Goal: Task Accomplishment & Management: Manage account settings

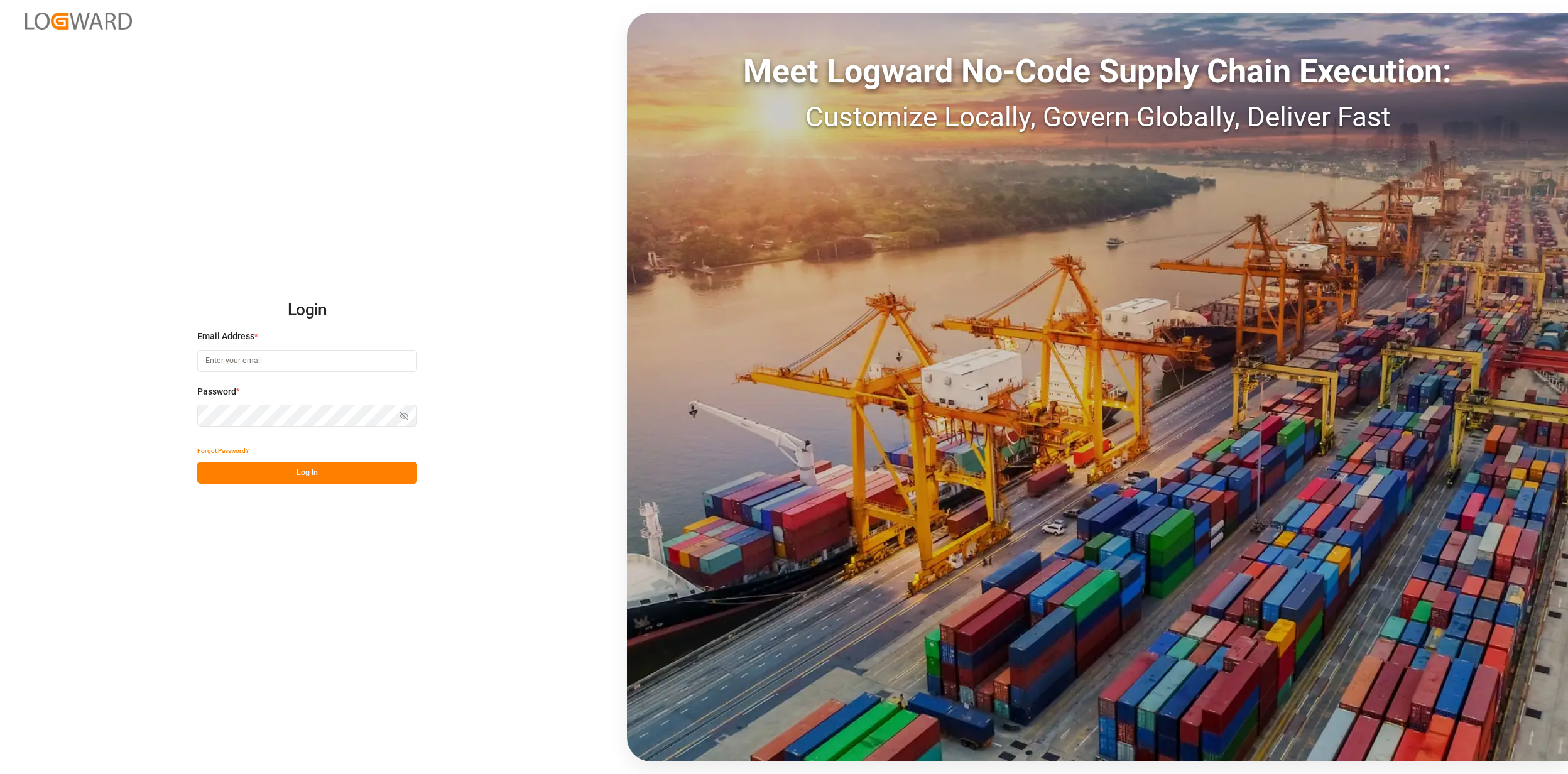
type input "jan.gerold@melitta.de"
click at [255, 484] on div "Login Email Address * jan.gerold@melitta.de Password * Show password Forgot Pas…" at bounding box center [784, 387] width 1568 height 774
click at [264, 476] on button "Log In" at bounding box center [307, 473] width 220 height 22
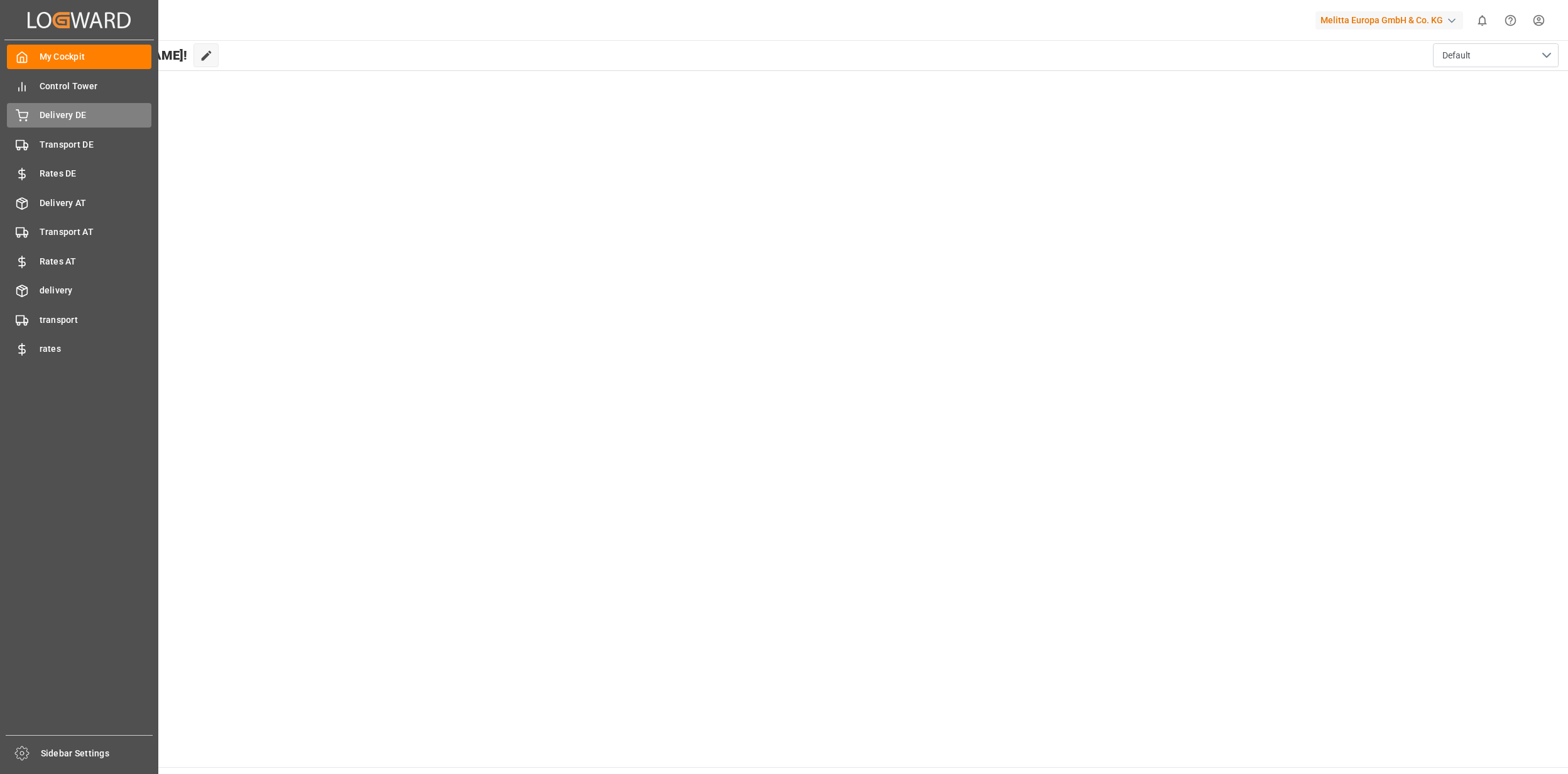
click at [59, 109] on span "Delivery DE" at bounding box center [95, 114] width 112 height 13
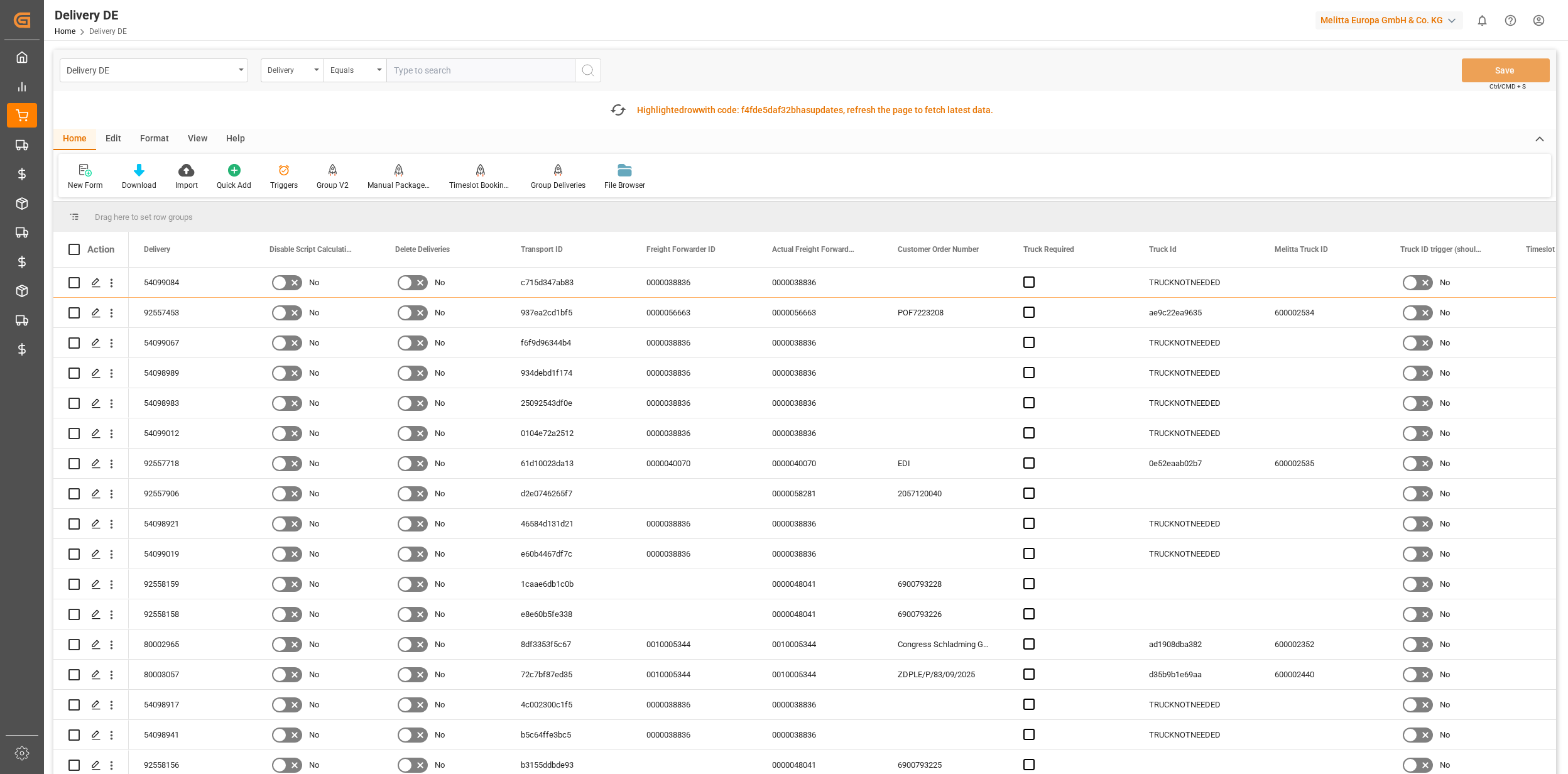
click at [456, 72] on input "text" at bounding box center [480, 70] width 189 height 24
type input "92557453"
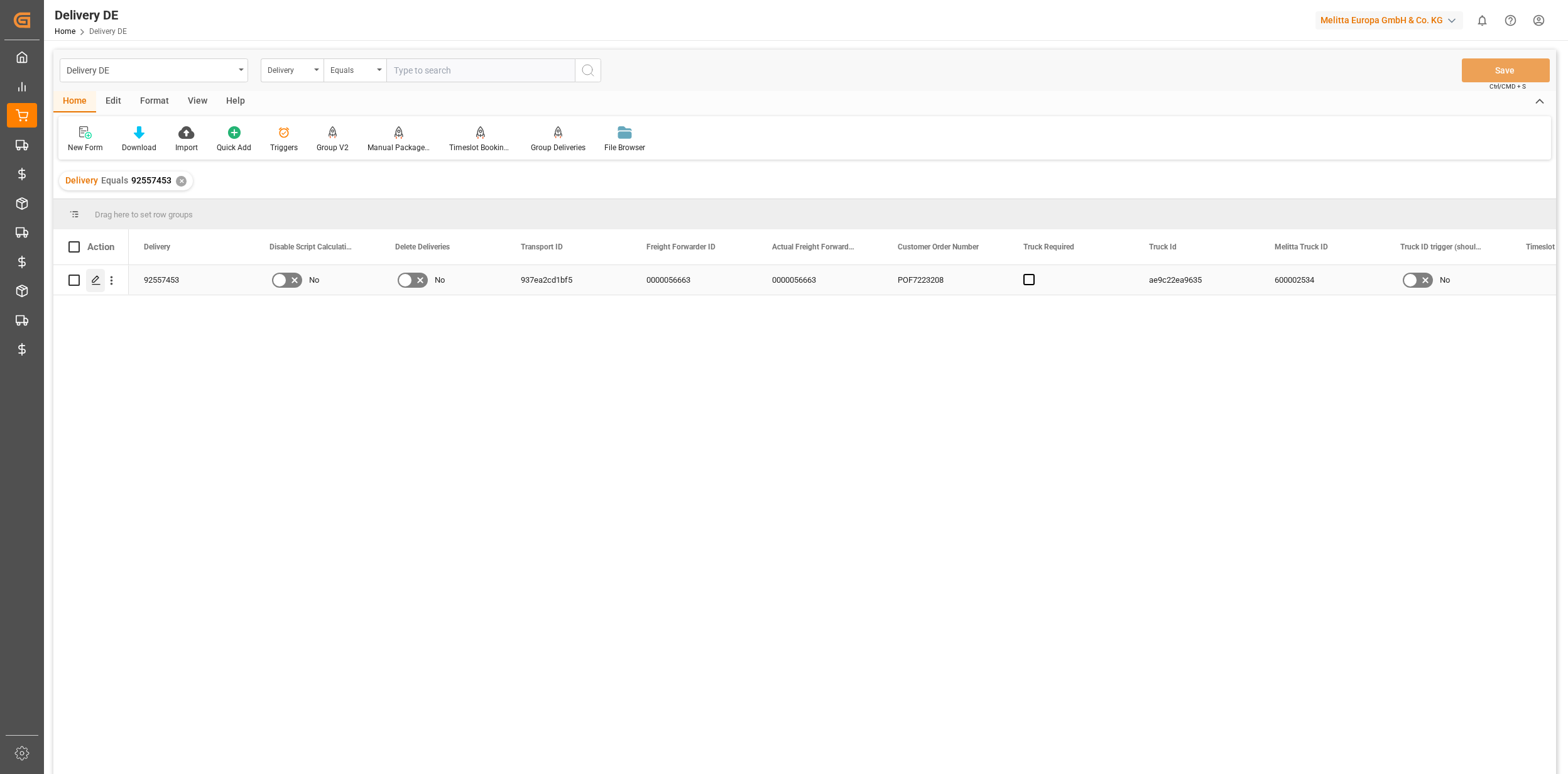
click at [101, 280] on icon "Press SPACE to select this row." at bounding box center [95, 279] width 10 height 10
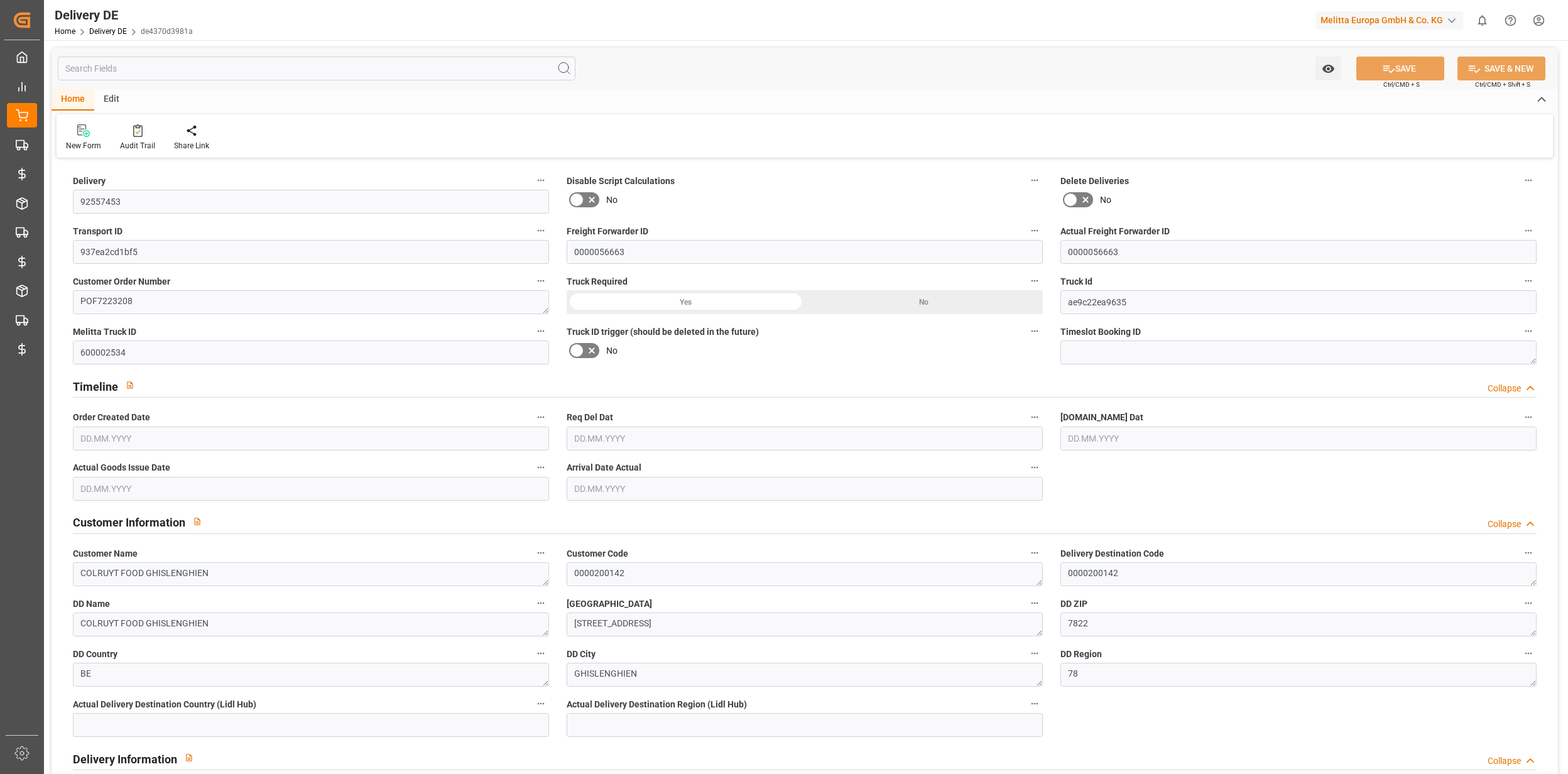
type input "45"
type input "23"
type input "3759.71"
type input "5974"
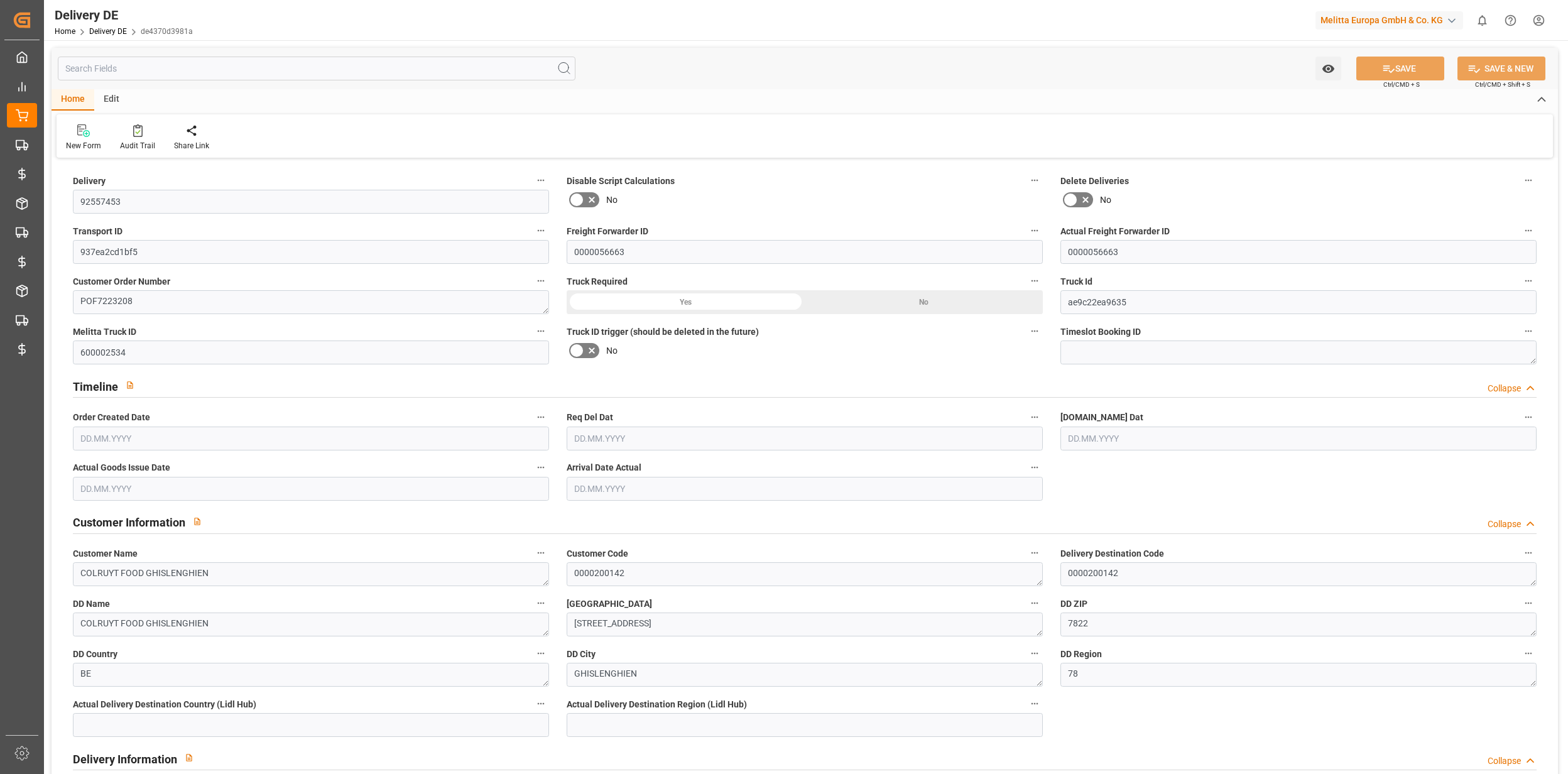
type input "37478.54"
type input "11.09.2025"
type input "[DATE]"
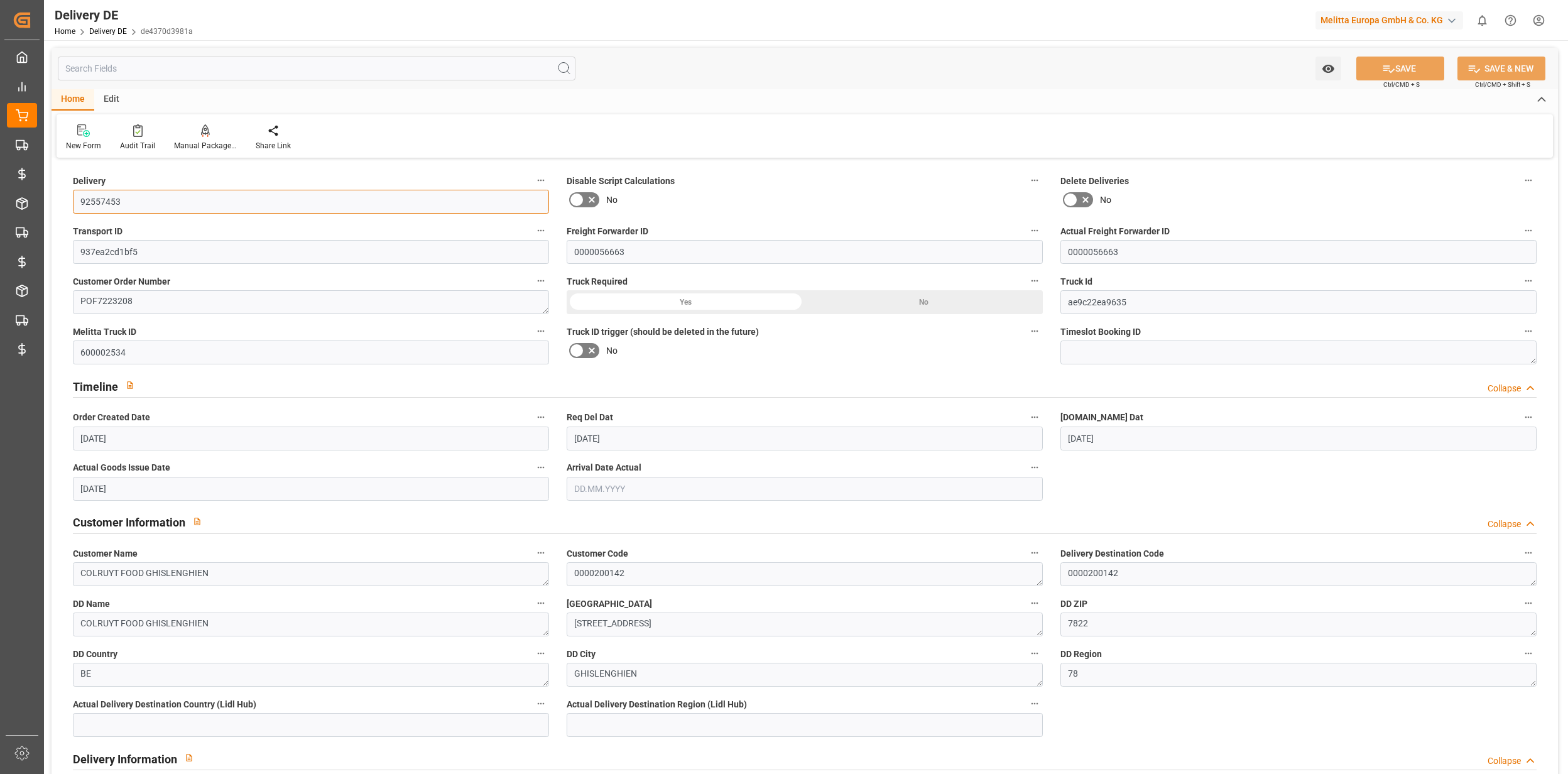
drag, startPoint x: 131, startPoint y: 201, endPoint x: 68, endPoint y: 204, distance: 63.1
click at [68, 204] on div "Delivery 92557453" at bounding box center [311, 192] width 494 height 50
click at [1533, 20] on html "Created by potrace 1.15, written by Peter Selinger 2001-2017 Created by potrace…" at bounding box center [784, 387] width 1568 height 774
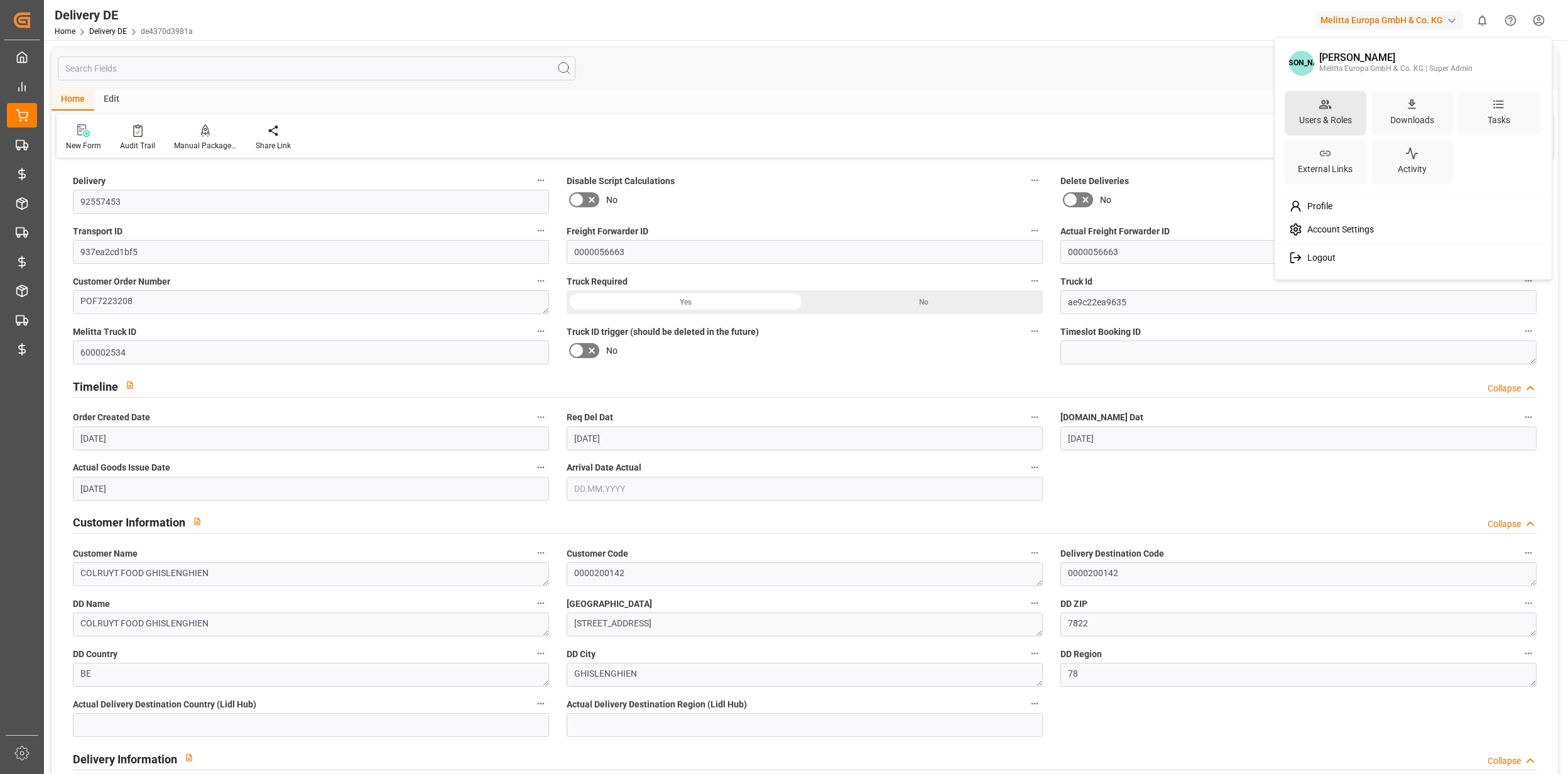
click at [1322, 105] on icon at bounding box center [1326, 105] width 12 height 9
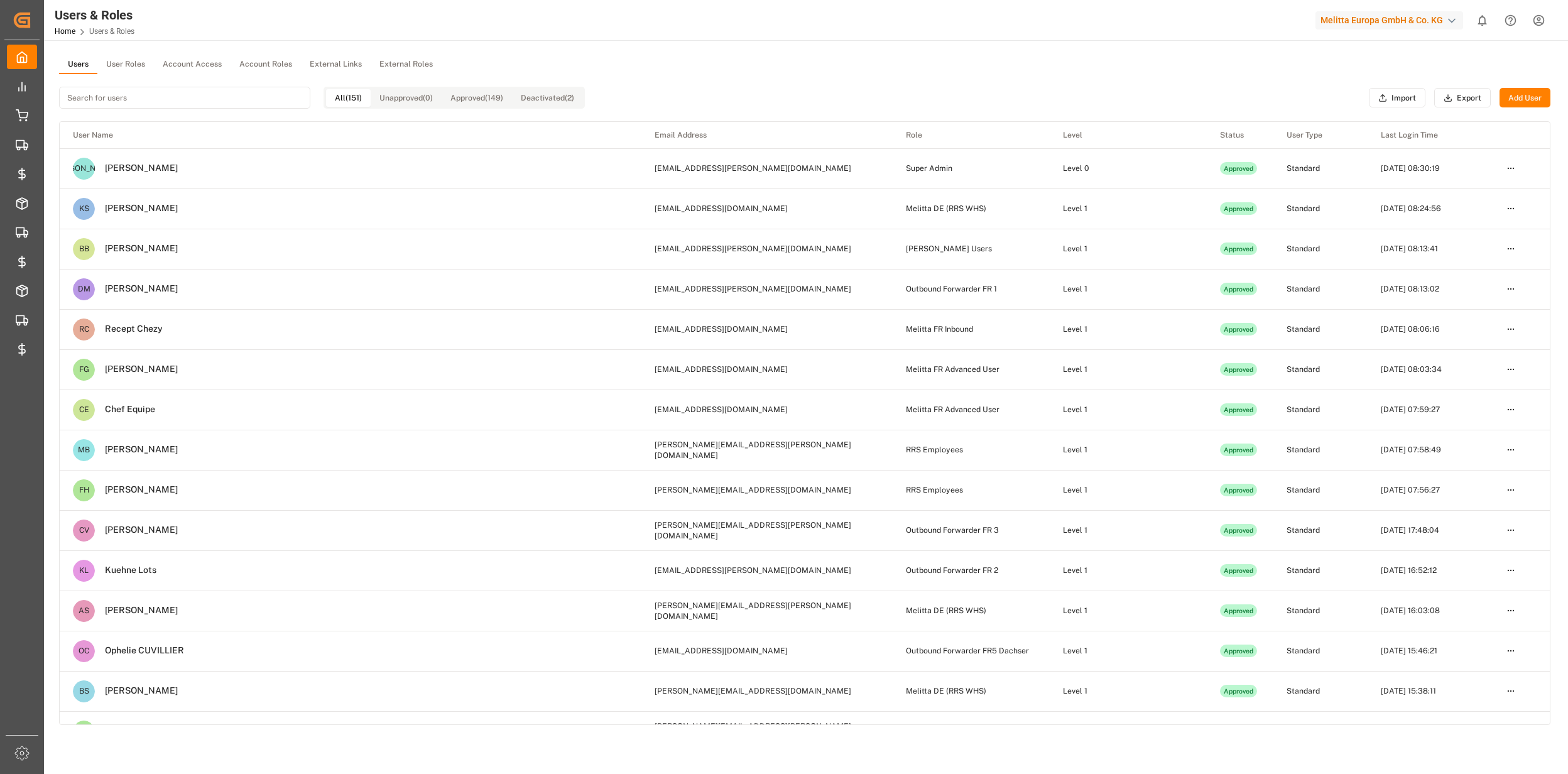
click at [98, 96] on input at bounding box center [185, 97] width 251 height 22
click at [127, 68] on button "User Roles" at bounding box center [126, 64] width 57 height 19
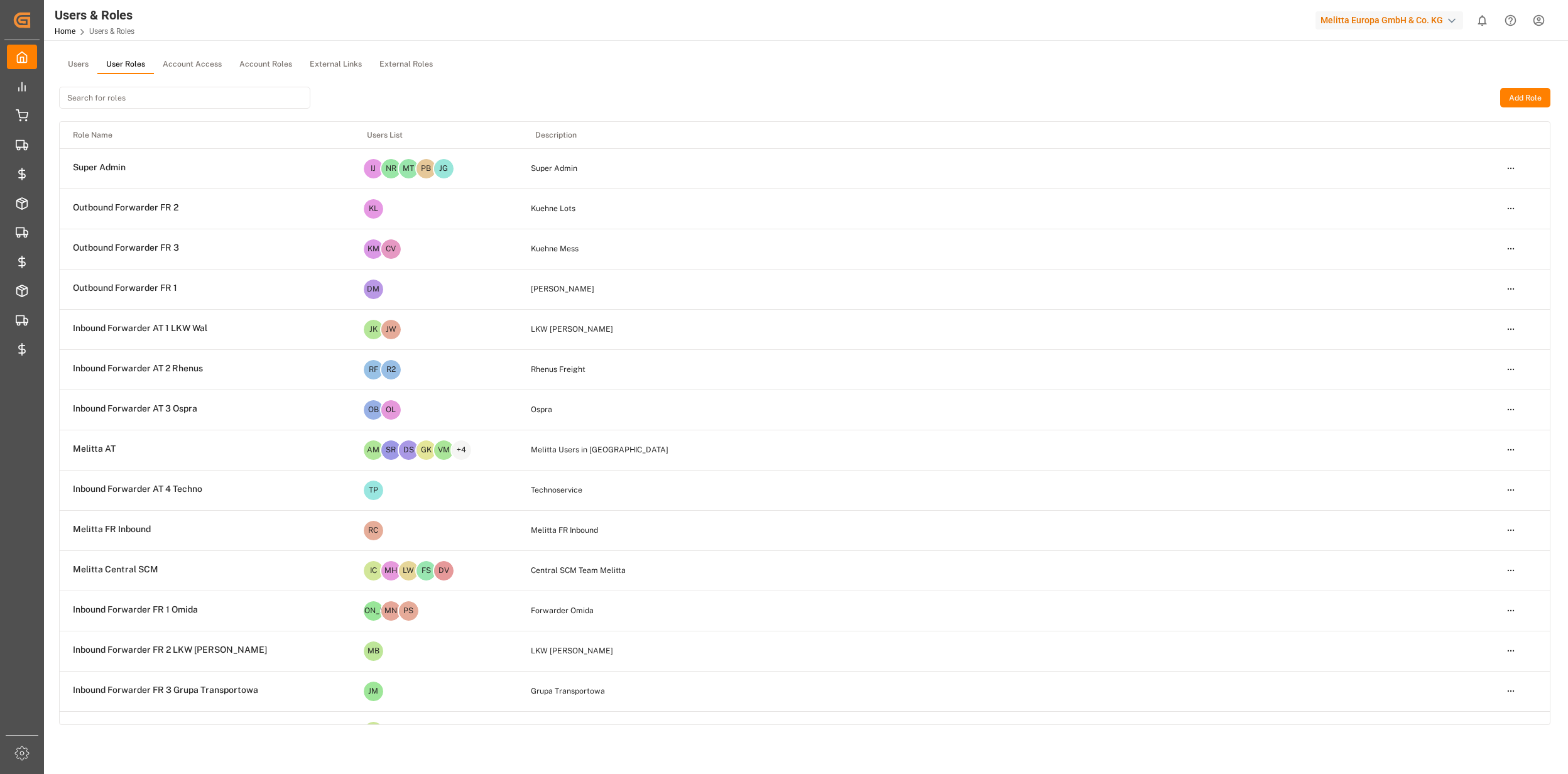
click at [108, 91] on input at bounding box center [185, 97] width 251 height 22
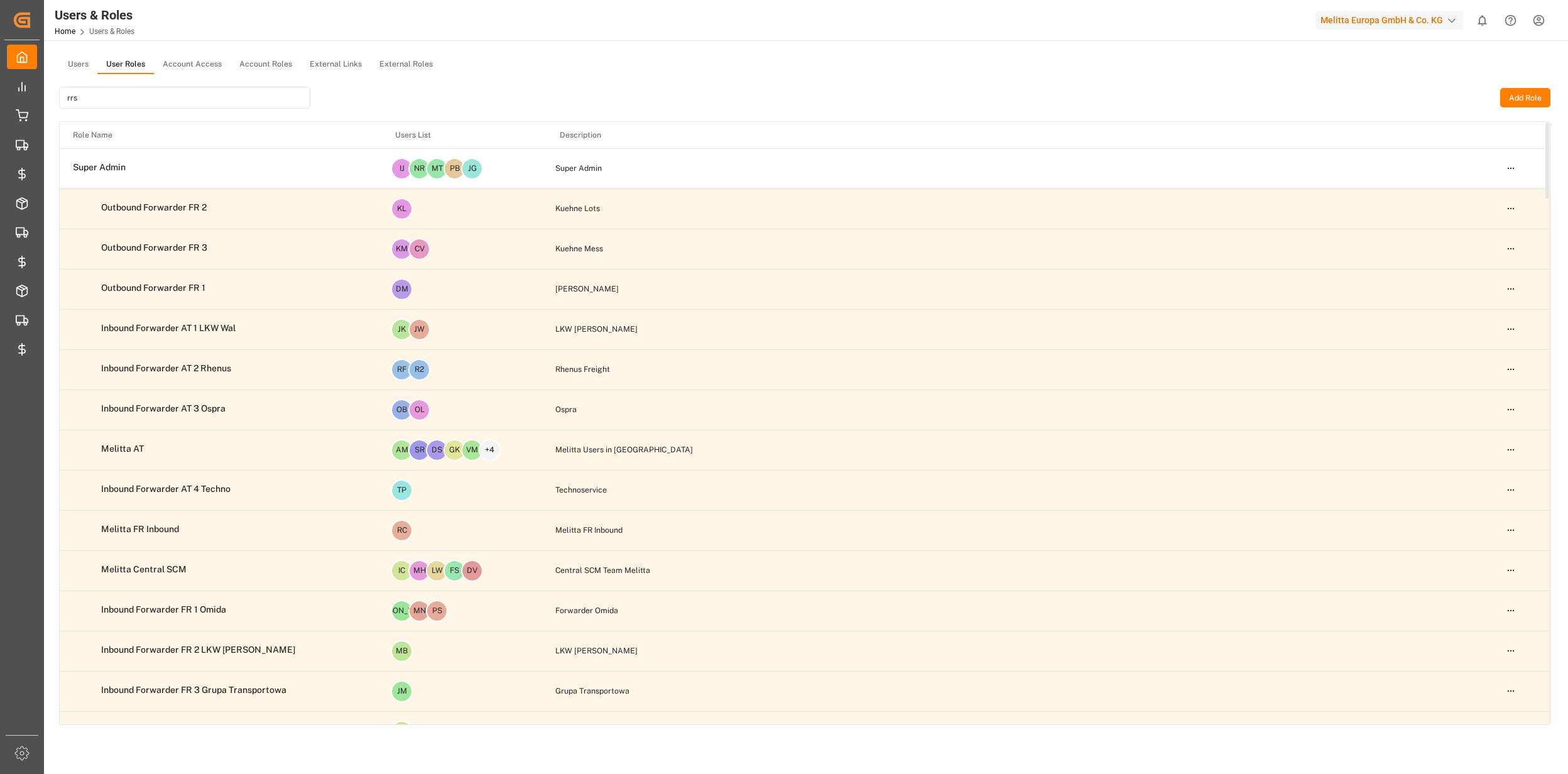
click at [164, 98] on input "rrs" at bounding box center [185, 97] width 251 height 22
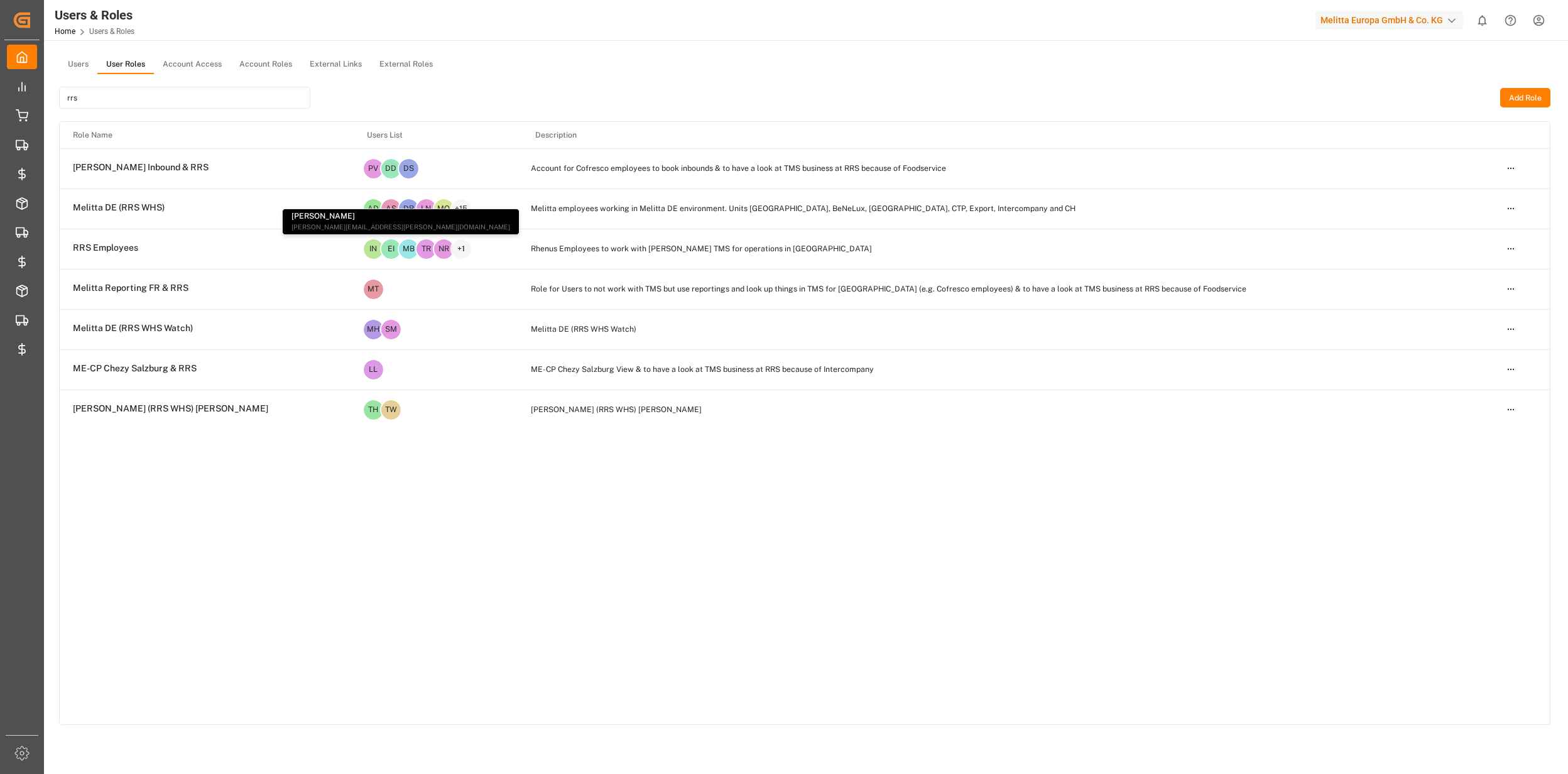
type input "rrs"
click at [1511, 248] on html "Created by potrace 1.15, written by Peter Selinger 2001-2017 Created by potrace…" at bounding box center [784, 387] width 1568 height 774
click at [1467, 273] on div "Edit" at bounding box center [1484, 271] width 64 height 17
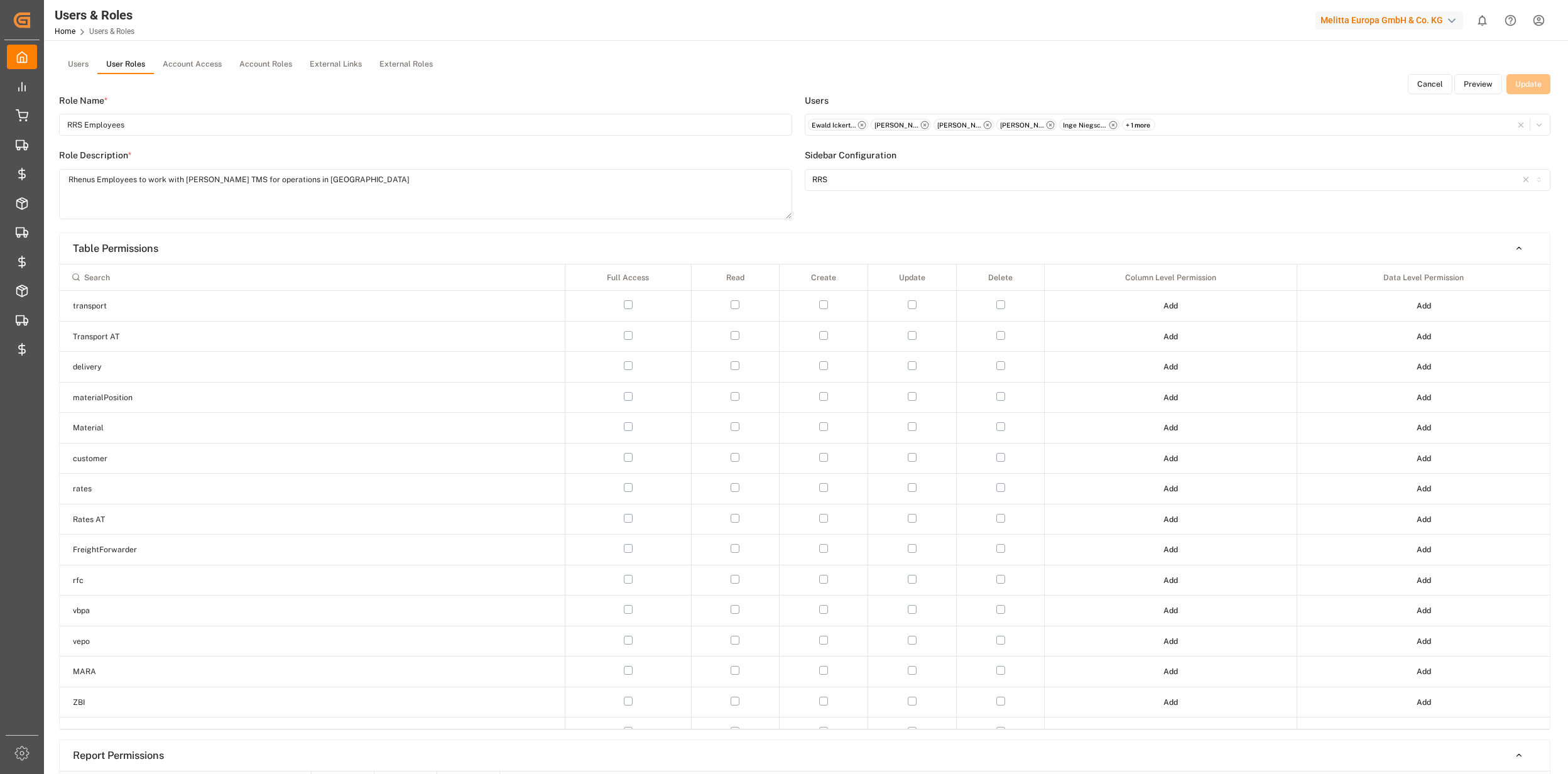
click at [1468, 78] on button "Preview" at bounding box center [1478, 84] width 48 height 20
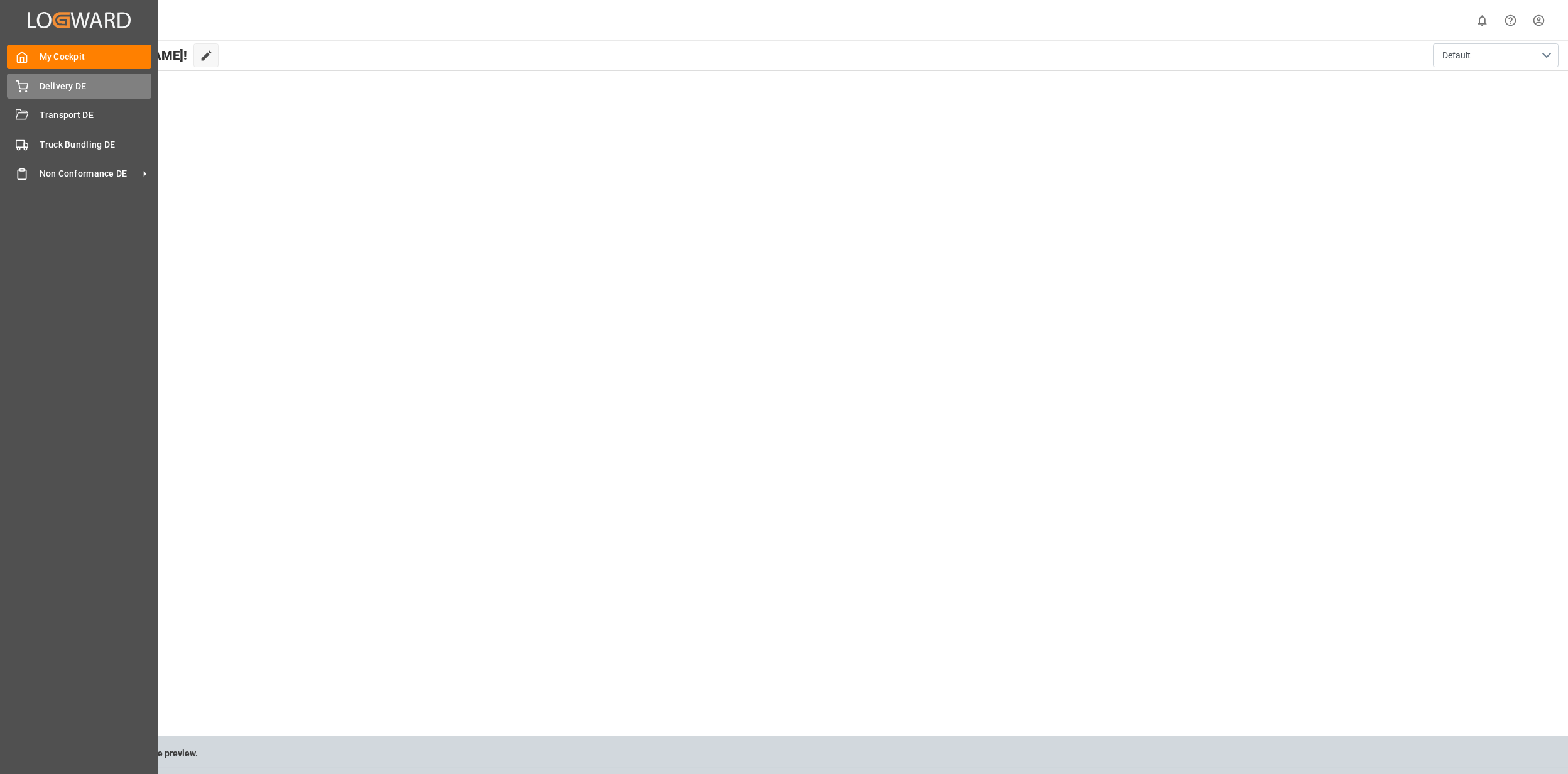
click at [77, 88] on span "Delivery DE" at bounding box center [95, 86] width 112 height 13
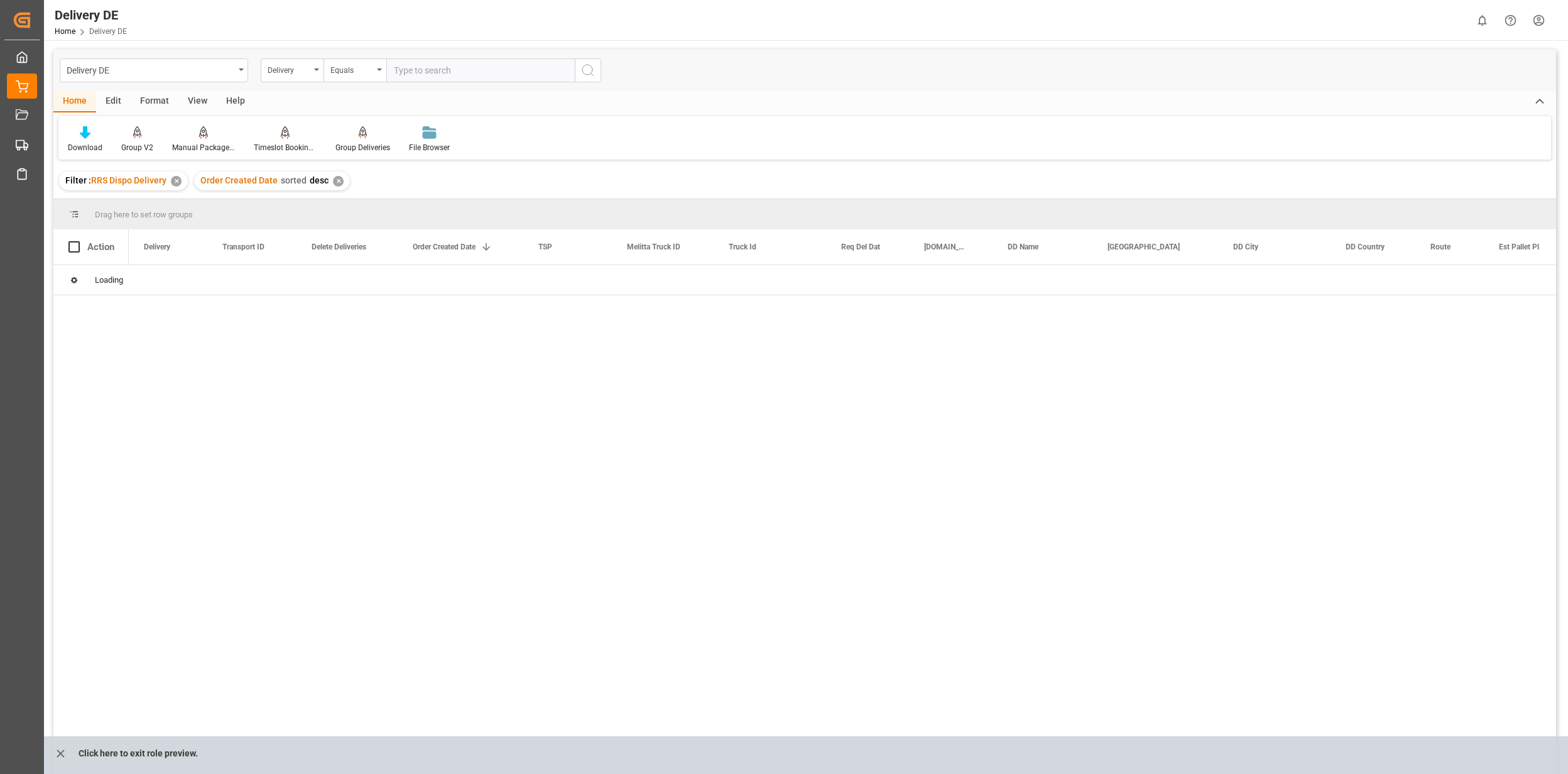
click at [445, 68] on input "text" at bounding box center [480, 70] width 189 height 24
type input "92557453"
click at [589, 69] on icon "search button" at bounding box center [588, 70] width 15 height 15
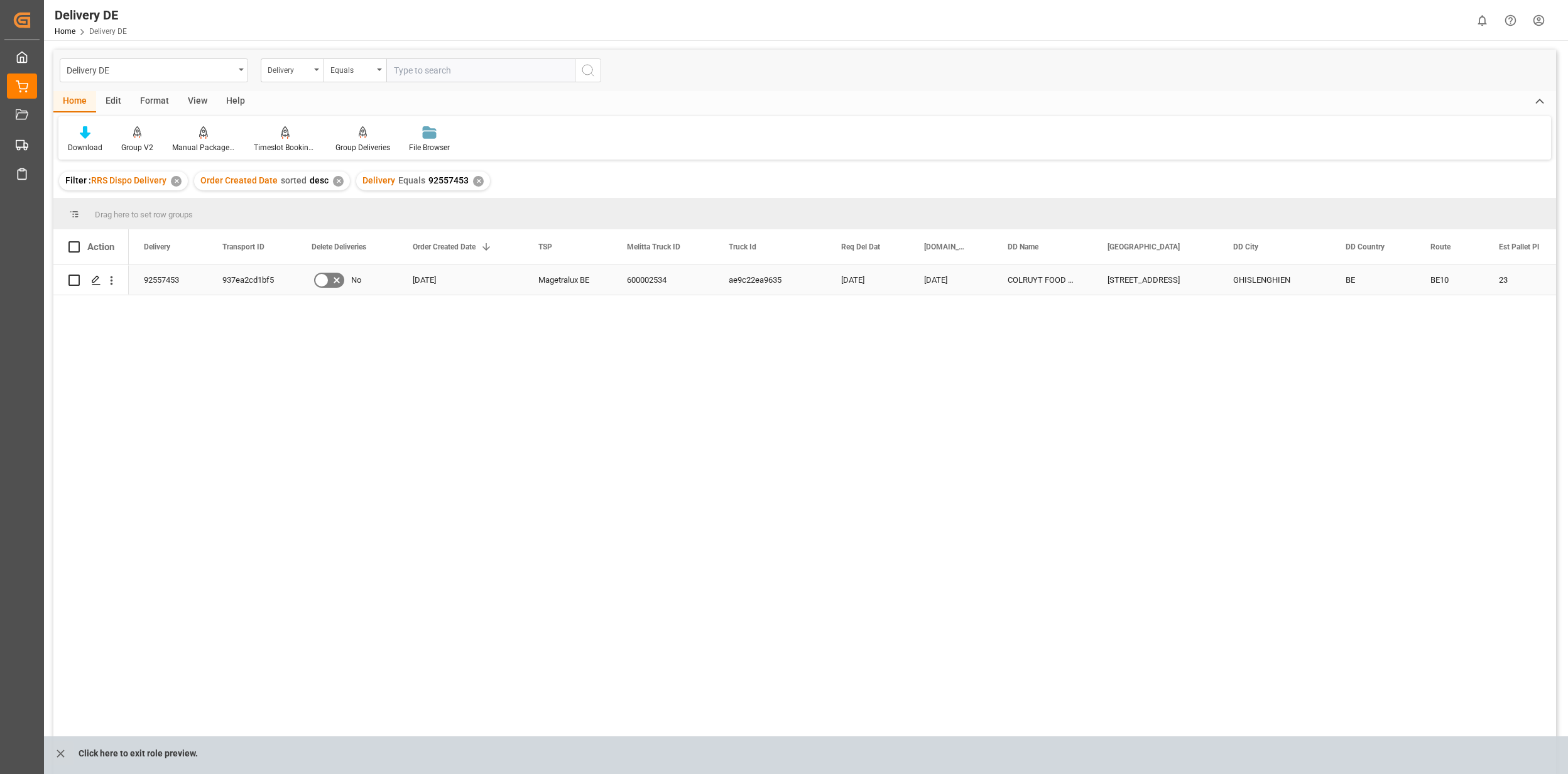
click at [255, 287] on div "937ea2cd1bf5" at bounding box center [252, 279] width 89 height 30
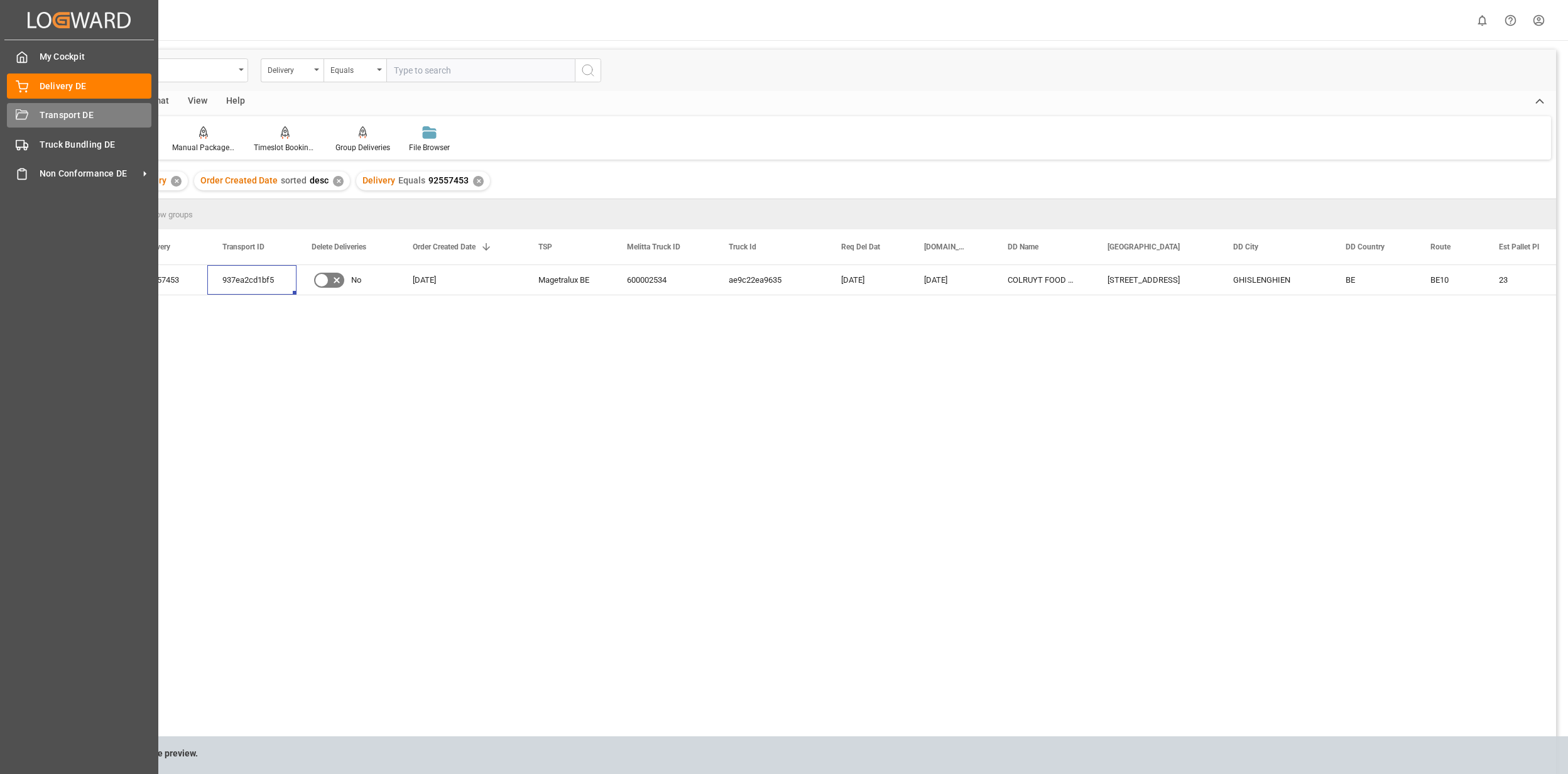
click at [66, 122] on div "Transport DE Transport DE" at bounding box center [79, 115] width 145 height 24
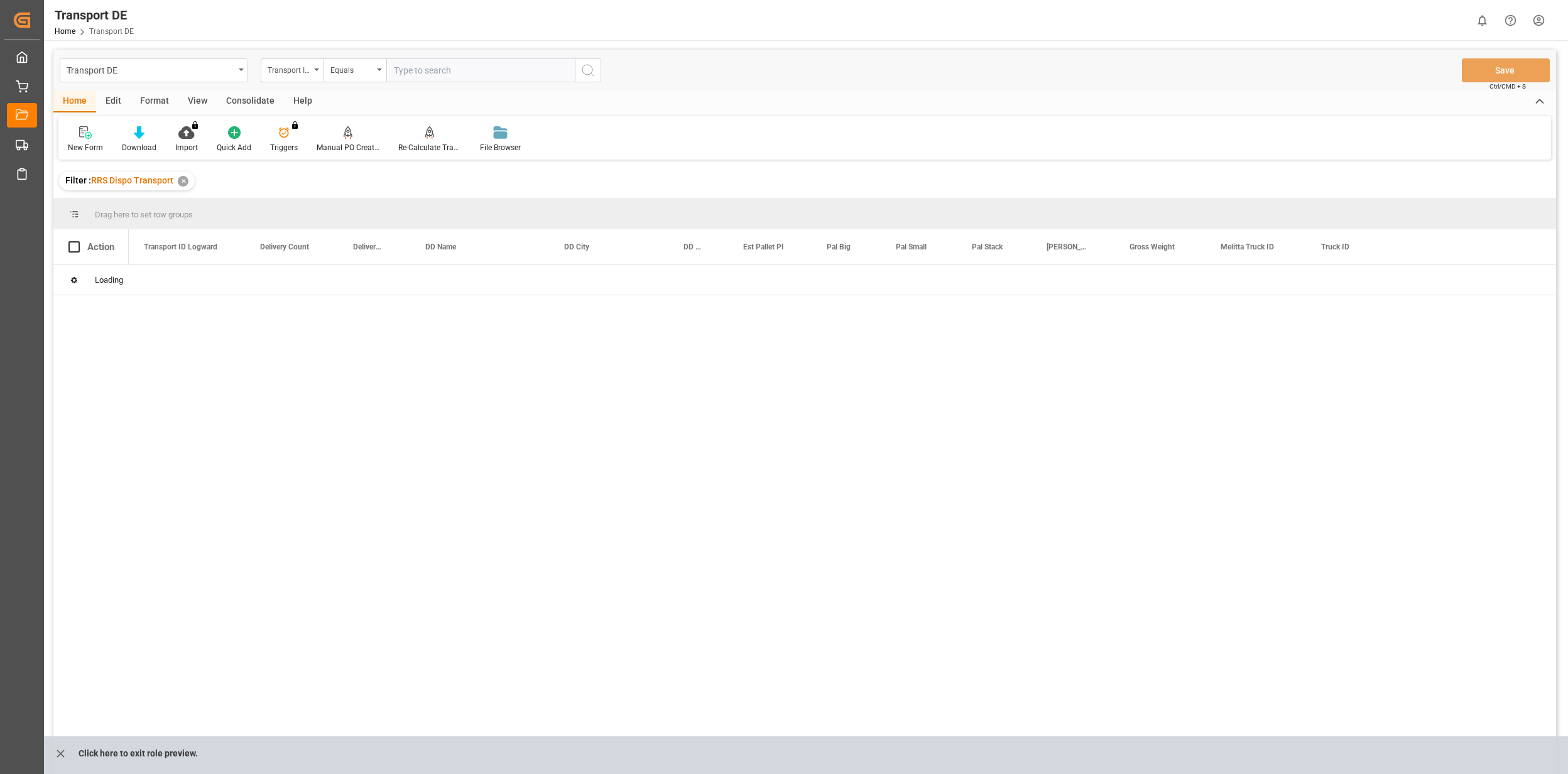
click at [407, 72] on input "text" at bounding box center [480, 70] width 189 height 24
paste input "937ea2cd1bf5"
type input "937ea2cd1bf5"
click at [599, 72] on button "search button" at bounding box center [588, 70] width 27 height 24
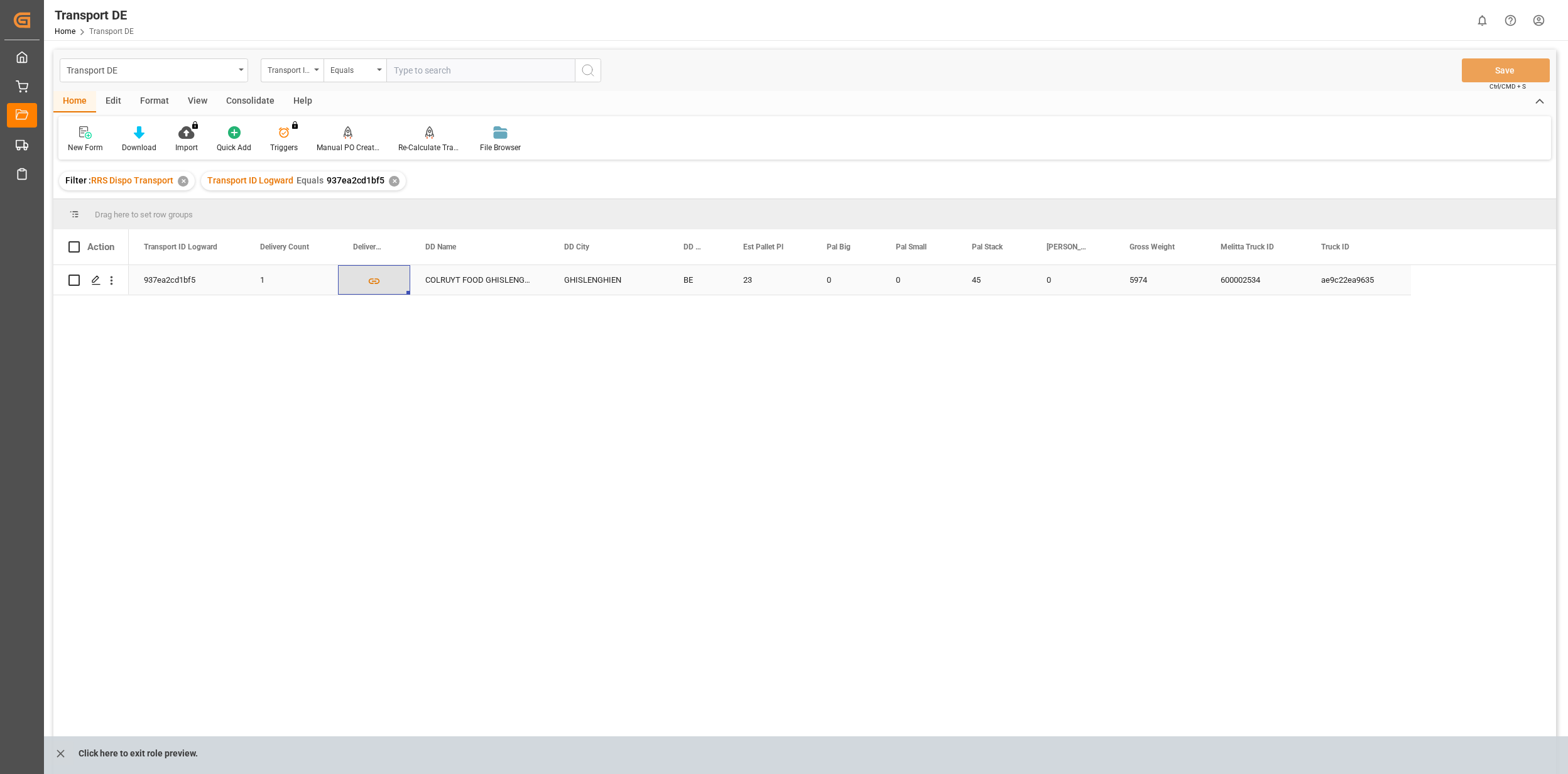
click at [372, 282] on icon "Press SPACE to select this row." at bounding box center [373, 280] width 13 height 13
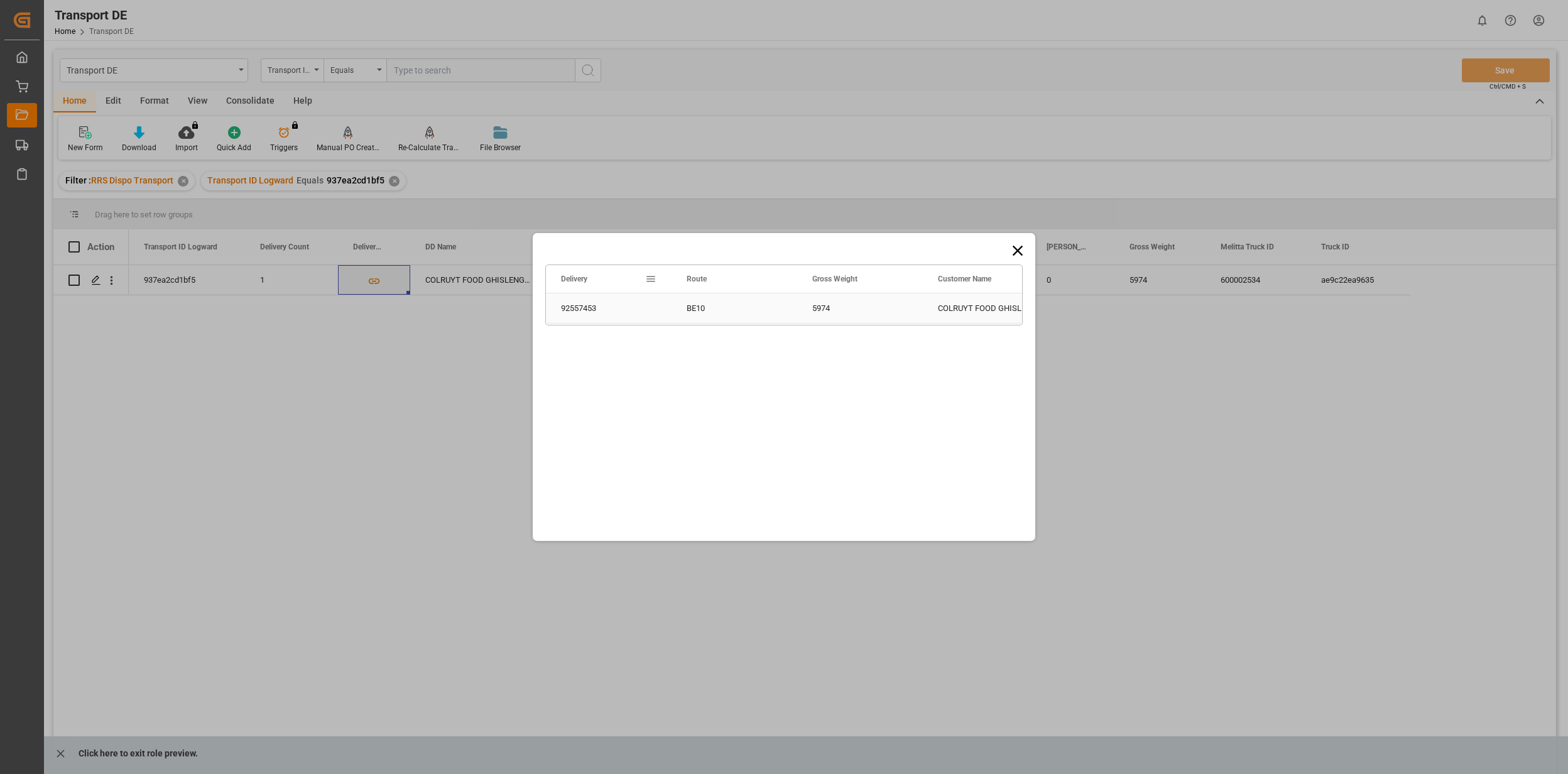
click at [556, 311] on div "92557453" at bounding box center [609, 307] width 126 height 30
click at [269, 398] on div "Drag here to set row groups Drag here to set column labels Delivery Route Gross…" at bounding box center [784, 387] width 1568 height 774
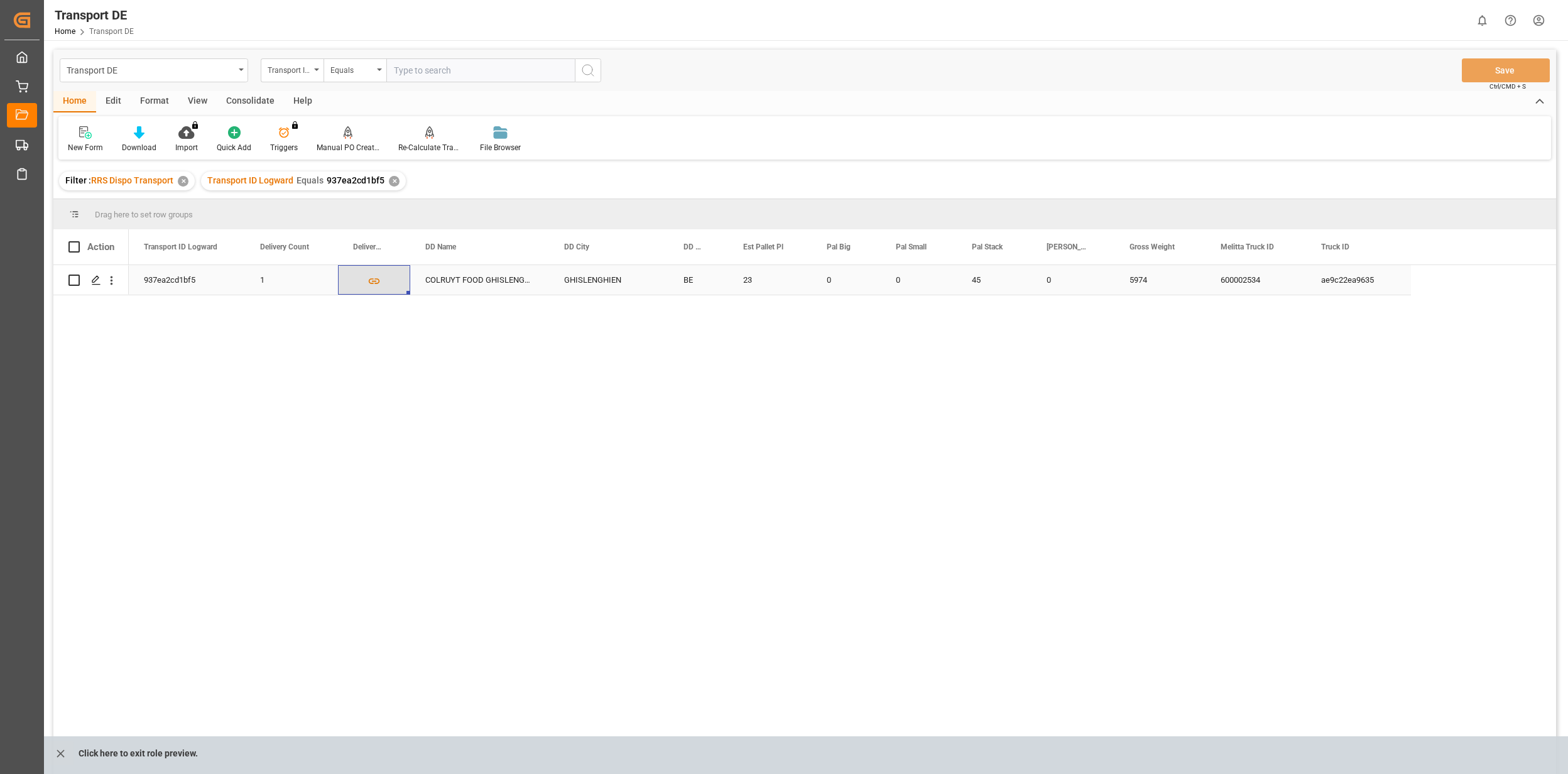
click at [373, 277] on icon "Press SPACE to select this row." at bounding box center [373, 280] width 13 height 13
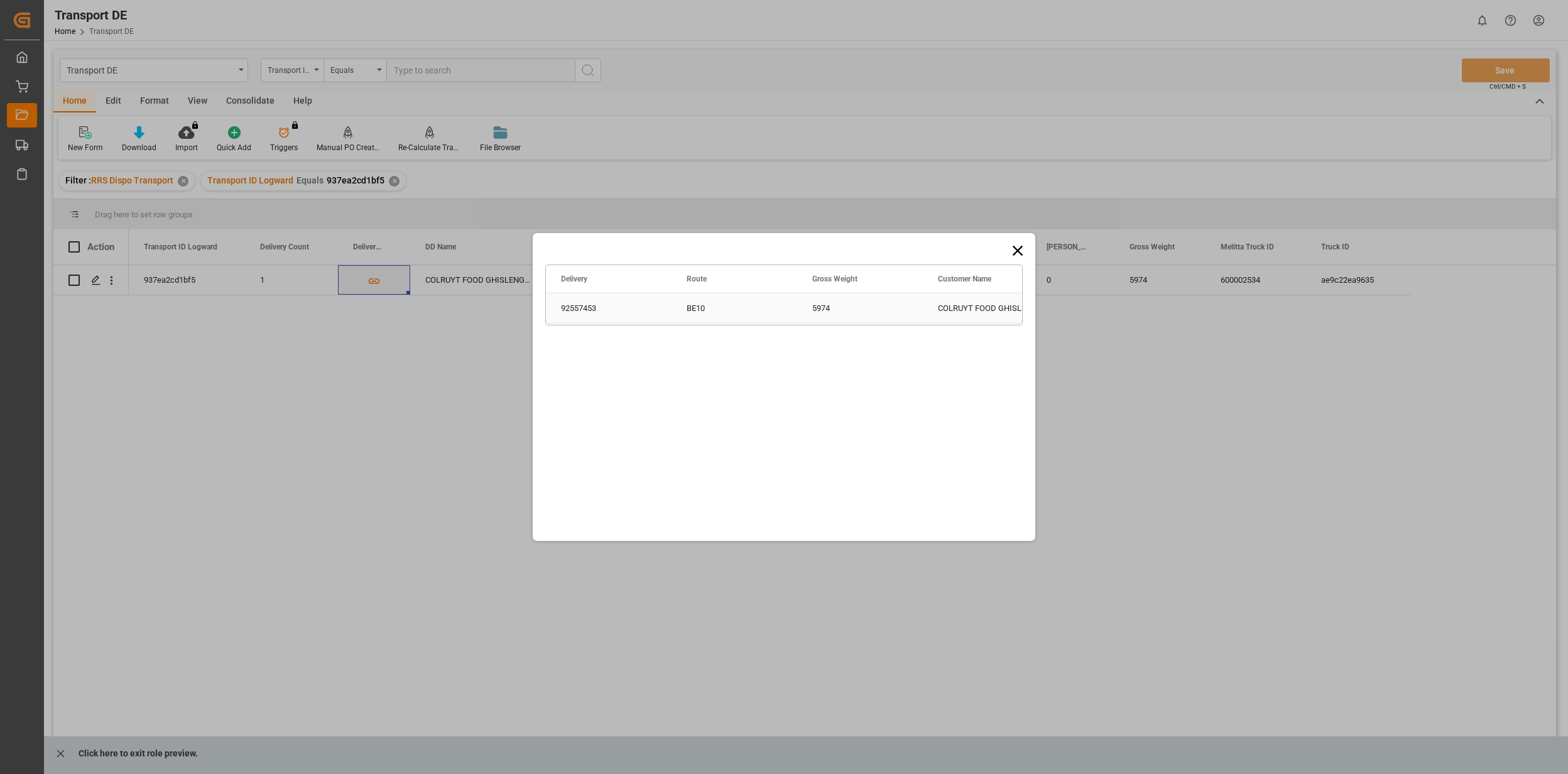
click at [574, 300] on div "92557453" at bounding box center [609, 307] width 126 height 30
click at [1018, 255] on icon at bounding box center [1017, 250] width 17 height 17
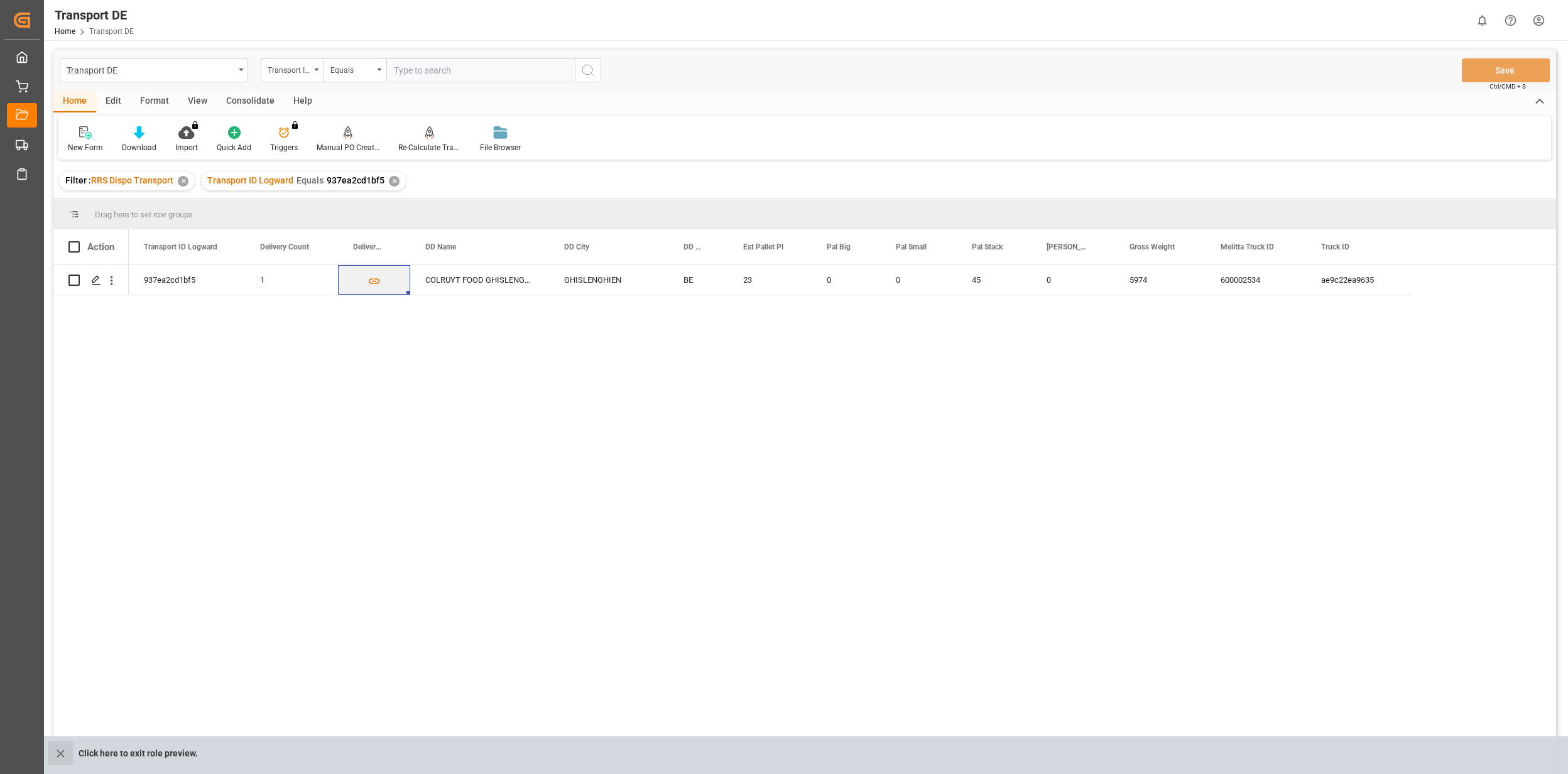
click at [65, 754] on icon "close role preview" at bounding box center [60, 753] width 13 height 13
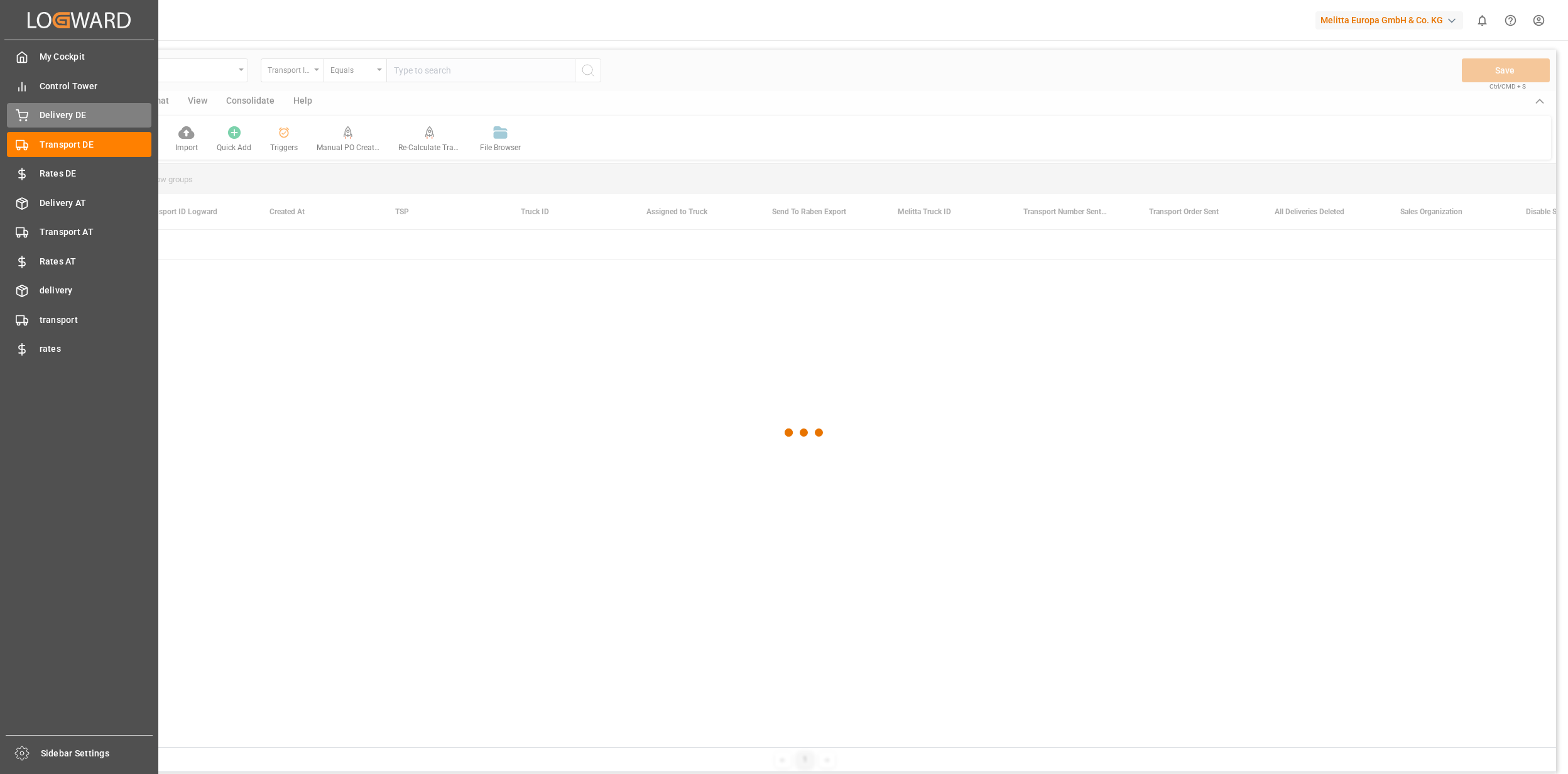
click at [45, 111] on span "Delivery DE" at bounding box center [95, 114] width 112 height 13
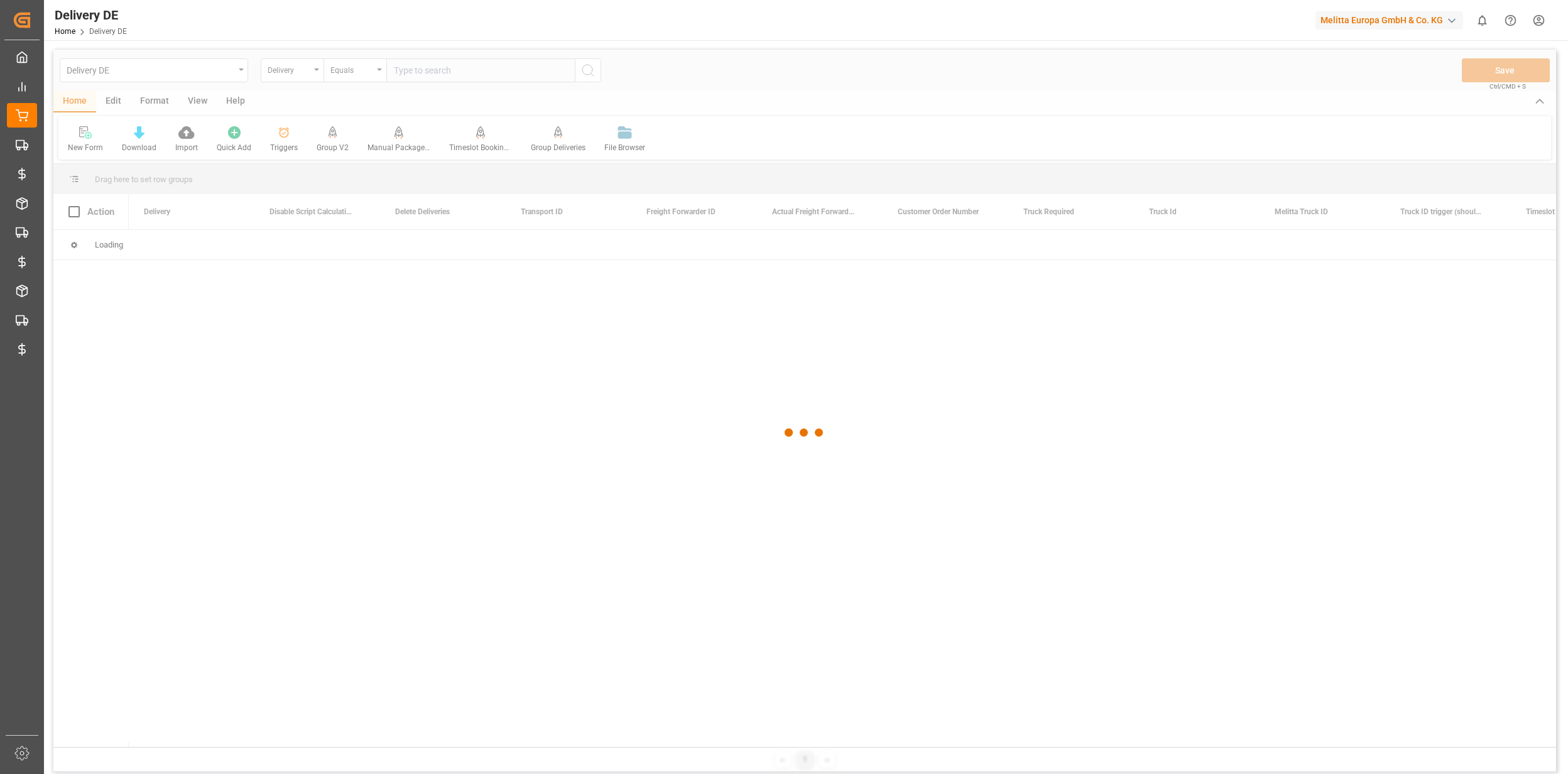
click at [420, 61] on div at bounding box center [804, 433] width 1503 height 766
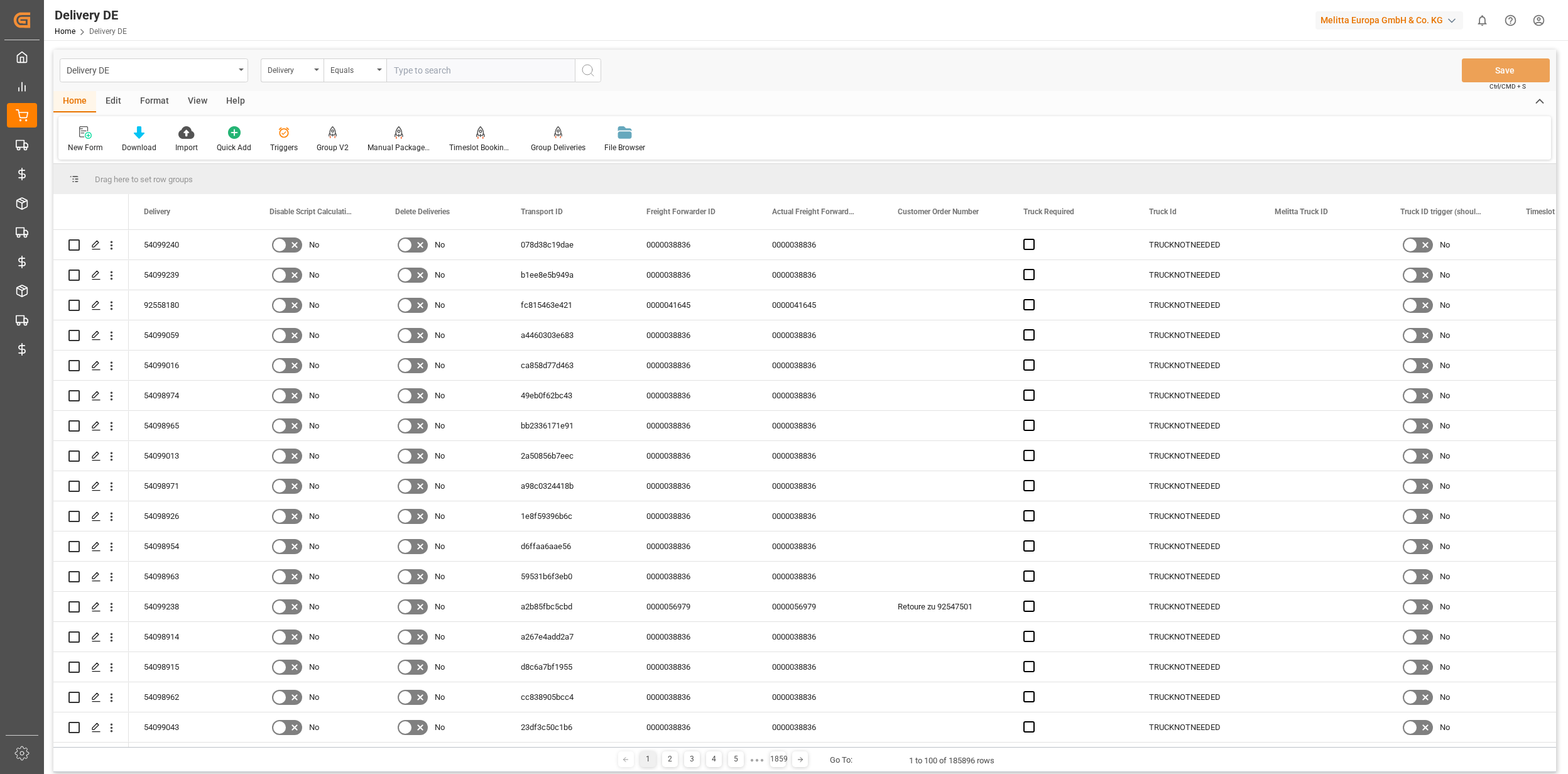
click at [422, 73] on input "text" at bounding box center [480, 70] width 189 height 24
paste input "0054099047"
drag, startPoint x: 403, startPoint y: 70, endPoint x: 390, endPoint y: 70, distance: 13.0
click at [391, 70] on input "0054099047" at bounding box center [480, 70] width 189 height 24
type input "54099047"
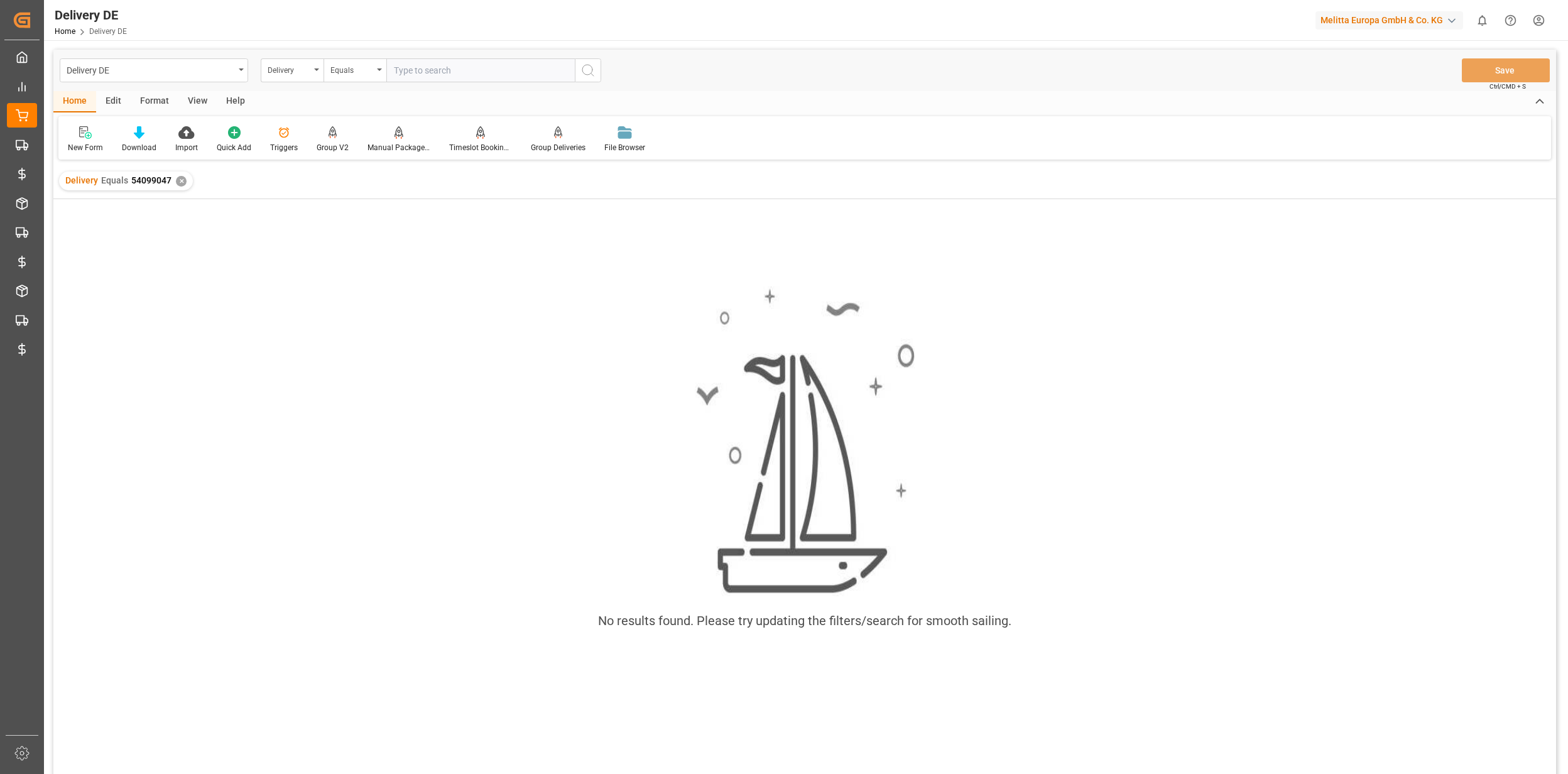
click at [176, 176] on div "✕" at bounding box center [181, 181] width 11 height 11
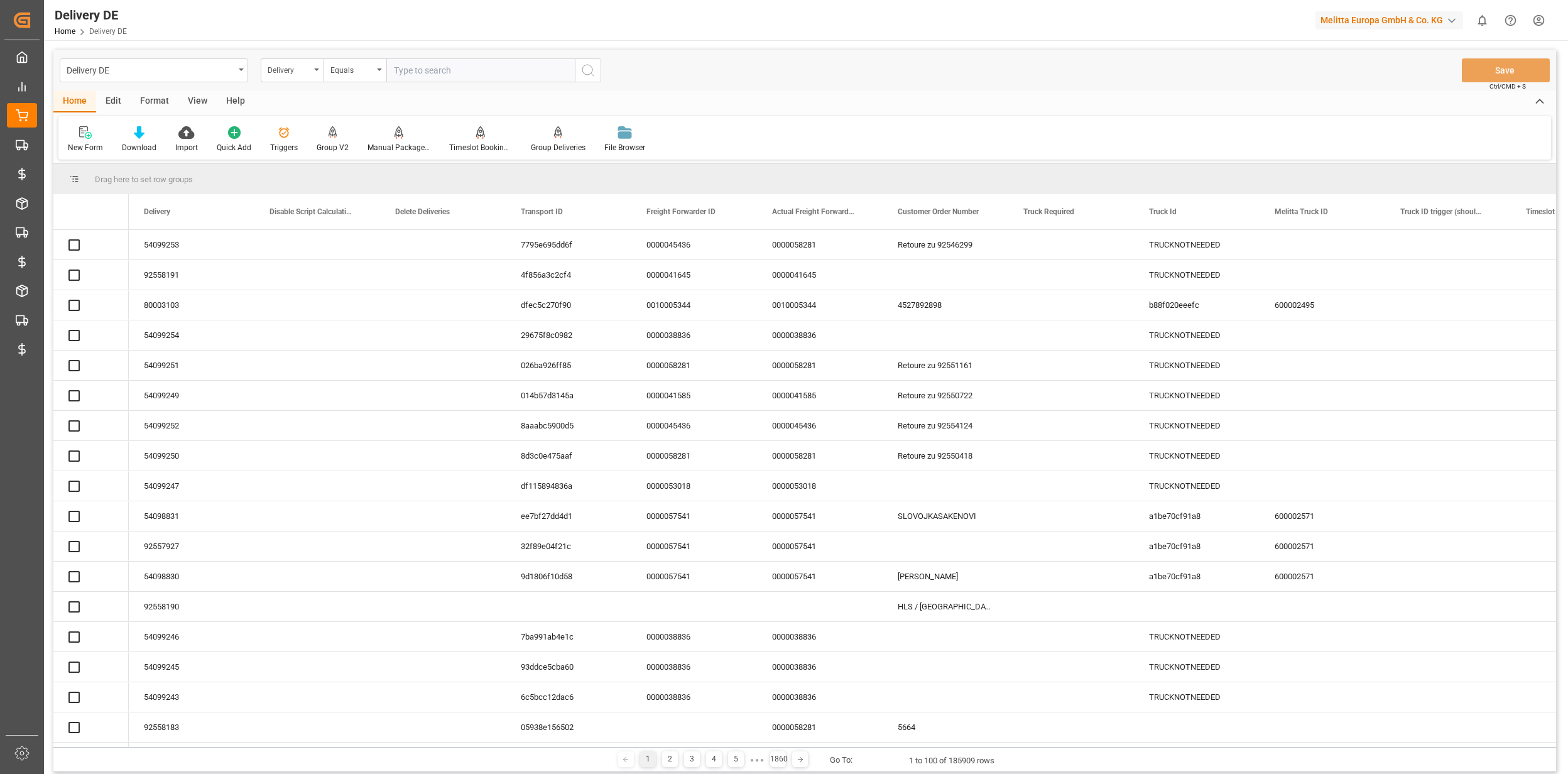
click at [307, 66] on div "Delivery" at bounding box center [289, 68] width 42 height 14
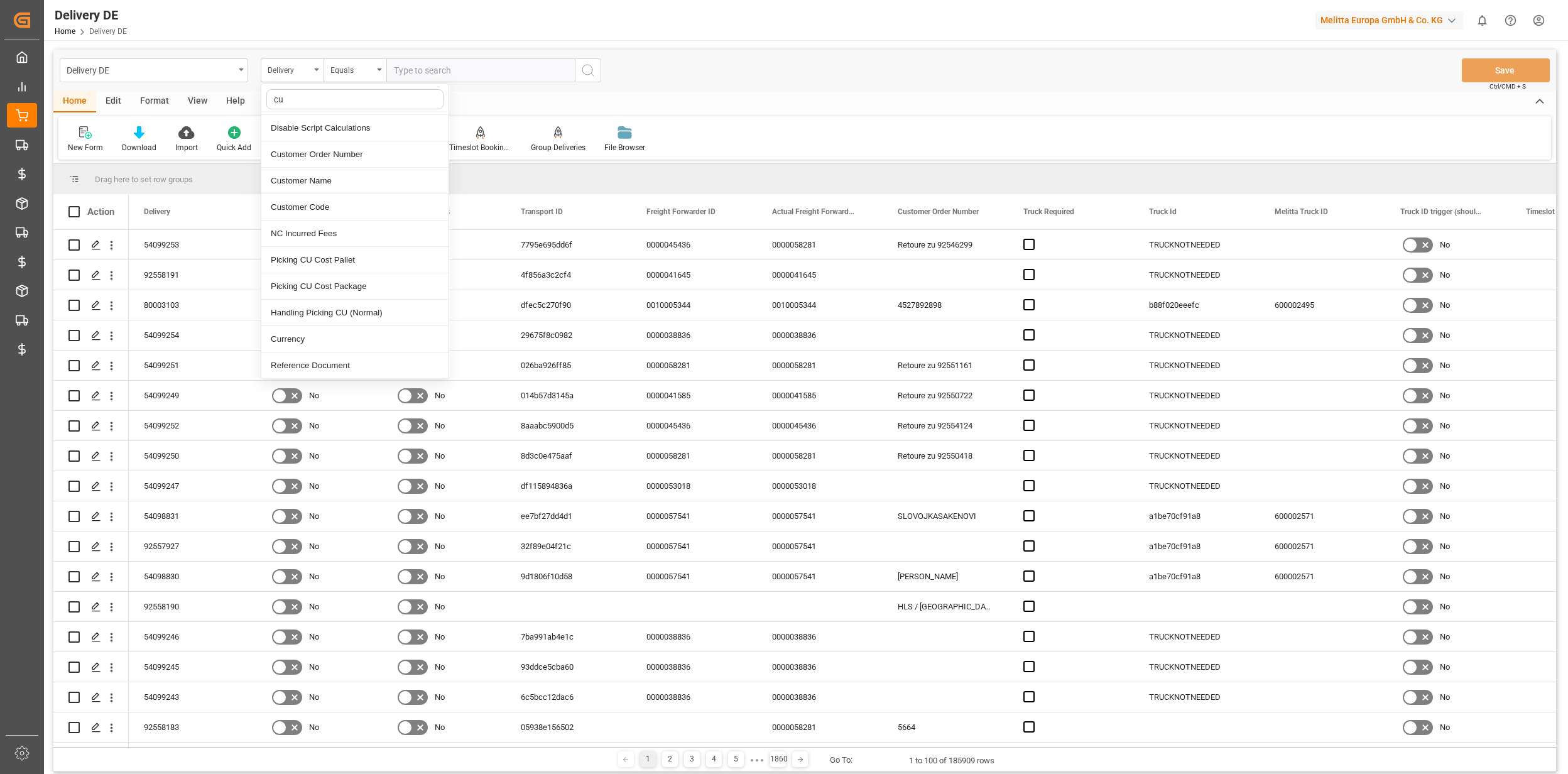
type input "c"
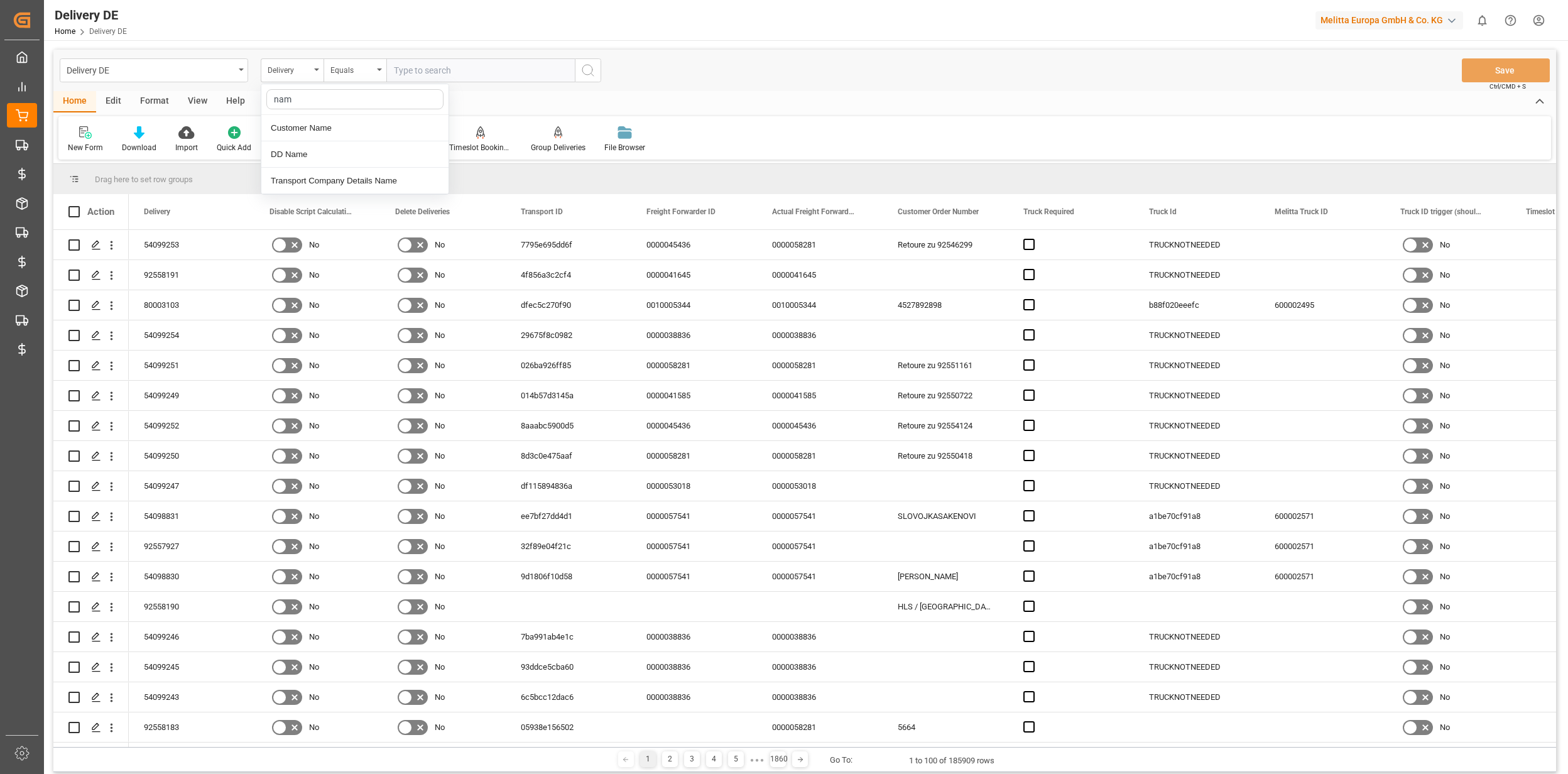
type input "name"
click at [311, 127] on div "Customer Name" at bounding box center [355, 128] width 187 height 27
click at [407, 61] on input "text" at bounding box center [480, 70] width 189 height 24
click at [442, 71] on input "Krey" at bounding box center [480, 70] width 189 height 24
type input "Kreyßel"
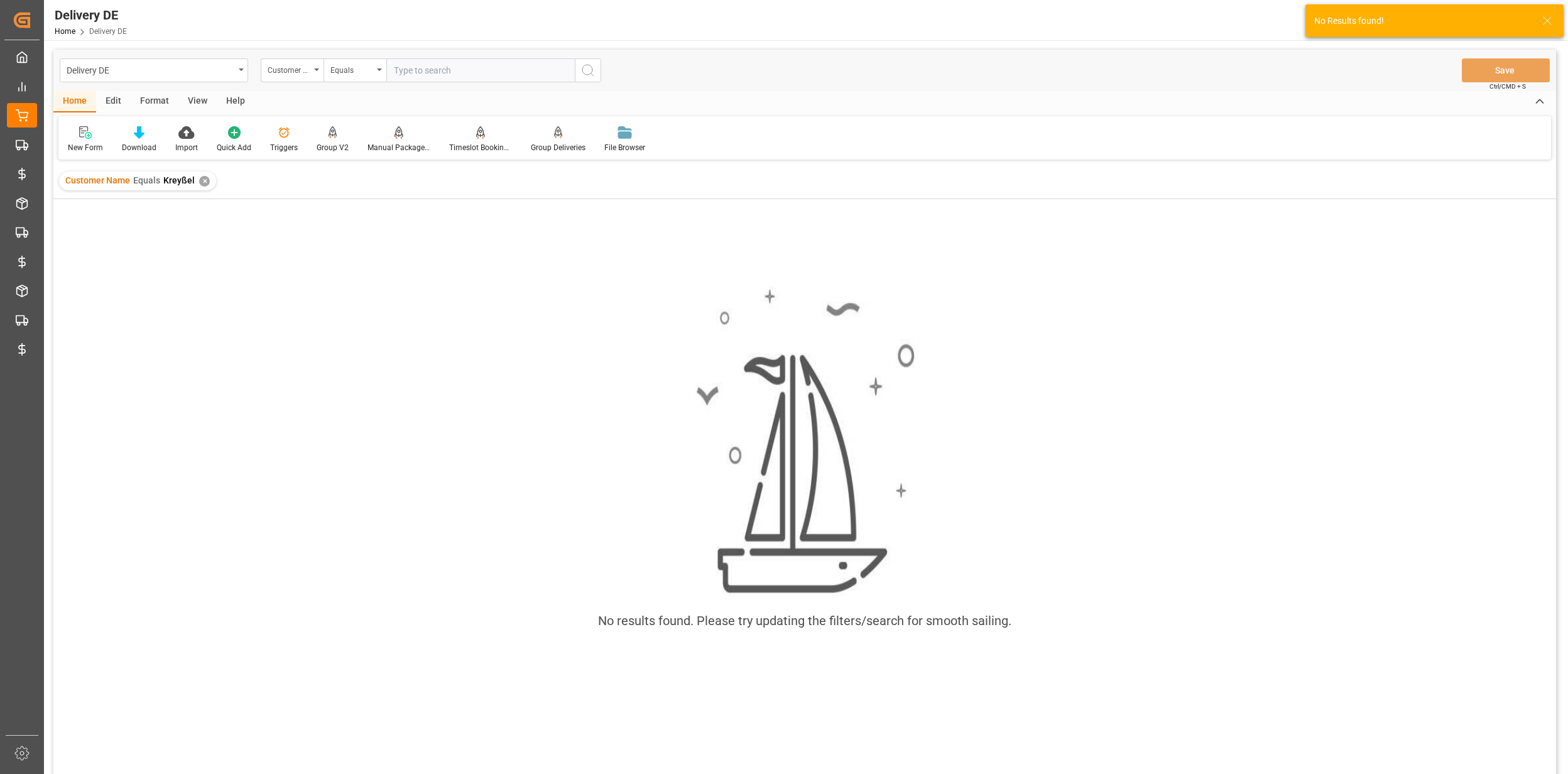
click at [199, 181] on div "✕" at bounding box center [205, 181] width 11 height 11
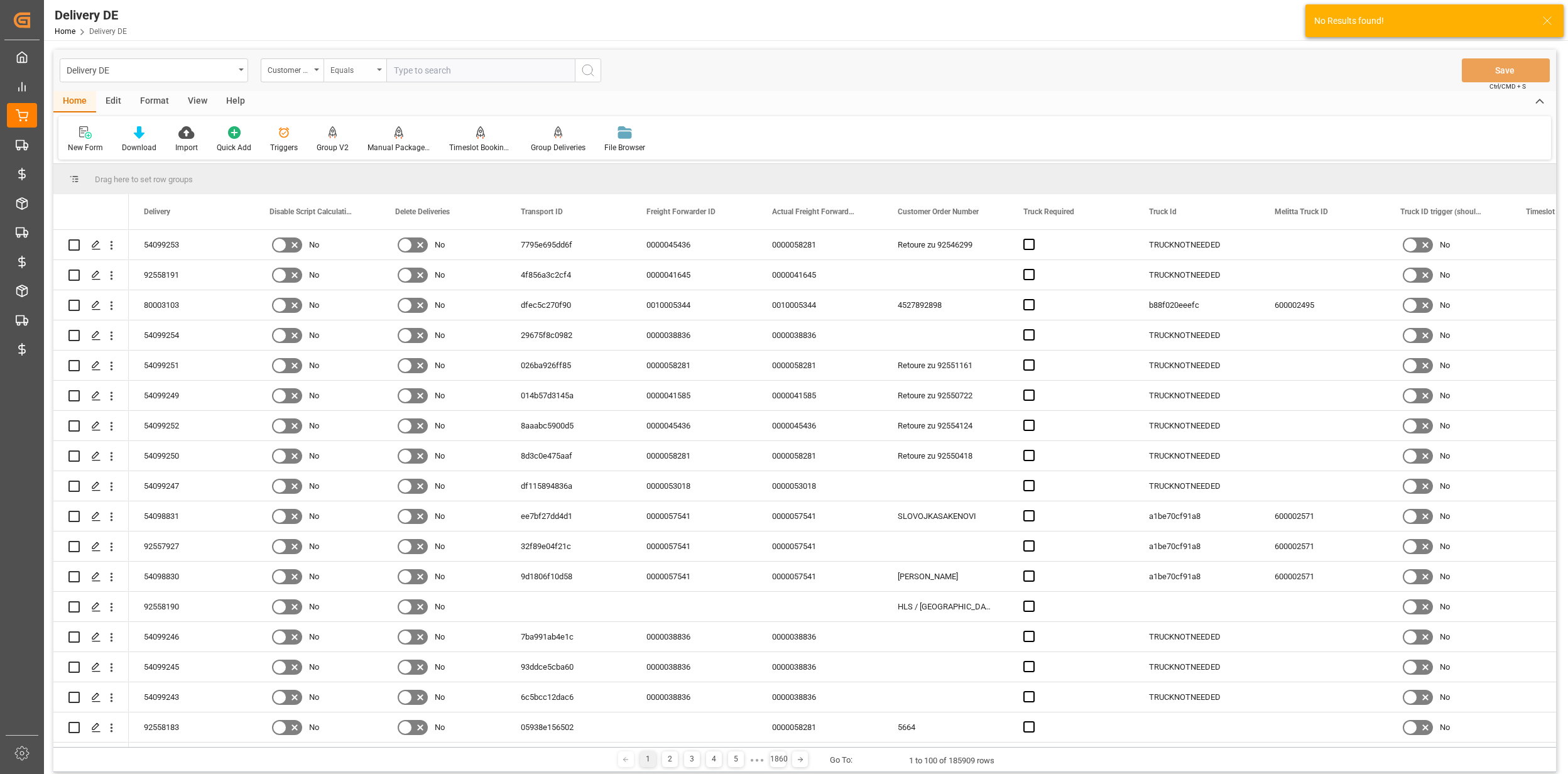
click at [347, 73] on div "Equals" at bounding box center [351, 68] width 42 height 14
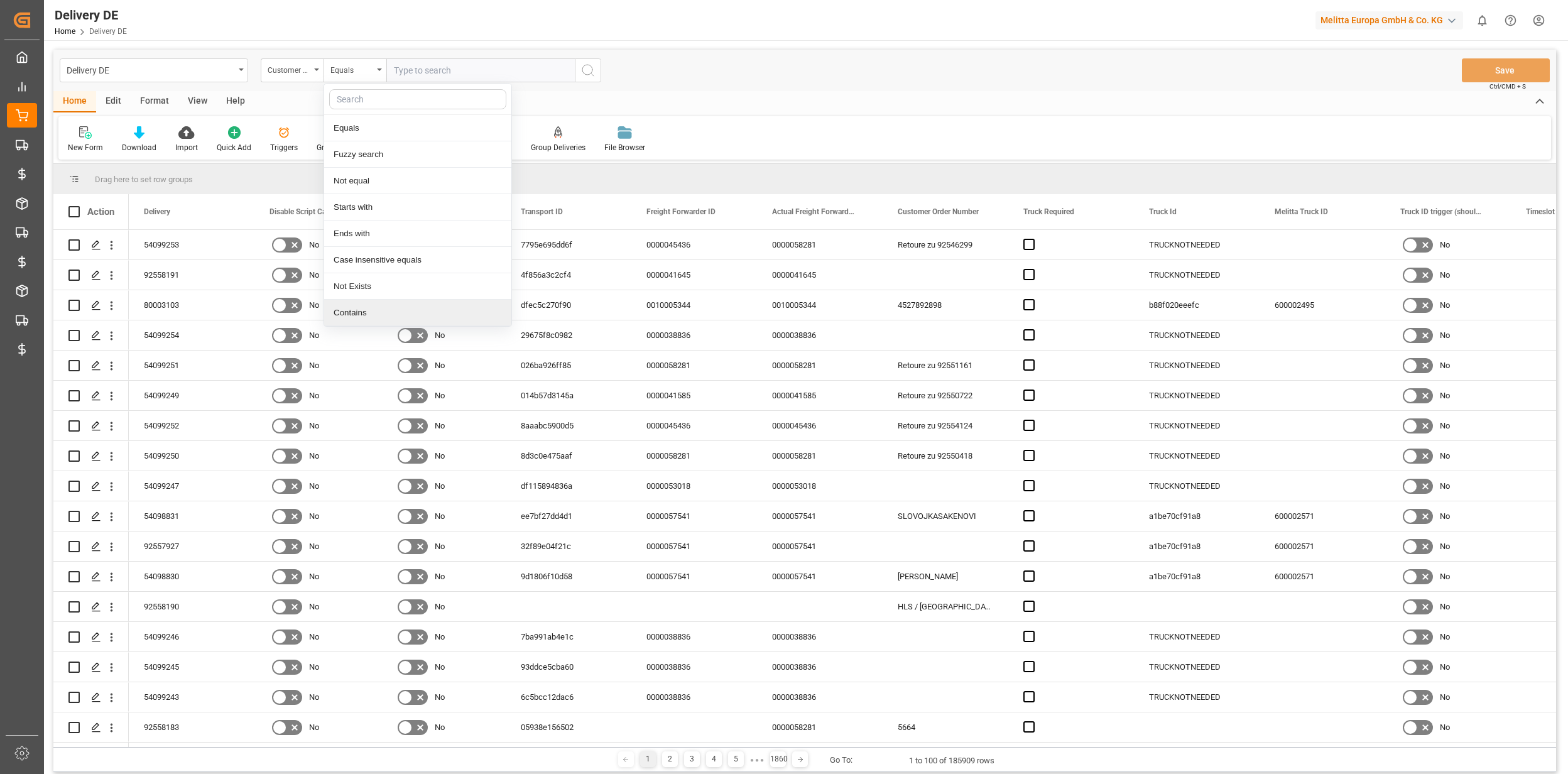
click at [363, 317] on div "Contains" at bounding box center [417, 313] width 187 height 27
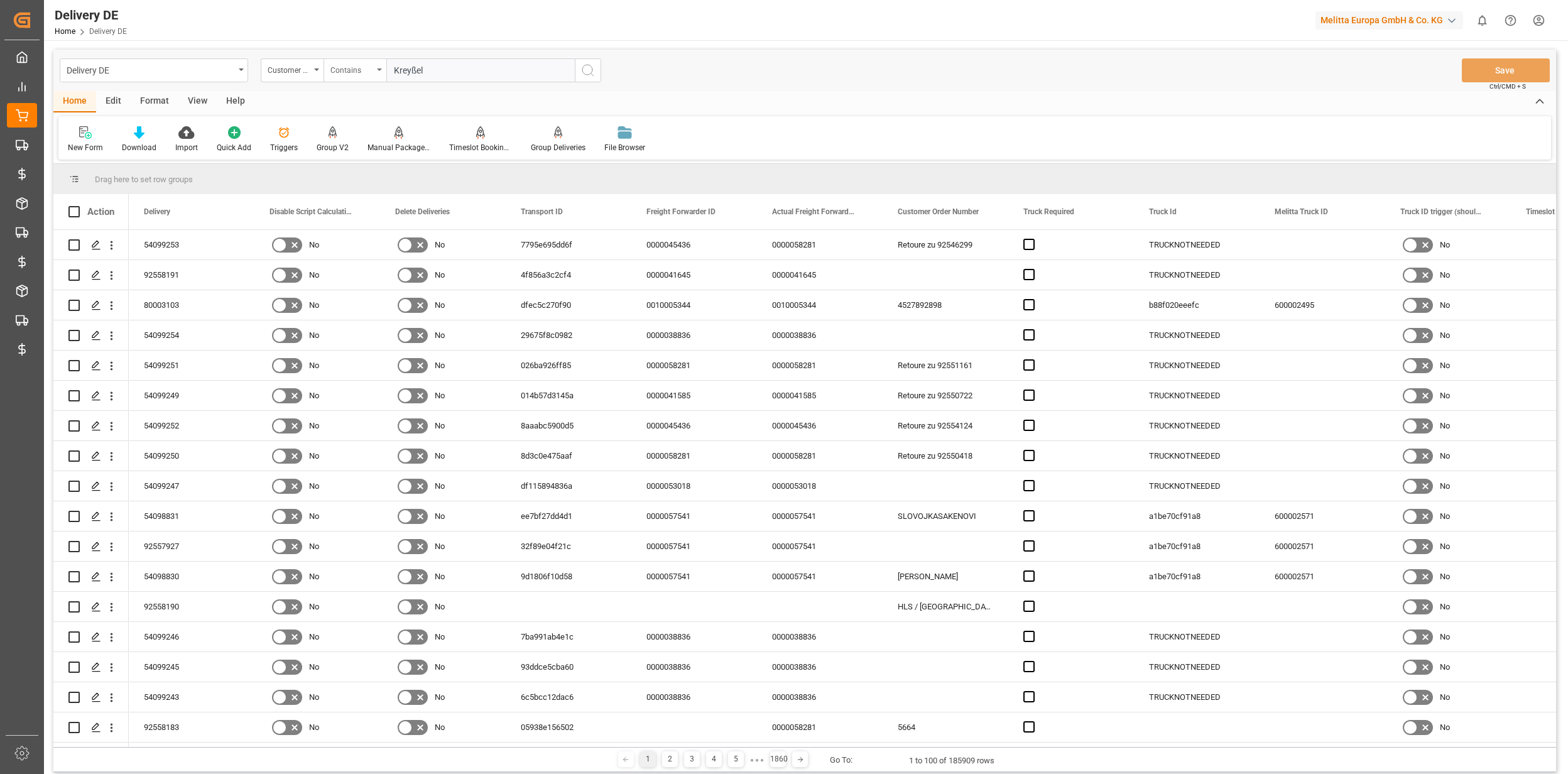
type input "Kreyßel"
click at [338, 73] on div "Contains" at bounding box center [351, 68] width 42 height 14
click at [366, 158] on div "Fuzzy search" at bounding box center [417, 154] width 187 height 27
type input "Kreyßel"
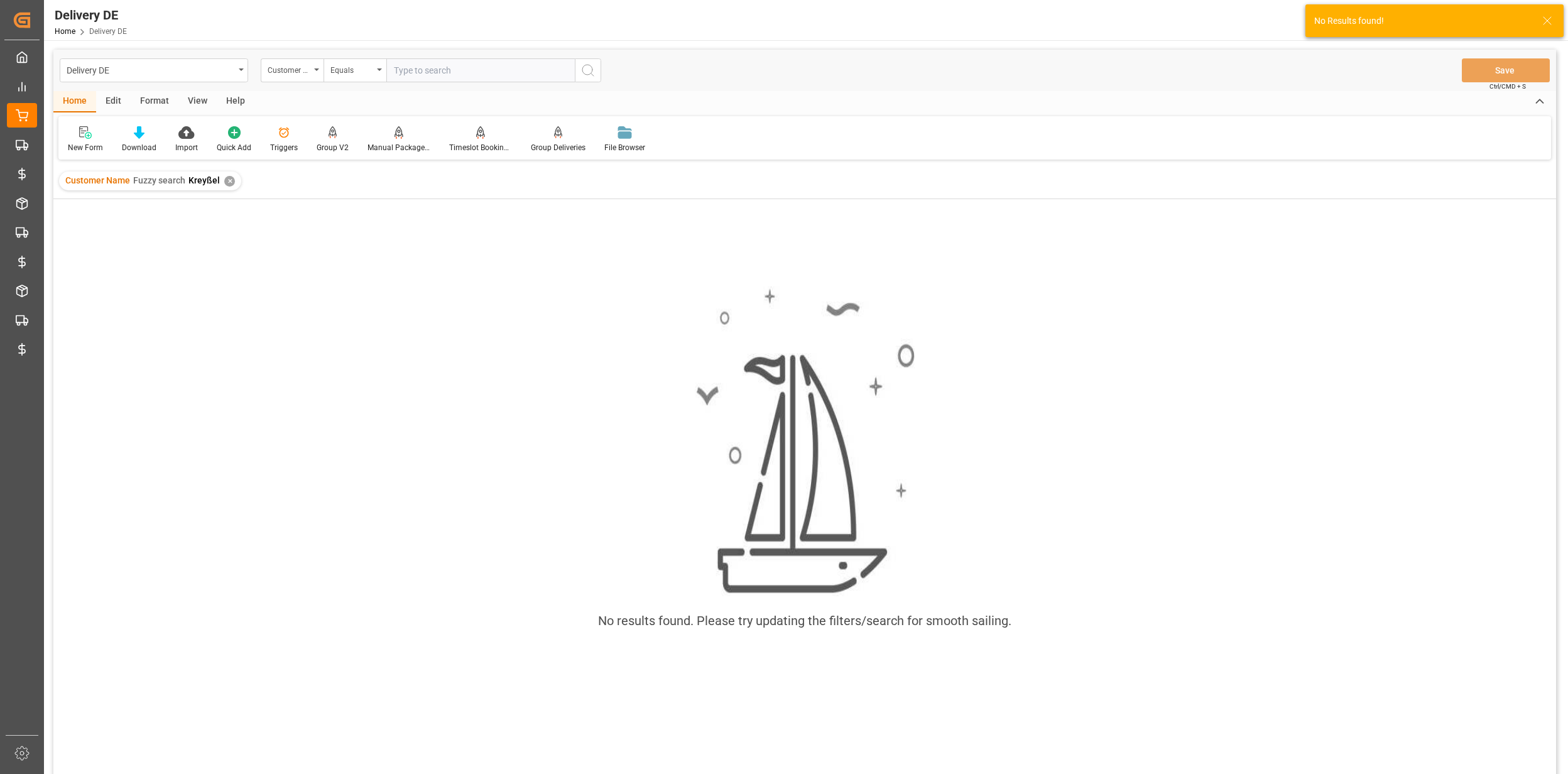
click at [231, 179] on div "✕" at bounding box center [230, 181] width 11 height 11
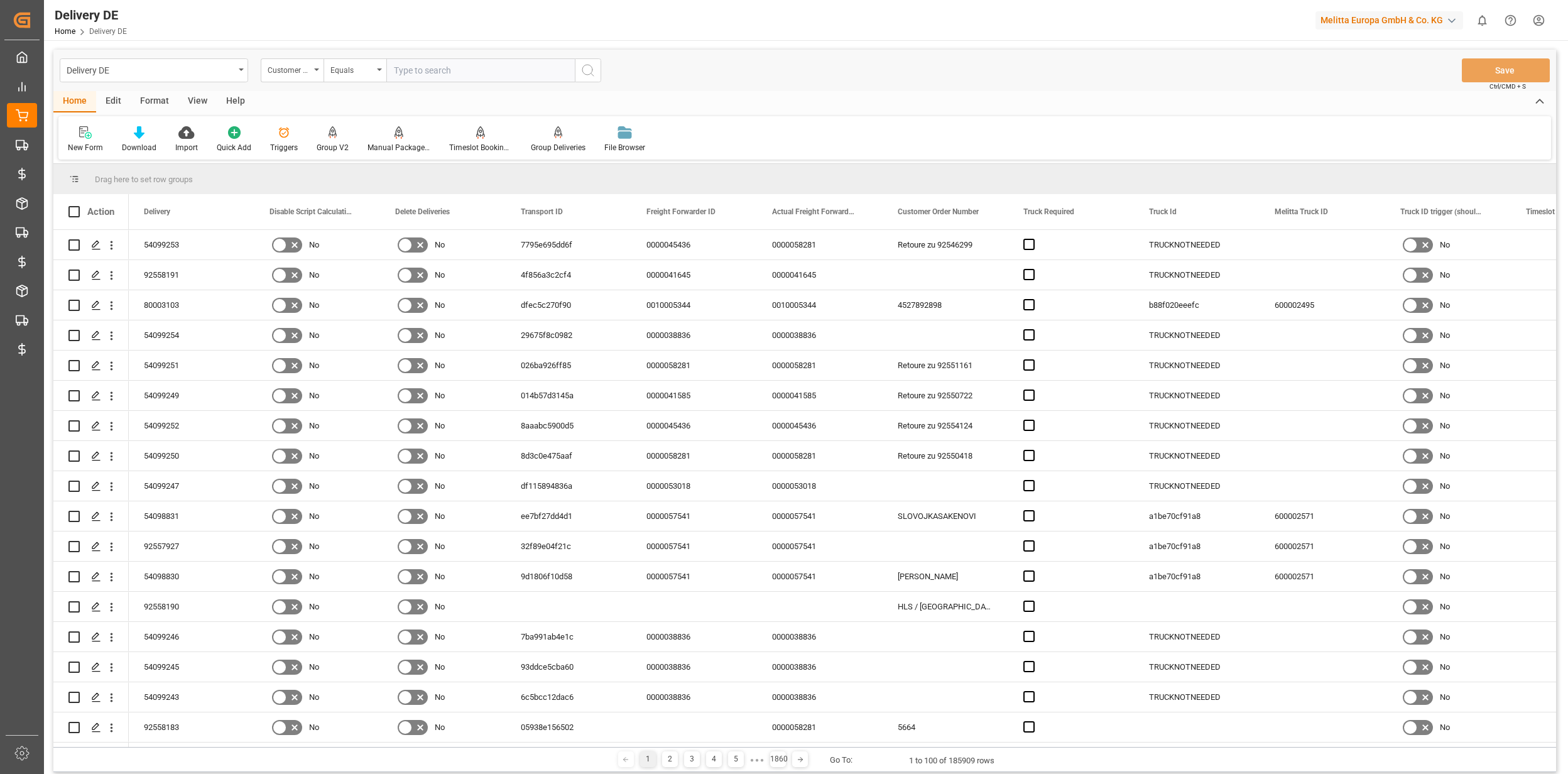
click at [445, 76] on input "text" at bounding box center [480, 70] width 189 height 24
click at [322, 70] on div "Customer Name" at bounding box center [292, 70] width 63 height 24
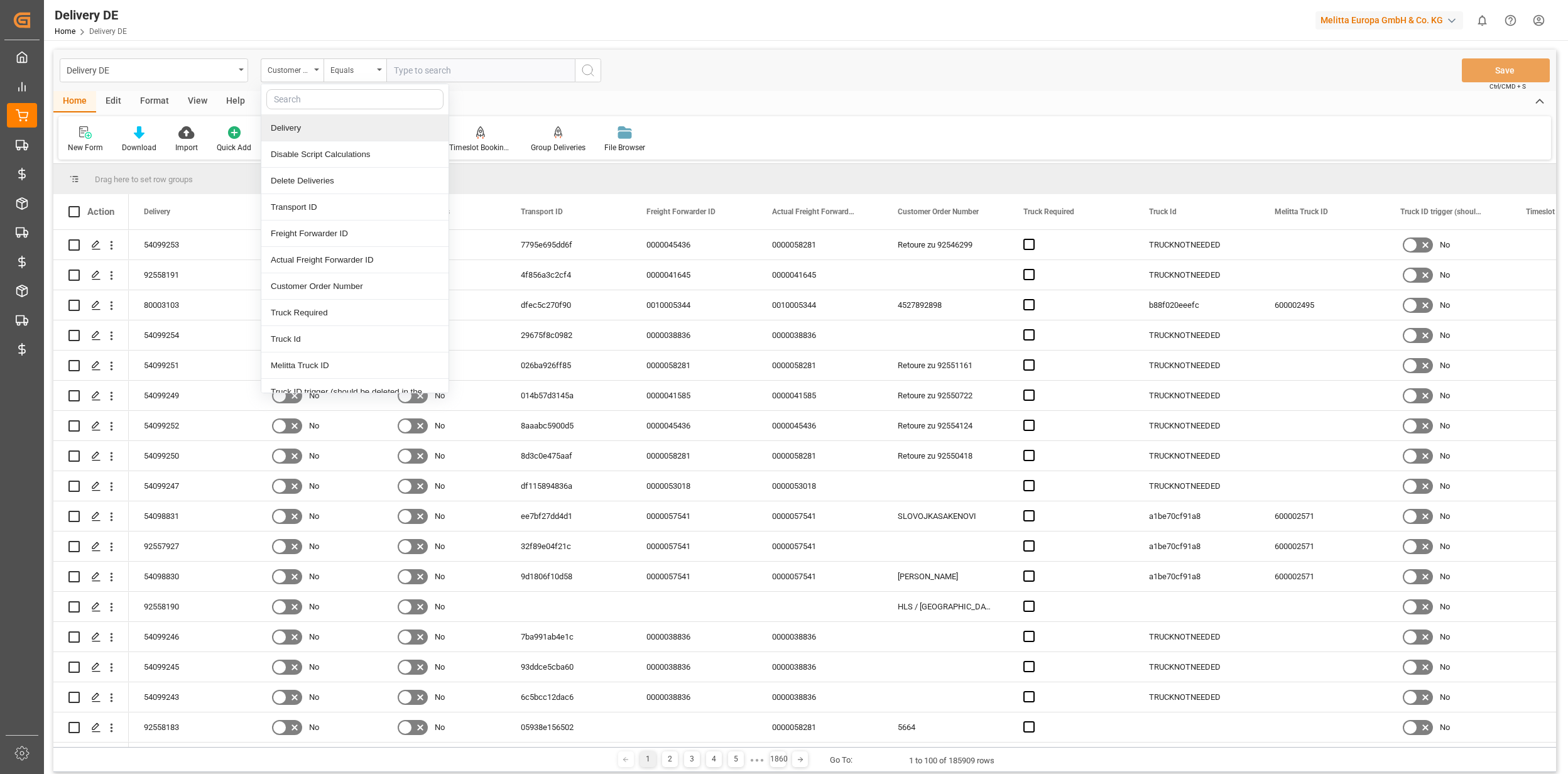
click at [311, 136] on div "Delivery" at bounding box center [355, 128] width 187 height 27
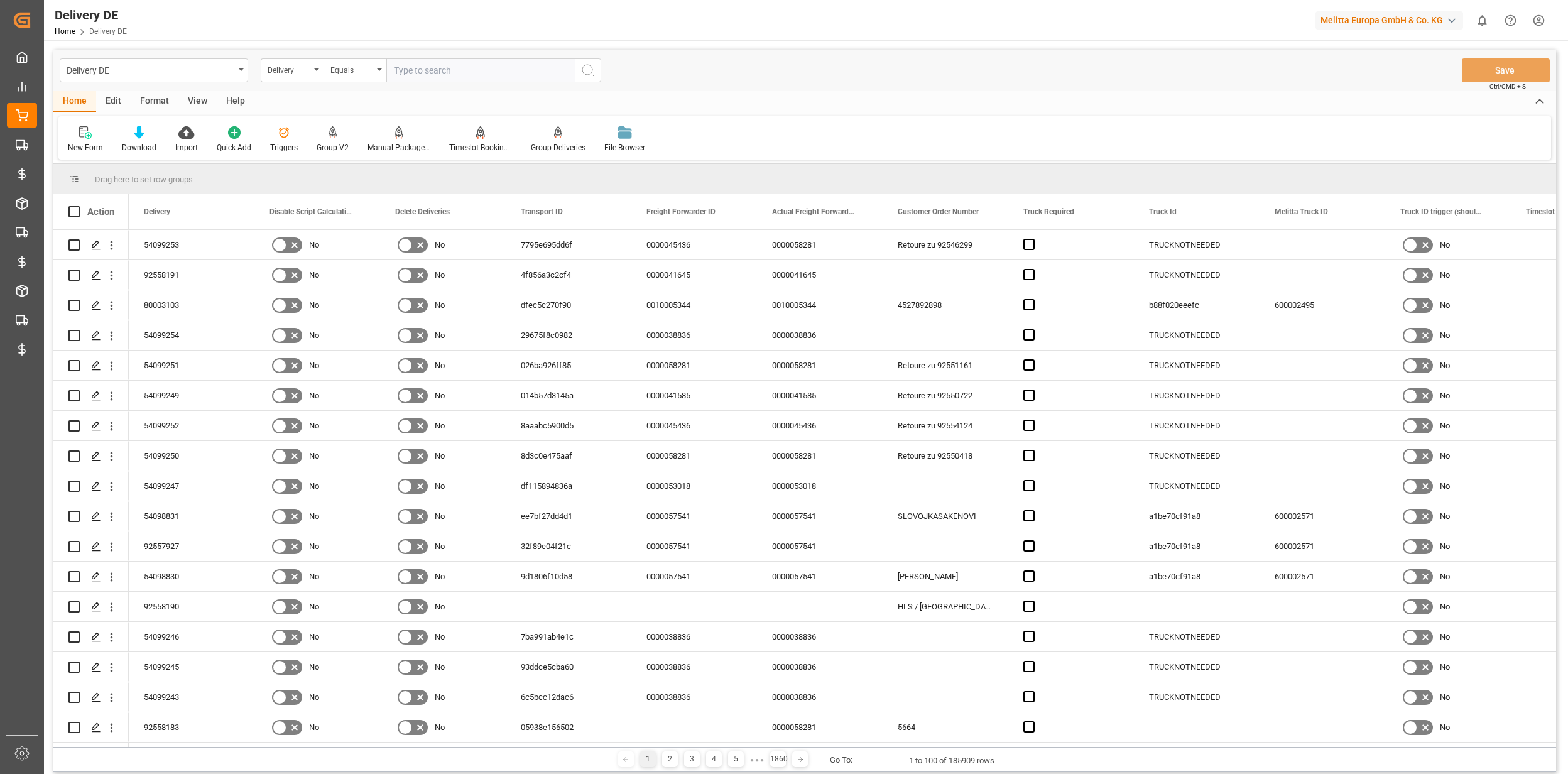
click at [447, 68] on input "text" at bounding box center [480, 70] width 189 height 24
paste input "0054099047"
drag, startPoint x: 403, startPoint y: 72, endPoint x: 383, endPoint y: 72, distance: 20.0
click at [383, 72] on div "Delivery Equals 0054099047" at bounding box center [431, 70] width 341 height 24
type input "54099047"
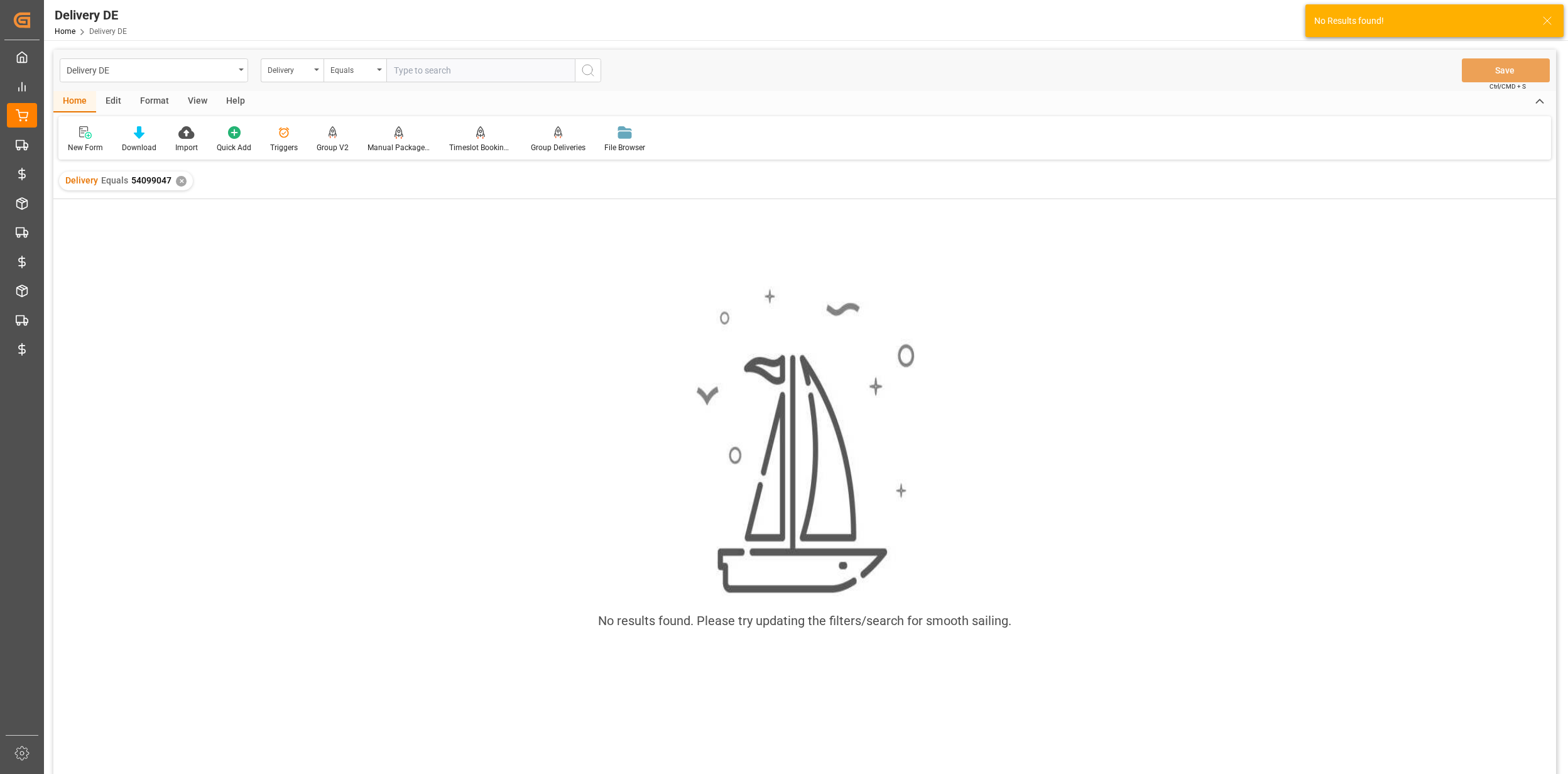
click at [177, 181] on div "✕" at bounding box center [181, 181] width 11 height 11
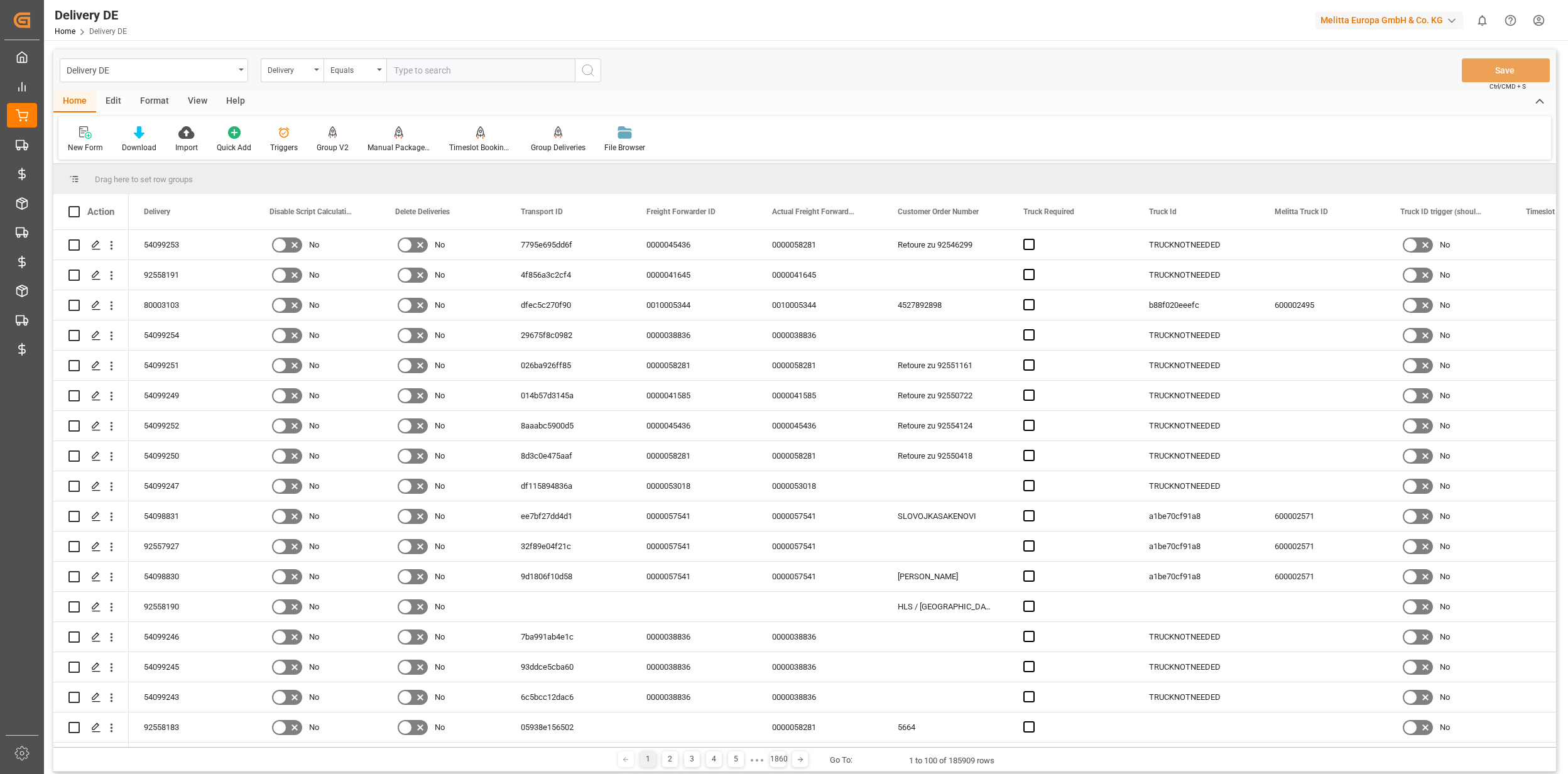
click at [809, 73] on div "Delivery DE Delivery Equals Save Ctrl/CMD + S" at bounding box center [804, 70] width 1503 height 42
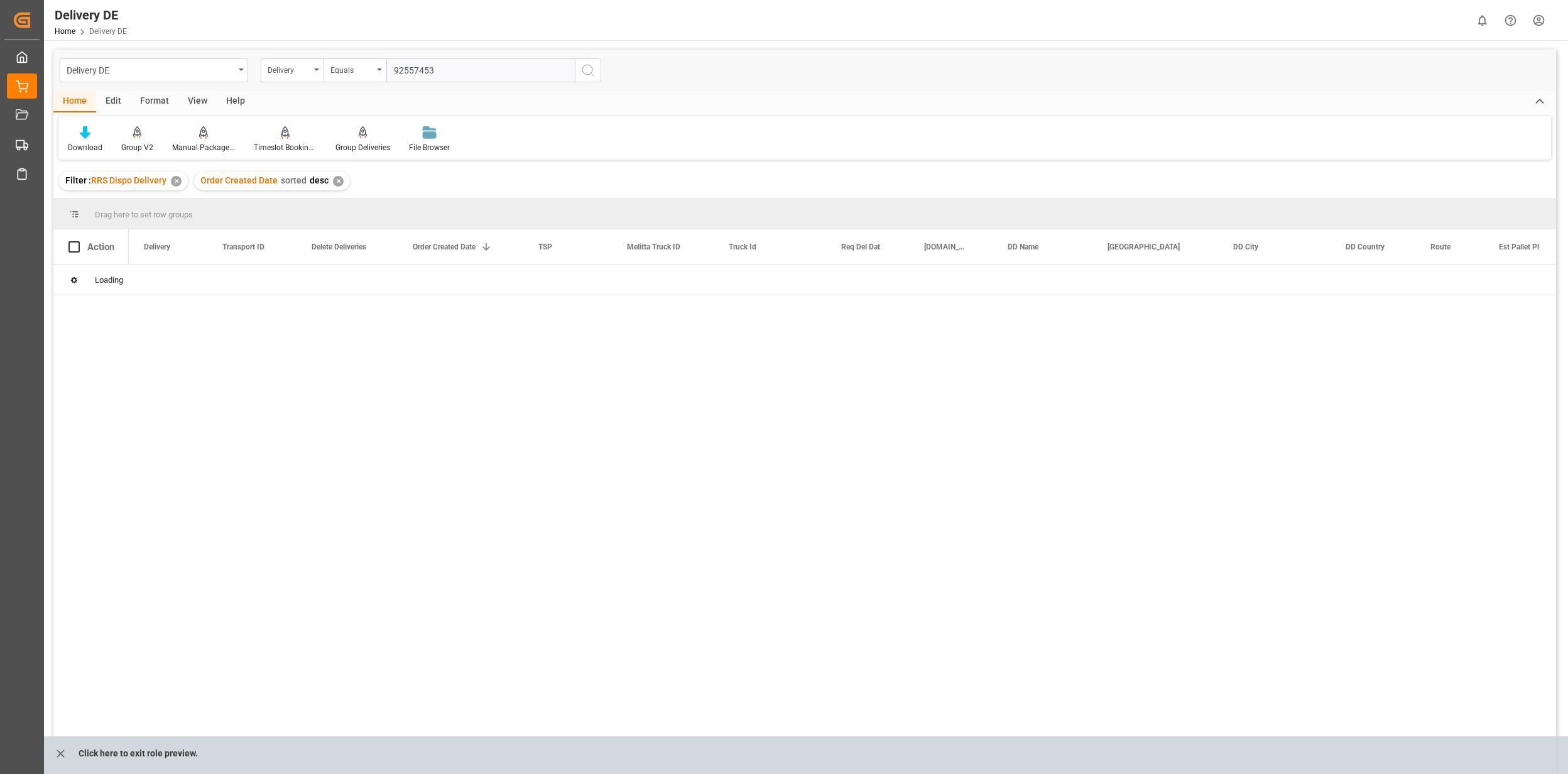
type input "92557453"
click at [581, 73] on icon "search button" at bounding box center [588, 70] width 15 height 15
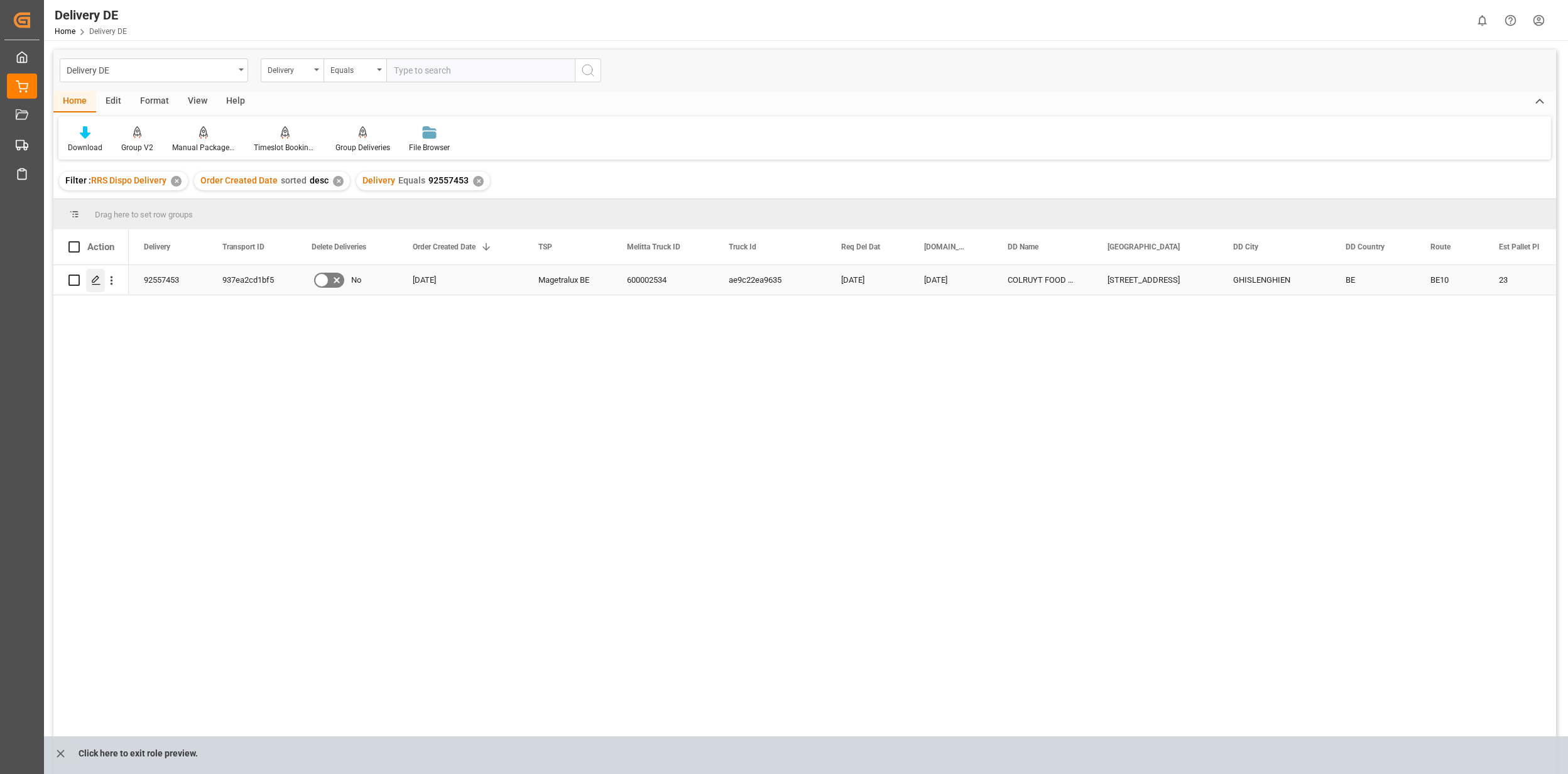
click at [94, 287] on div "Press SPACE to select this row." at bounding box center [95, 280] width 19 height 23
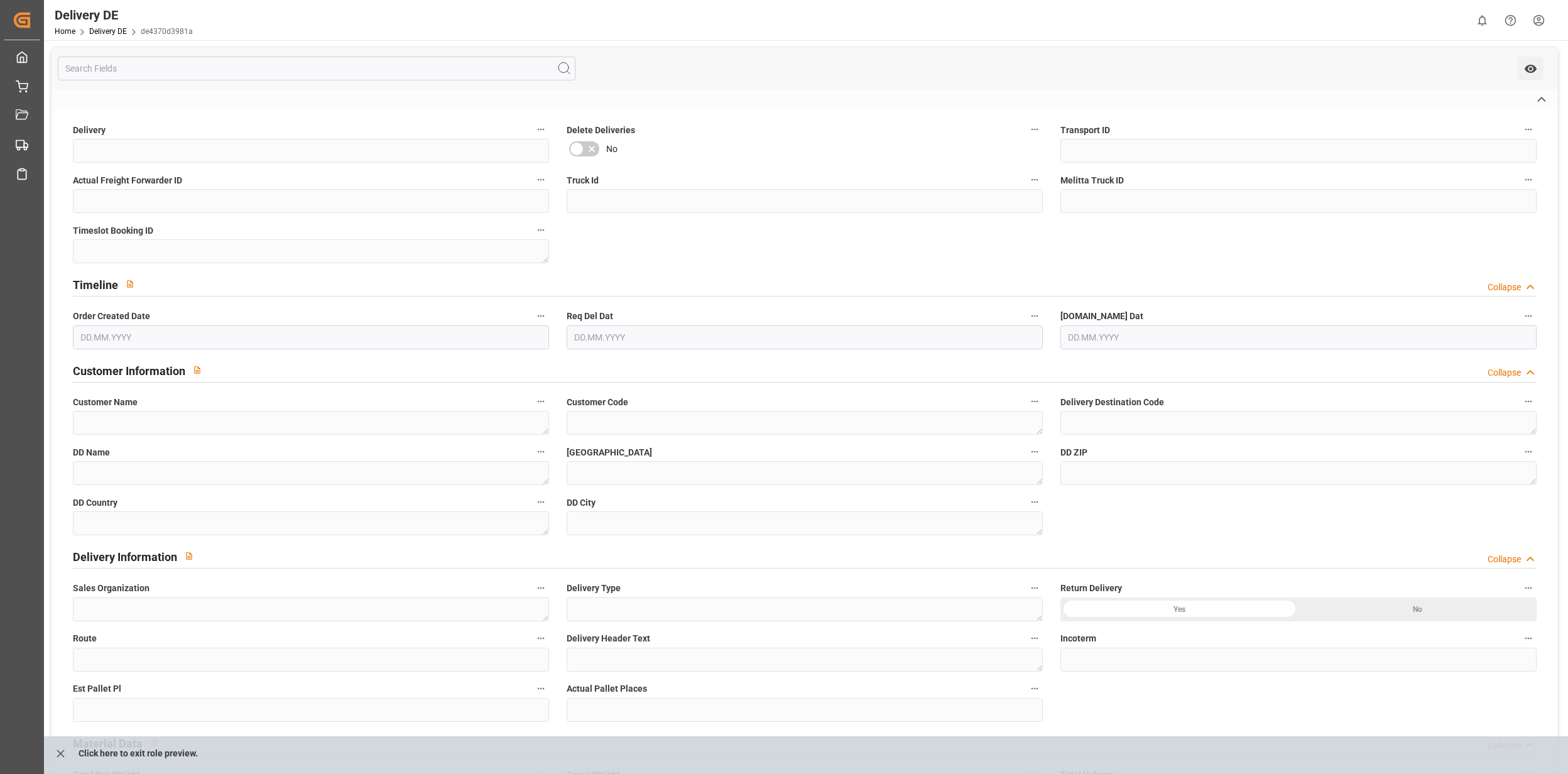
type input "92557453"
type input "937ea2cd1bf5"
type input "0000056663"
type input "ae9c22ea9635"
type input "600002534"
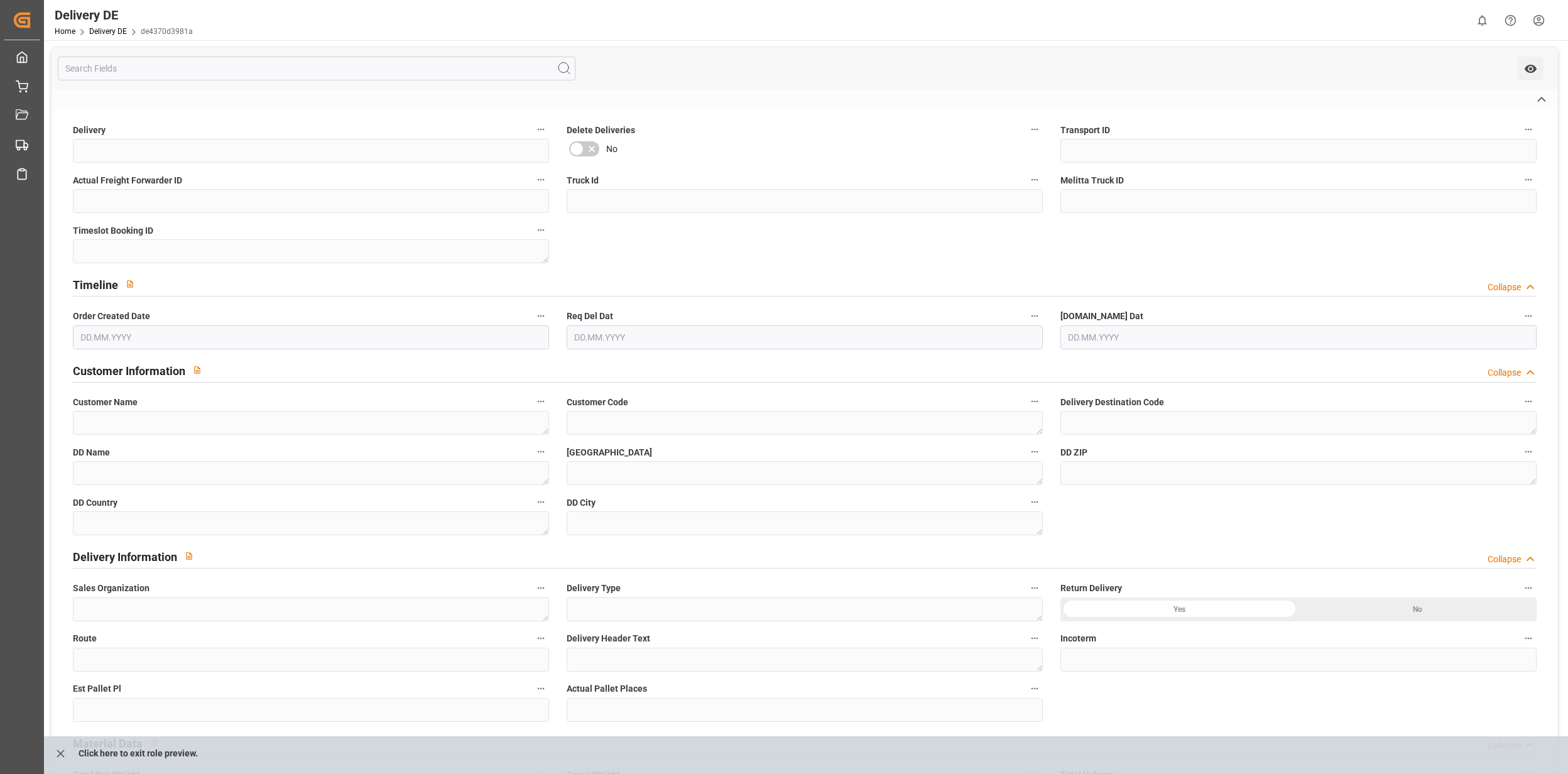
type textarea "COLRUYT FOOD GHISLENGHIEN"
type textarea "0000200142"
type textarea "COLRUYT FOOD GHISLENGHIEN"
type textarea "RUE DU PARC INDUSTRIEL 34"
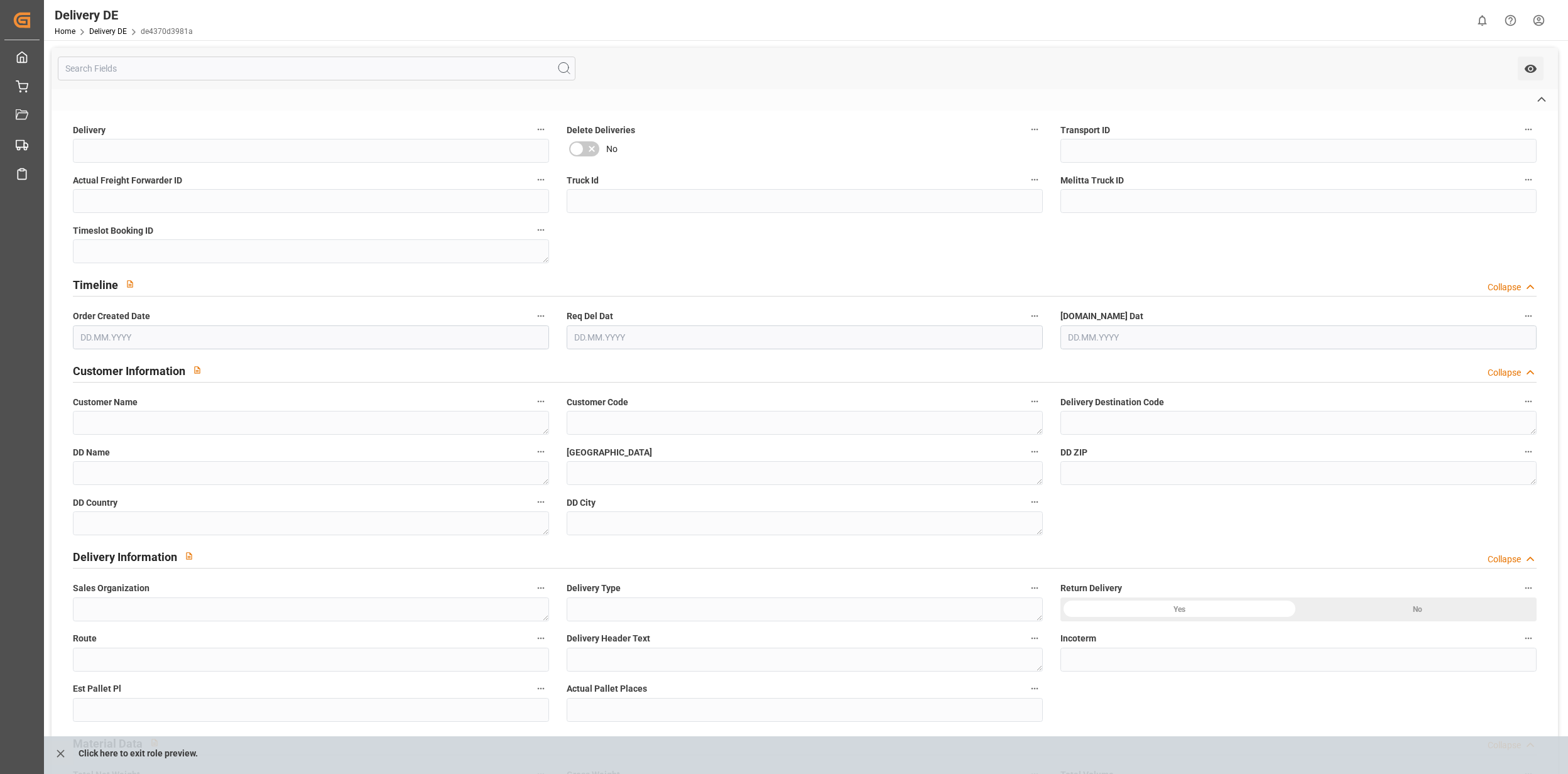
type textarea "7822"
type textarea "BE"
type textarea "GHISLENGHIEN"
type textarea "0101"
type textarea "ZFNL"
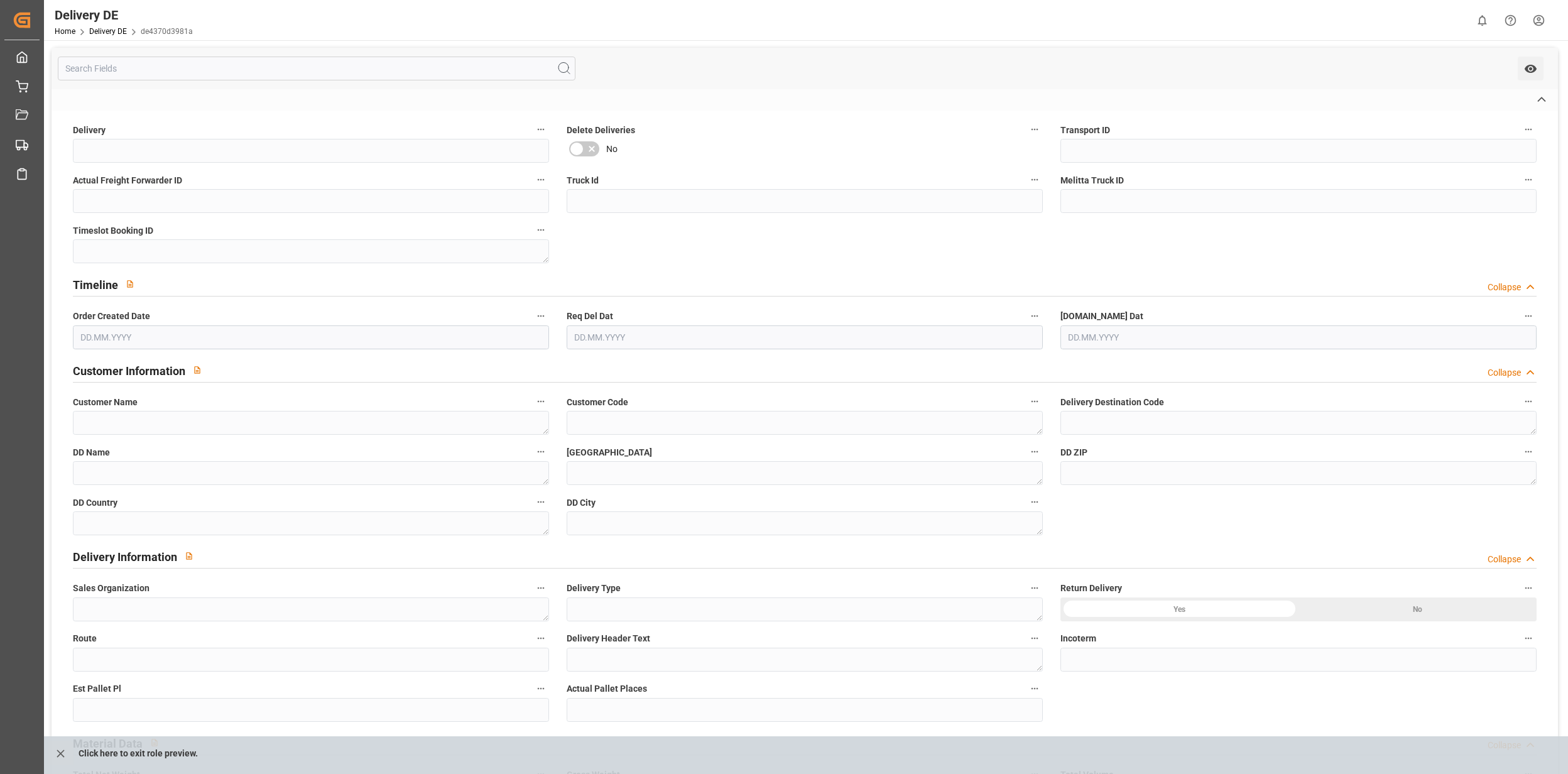
type input "BE10"
type input "CPT"
type input "BE0405043294"
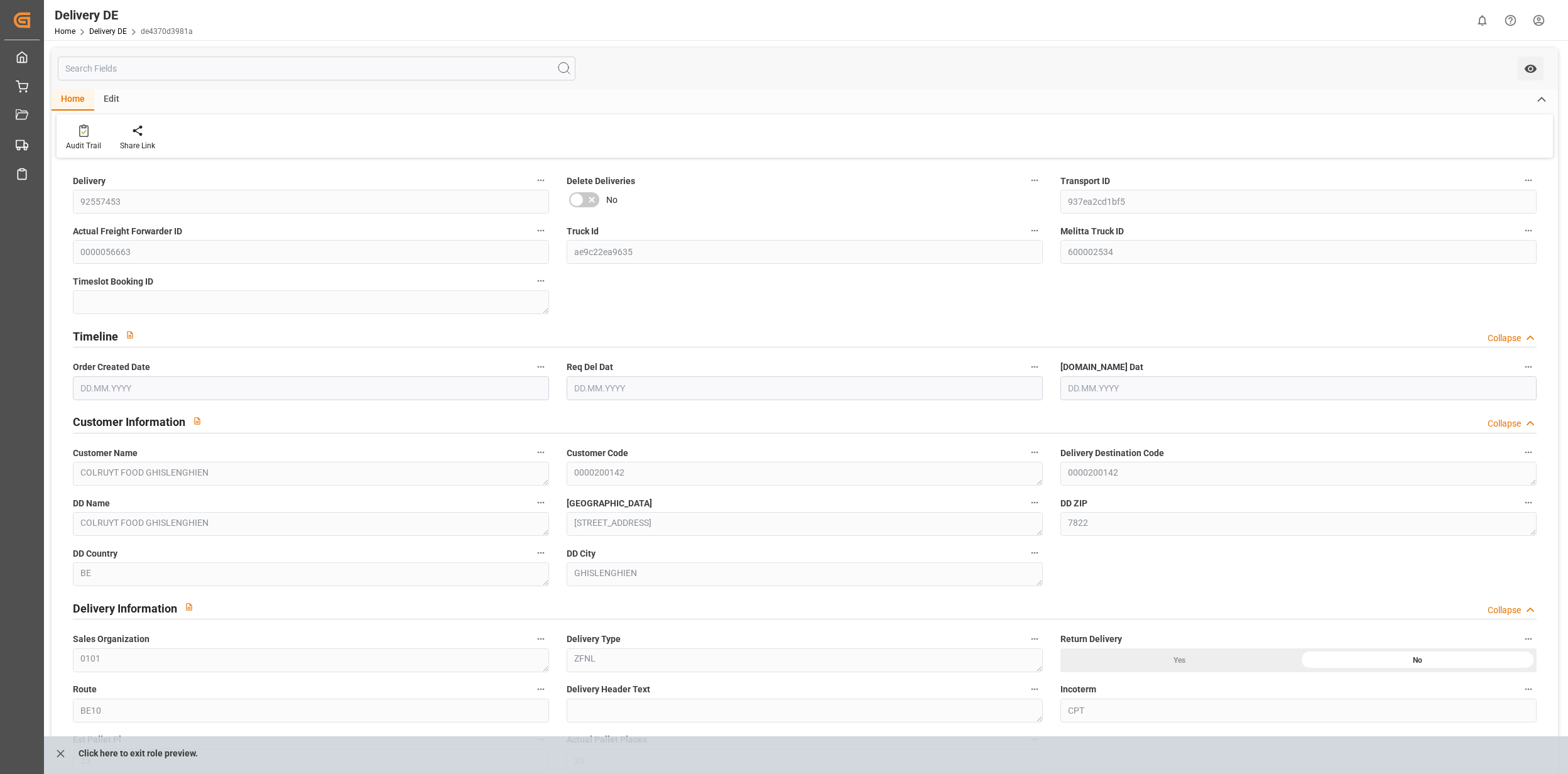
type input "23"
type input "3759.71"
type input "5974"
type input "37478.54"
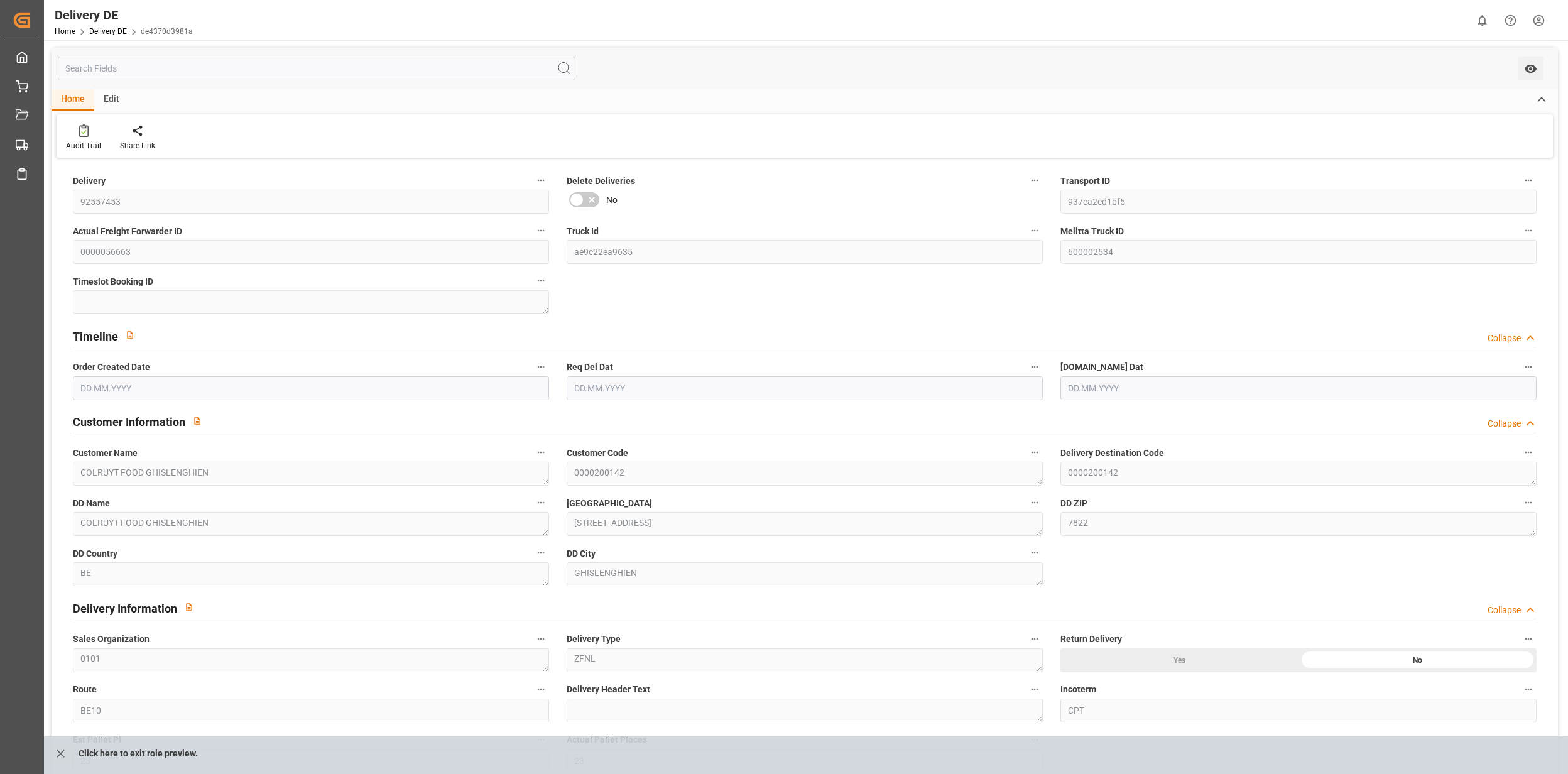
type input "11.09.2025"
click at [82, 136] on icon at bounding box center [83, 130] width 9 height 13
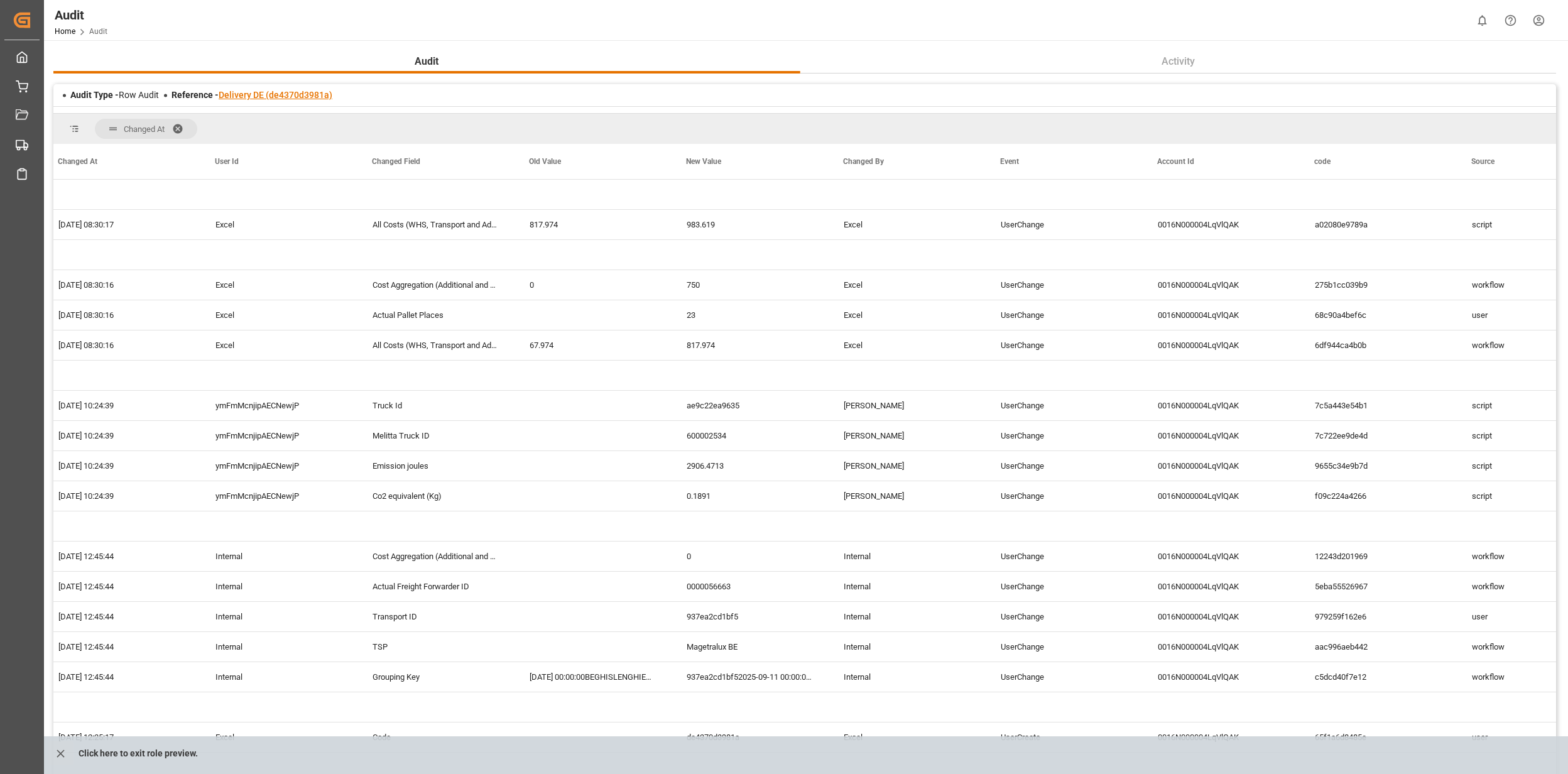
click at [252, 94] on link "Delivery DE (de4370d3981a)" at bounding box center [276, 95] width 114 height 10
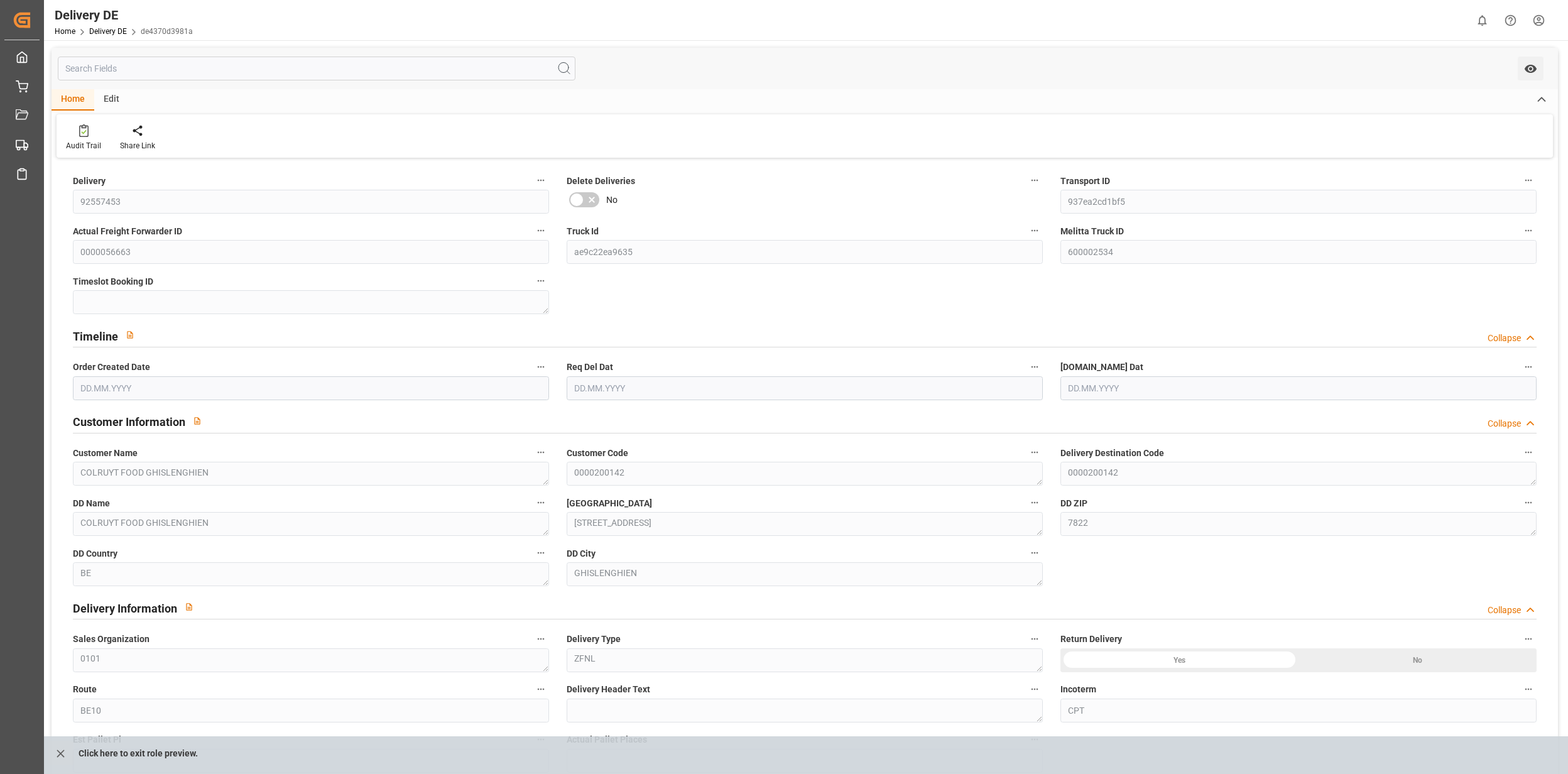
type input "23"
type input "3759.71"
type input "5974"
type input "37478.54"
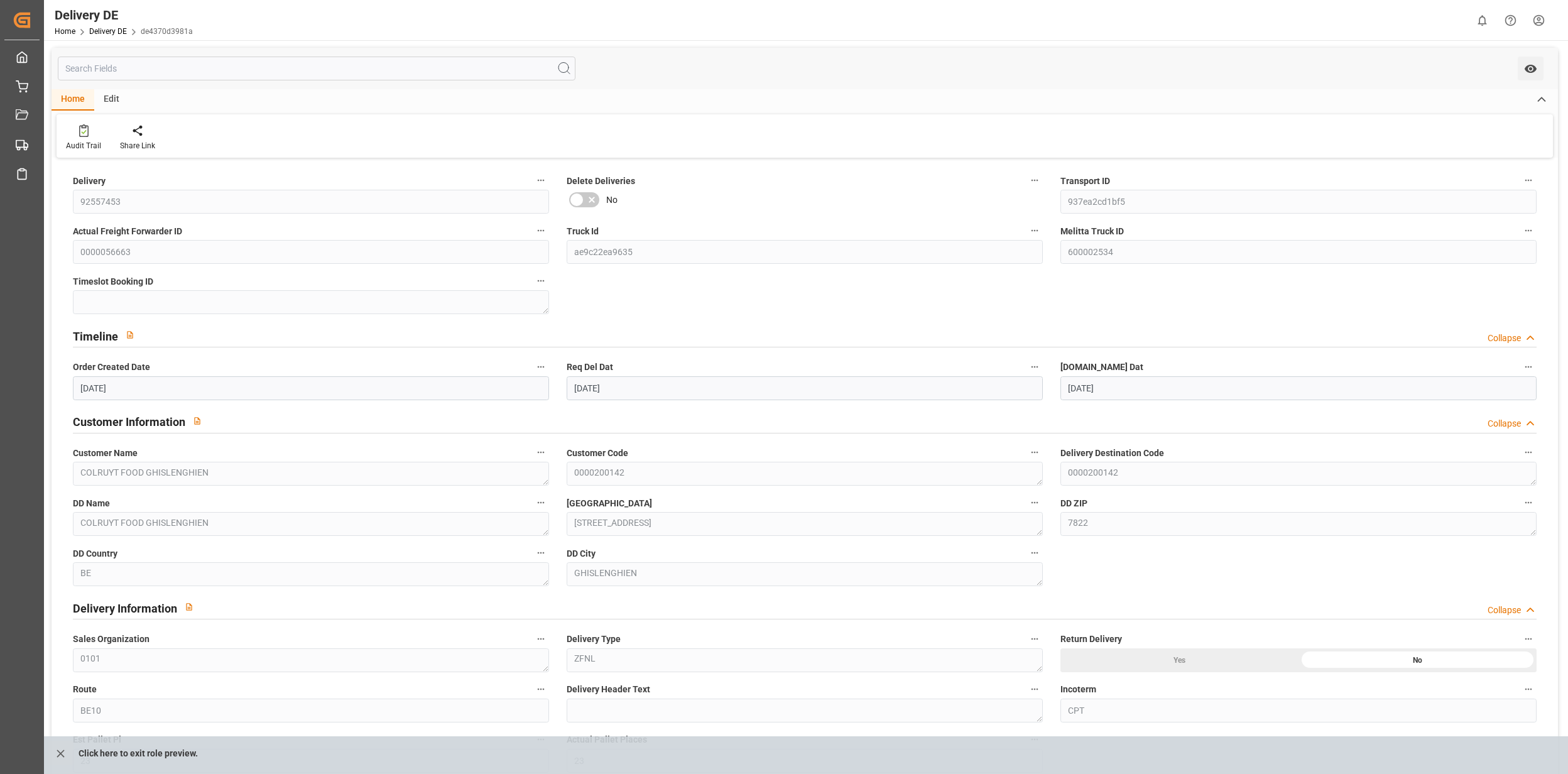
type input "11.09.2025"
click at [117, 28] on link "Delivery DE" at bounding box center [108, 32] width 38 height 9
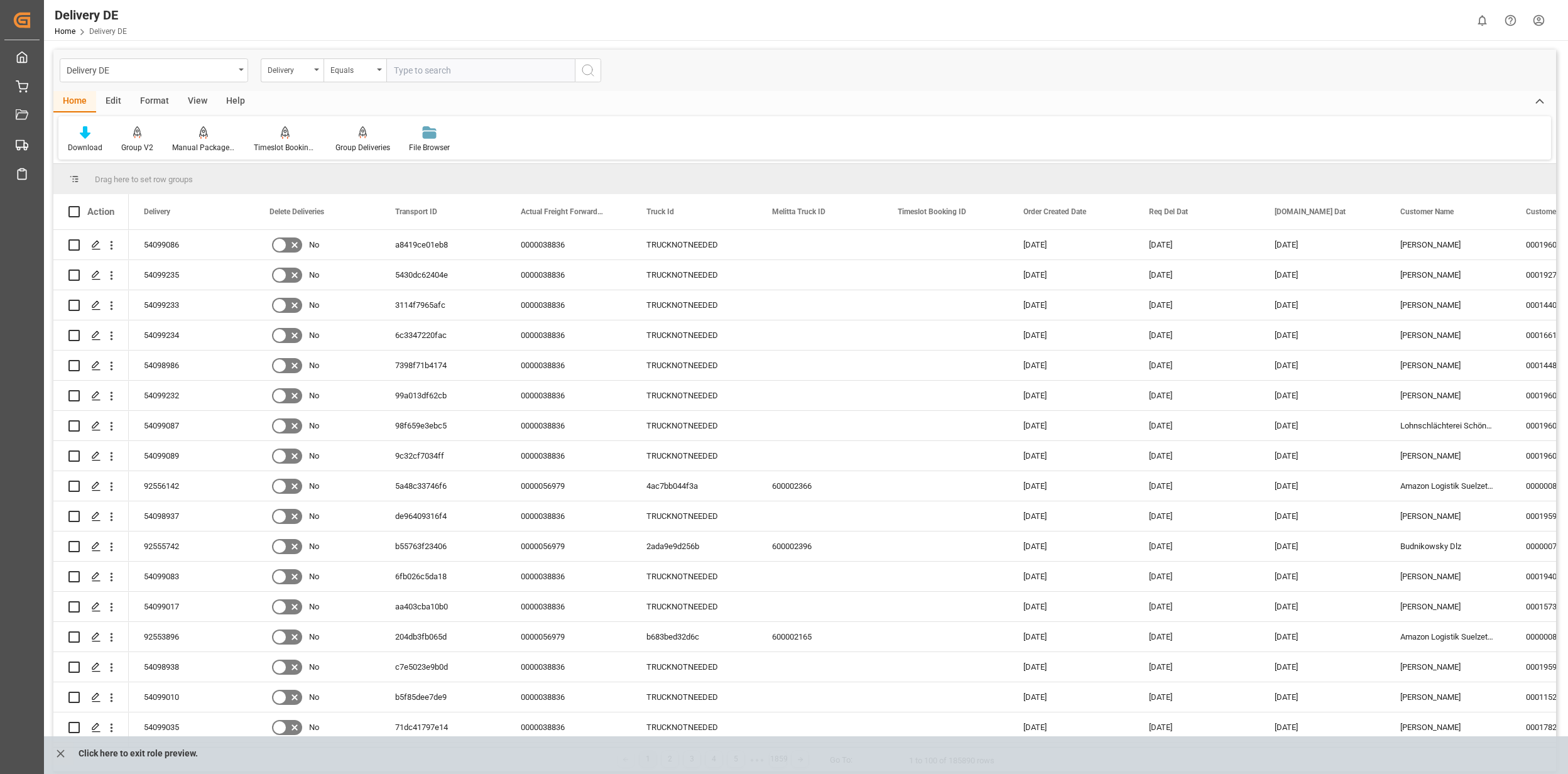
paste input "92557453"
type input "92557453"
click at [593, 73] on icon "search button" at bounding box center [588, 70] width 15 height 15
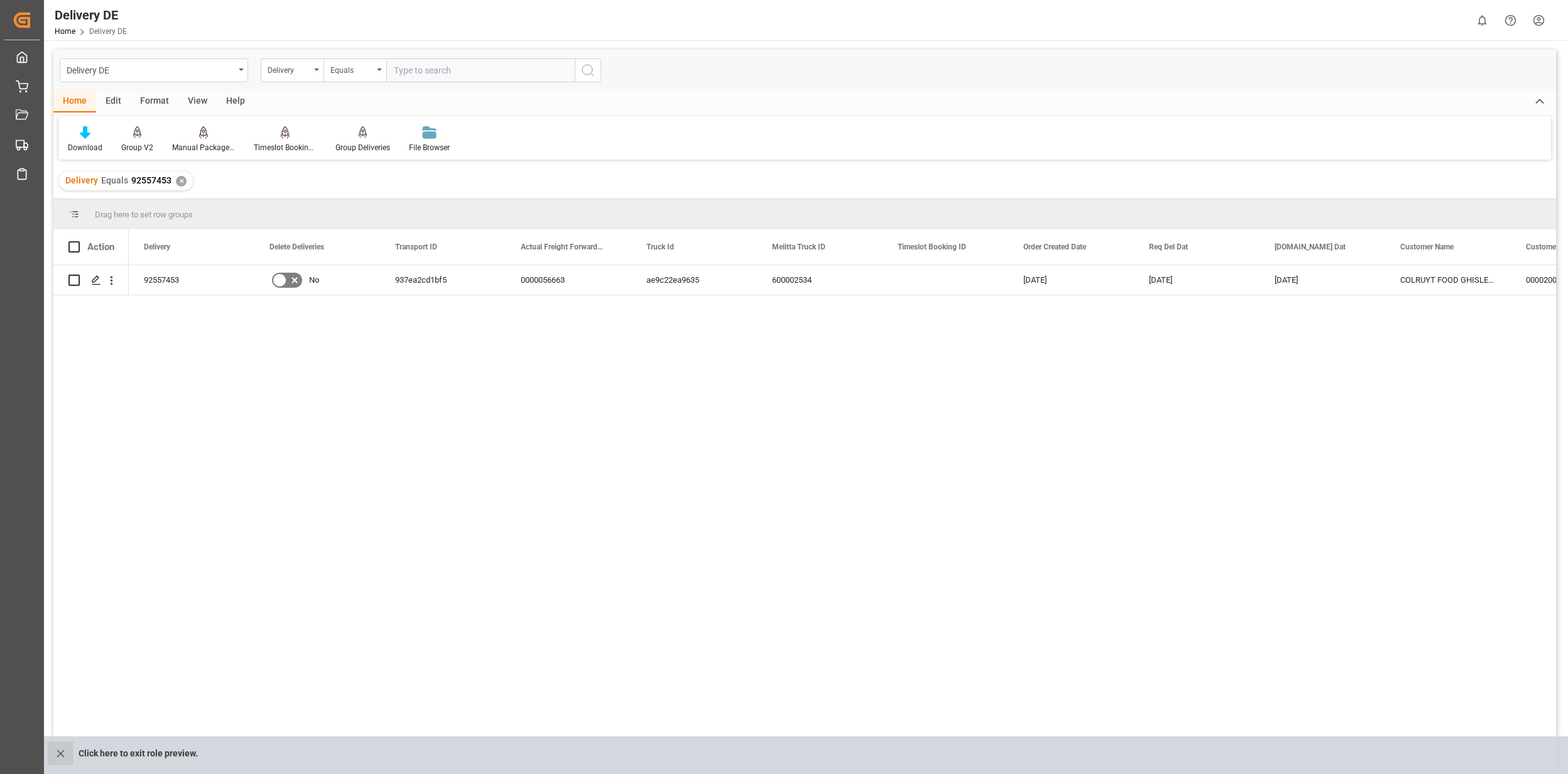
click at [63, 752] on icon "close role preview" at bounding box center [60, 753] width 13 height 13
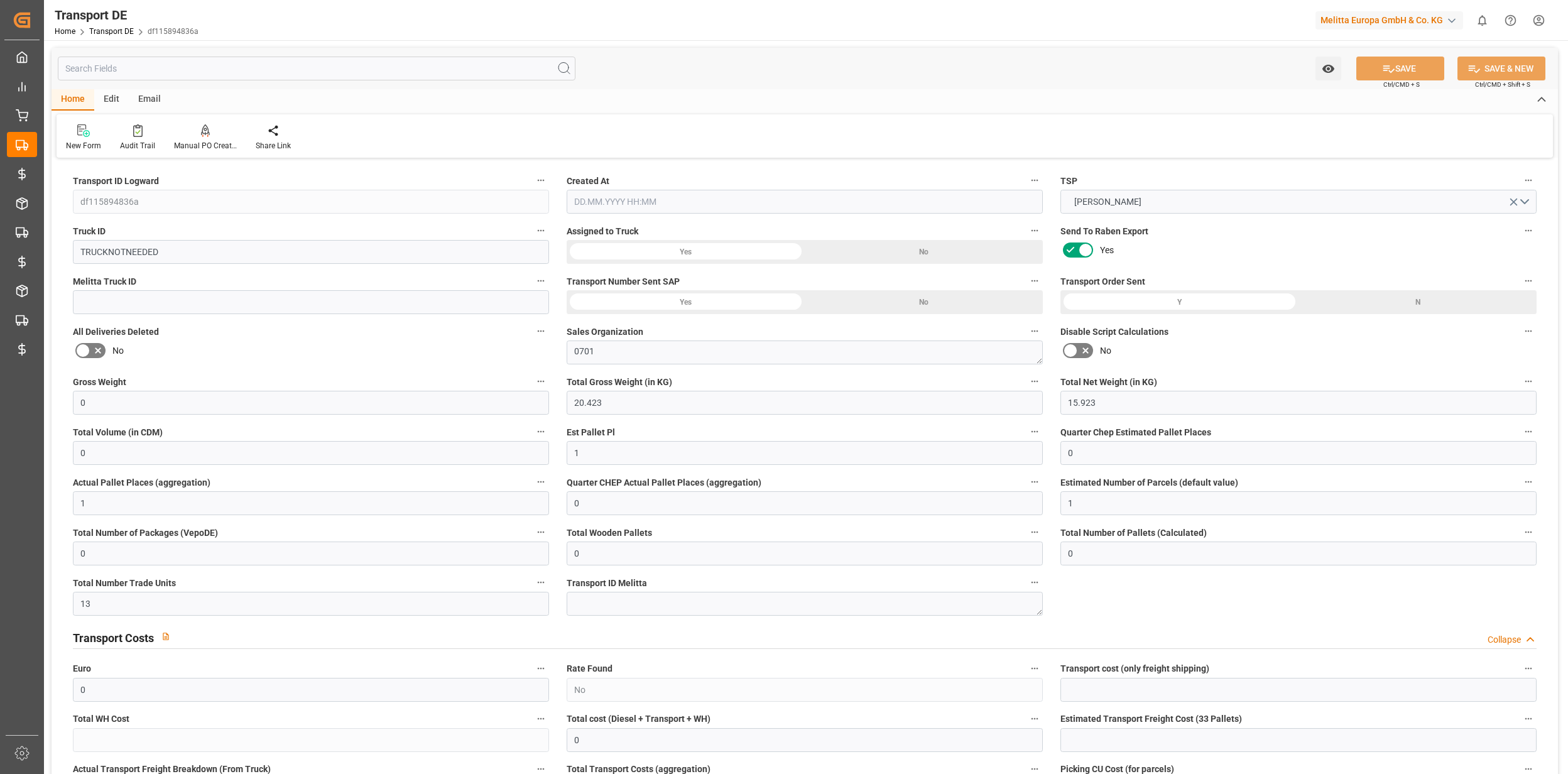
type input "0"
type input "20.423"
type input "15.923"
type input "0"
type input "1"
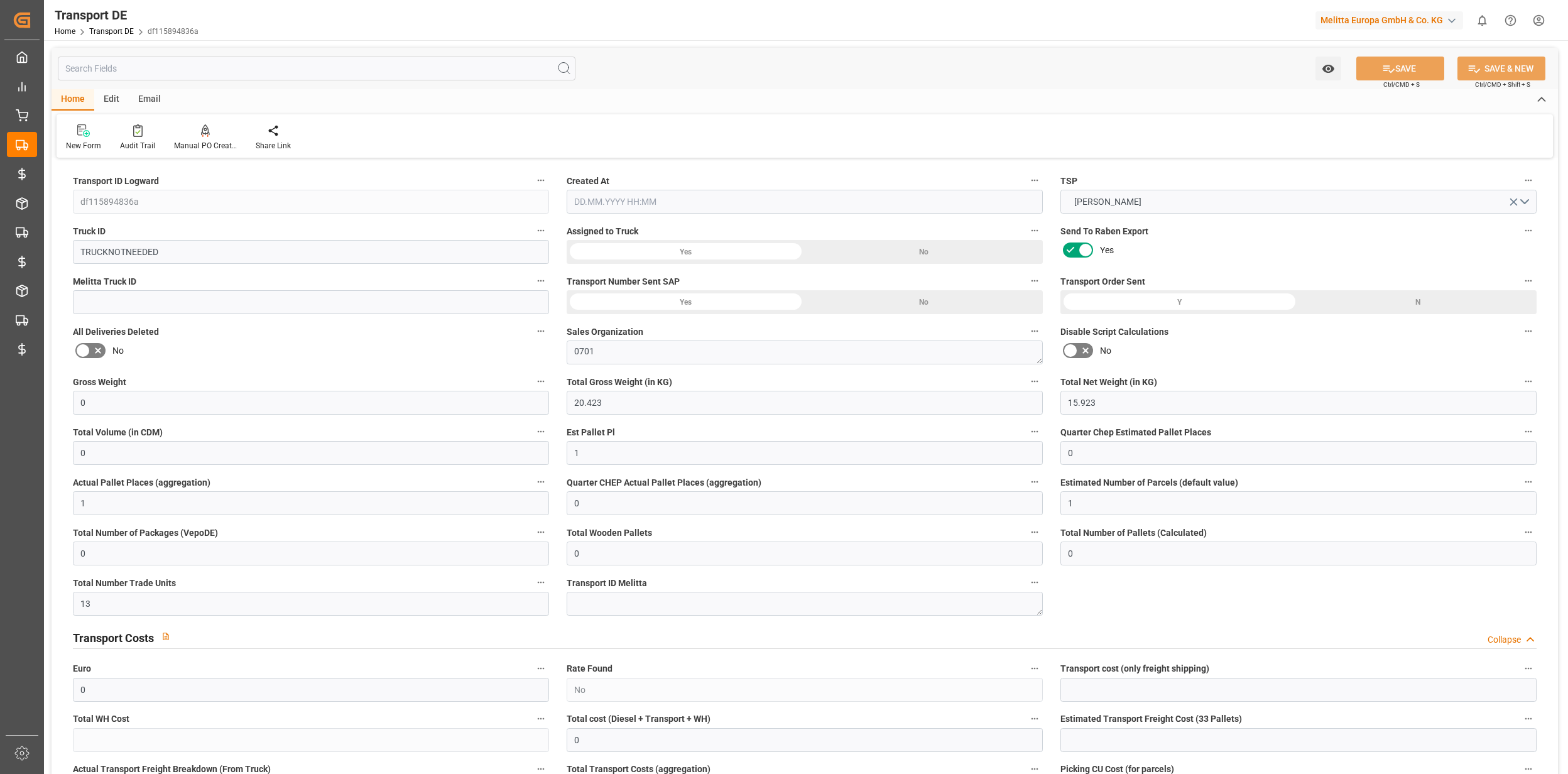
type input "0"
type input "1"
type input "0"
type input "1"
type input "0"
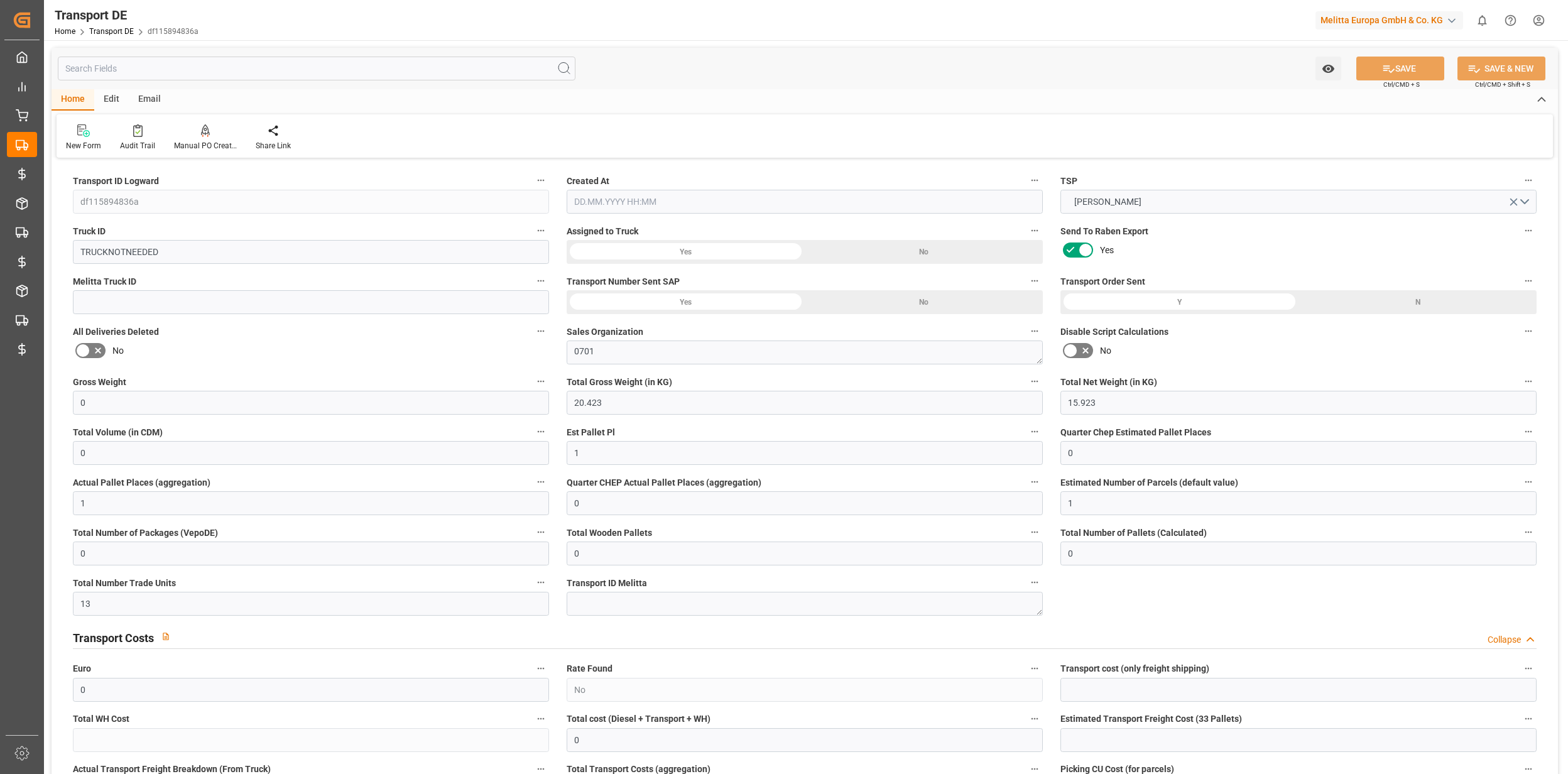
type input "0"
type input "13"
type input "0"
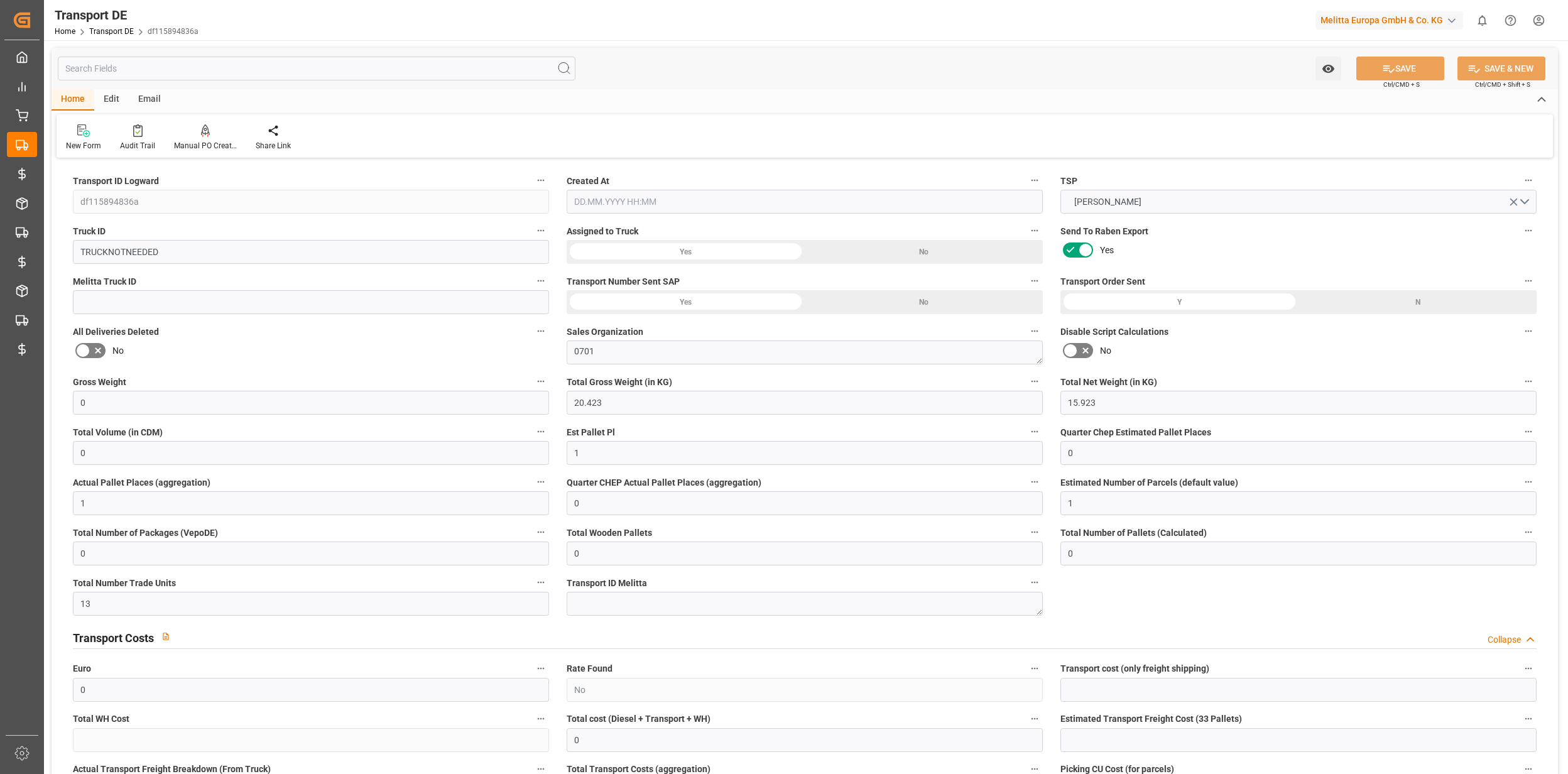
type input "78"
type input "0"
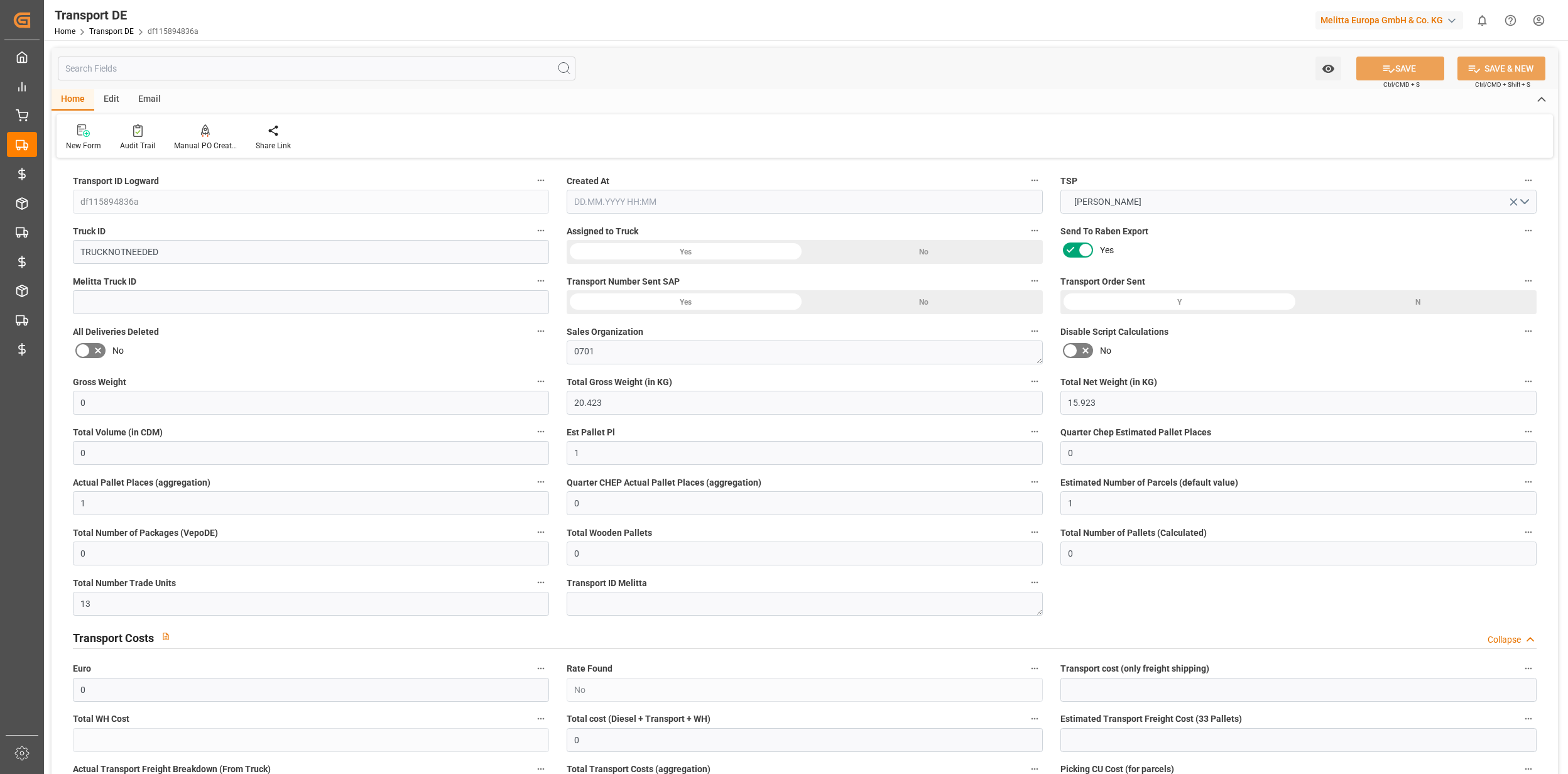
type input "0"
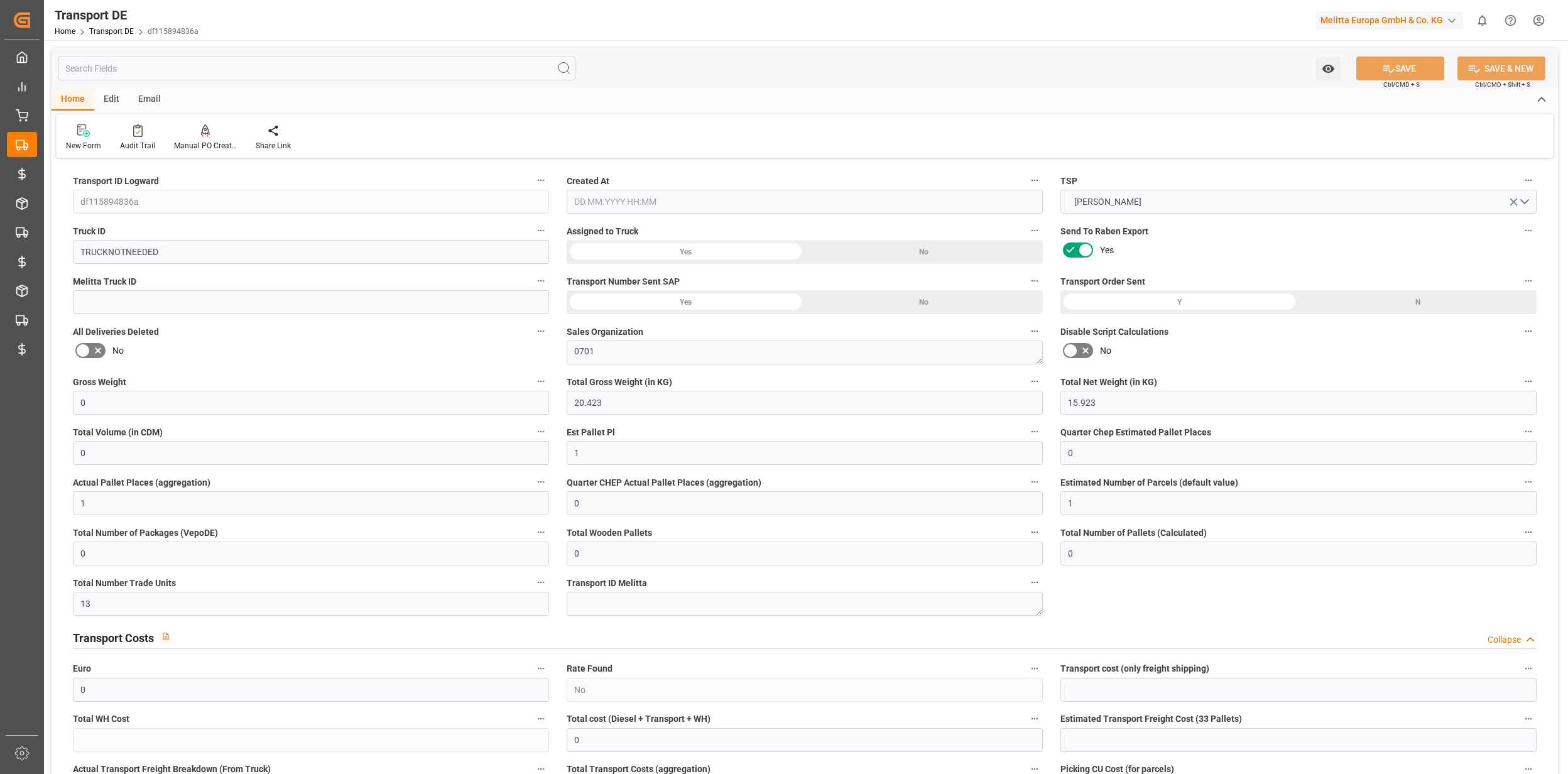
type input "0"
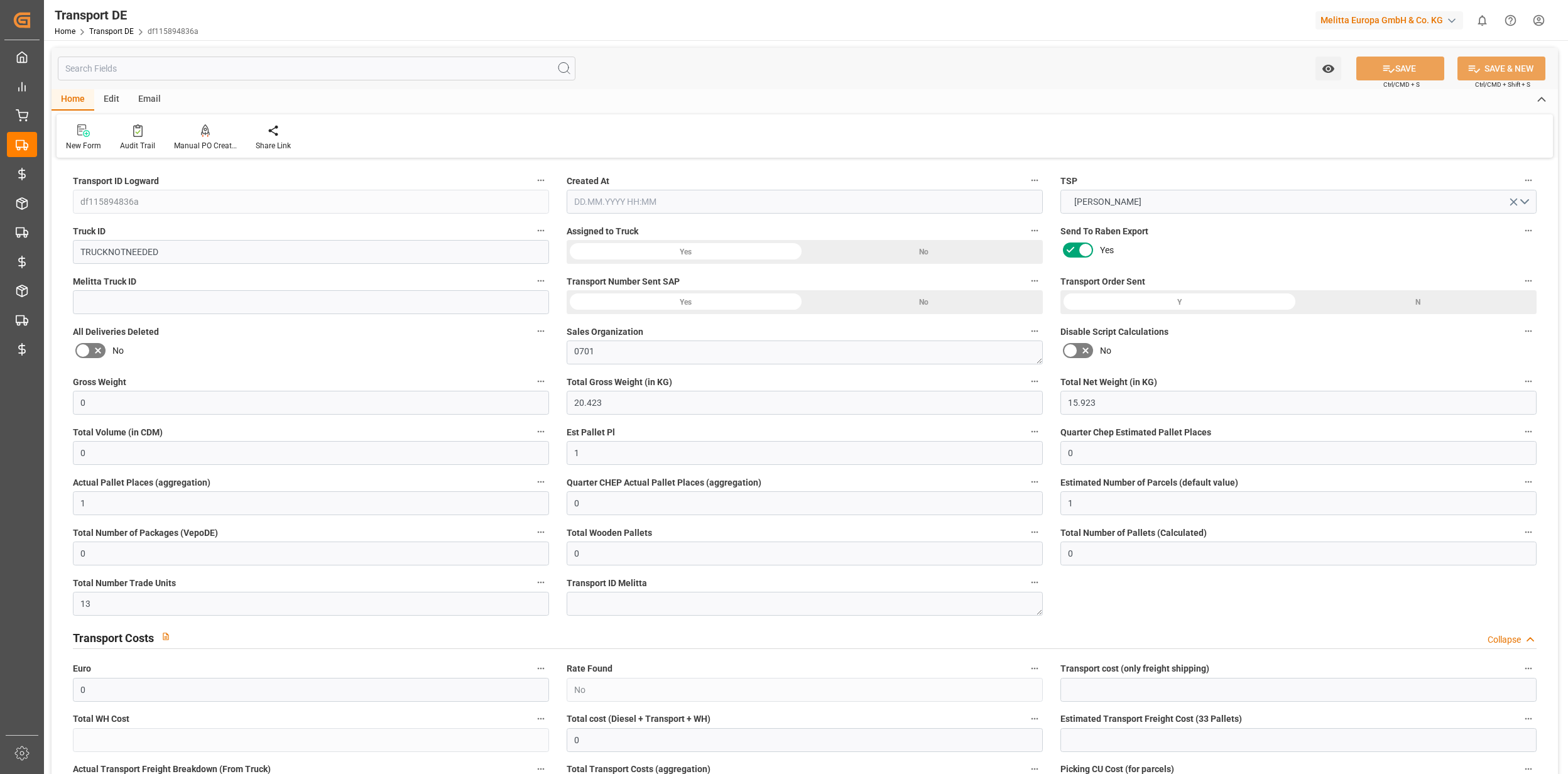
type input "0"
type input "20.423"
type input "2800"
type input "21"
type input "80"
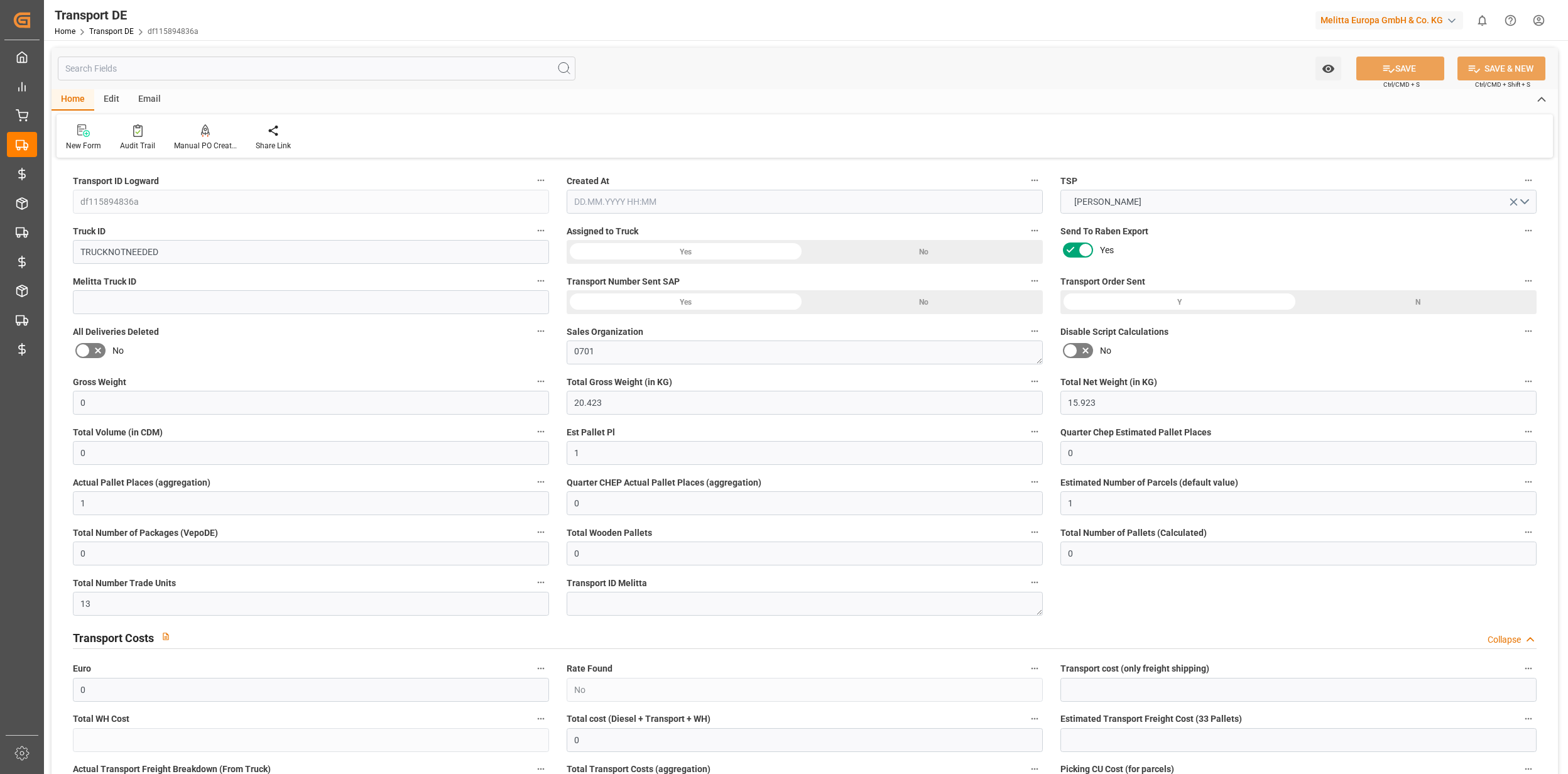
type input "0"
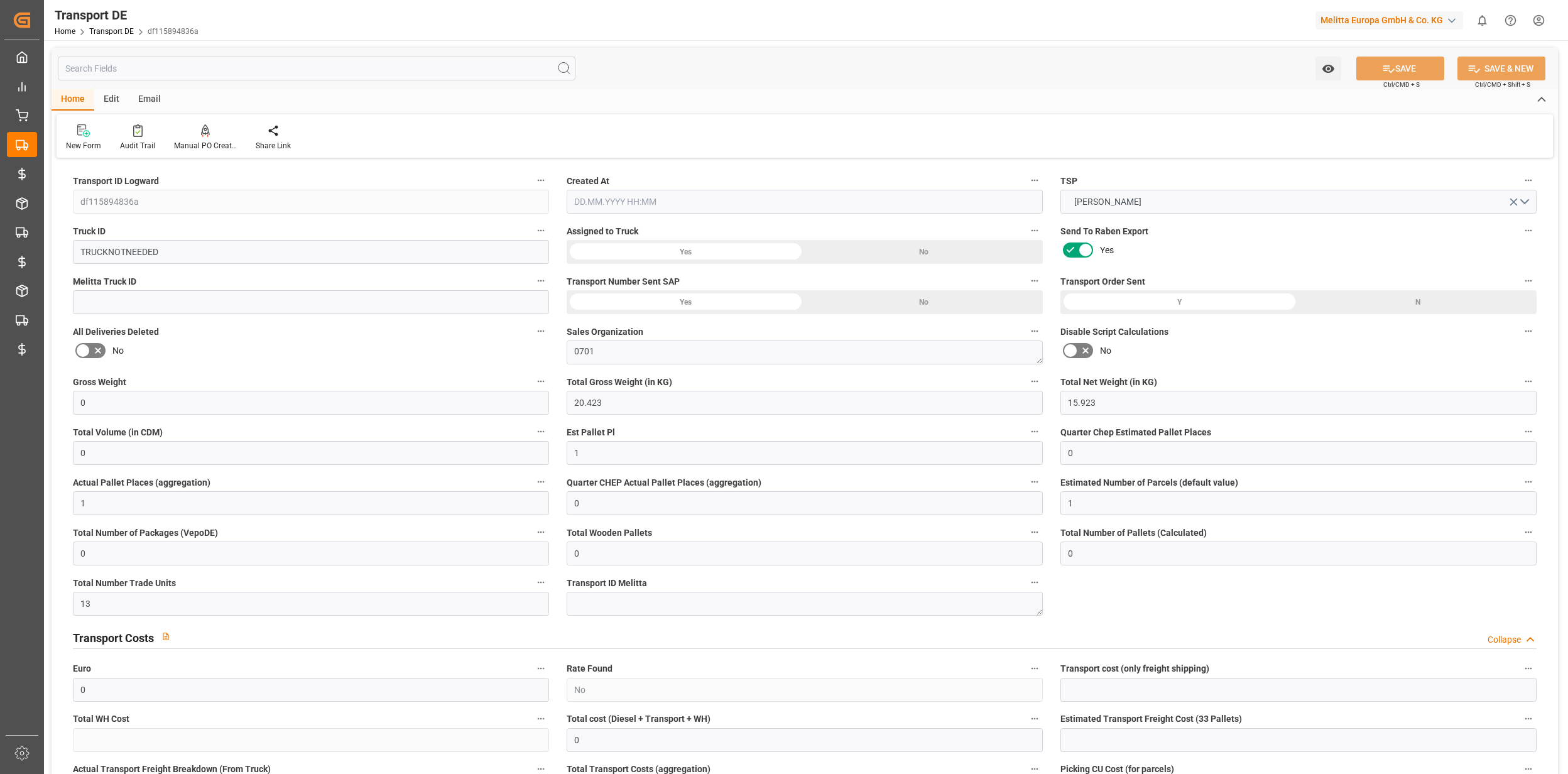
type input "0"
type input "1"
type input "0"
type input "13.6667"
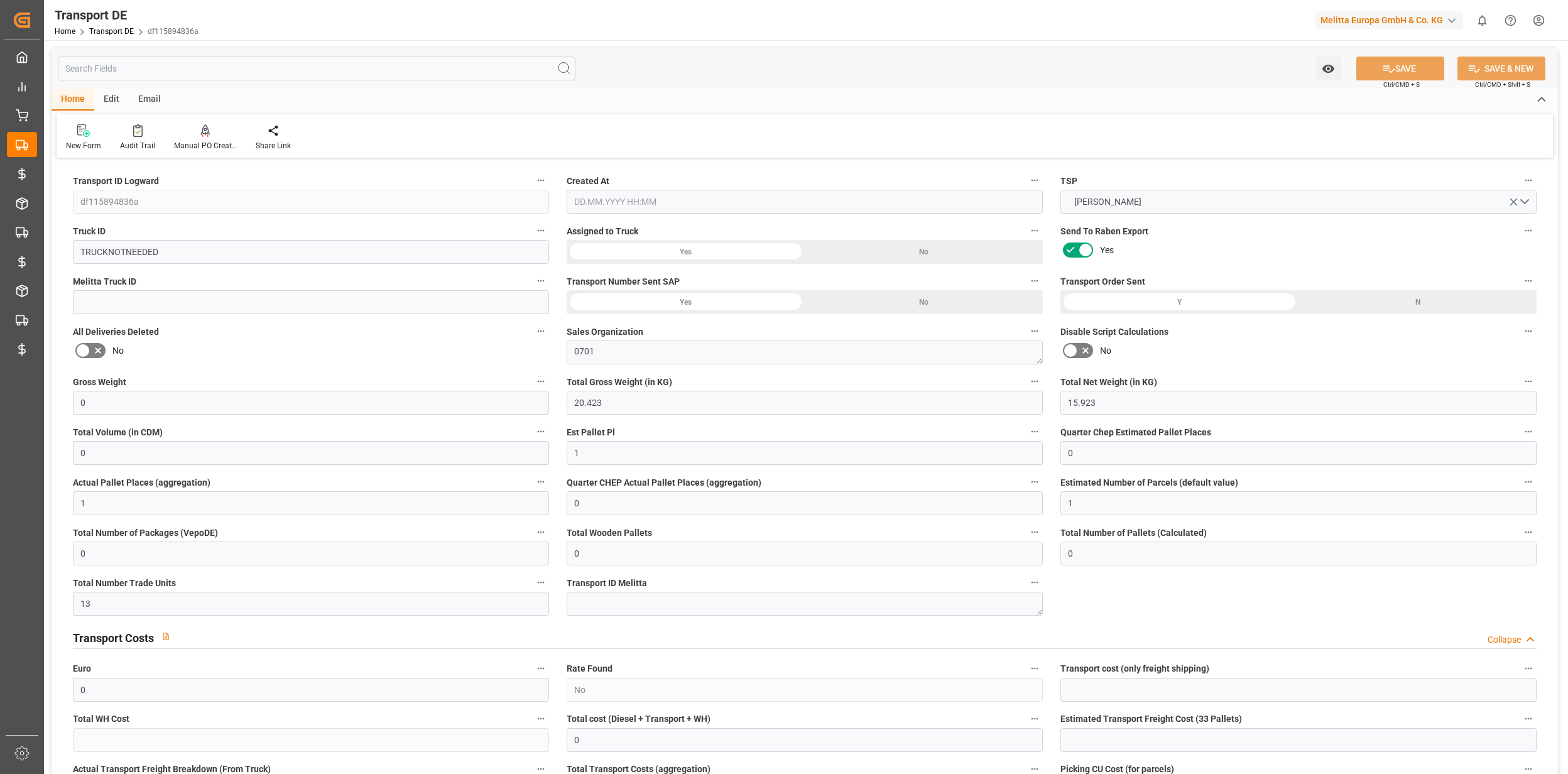
type input "0"
type input "15.09.2025 07:13"
type input "04.09.2025"
type input "[DATE]"
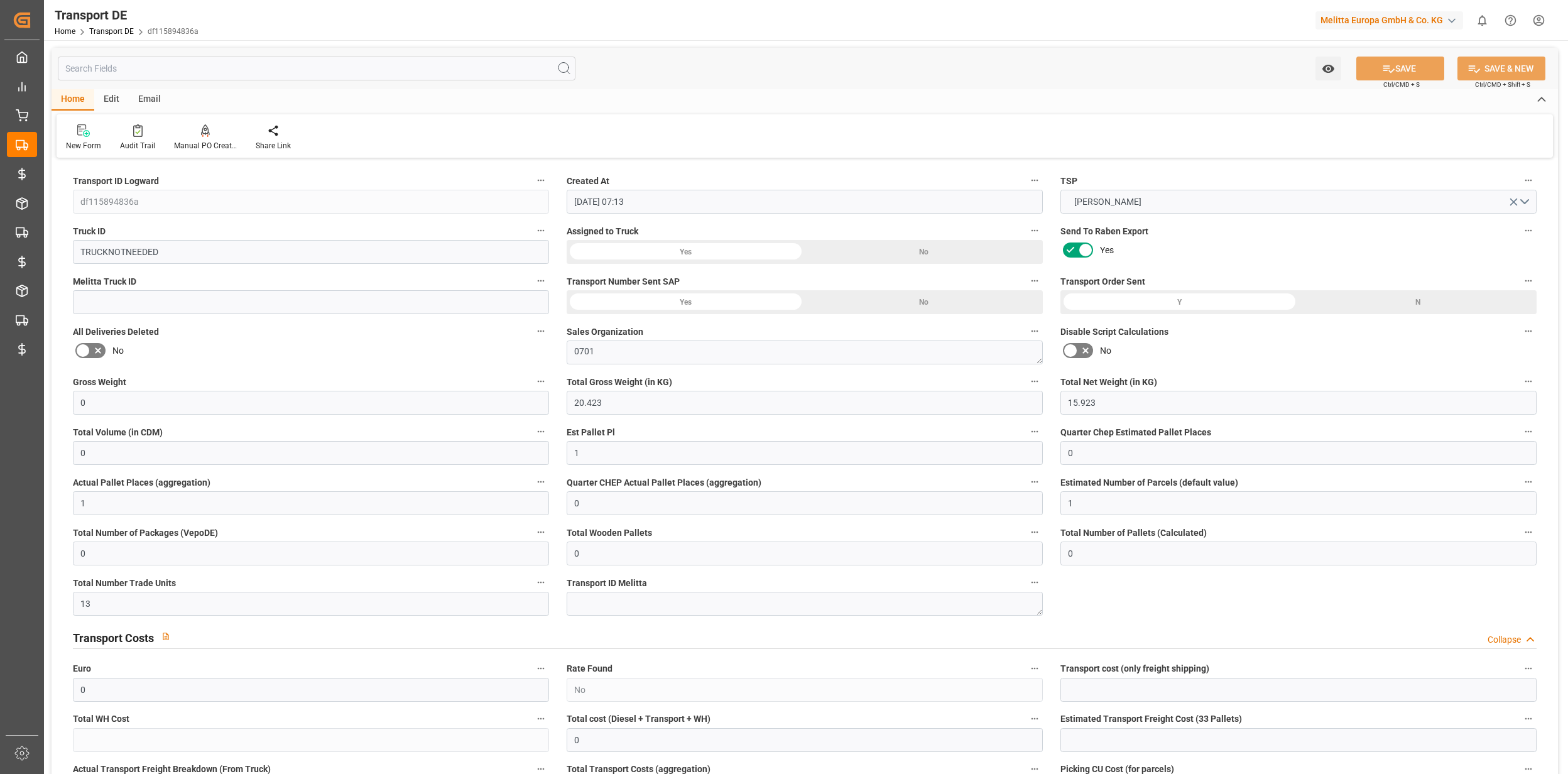
type input "[DATE]"
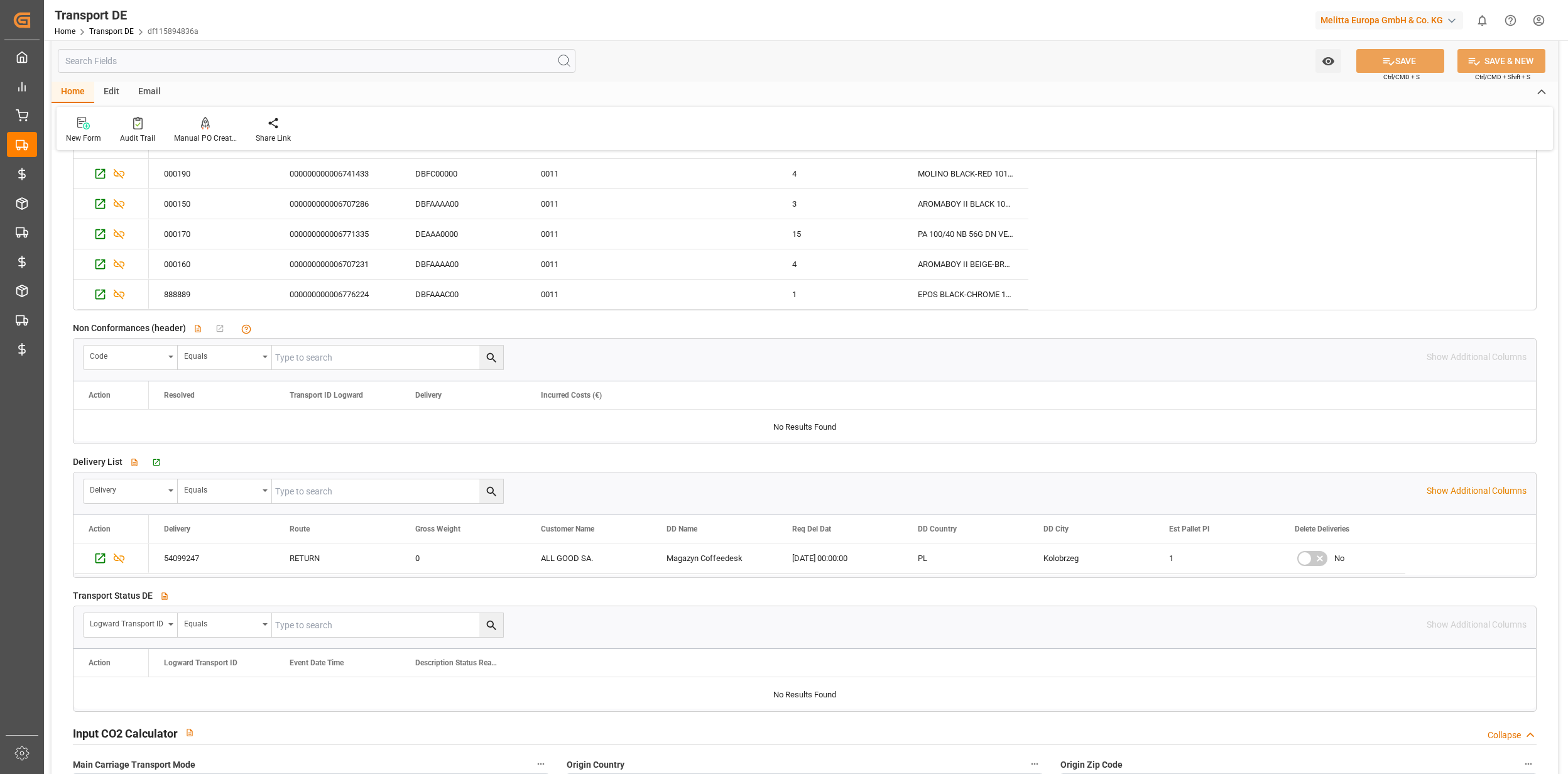
scroll to position [2093, 0]
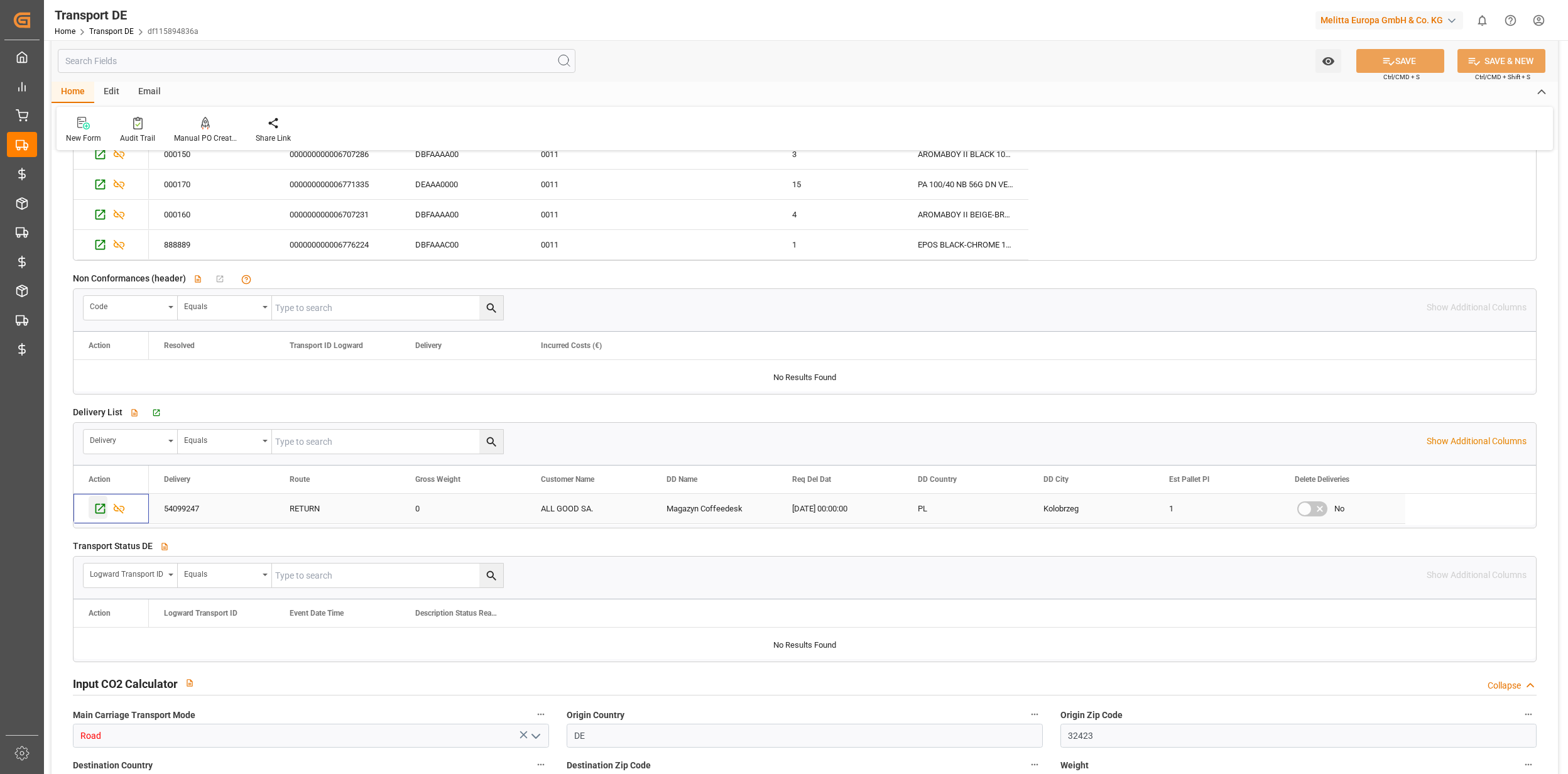
click at [104, 515] on icon "Press SPACE to select this row." at bounding box center [100, 508] width 13 height 13
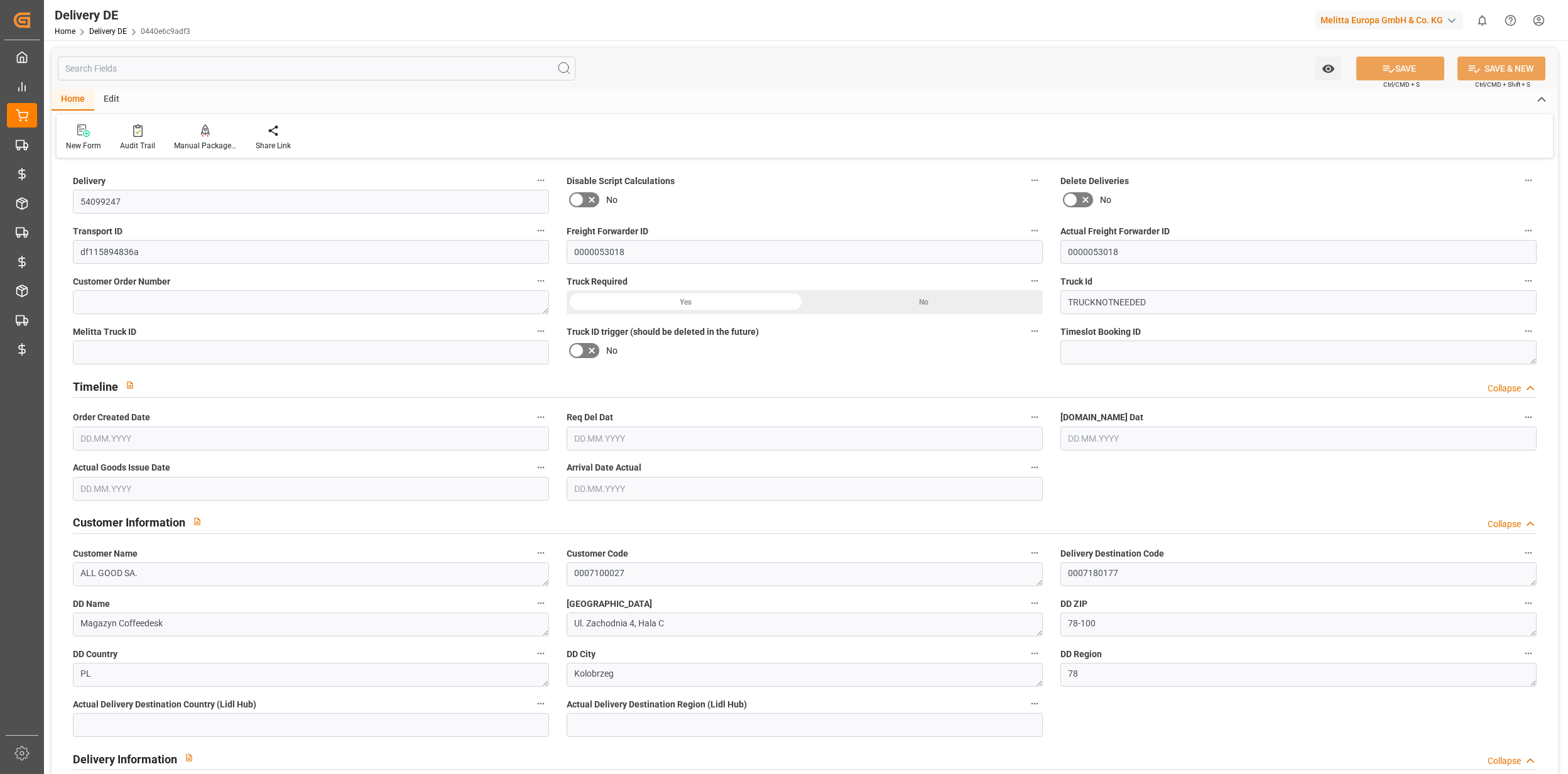
type input "0"
type input "1"
type input "15.923"
type input "0"
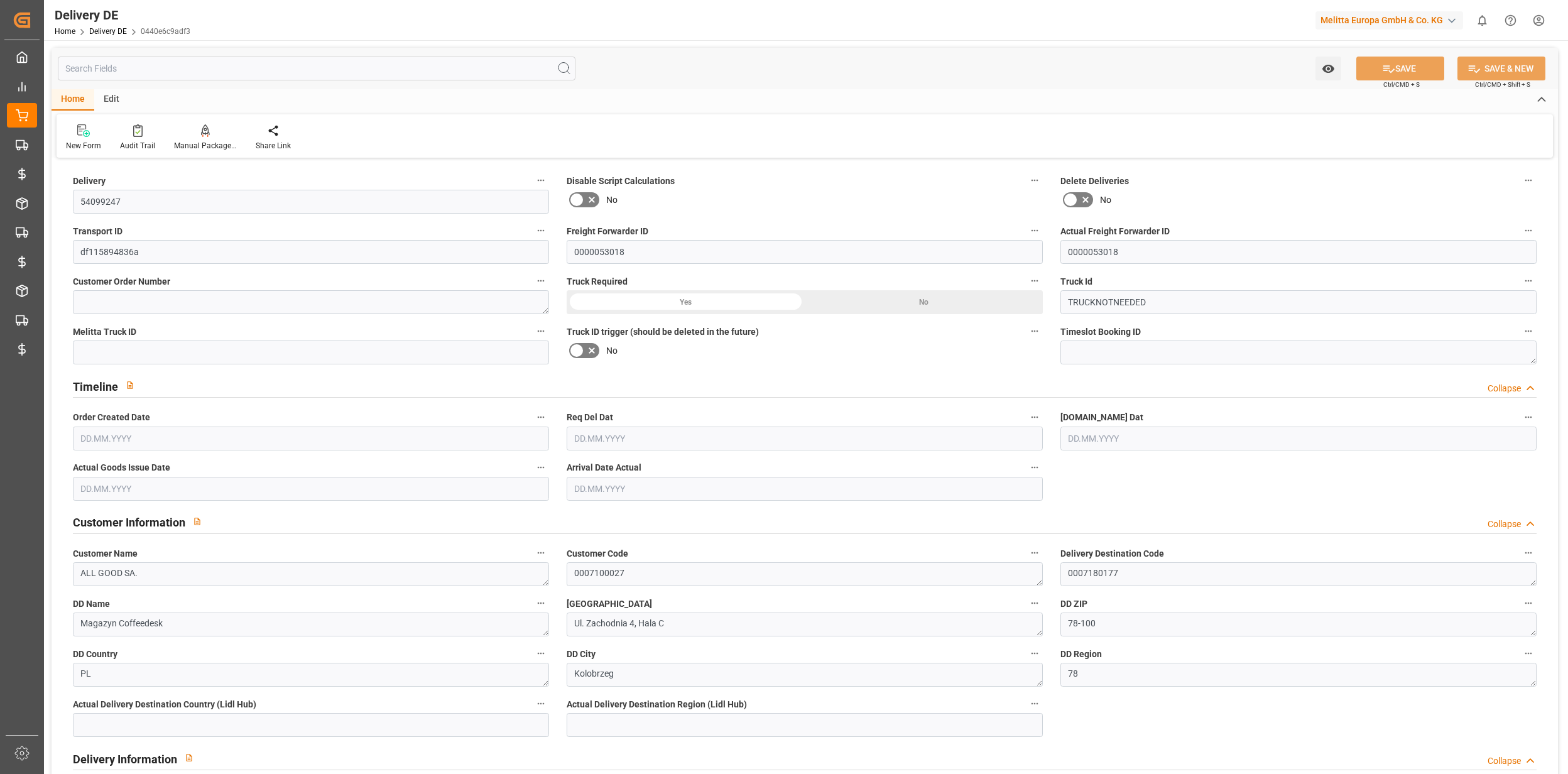
type input "0"
type input "[DATE]"
type input "04.09.2025"
type input "[DATE]"
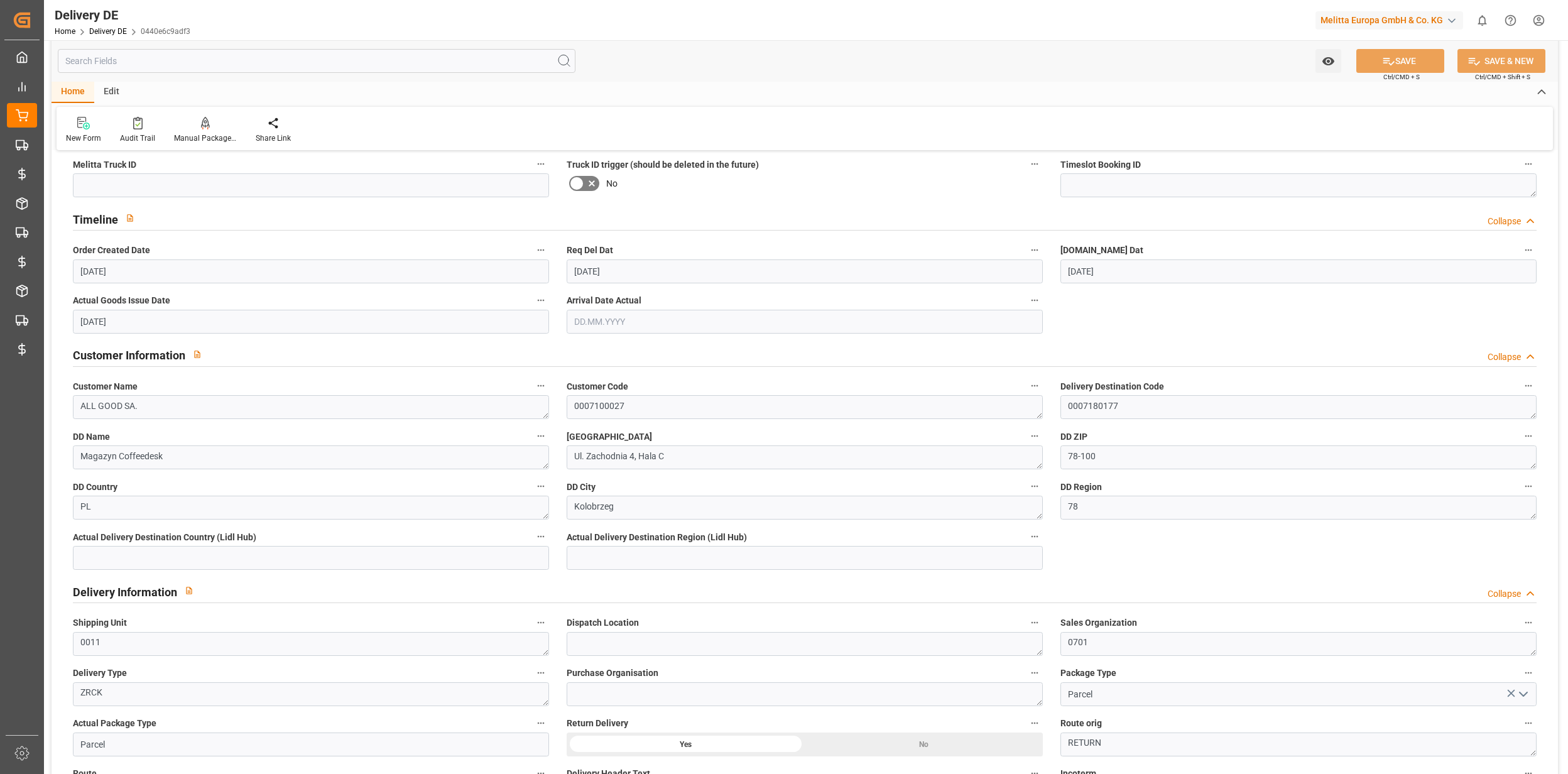
scroll to position [418, 0]
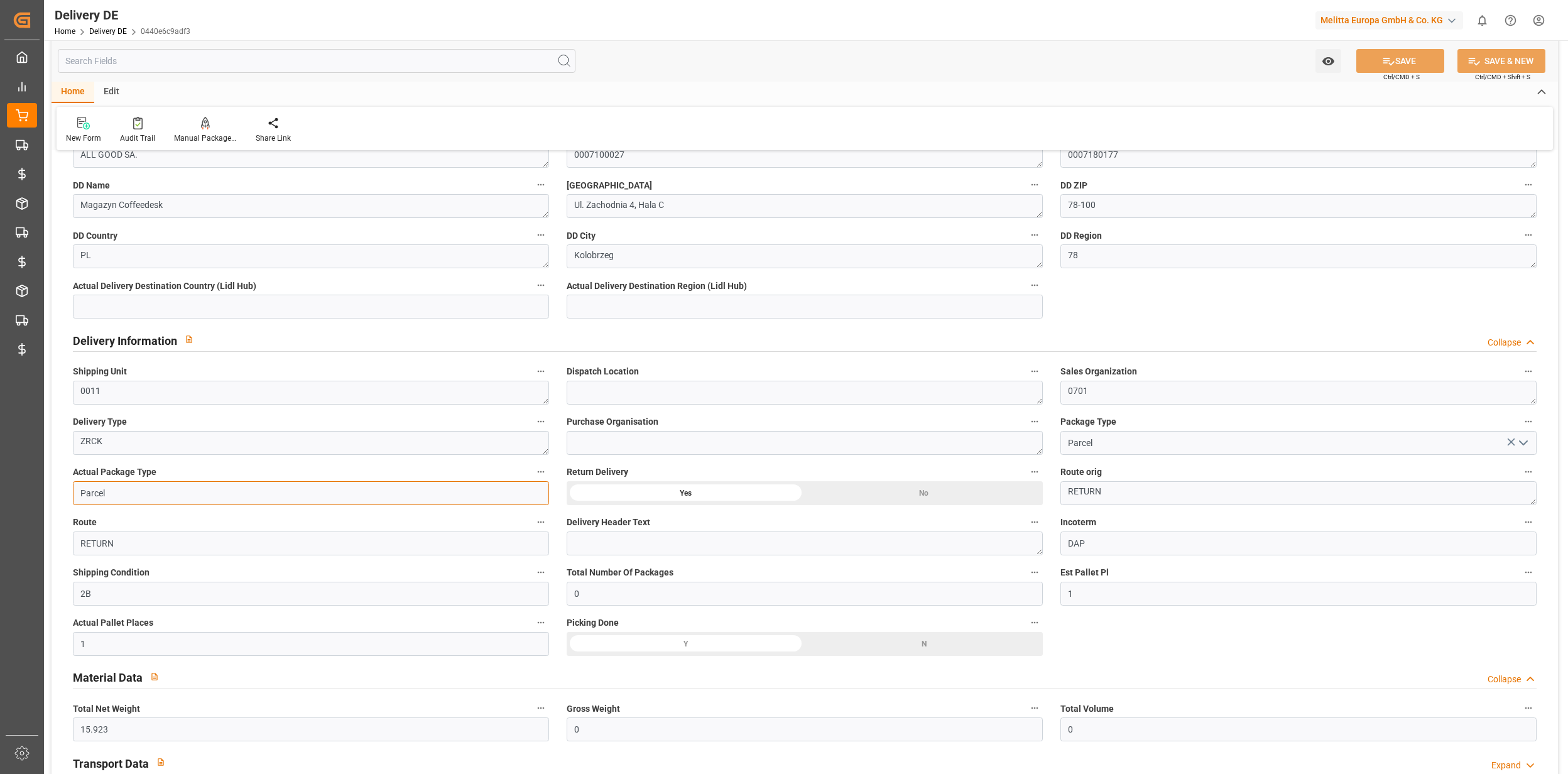
click at [116, 488] on input "Parcel" at bounding box center [311, 493] width 476 height 24
type input "Pallet"
drag, startPoint x: 1372, startPoint y: 51, endPoint x: 1348, endPoint y: 170, distance: 121.4
click at [1372, 51] on button "SAVE" at bounding box center [1401, 61] width 88 height 24
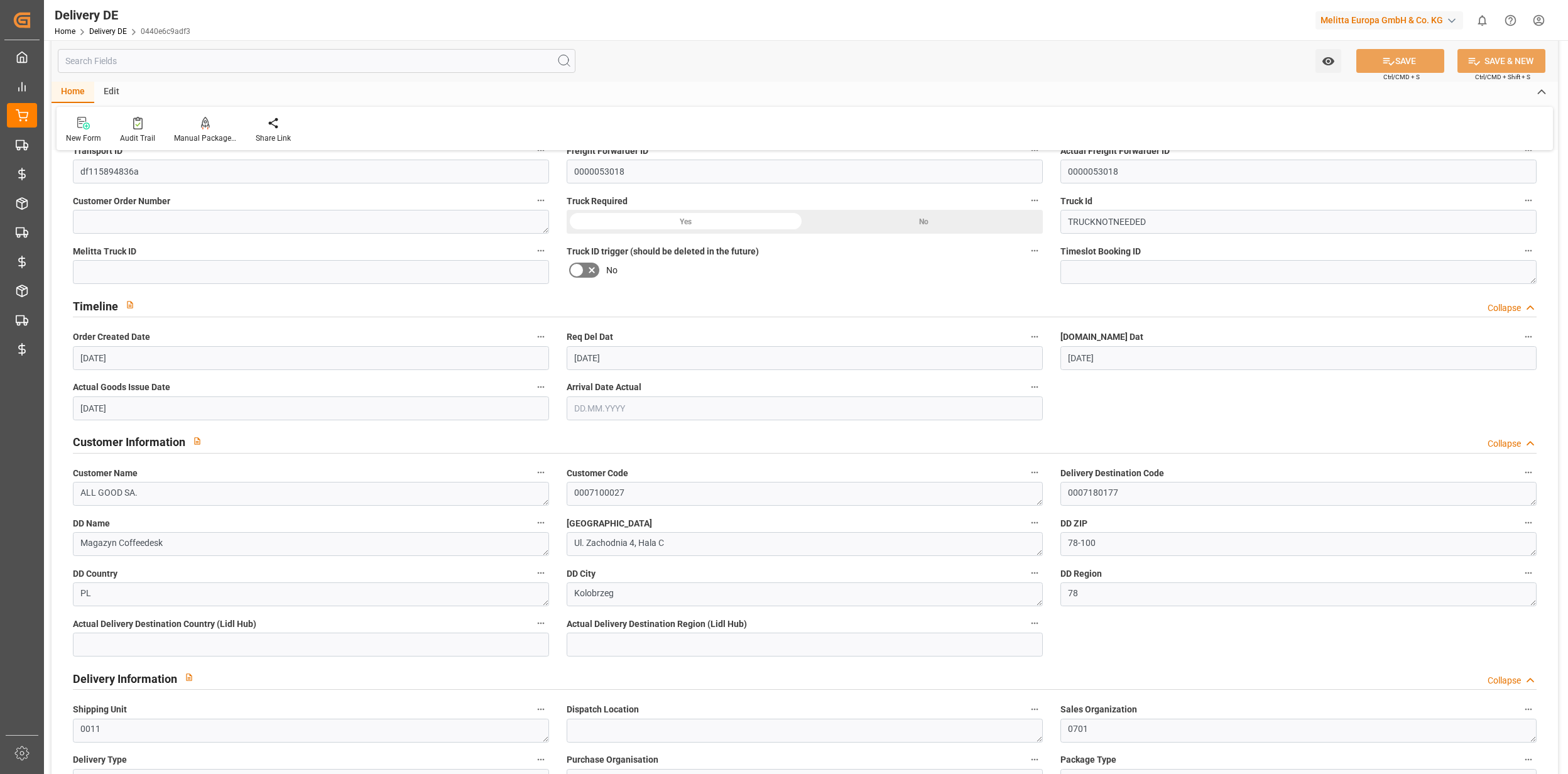
scroll to position [0, 0]
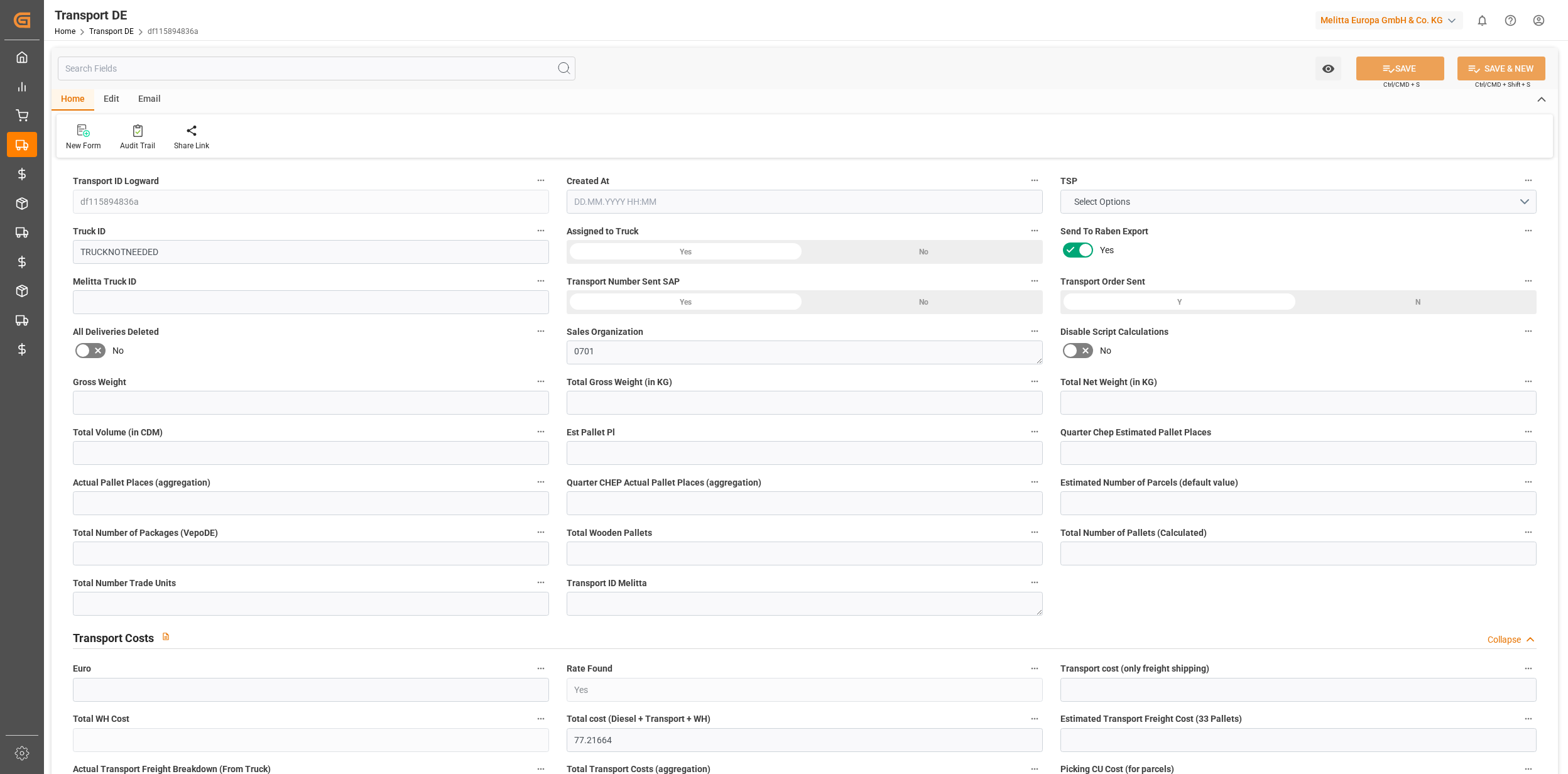
type input "df115894836a"
type input "TRUCKNOTNEEDED"
type textarea "0701"
type input "Yes"
type input "77.21664"
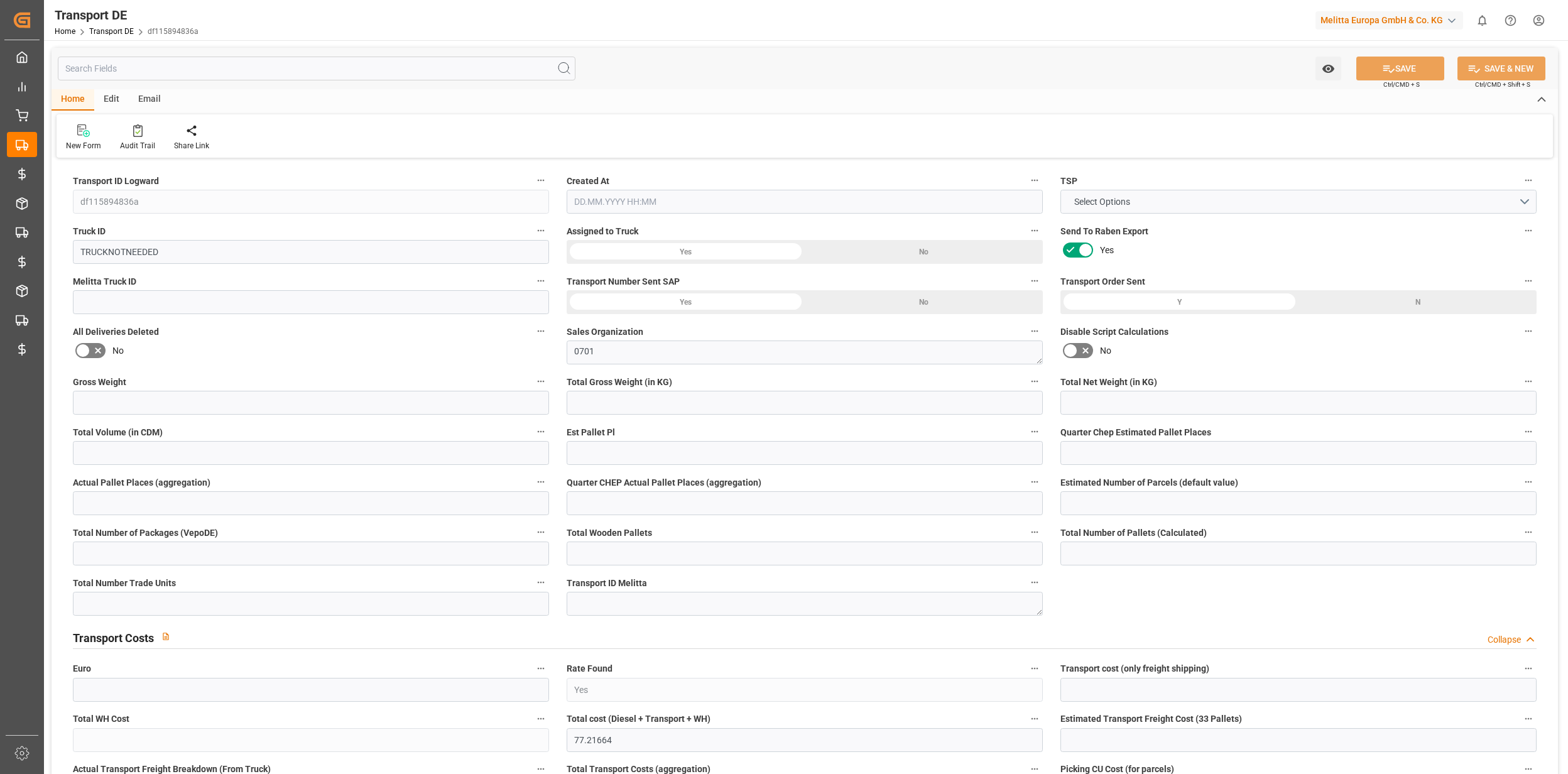
type textarea "0007180177"
type textarea "Magazyn Coffeedesk"
type input "Ul. Zachodnia 4, Hala C"
type input "78-100"
type textarea "Kolobrzeg"
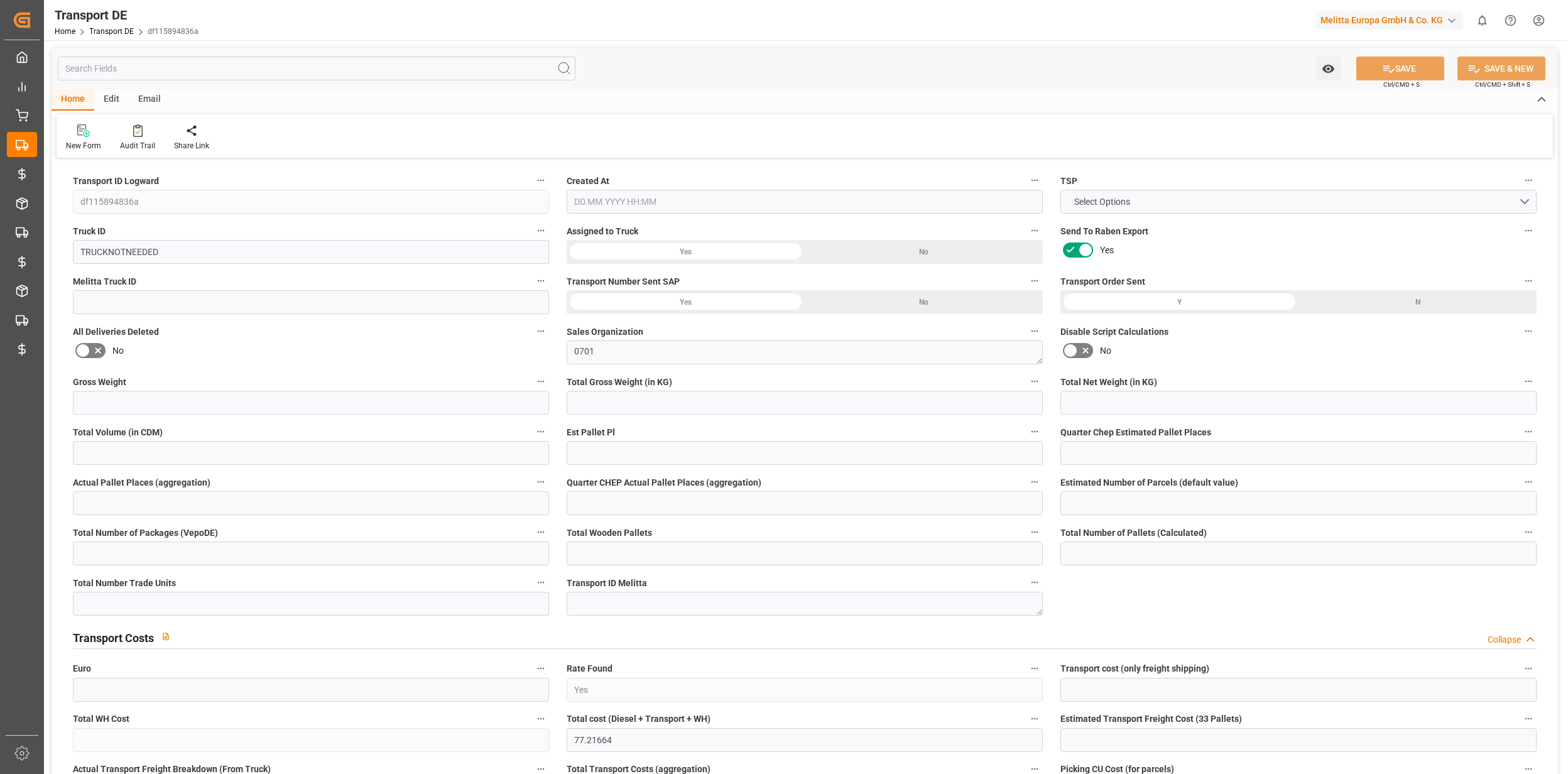
type input "PL"
type input "DE-32423"
type input "Rhenus Retail Services GmbH"
type input "[PERSON_NAME][STREET_ADDRESS]"
type input "32423"
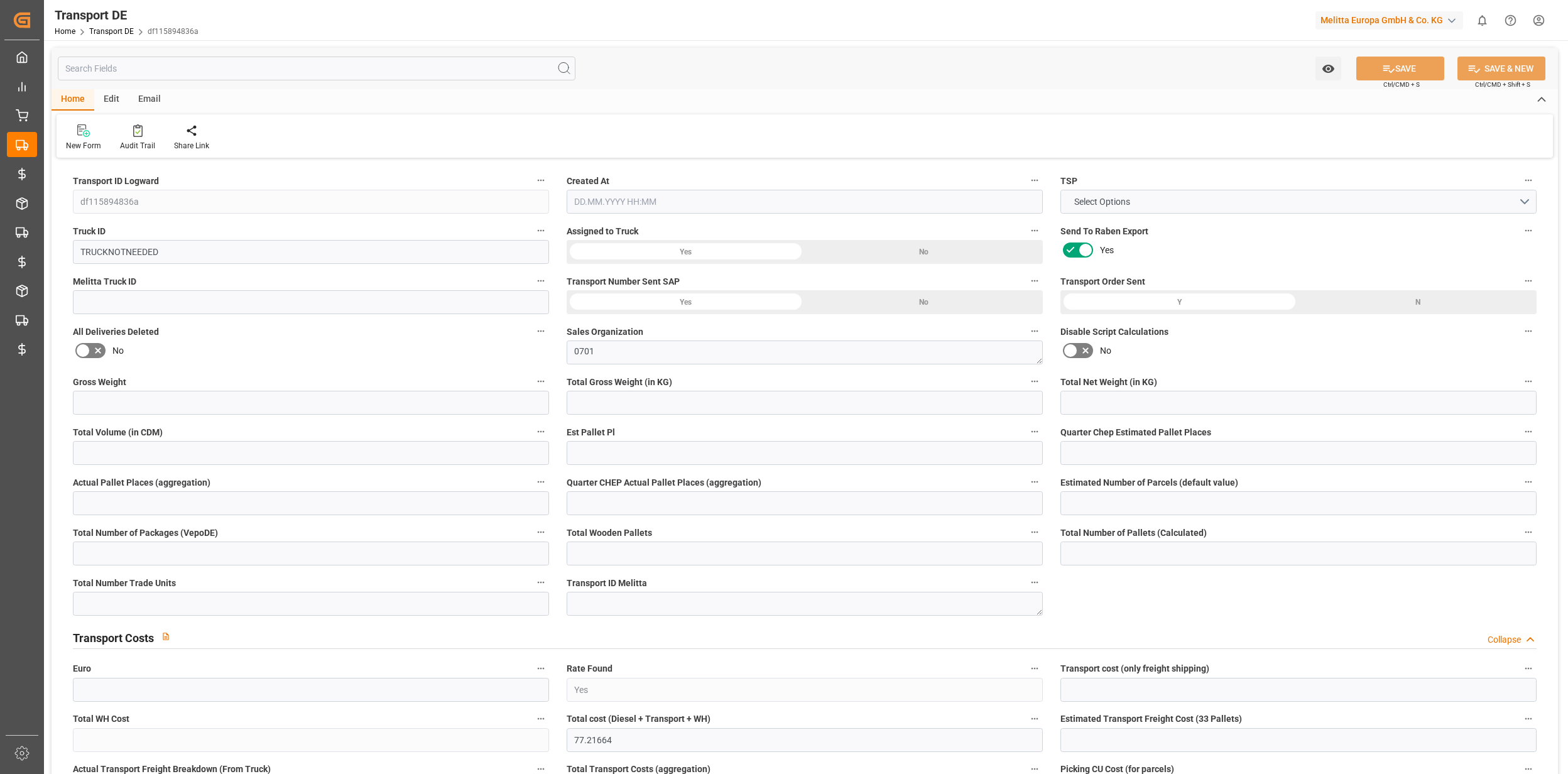
type input "Minden"
type input "DE"
type input "Melitta Poland Sp. z o.o."
type input "Diamond Business Park Ursus / ul"
type input "02-495"
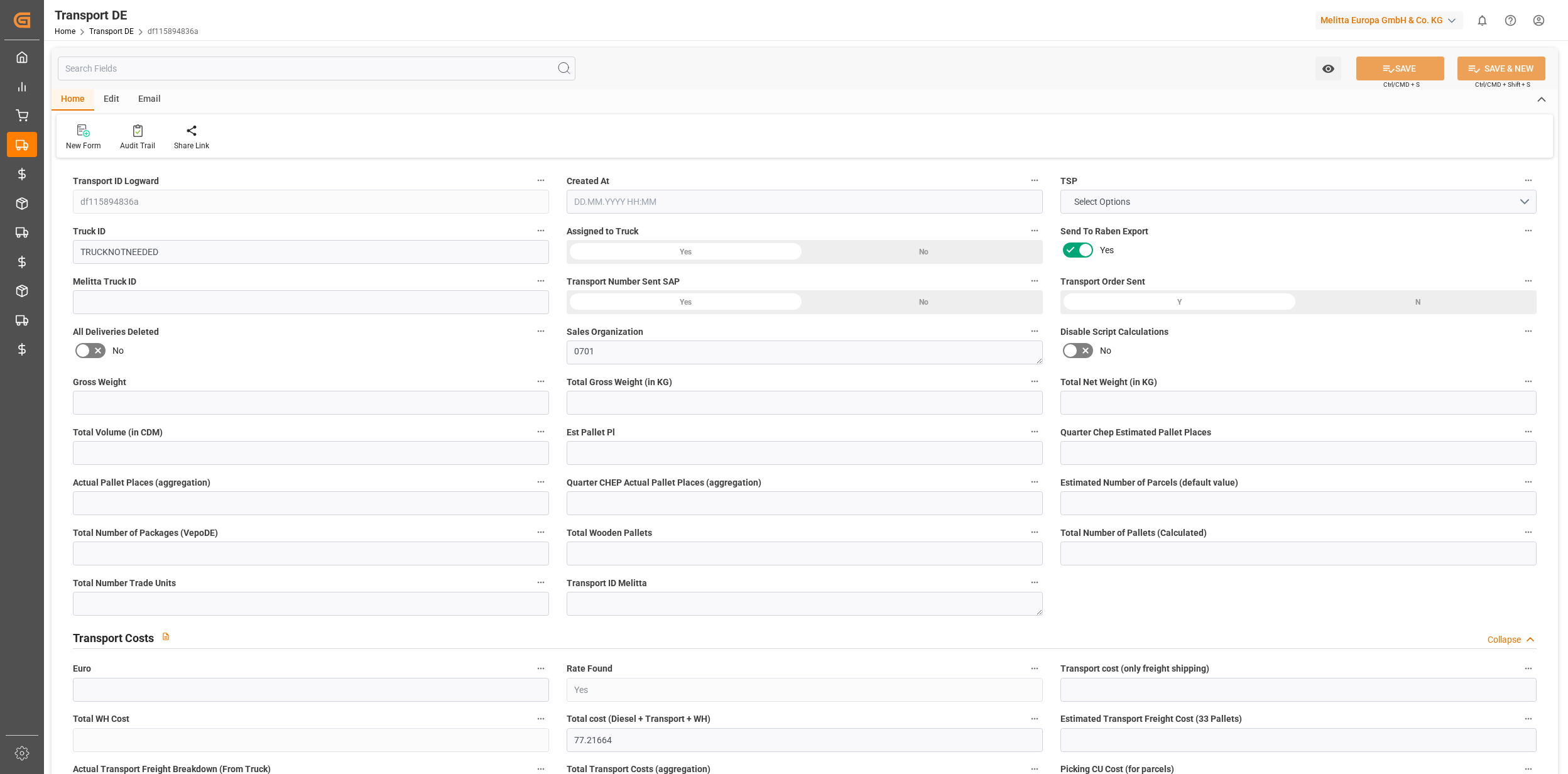
type input "Warszawa"
type input "PL"
type textarea "2dd3f81471cb"
type input "Road"
type input "DE"
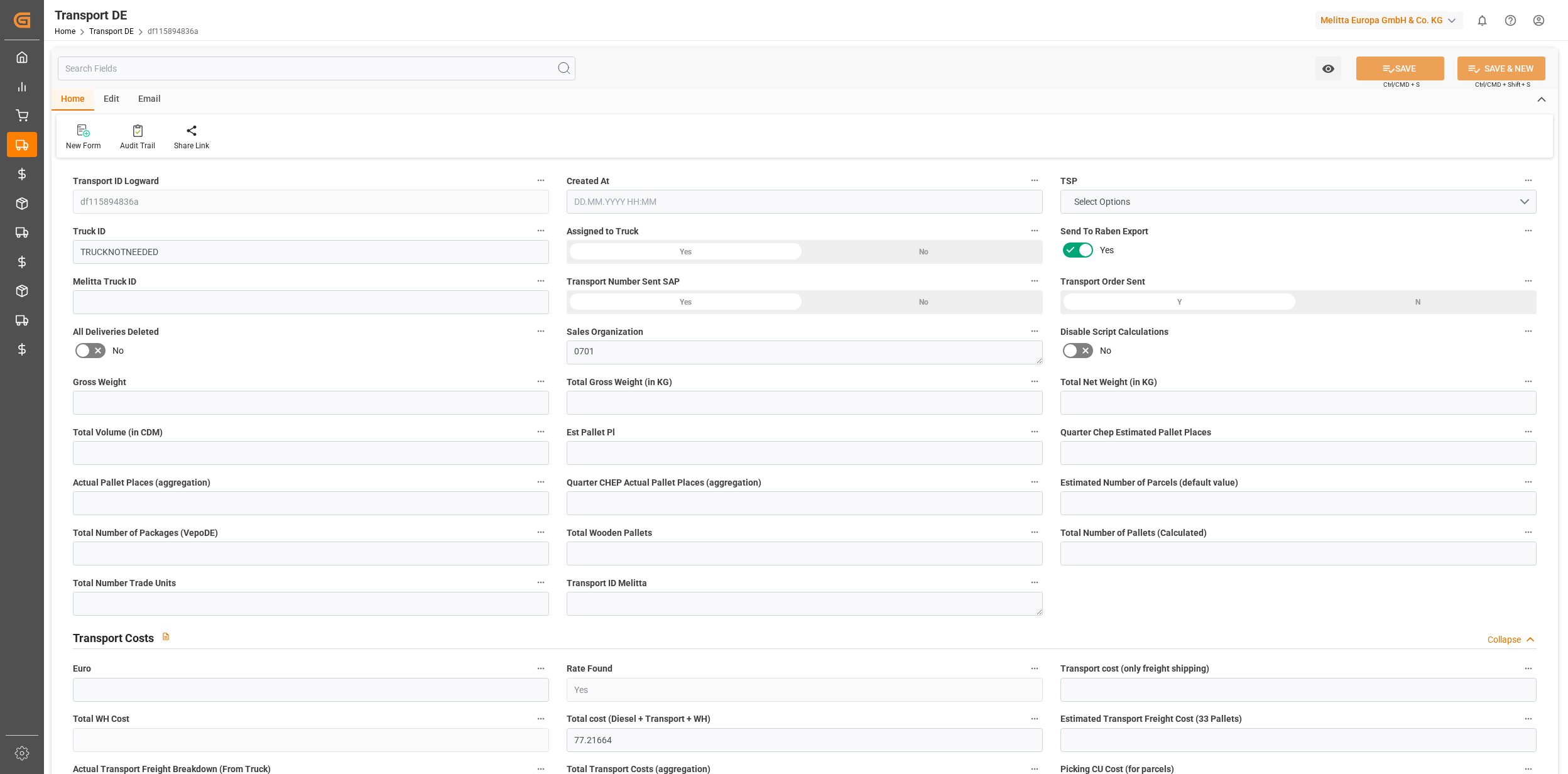
type input "32423"
type input "PL"
type input "78-100"
type input "Mailing"
type input "3.5-7.5 t"
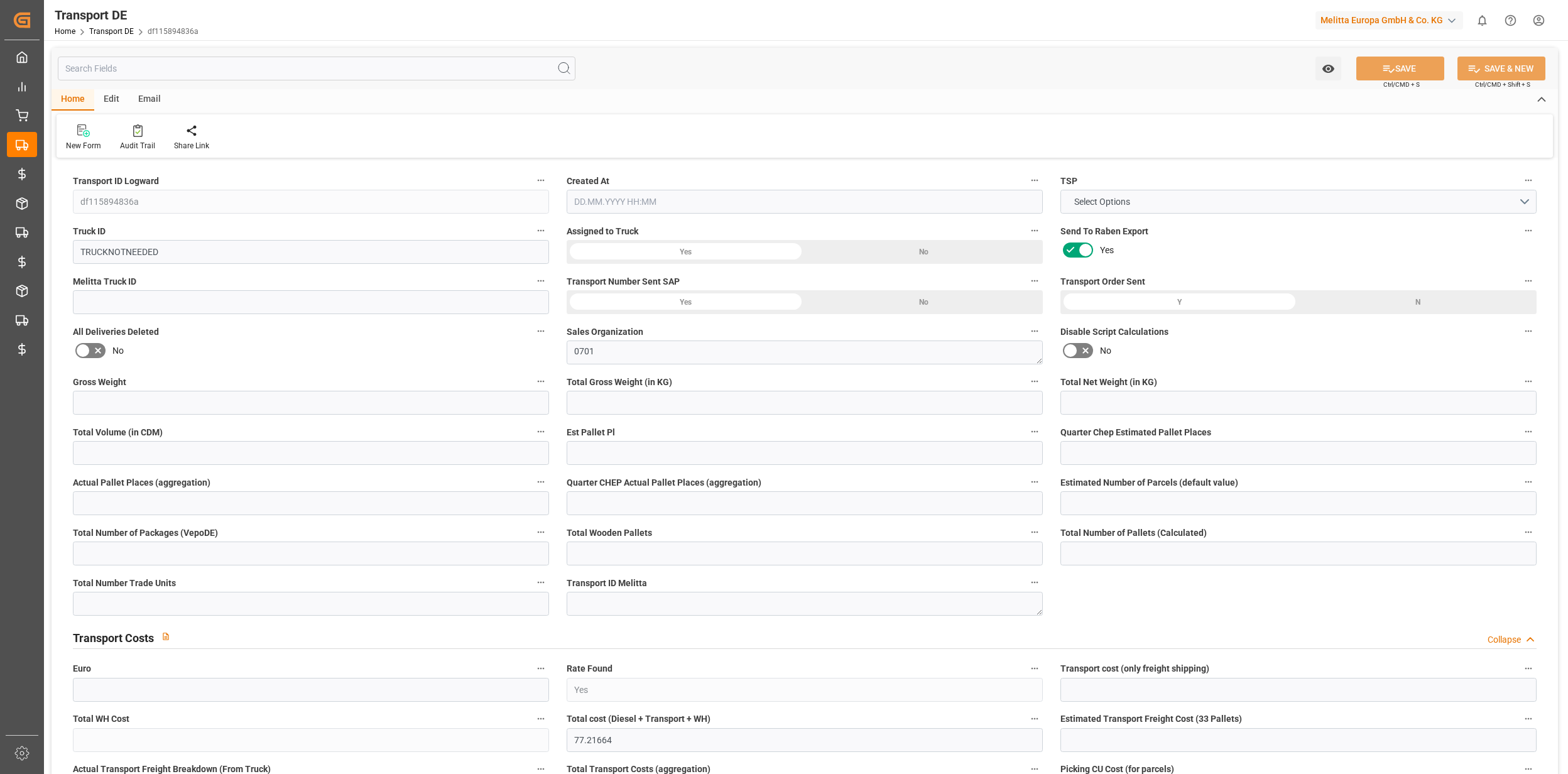
type input "EURO 6"
type input "Diesel"
type input "RETURN"
type input "DAP"
type input "7010802331"
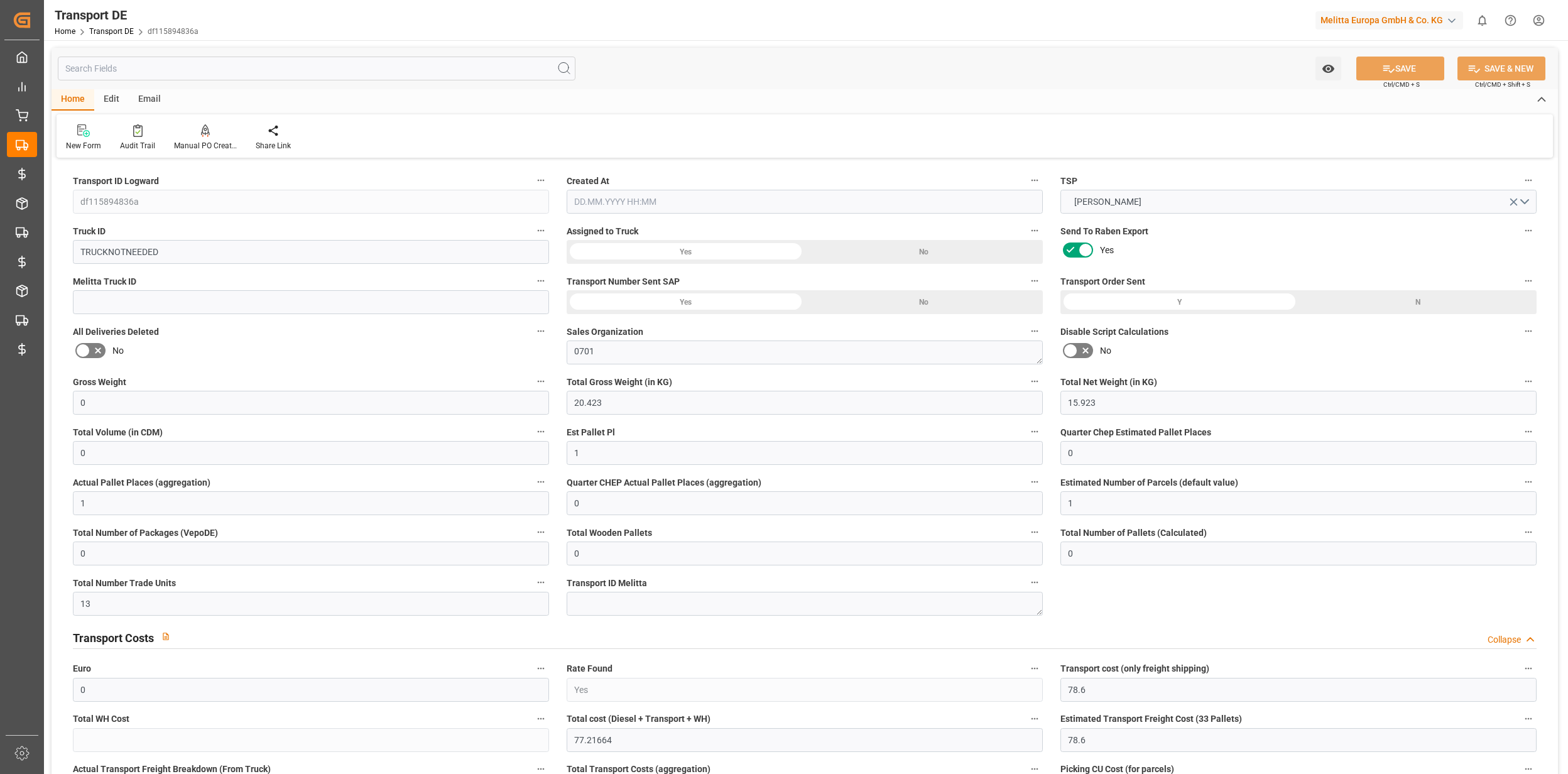
type input "0"
type input "20.423"
type input "15.923"
type input "0"
type input "1"
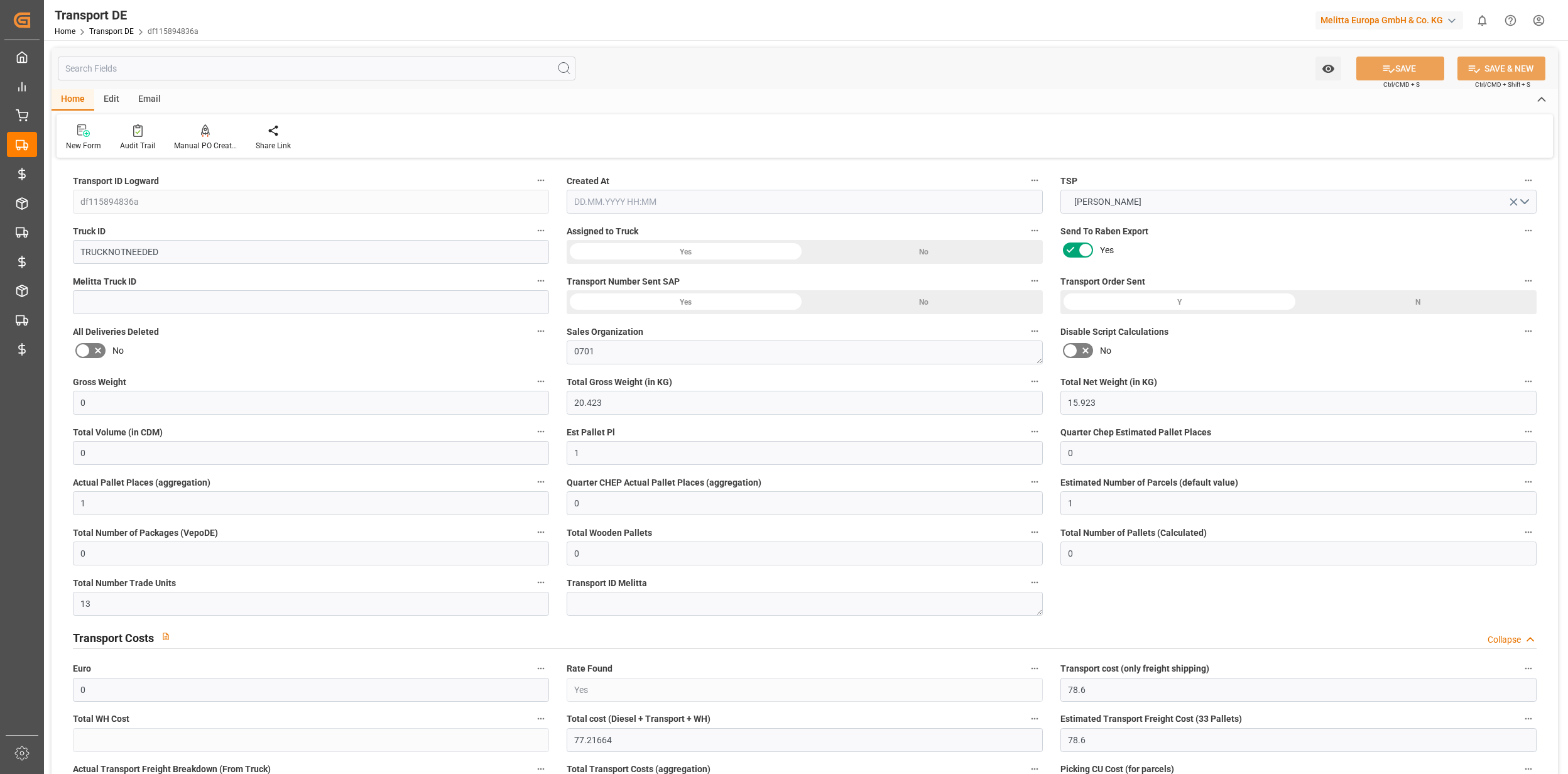
type input "0"
type input "1"
type input "0"
type input "1"
type input "0"
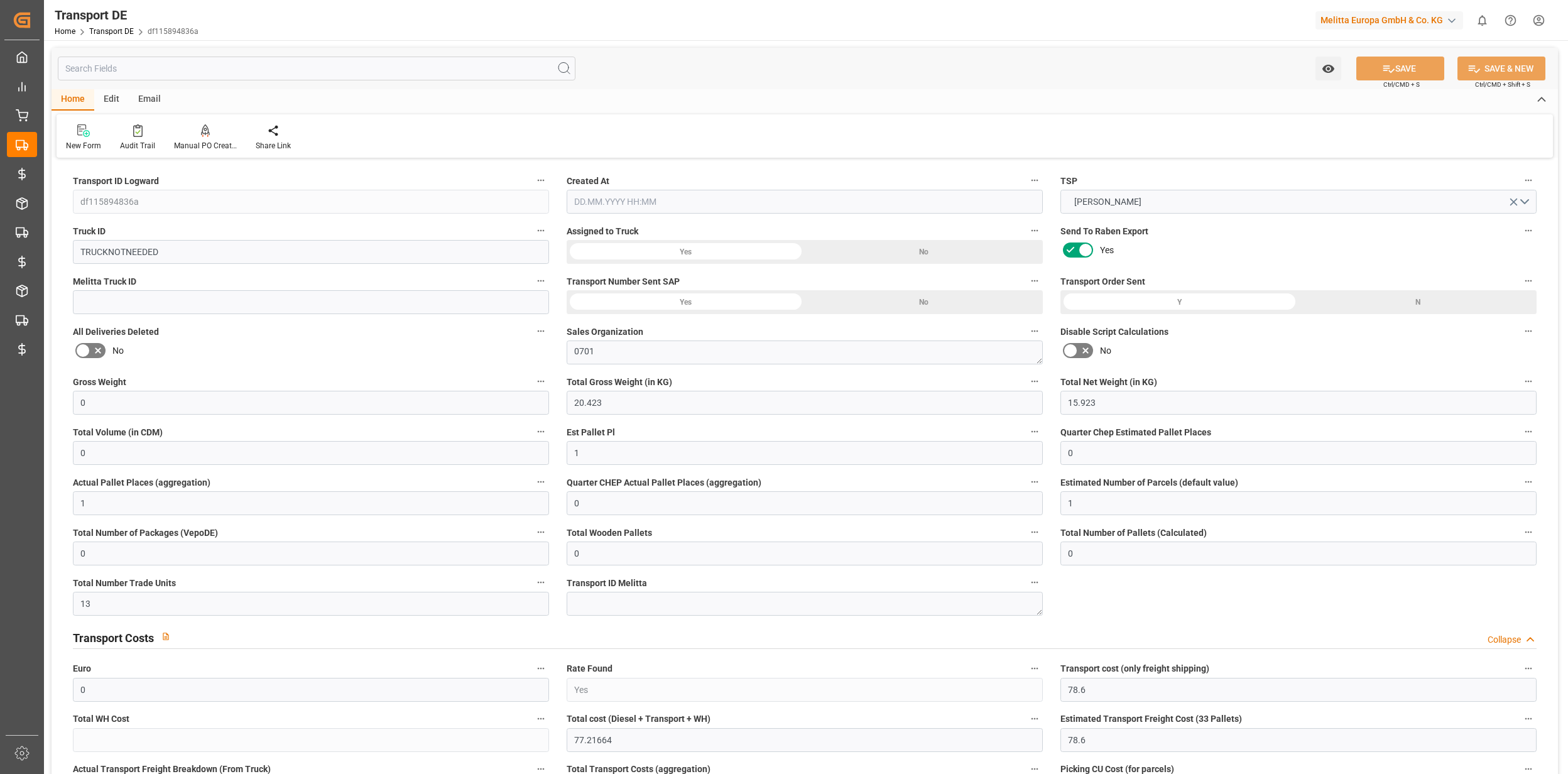
type input "0"
type input "13"
type input "0"
type input "78.6"
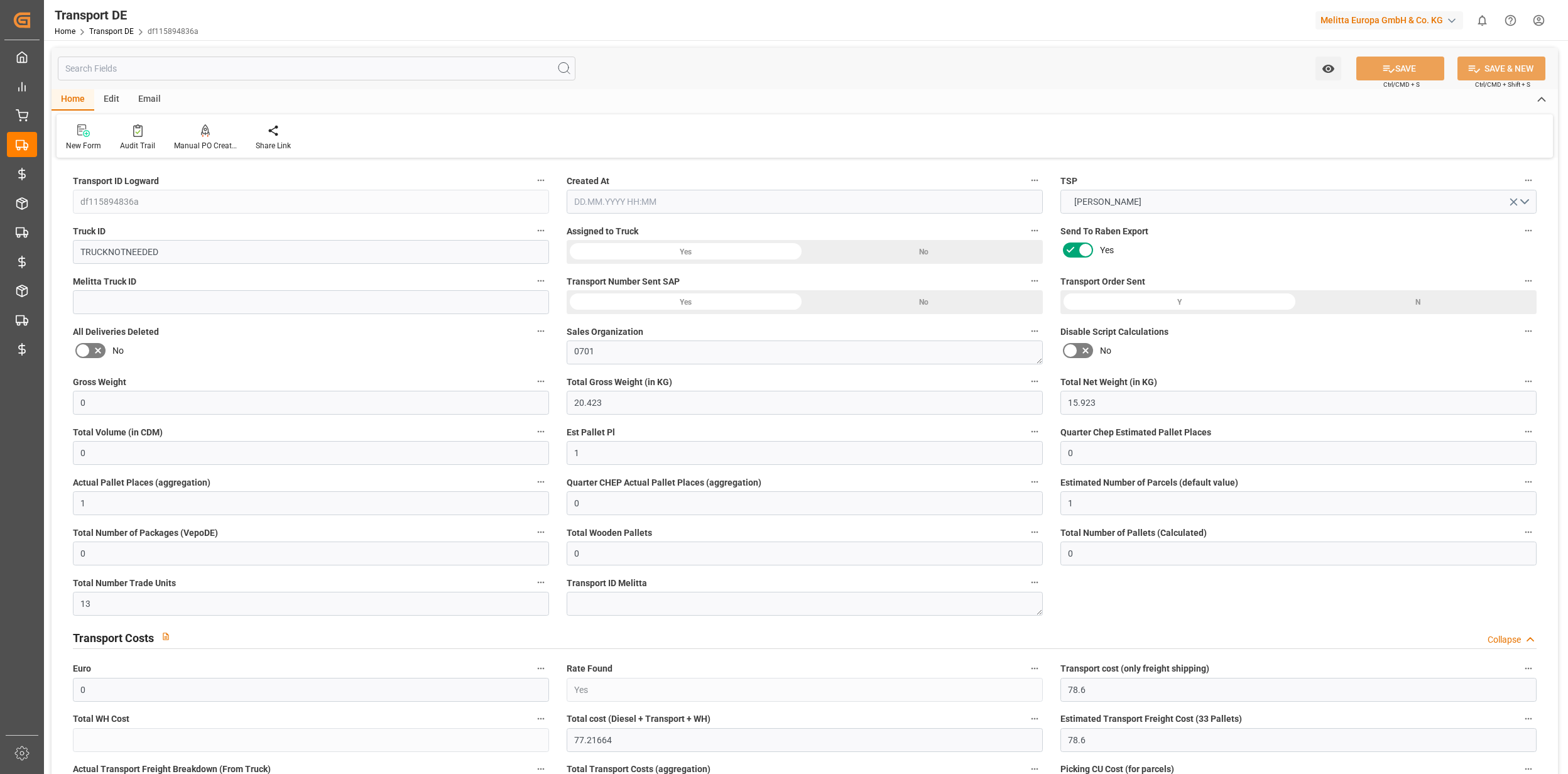
type input "78.6"
type input "77.2166"
type input "78"
type input "0"
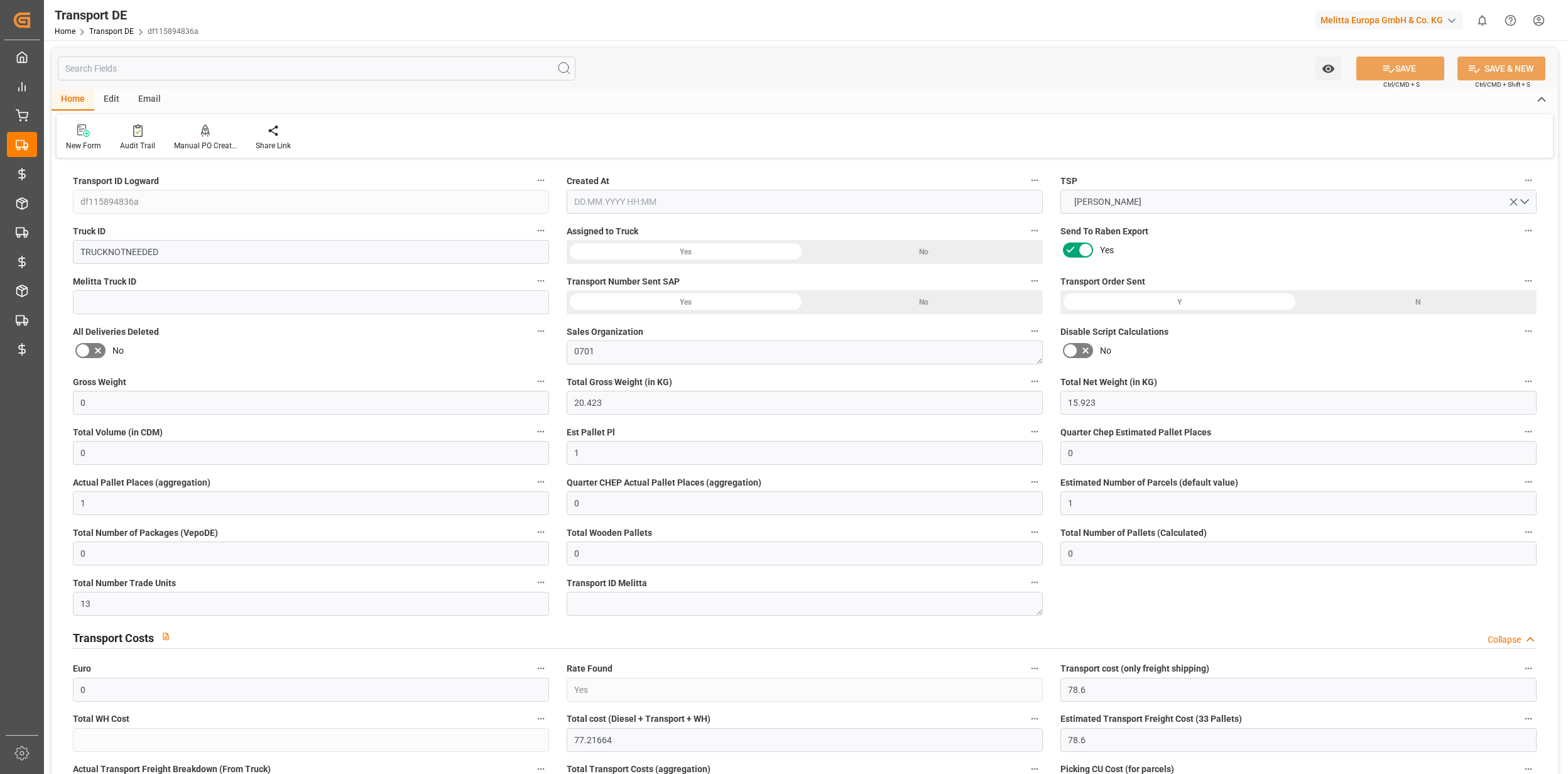
type input "0"
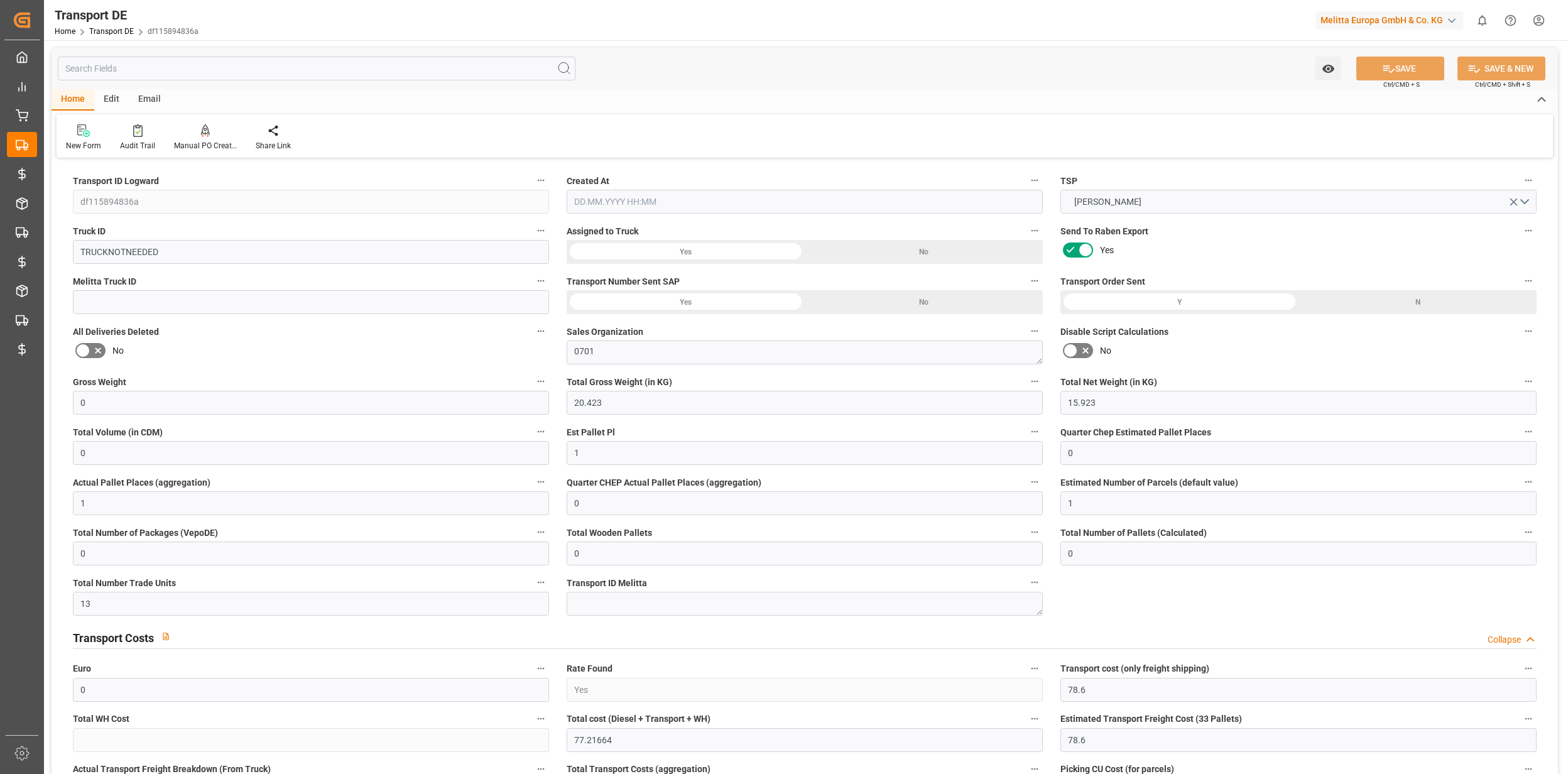
type input "0"
type input "-1.3834"
type input "0"
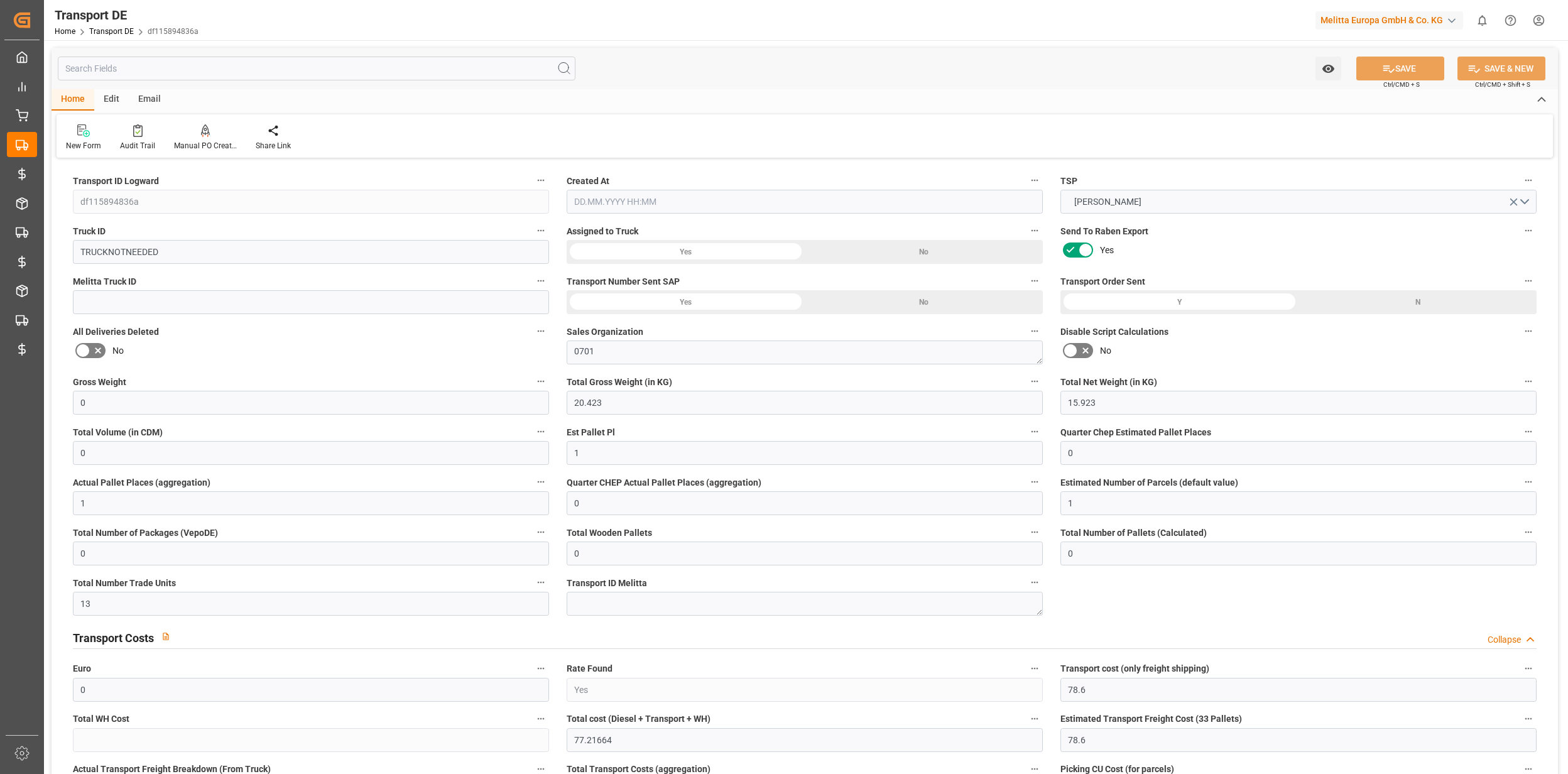
type input "0"
type input "20.423"
type input "2800"
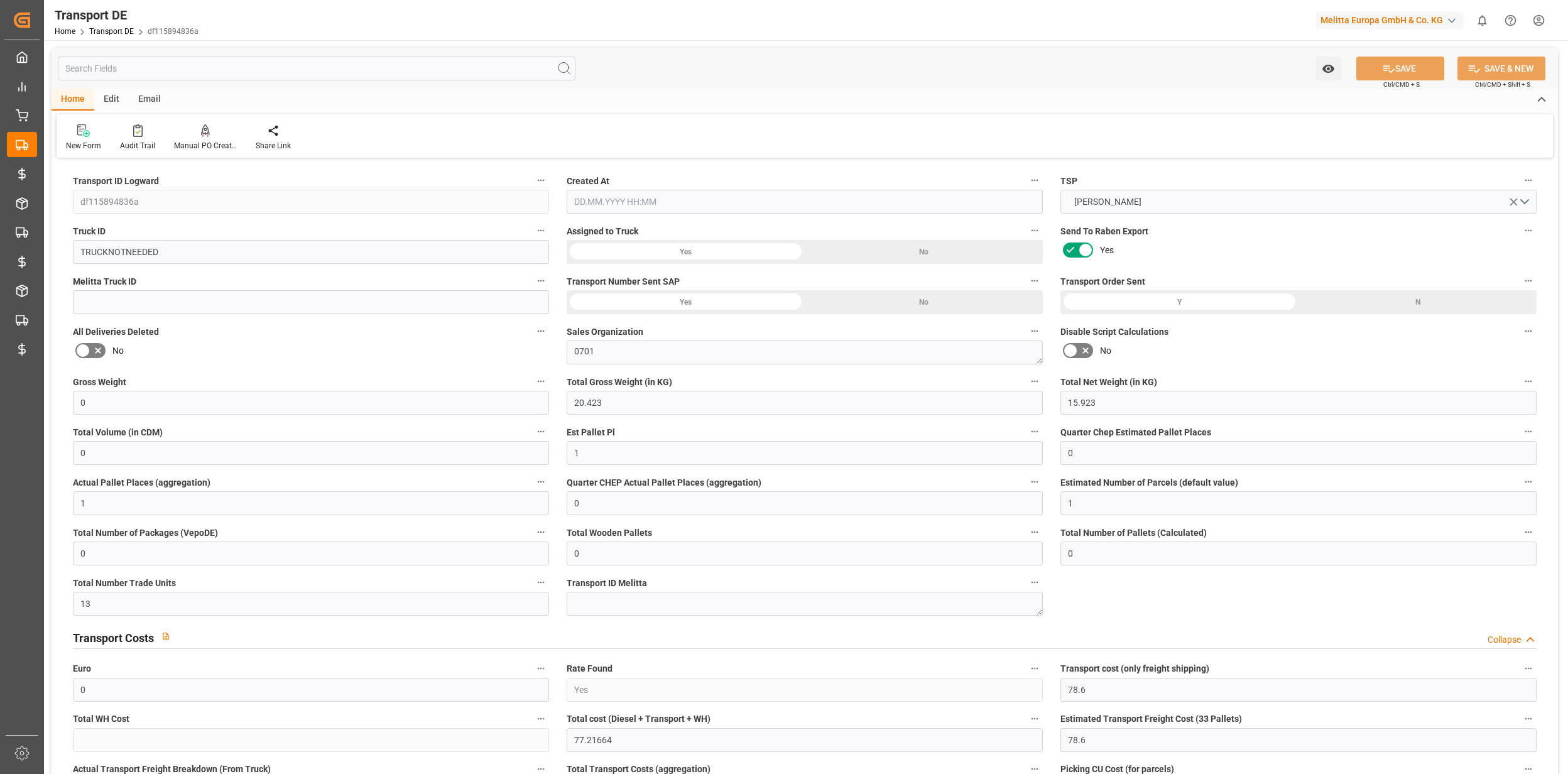
type input "21"
type input "80"
type input "0"
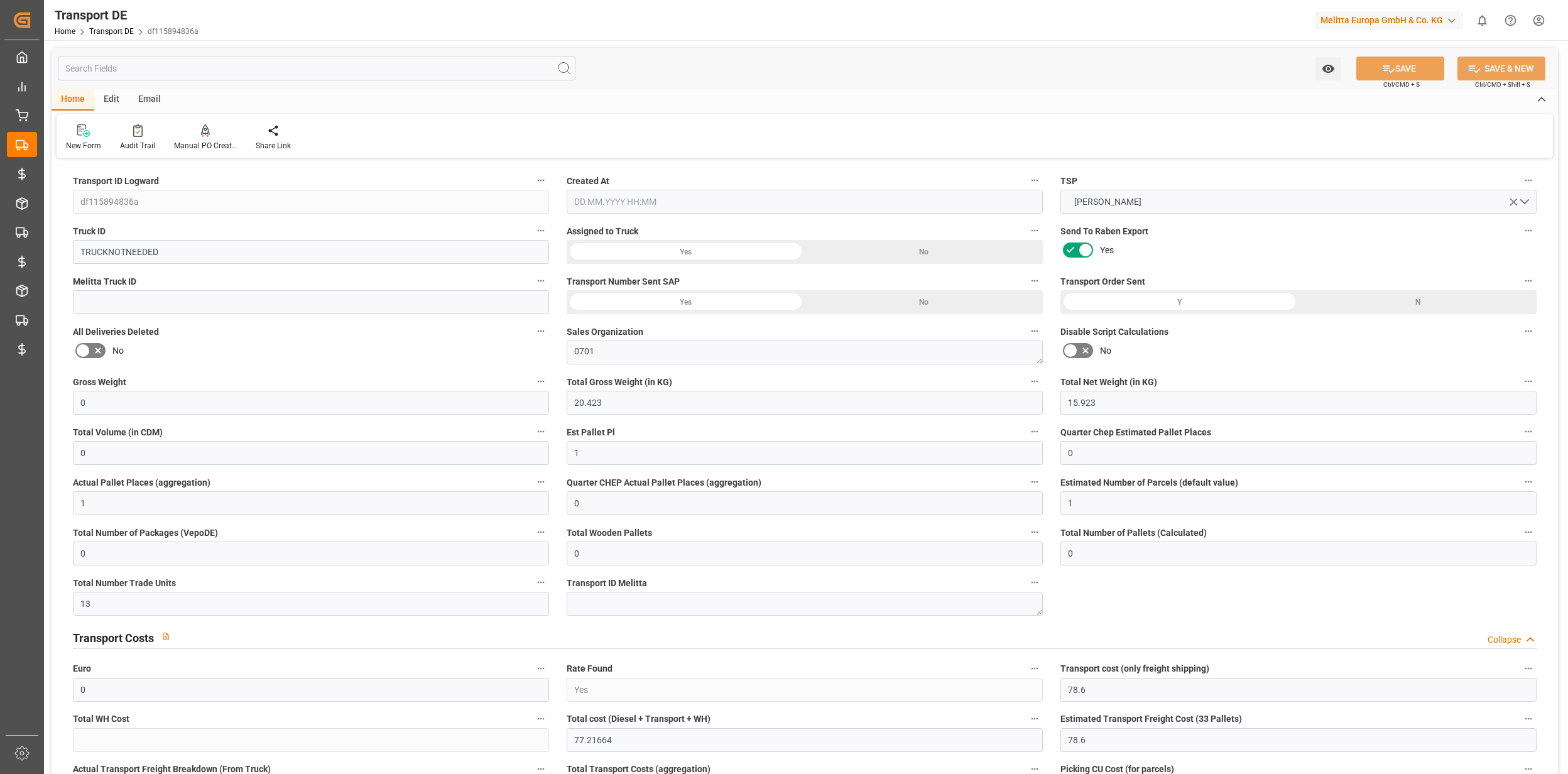
type input "0"
type input "1"
type input "0"
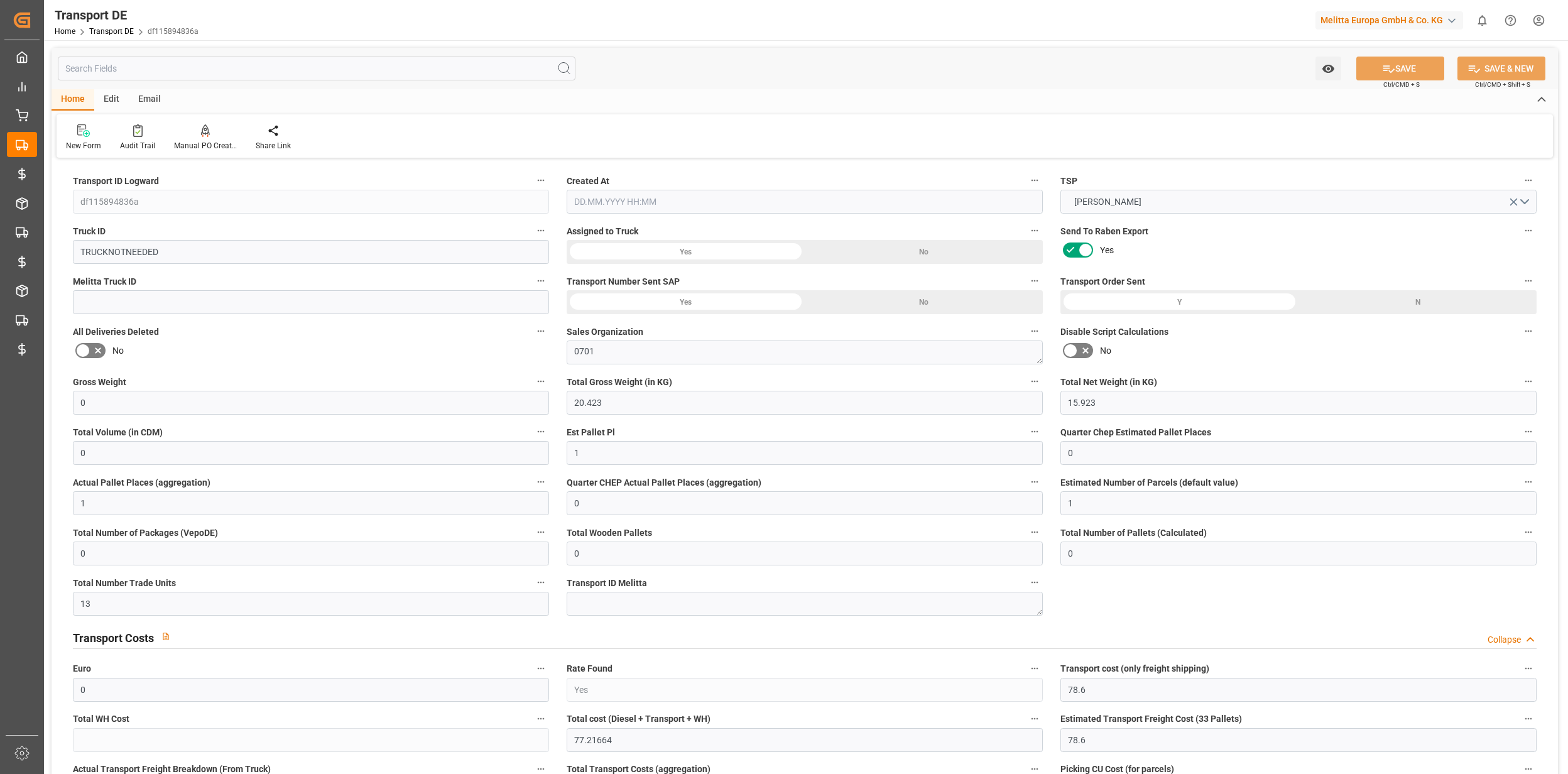
type input "0"
type input "13.6667"
type input "77.2166"
type input "15.09.2025 07:13"
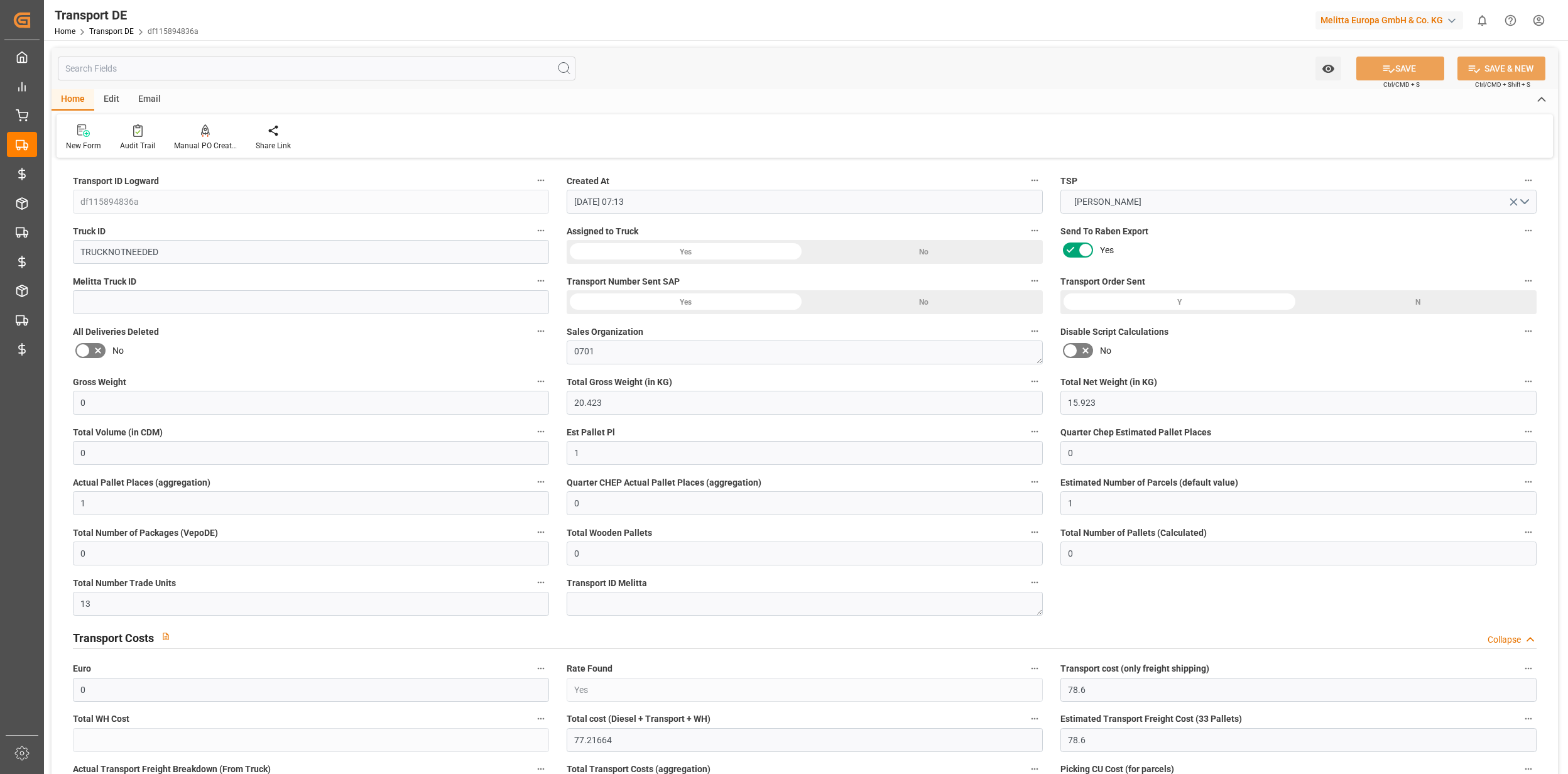
type input "04.09.2025"
type input "[DATE]"
type input "04.09.2025"
type input "0"
type input "3.185"
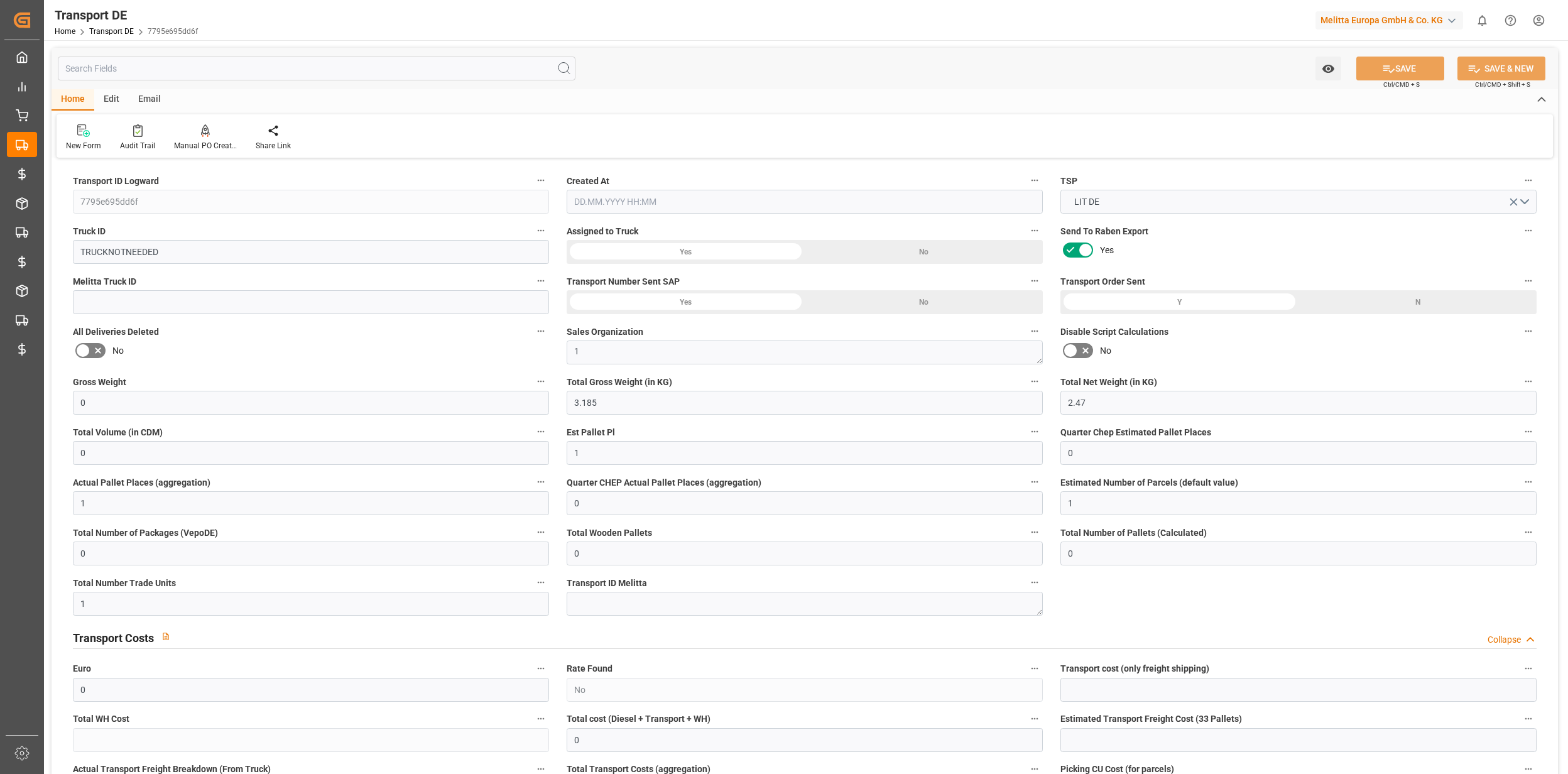
type input "2.47"
type input "0"
type input "1"
type input "0"
type input "1"
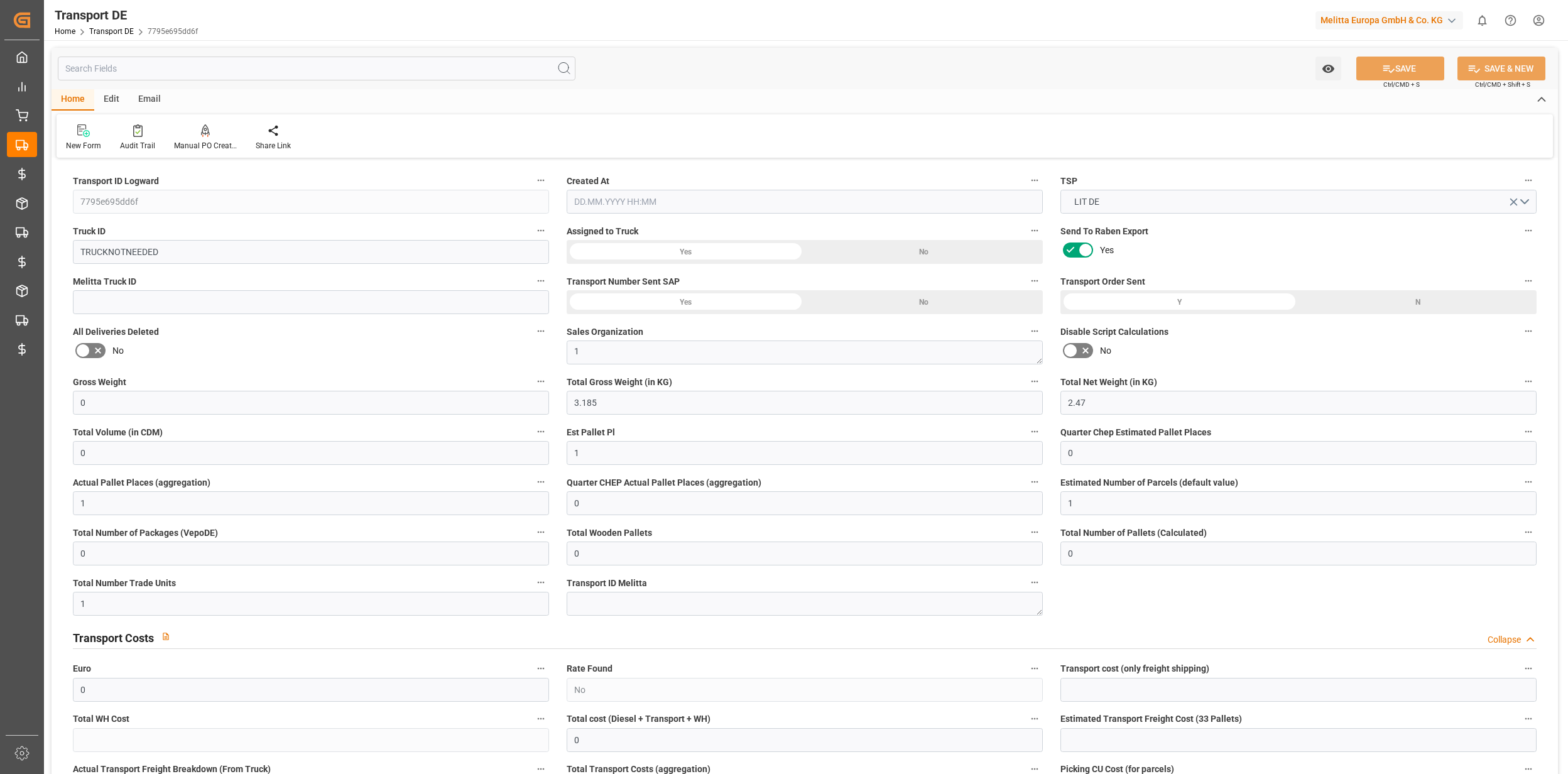
type input "0"
type input "1"
type input "0"
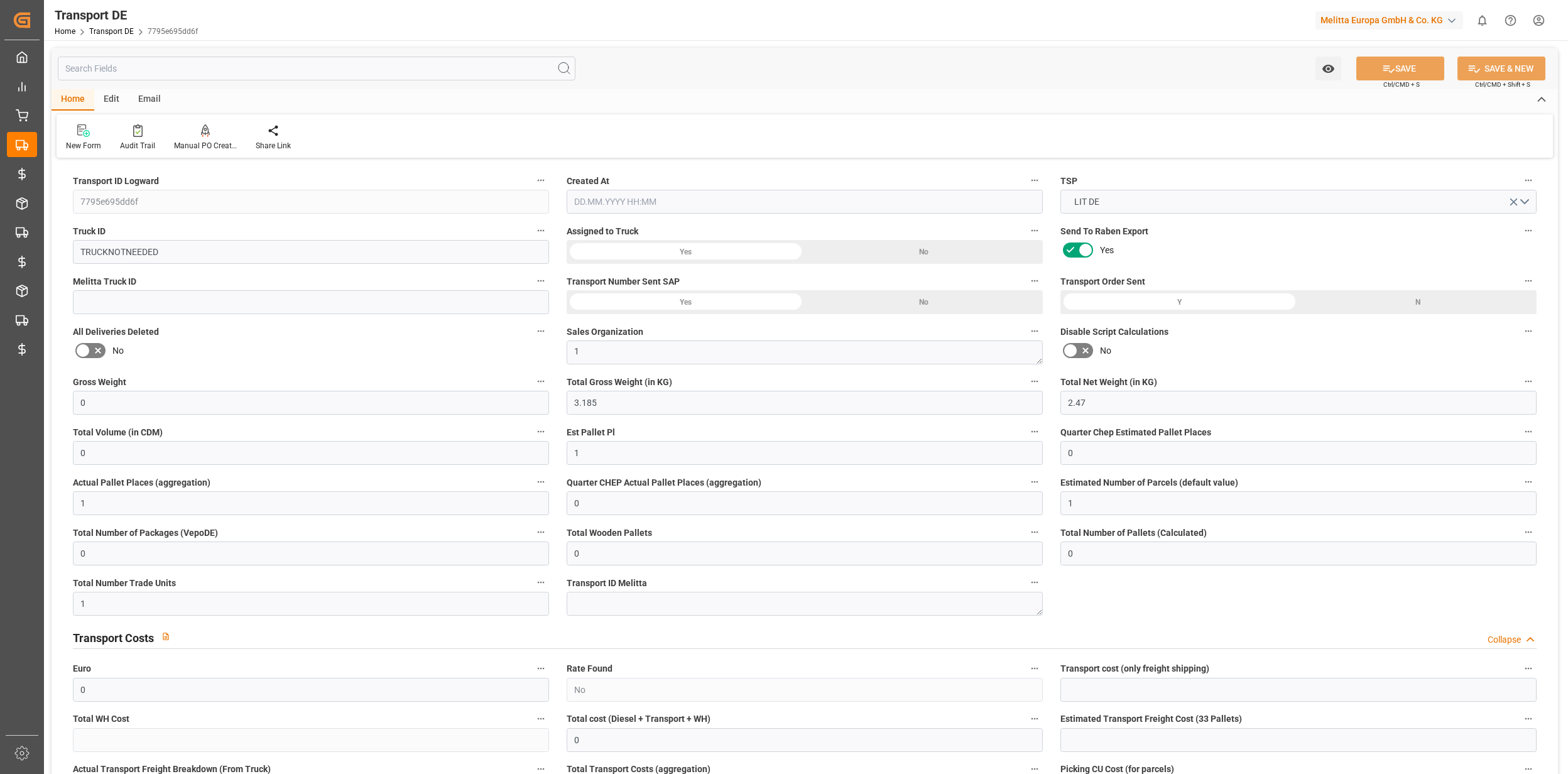
type input "1"
type input "0"
type input "86"
type input "0"
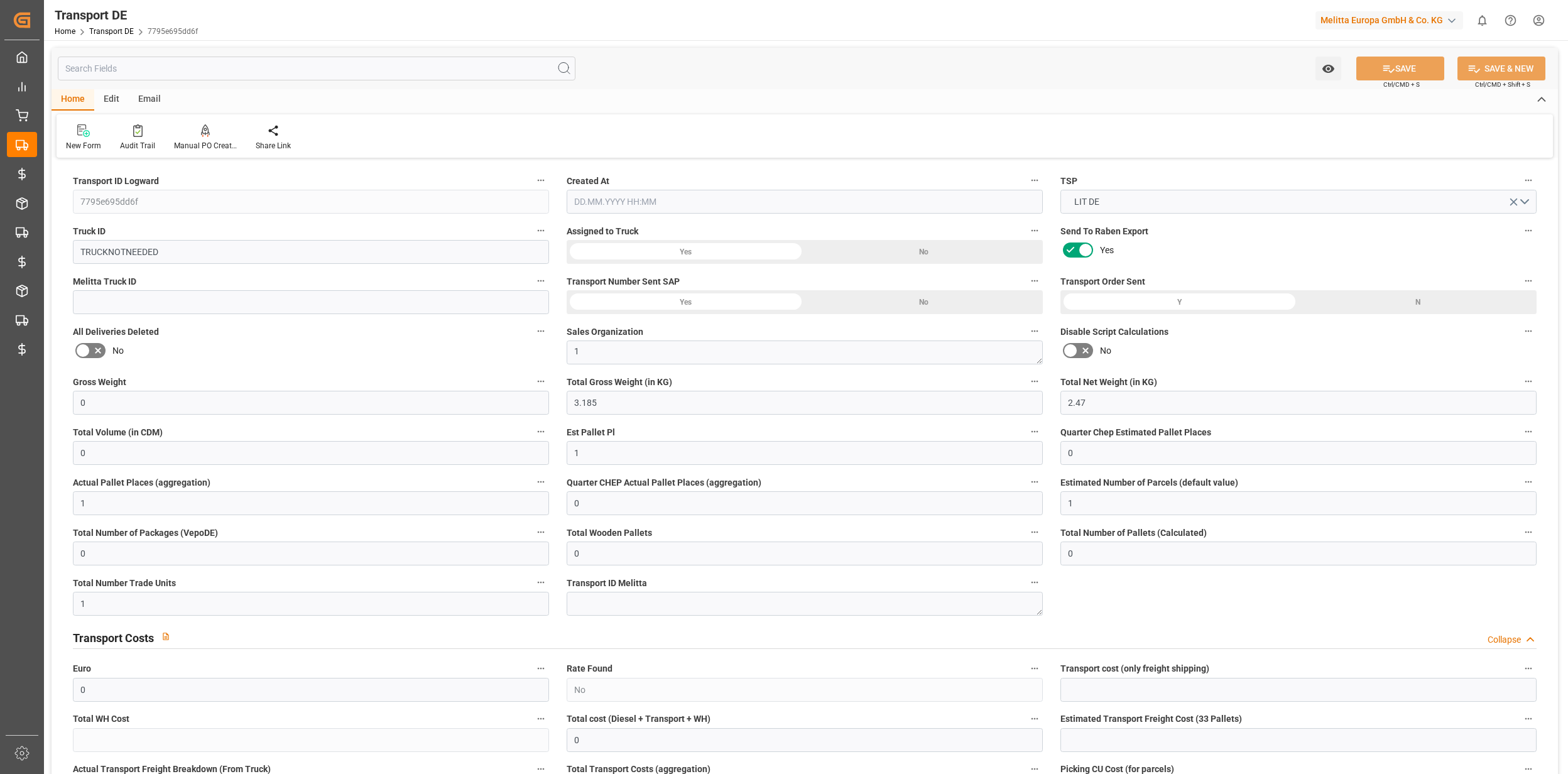
type input "0"
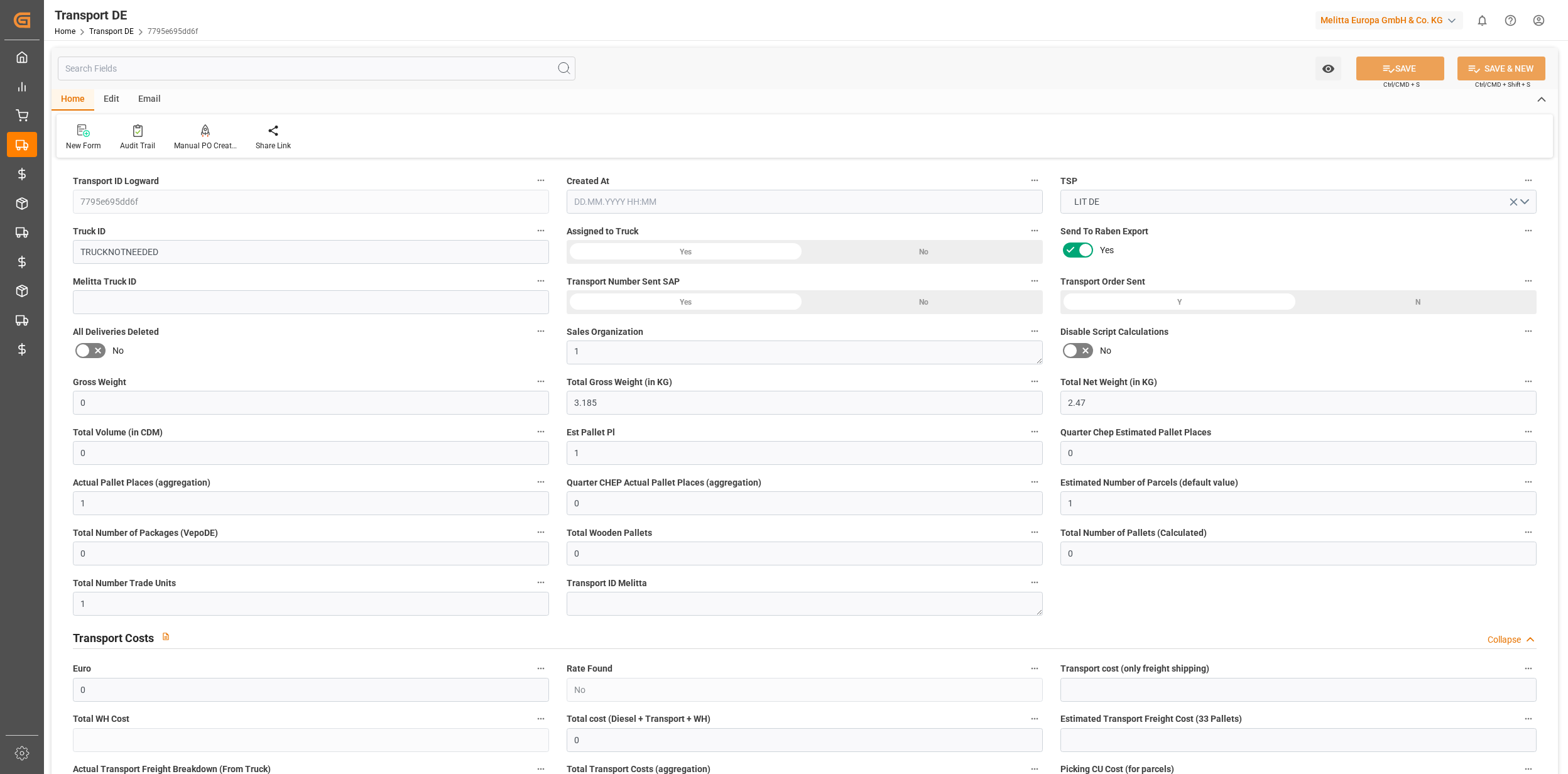
type input "0"
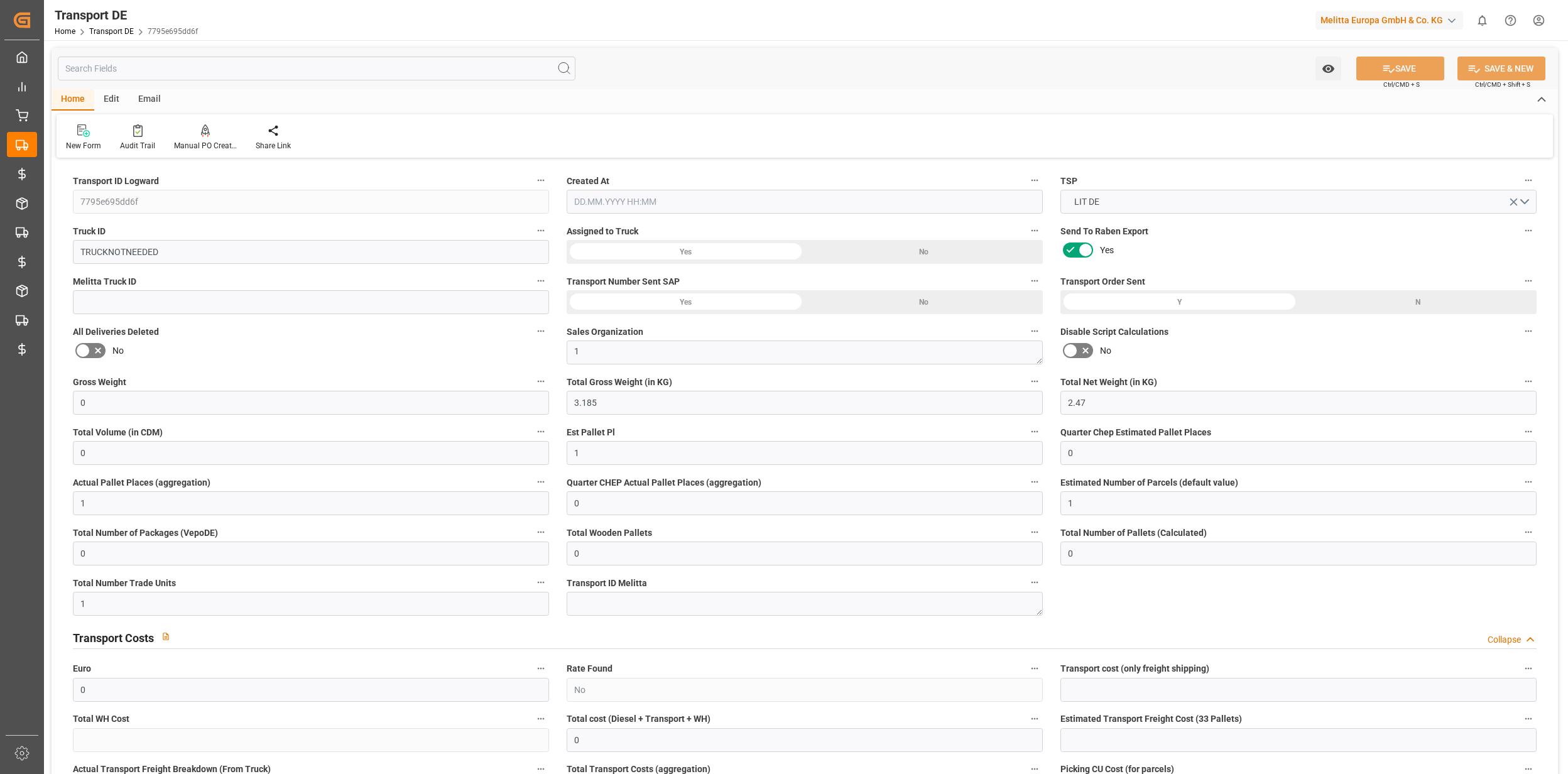
type input "0"
type input "3.185"
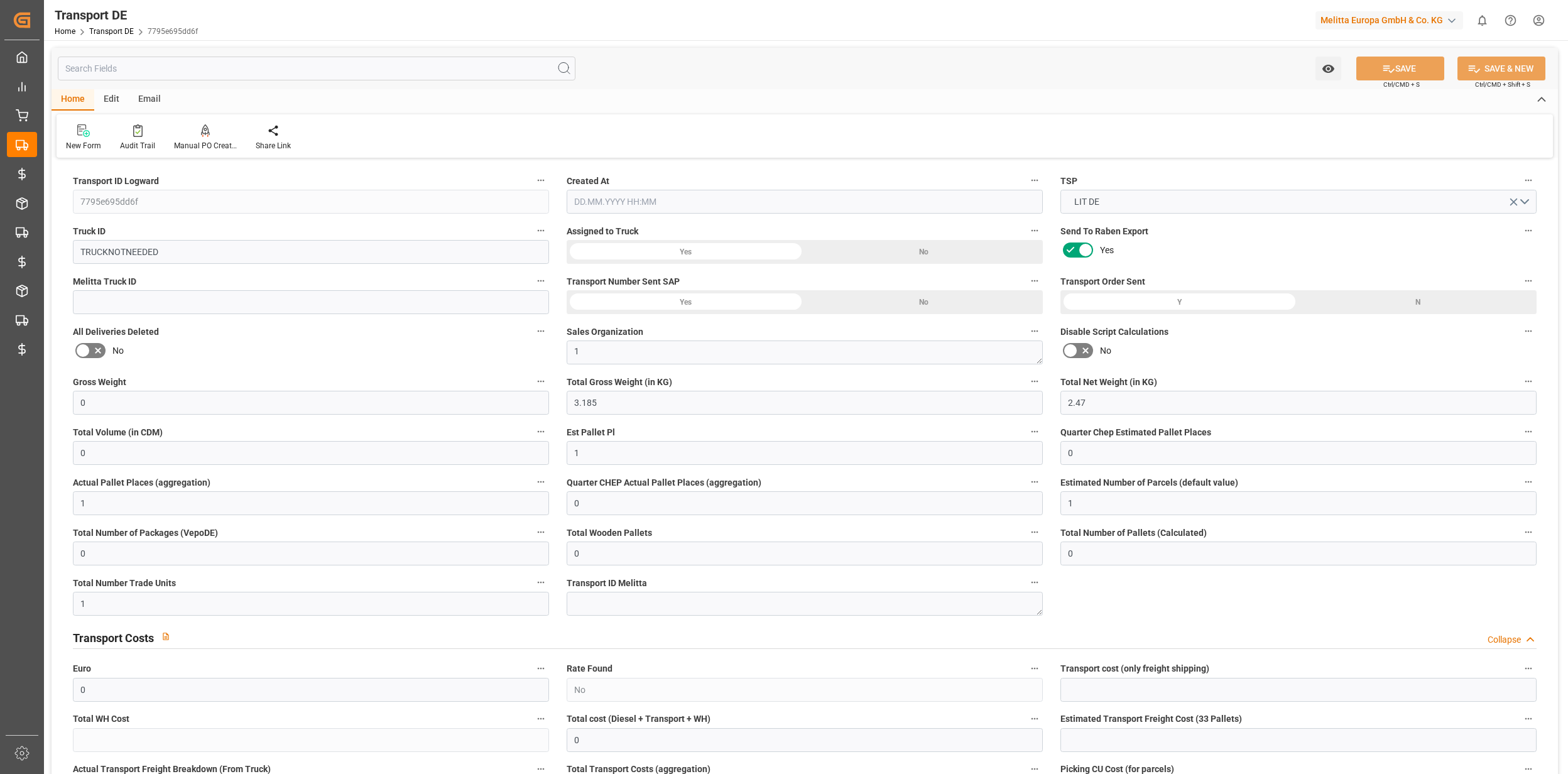
type input "2800"
type input "21"
type input "80"
type input "0"
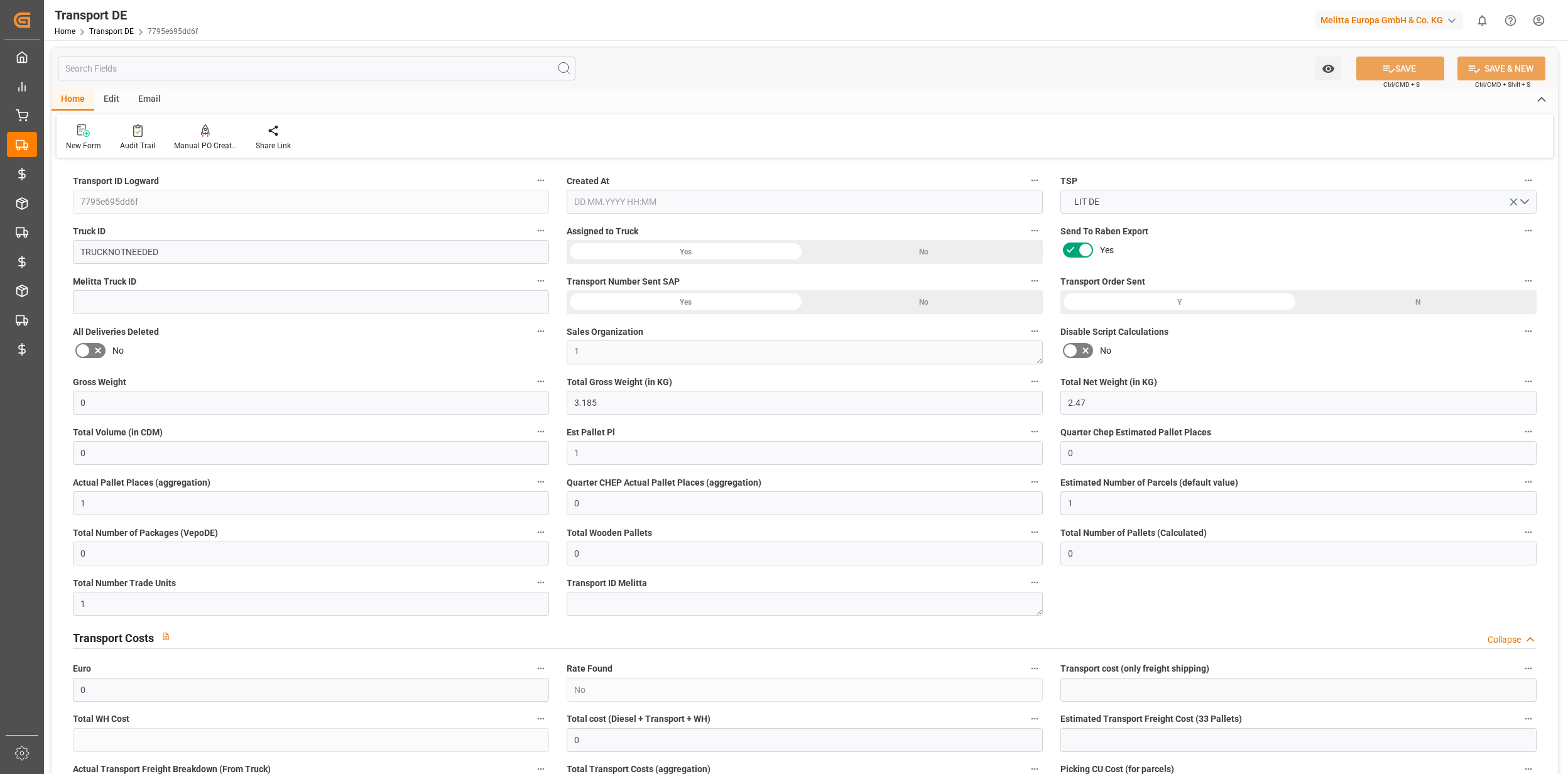
type input "0"
type input "1"
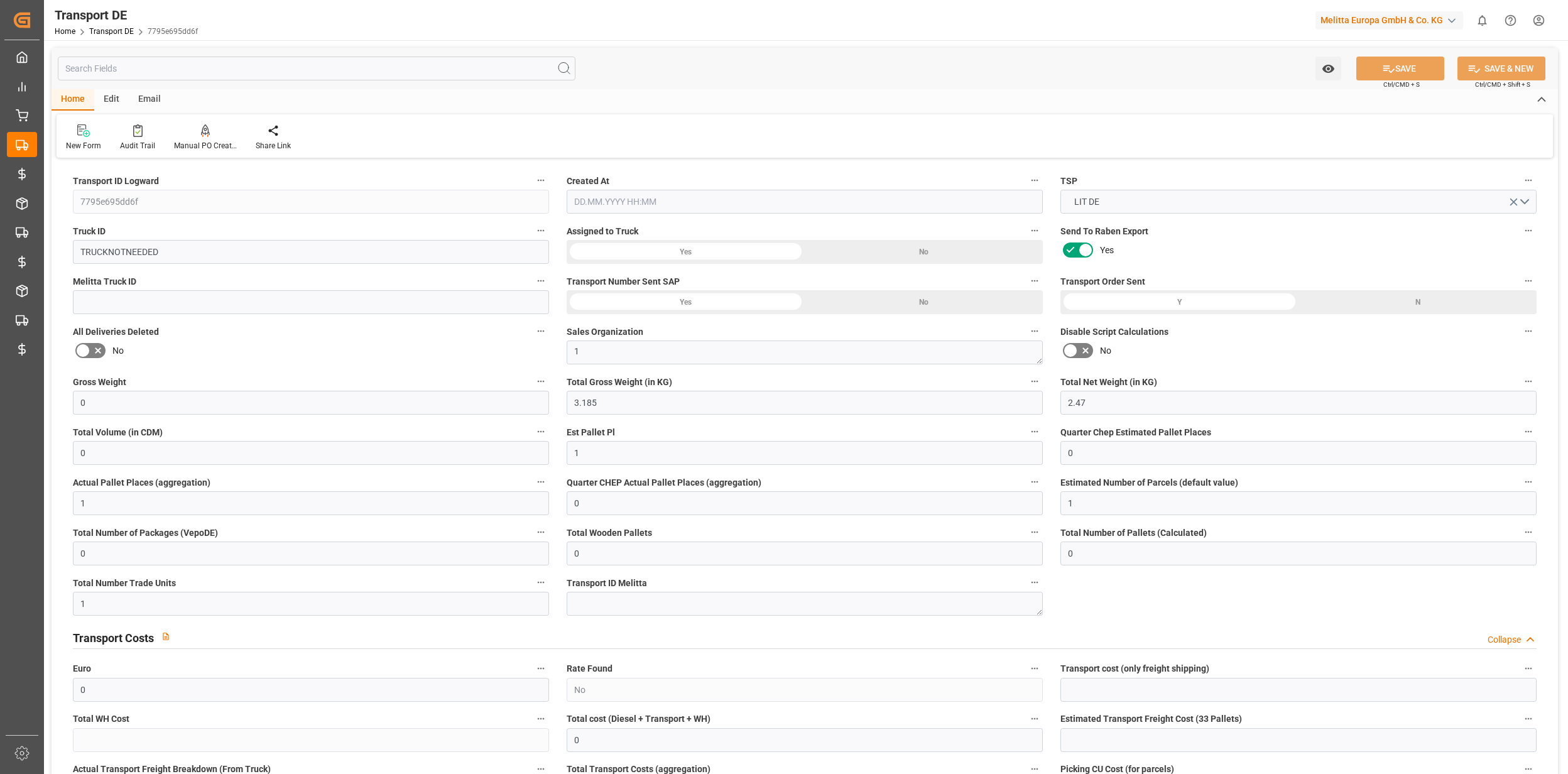
type input "0"
type input "1"
type input "0"
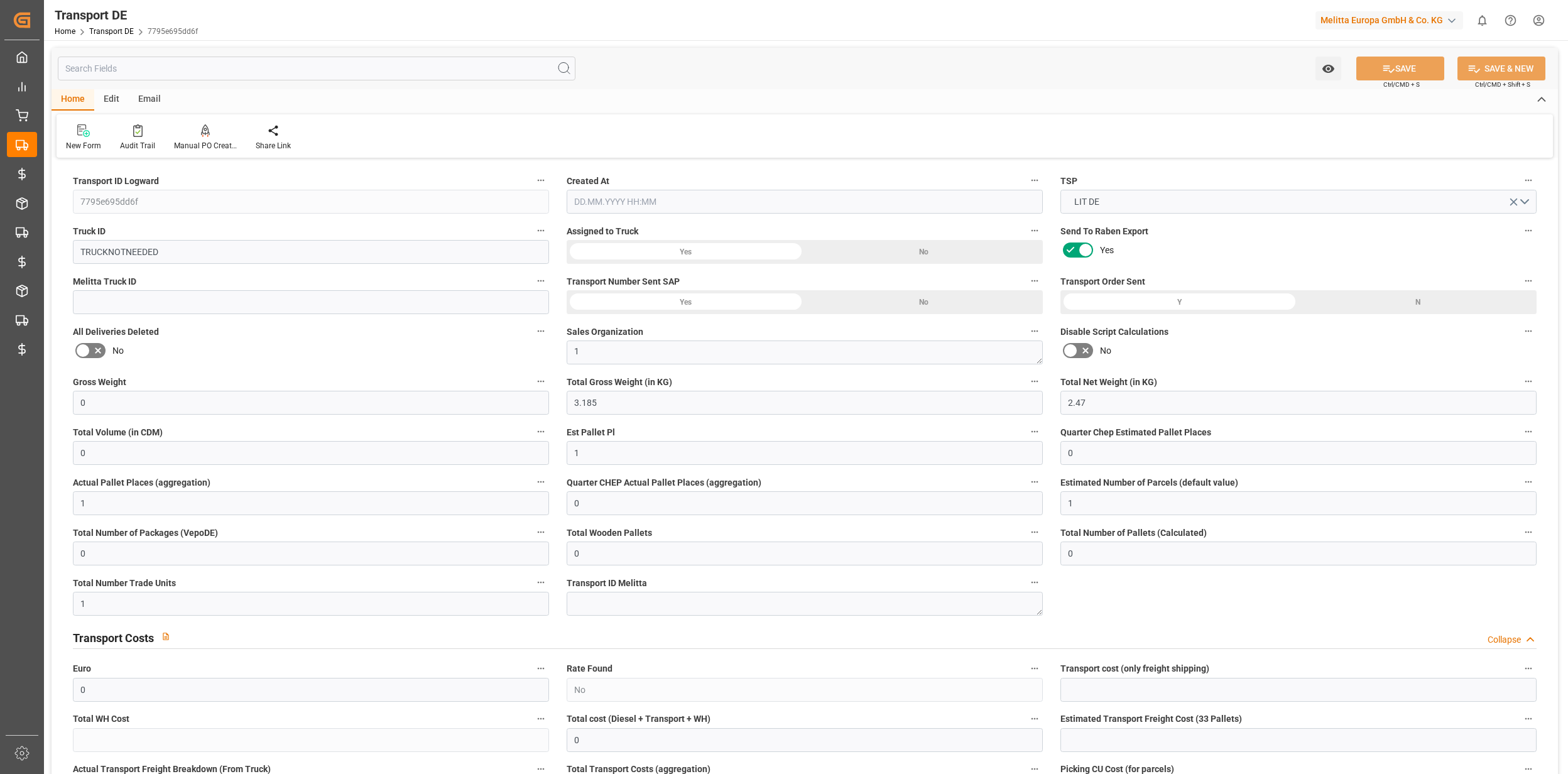
type input "[DATE] 07:15"
type input "[DATE]"
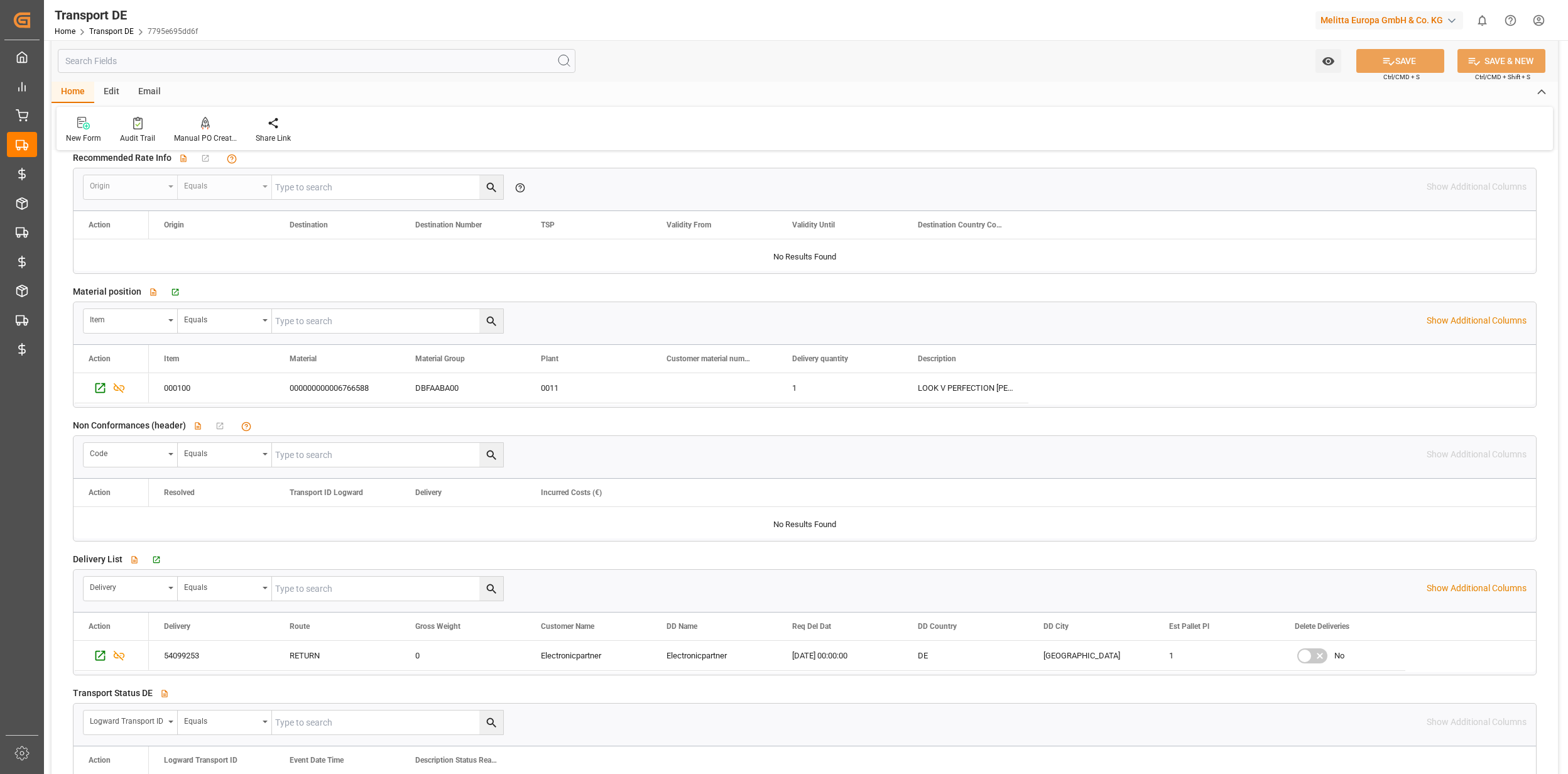
scroll to position [1926, 0]
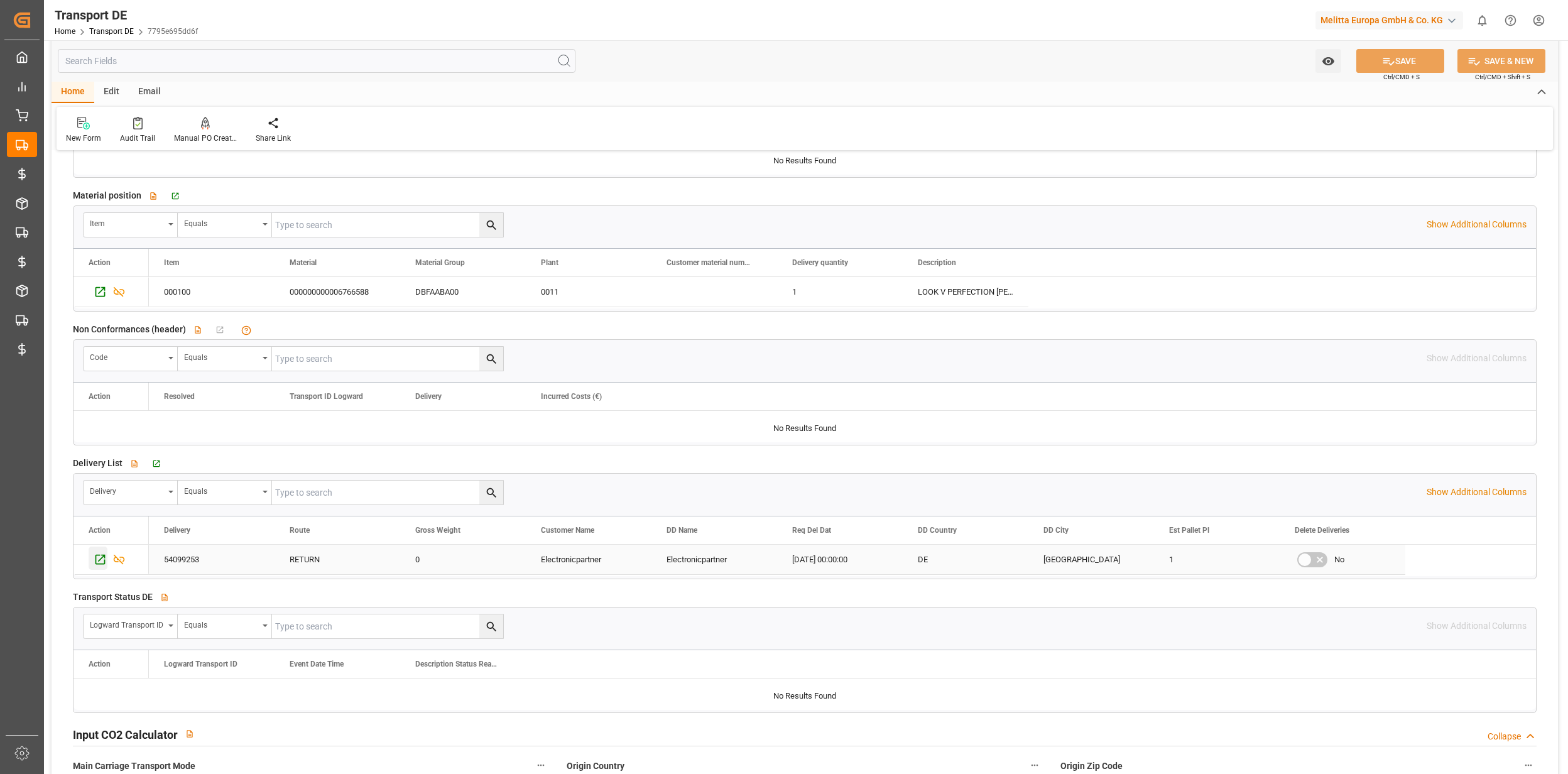
click at [101, 566] on icon "Press SPACE to select this row." at bounding box center [100, 559] width 13 height 13
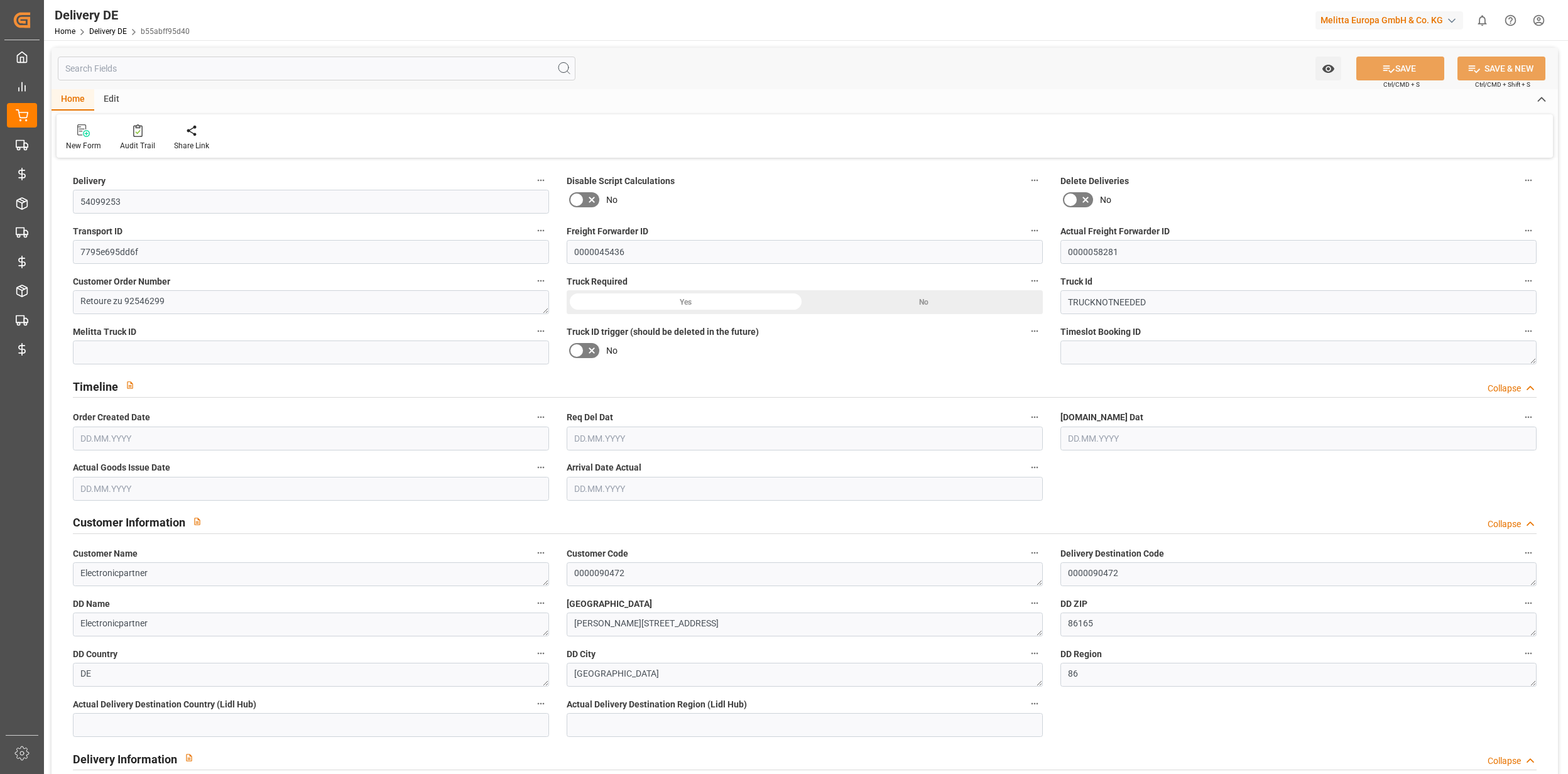
type input "0"
type input "1"
type input "2.47"
type input "0"
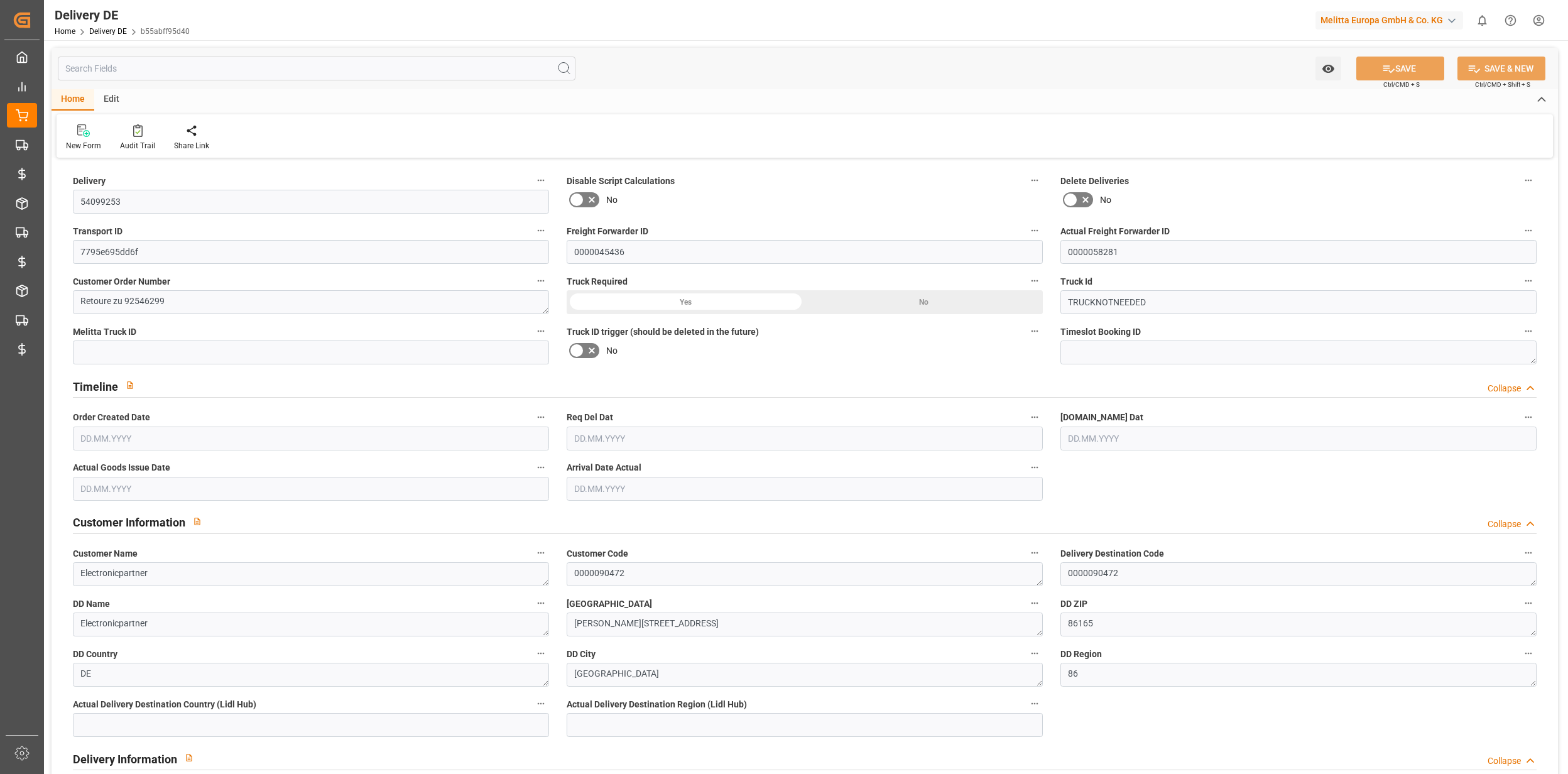
type input "0"
type input "[DATE]"
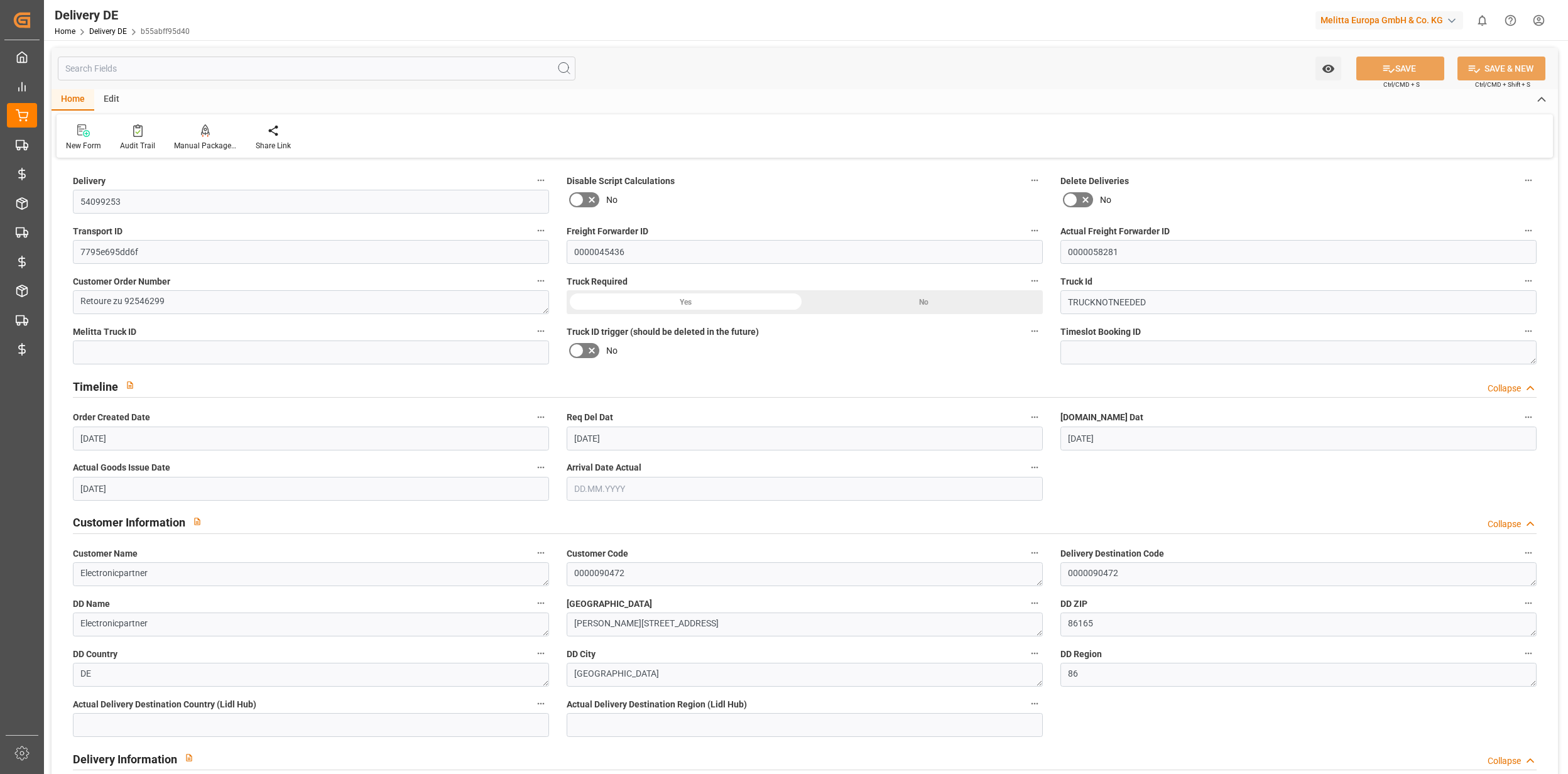
scroll to position [418, 0]
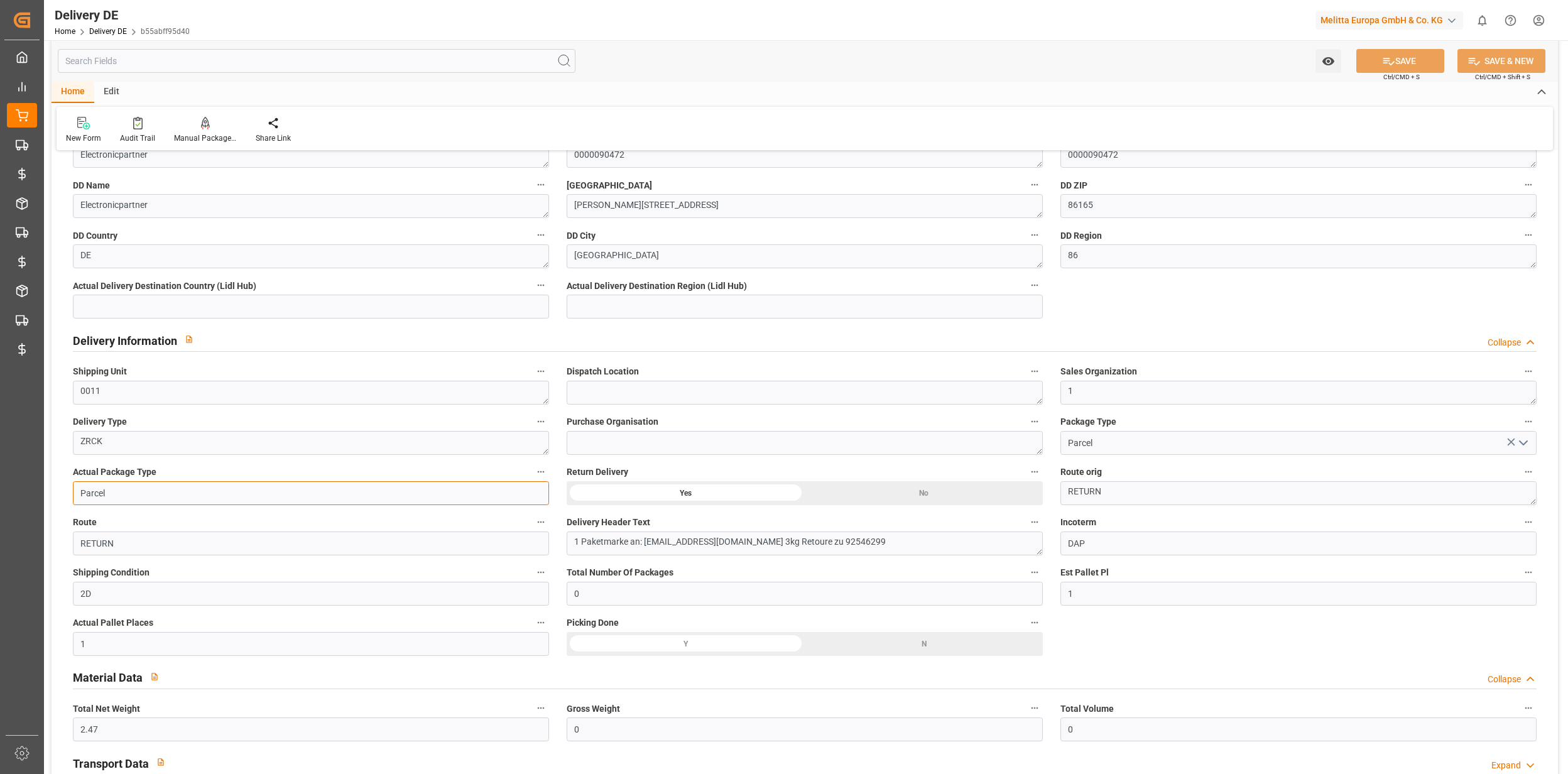
click at [123, 493] on input "Parcel" at bounding box center [311, 493] width 476 height 24
type input "Pallet"
click at [1385, 61] on icon at bounding box center [1388, 61] width 13 height 13
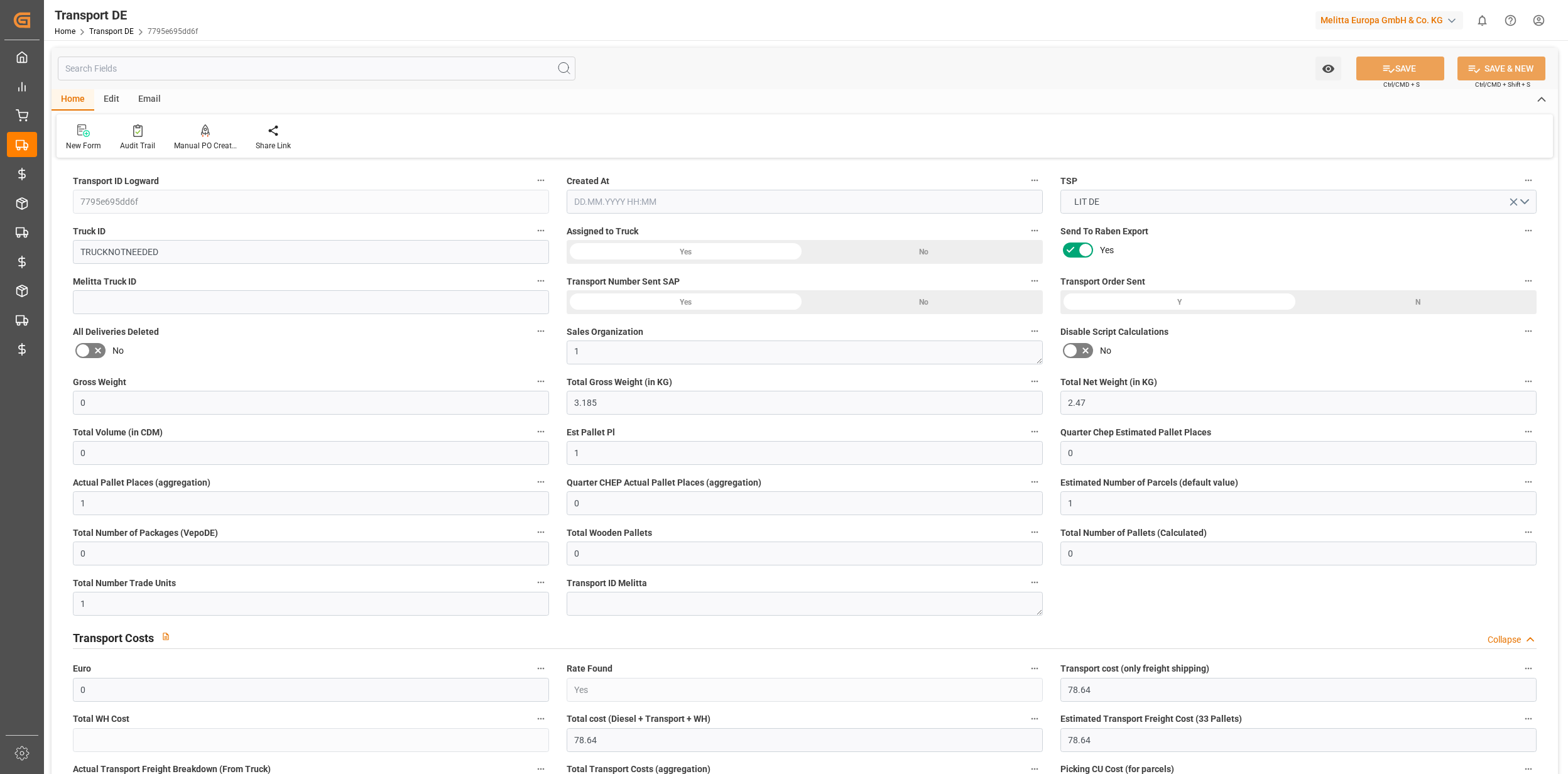
type input "0"
type input "3.185"
type input "2.47"
type input "0"
type input "1"
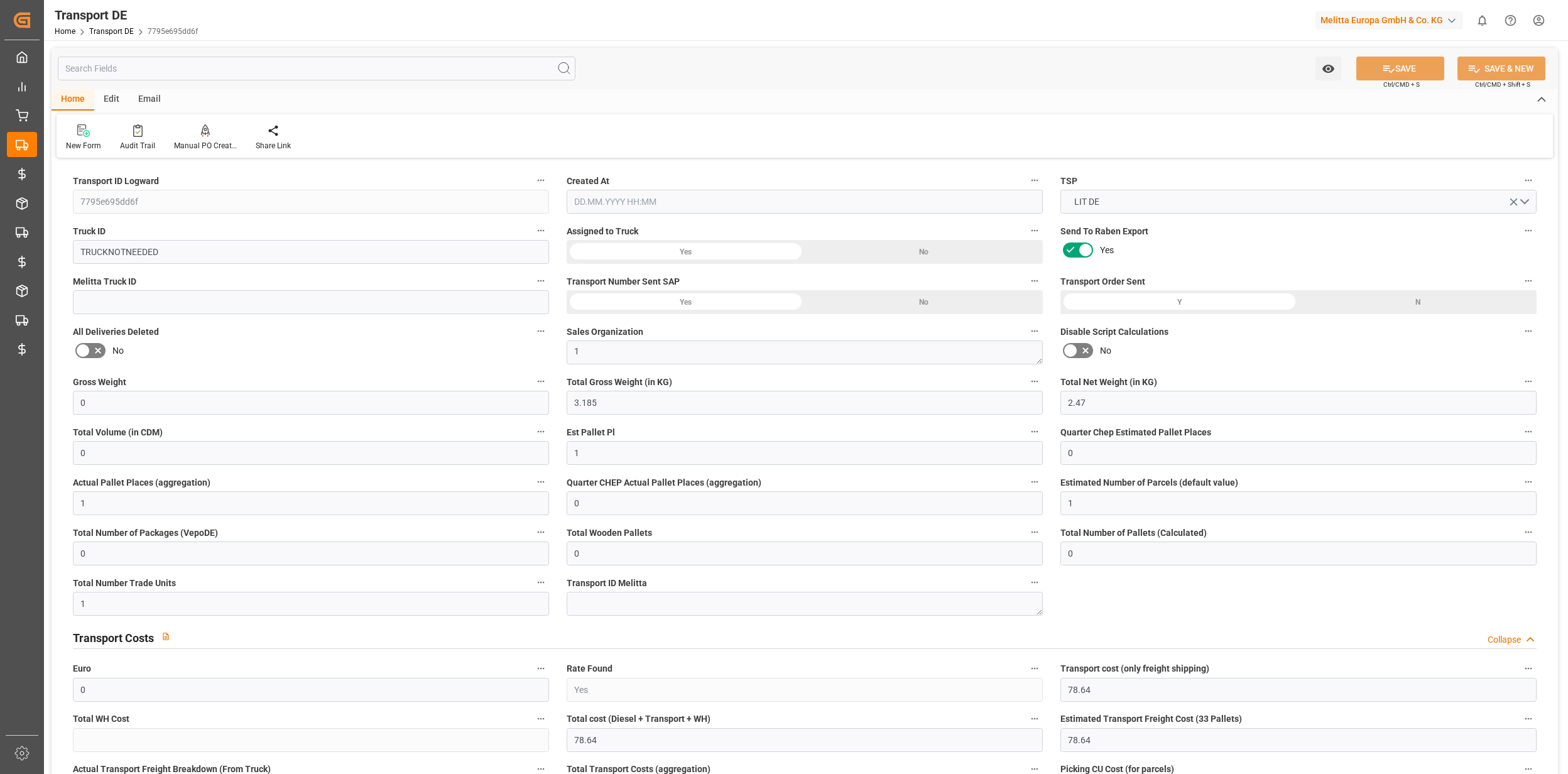
type input "0"
type input "1"
type input "0"
type input "1"
type input "0"
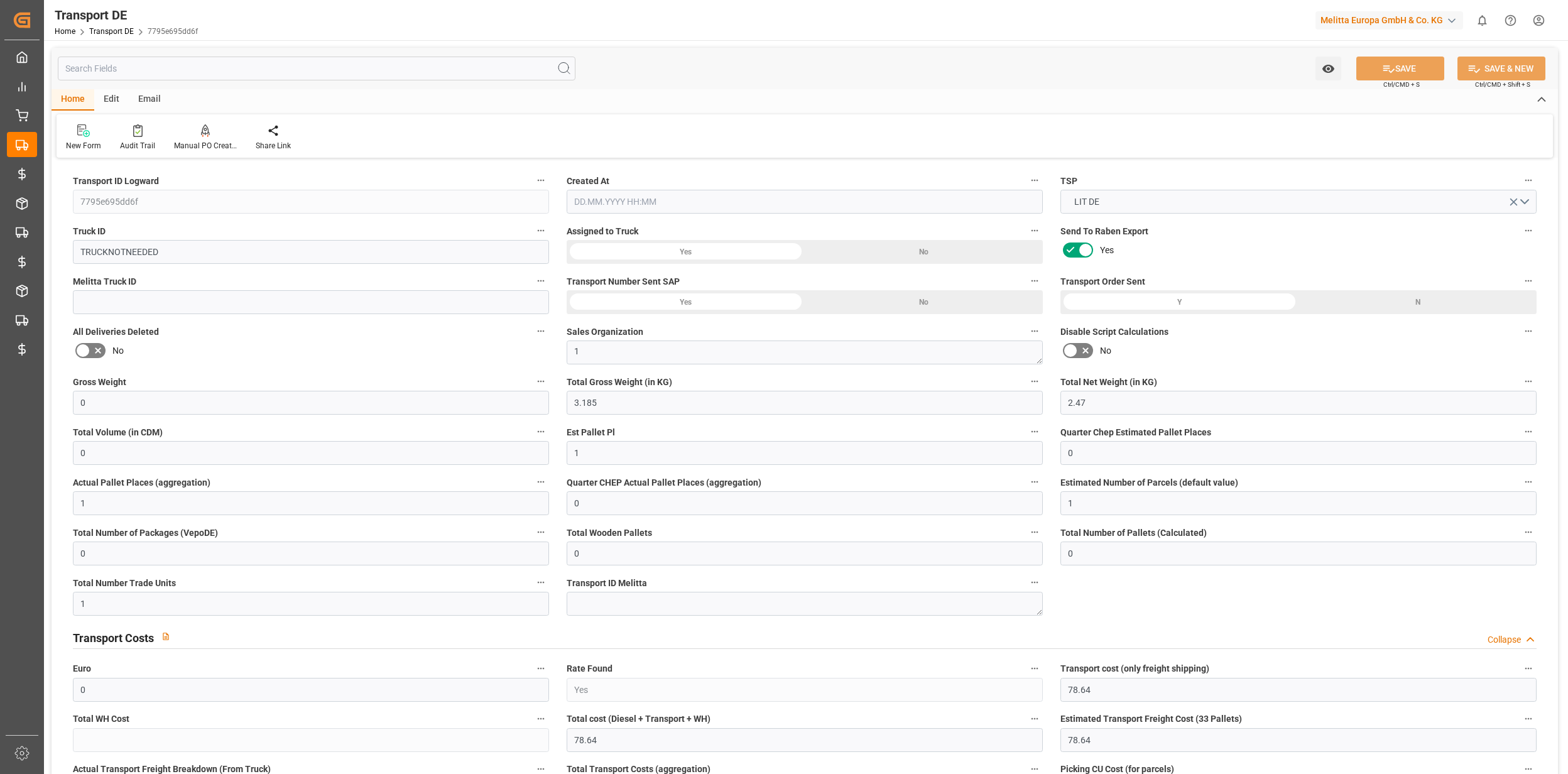
type input "0"
type input "1"
type input "0"
type input "78.64"
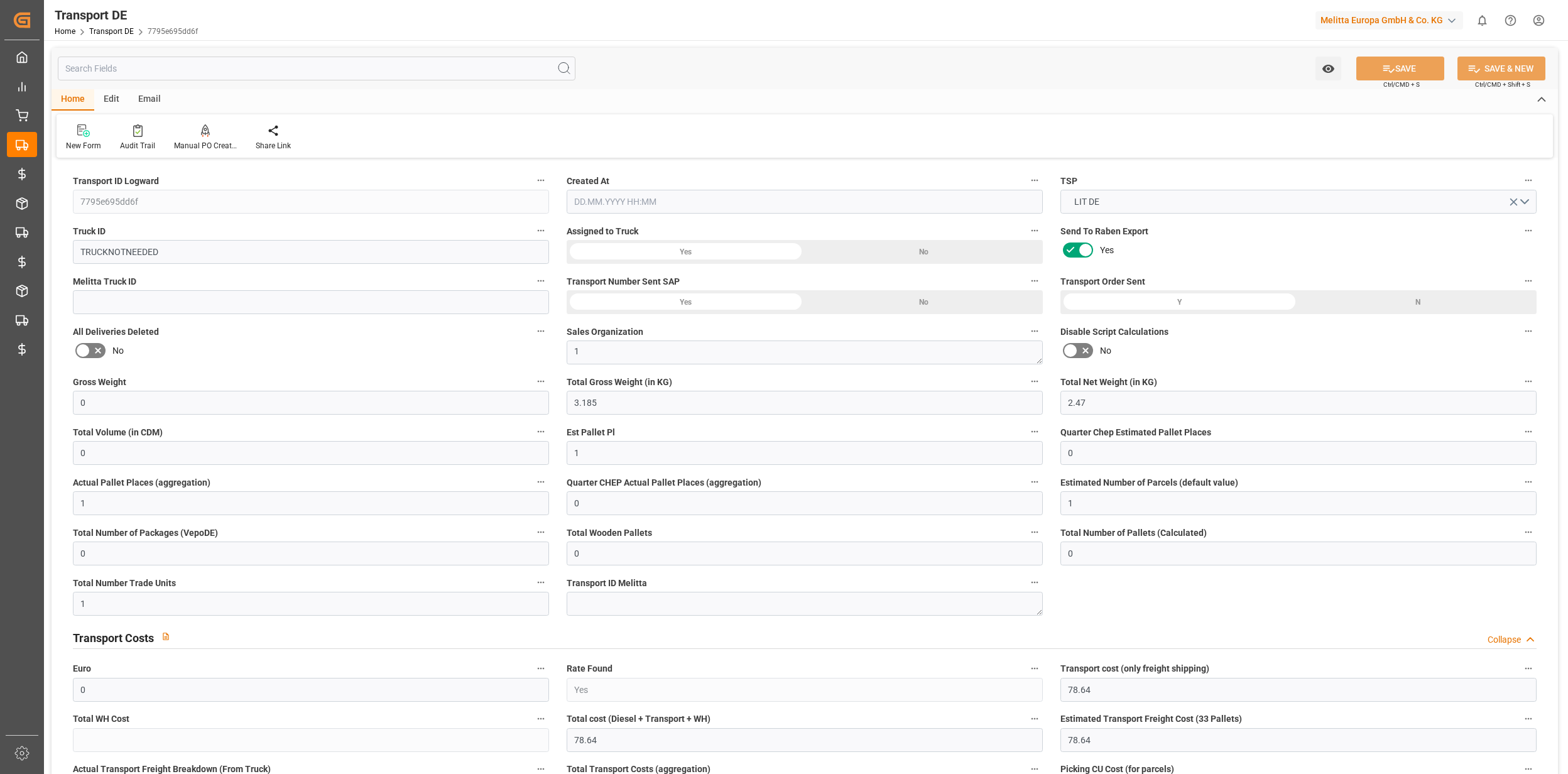
type input "78.64"
type input "86"
type input "0"
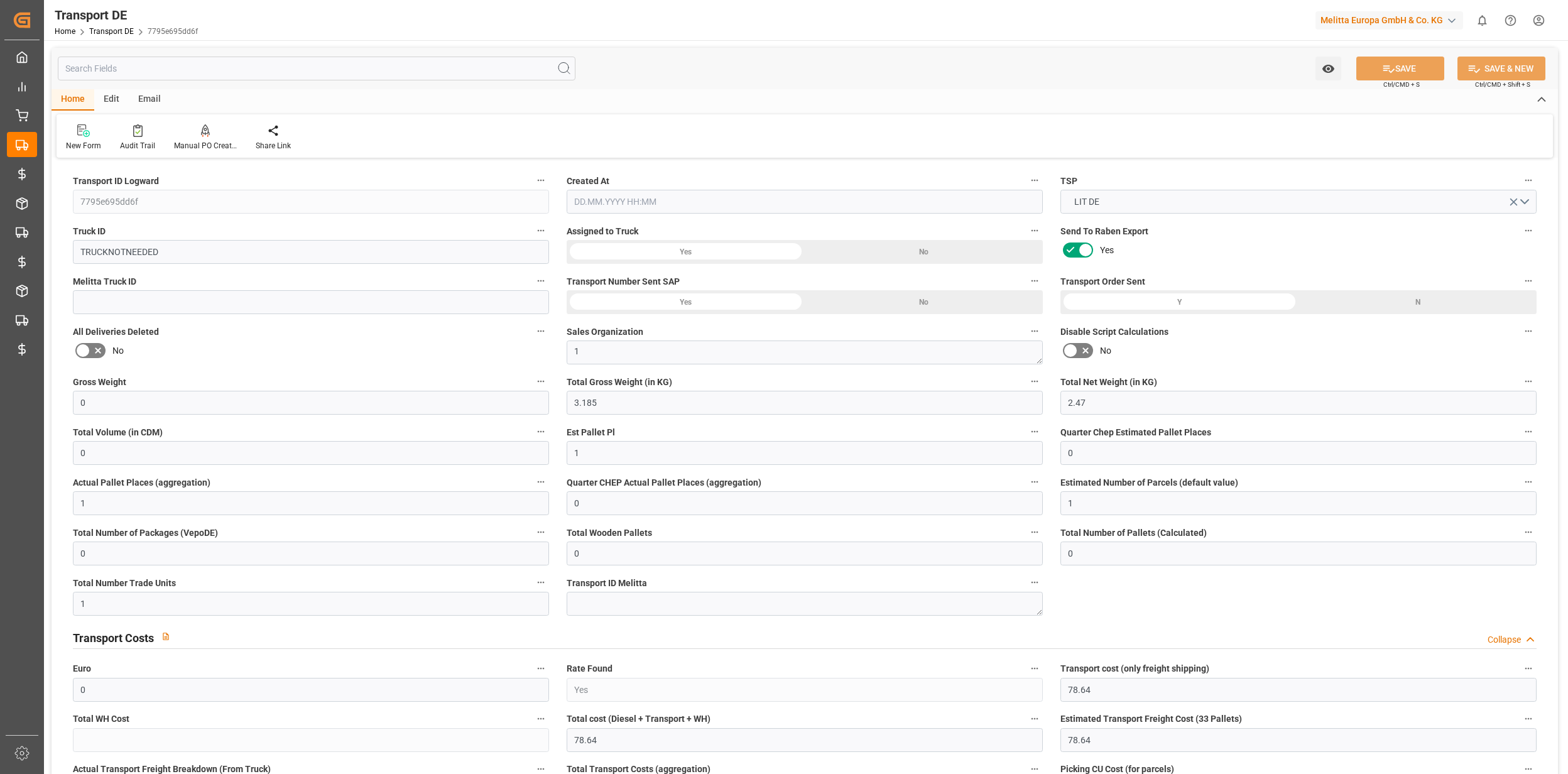
type input "0"
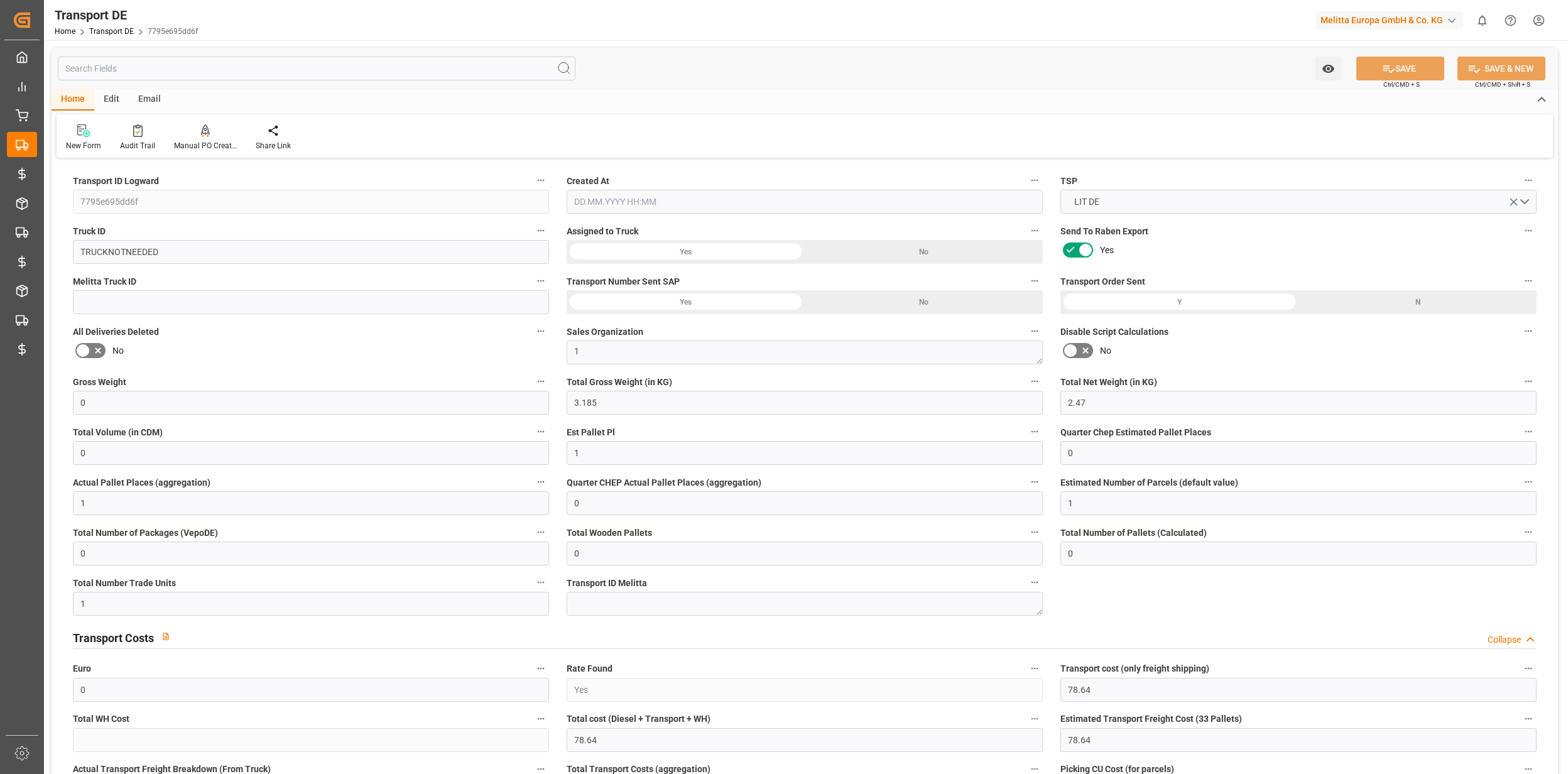
type input "0"
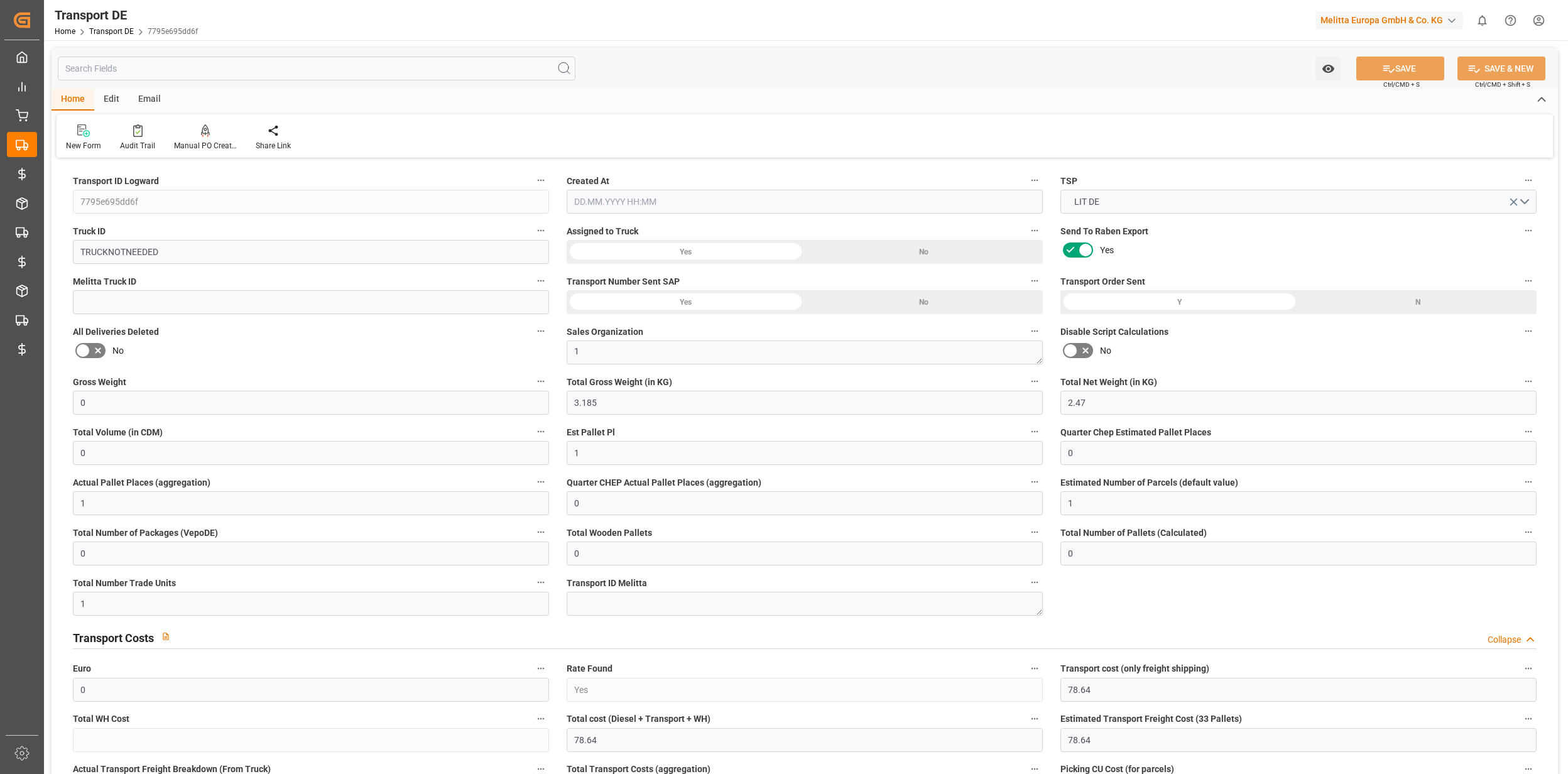
type input "0"
type input "3.185"
type input "2800"
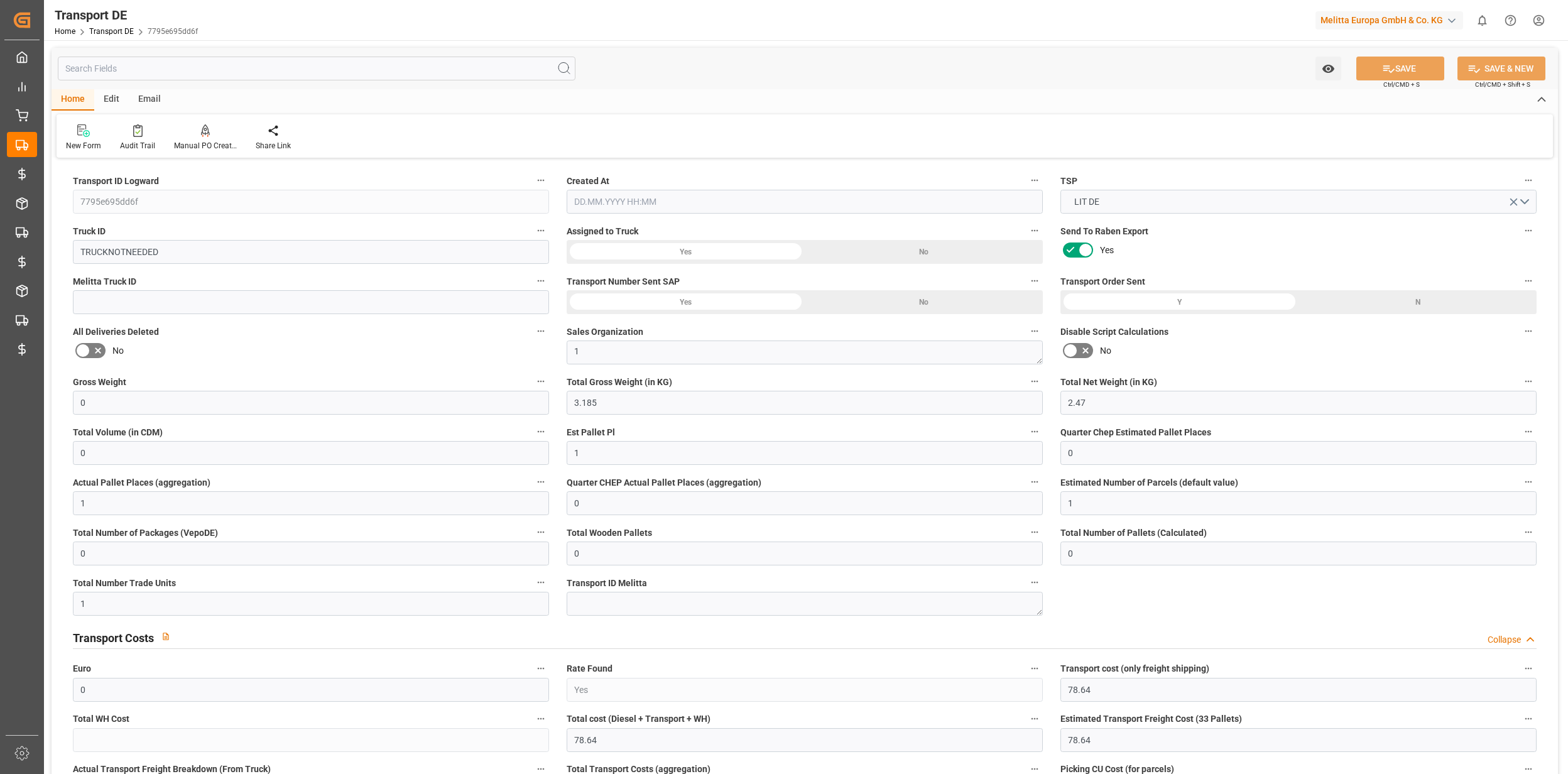
type input "21"
type input "80"
type input "0"
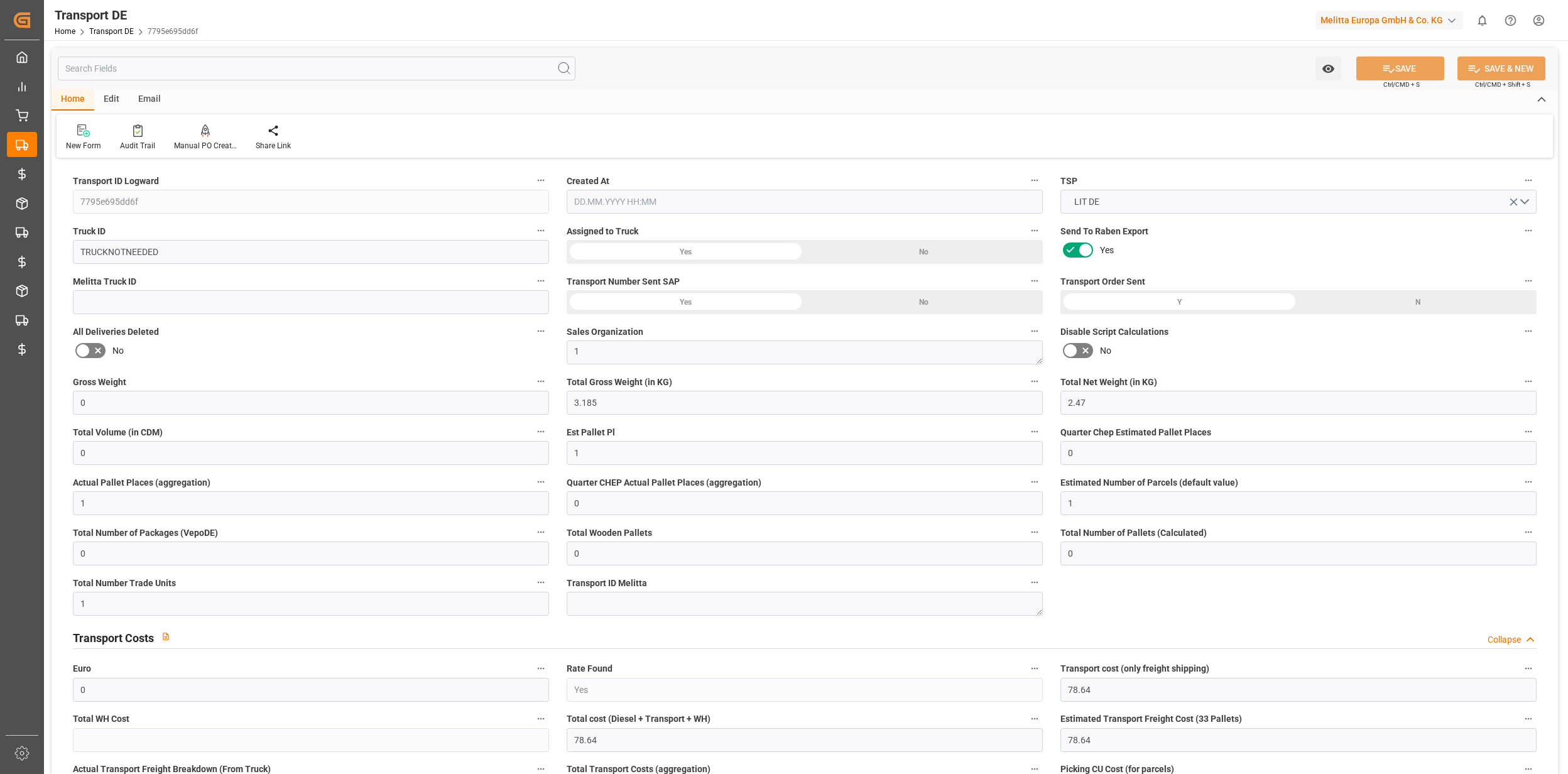
type input "0"
type input "1"
type input "0"
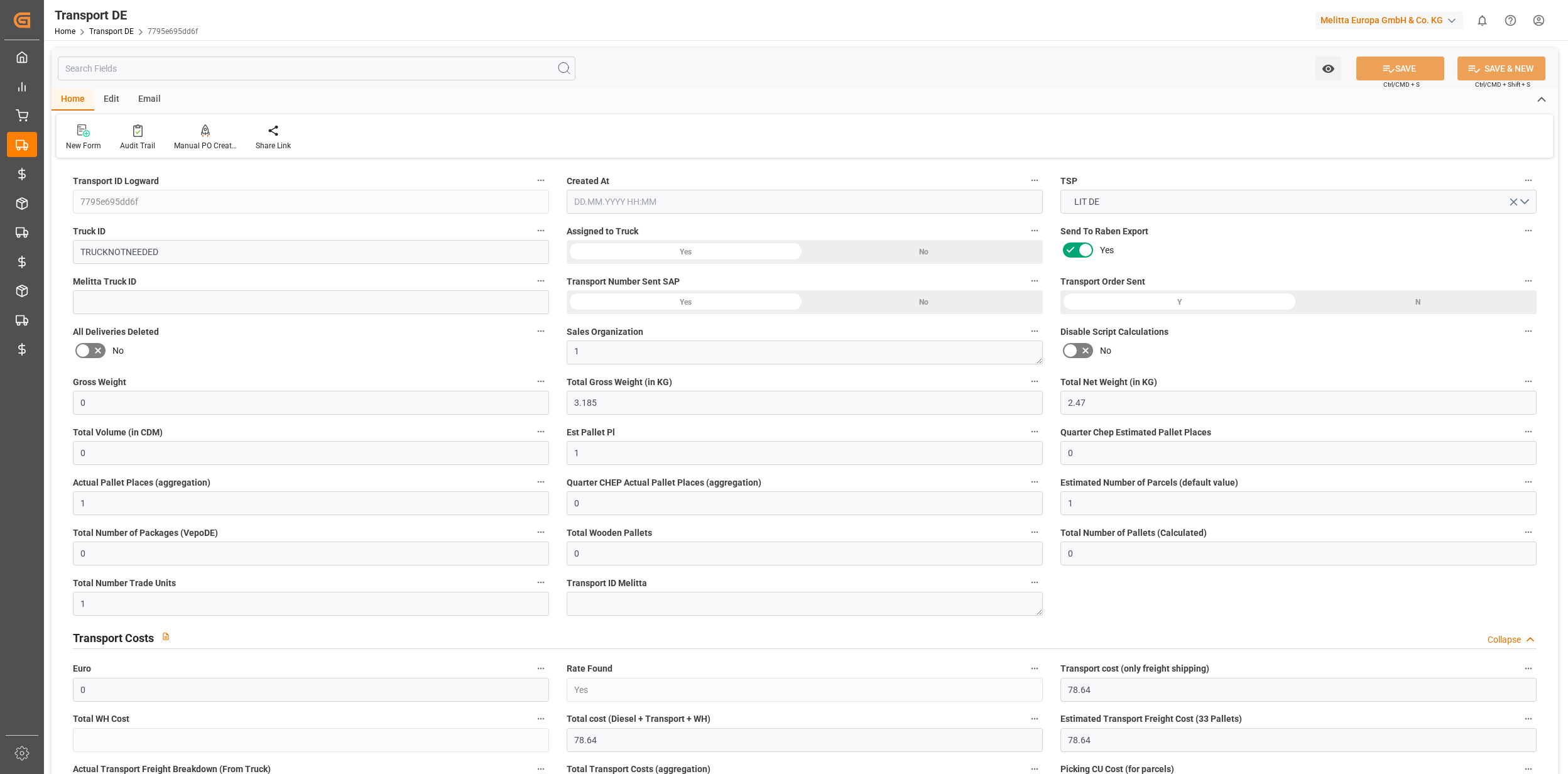
type input "0"
type input "1"
type input "78.64"
type input "[DATE] 07:15"
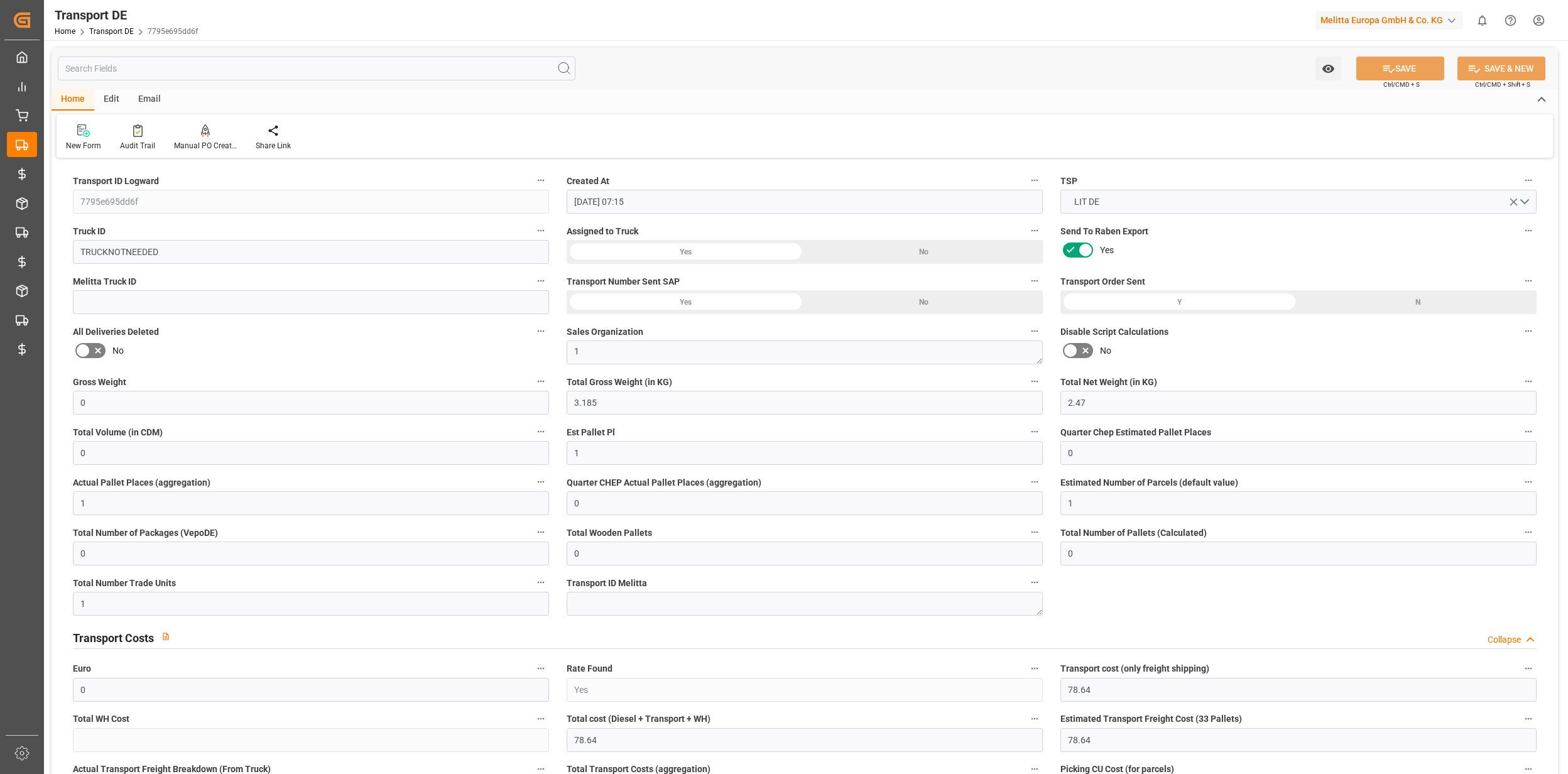
type input "[DATE]"
